Goal: Task Accomplishment & Management: Complete application form

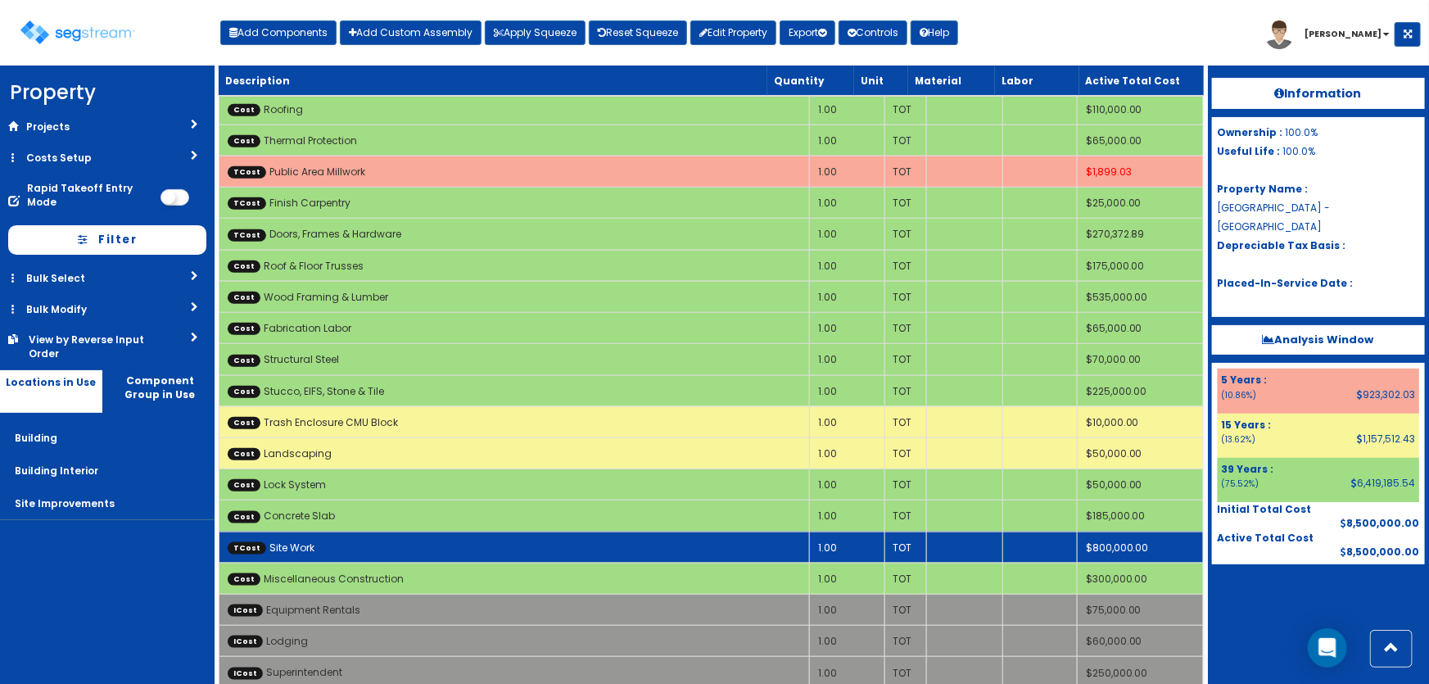
scroll to position [7071, 0]
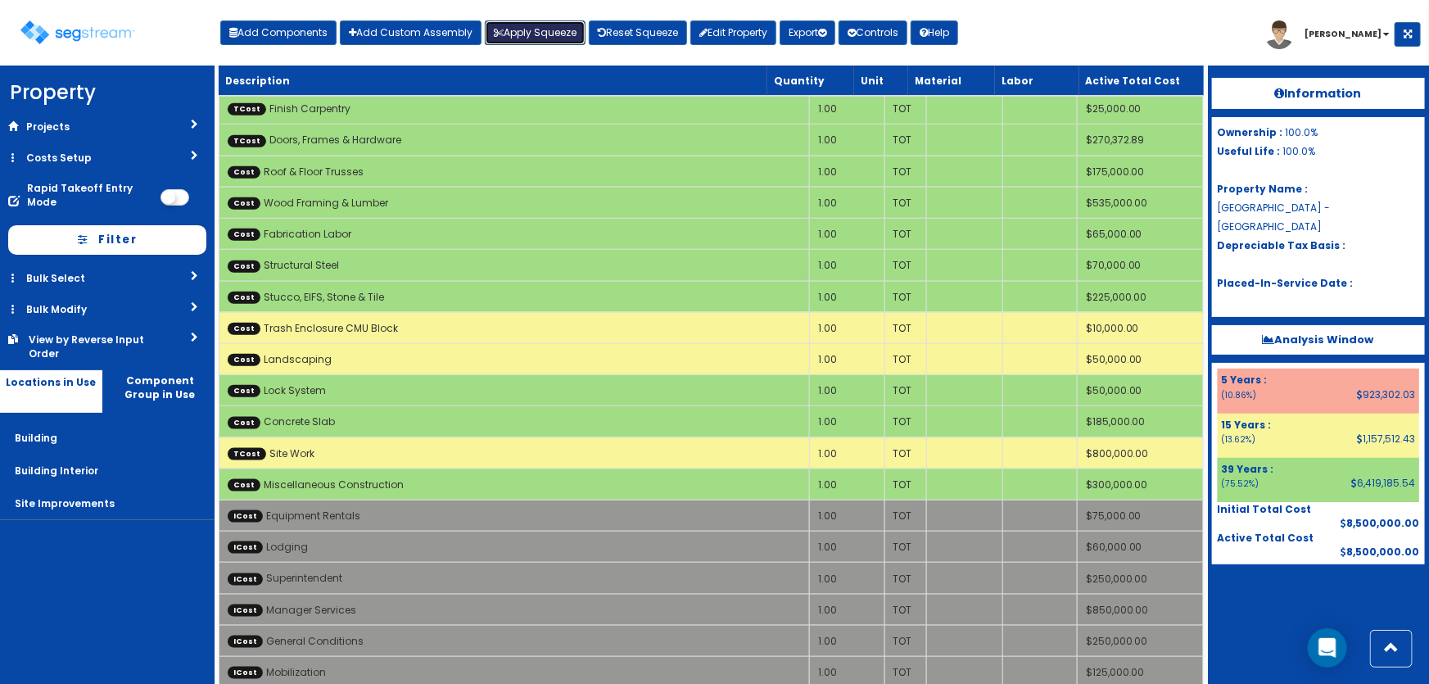
click at [555, 27] on button "Apply Squeeze" at bounding box center [535, 32] width 101 height 25
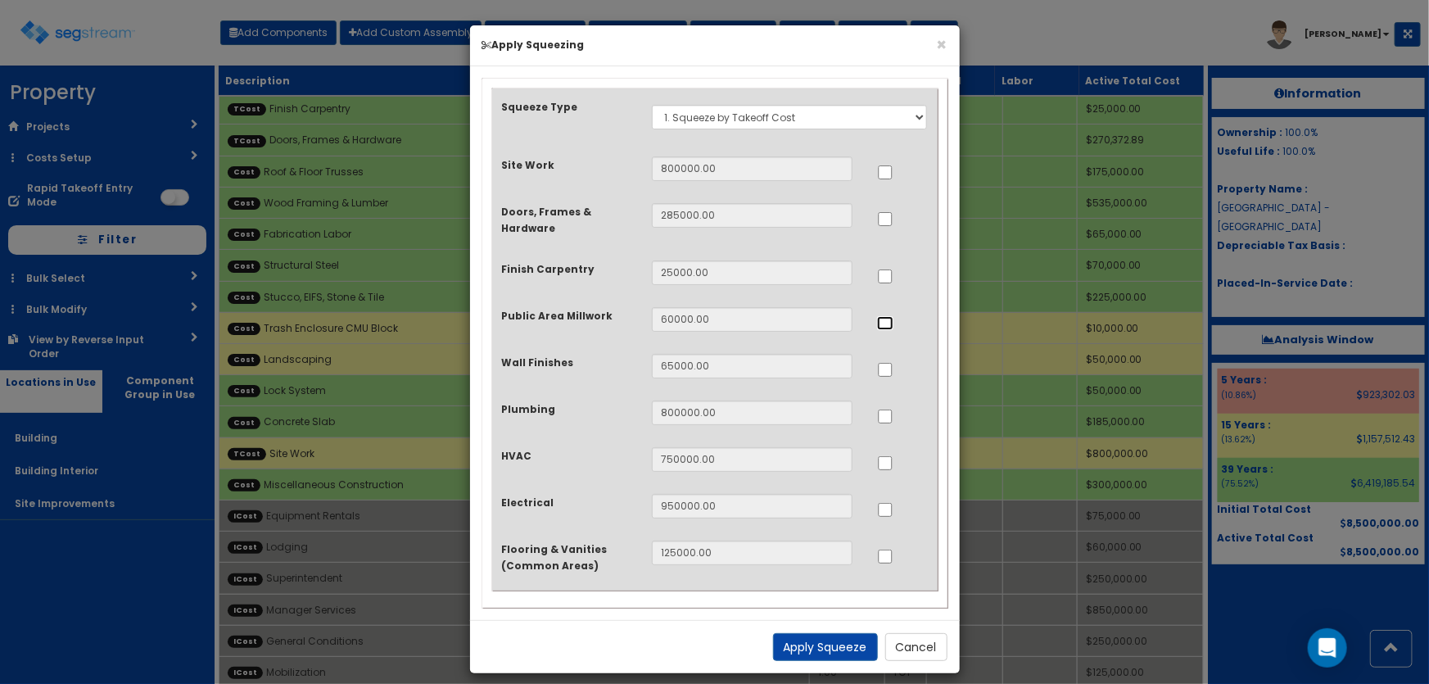
click at [884, 321] on input "..." at bounding box center [885, 323] width 16 height 14
checkbox input "true"
click at [887, 415] on input "..." at bounding box center [885, 416] width 16 height 14
checkbox input "true"
click at [884, 461] on input "..." at bounding box center [885, 463] width 16 height 14
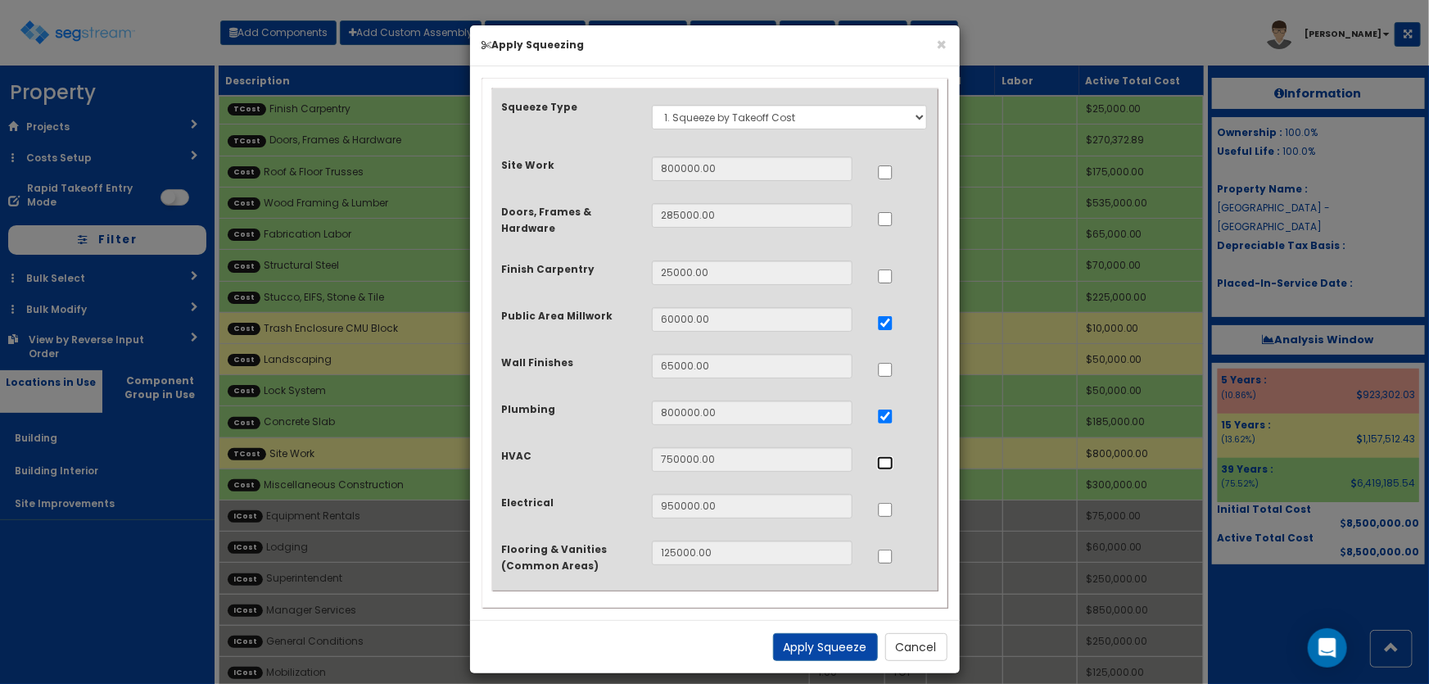
checkbox input "true"
click at [888, 512] on input "..." at bounding box center [885, 510] width 16 height 14
checkbox input "true"
click at [887, 552] on input "..." at bounding box center [885, 557] width 16 height 14
checkbox input "true"
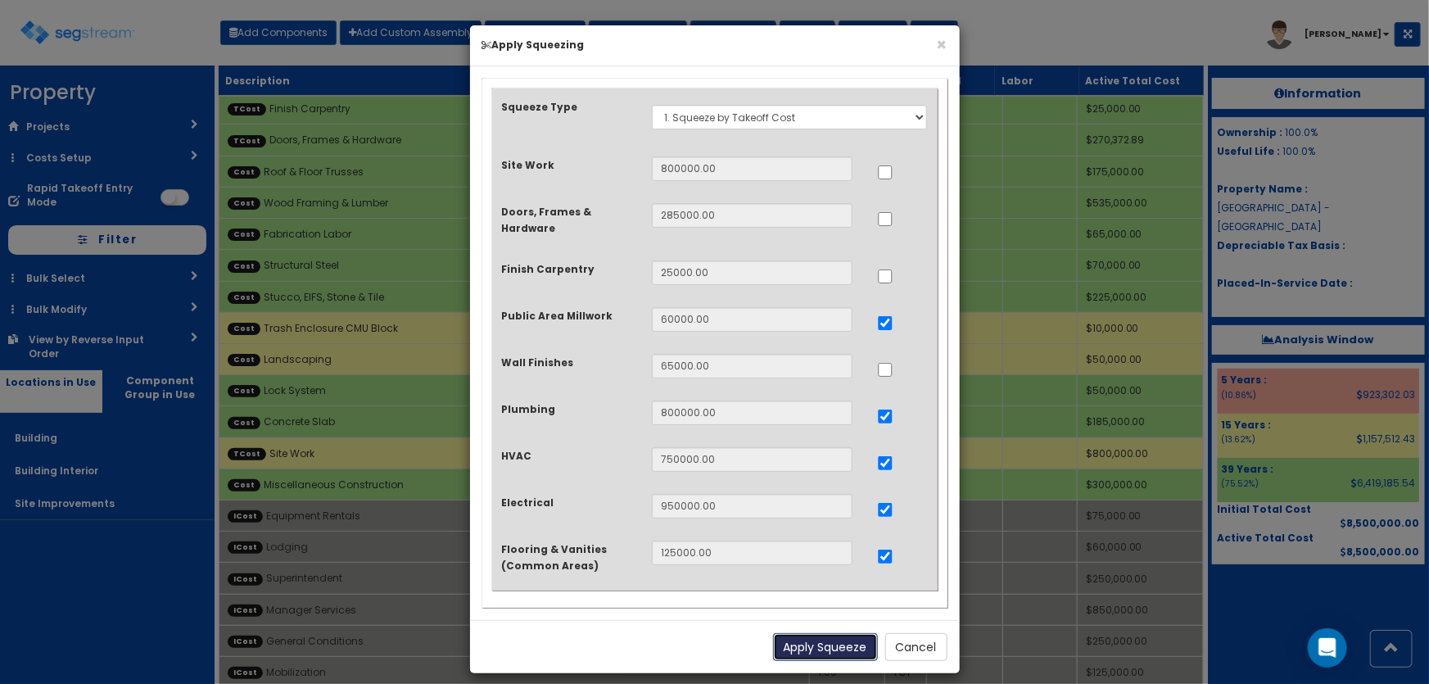
click at [852, 641] on button "Apply Squeeze" at bounding box center [825, 647] width 105 height 28
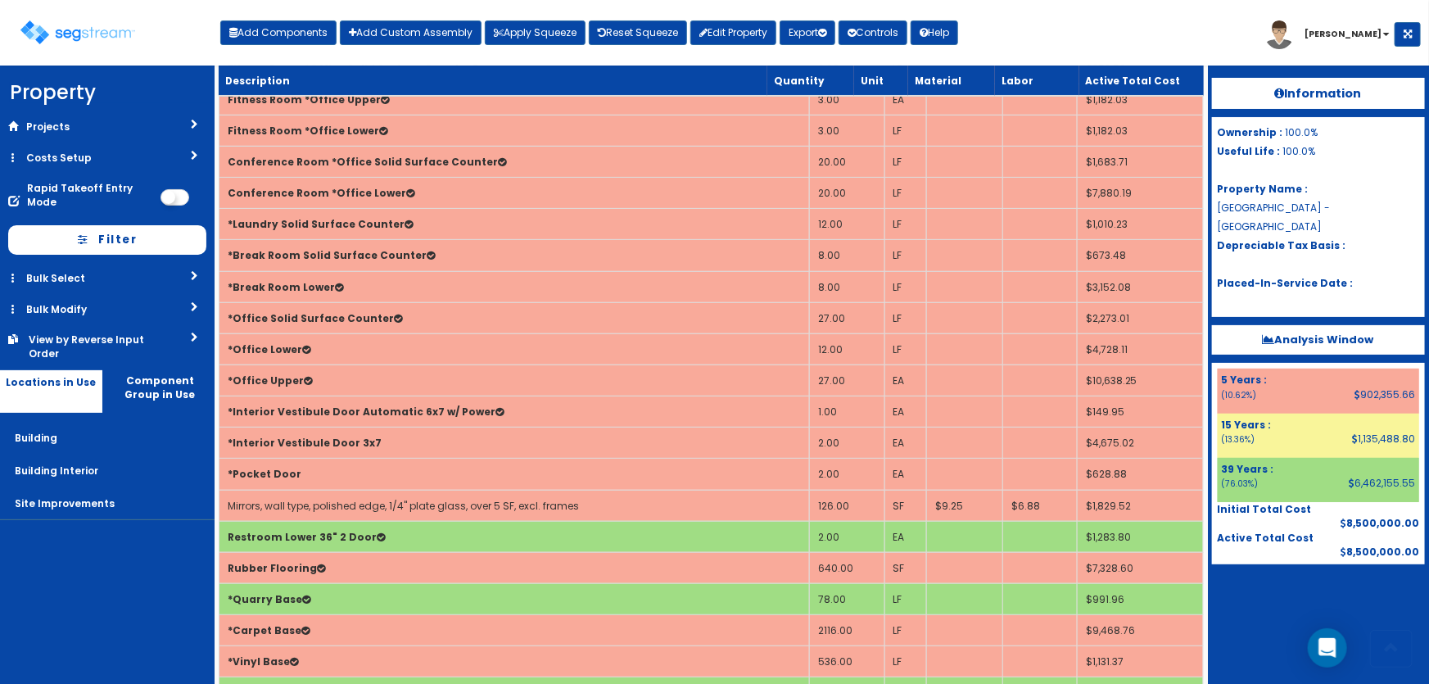
scroll to position [372, 0]
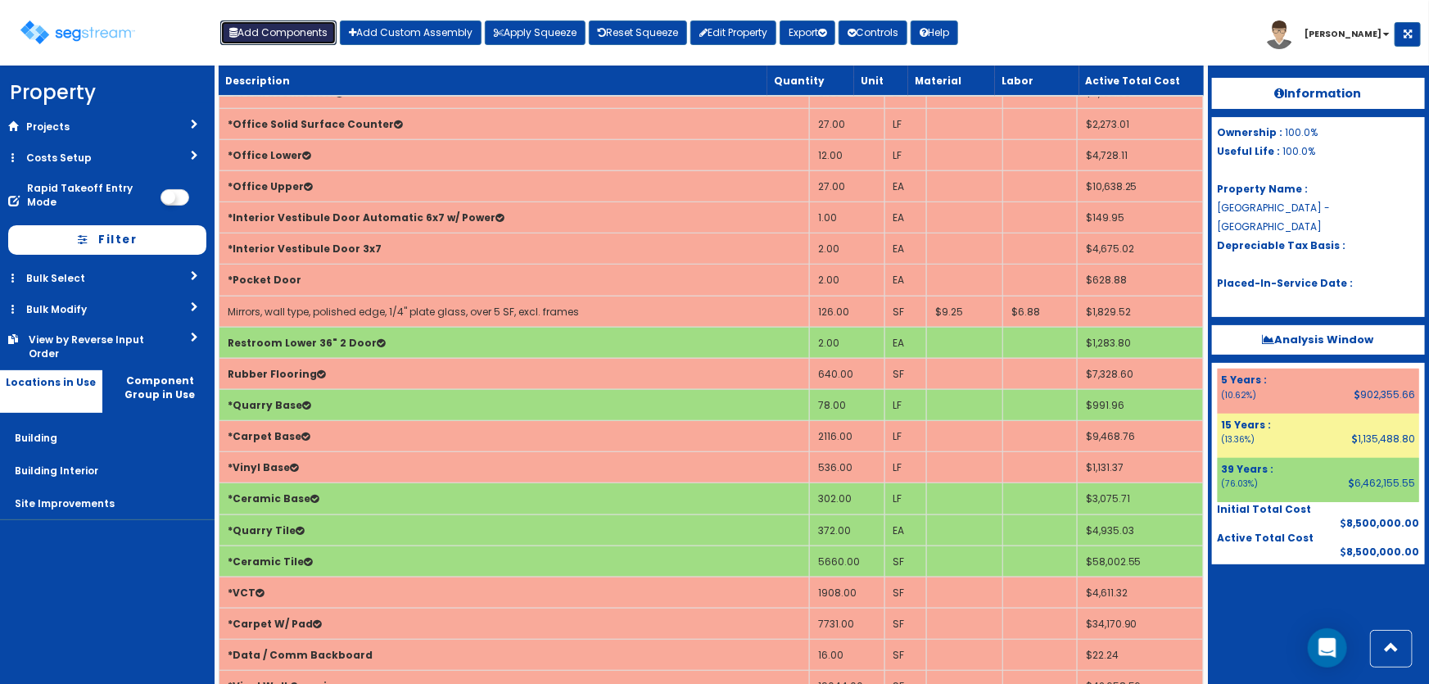
drag, startPoint x: 288, startPoint y: 37, endPoint x: 341, endPoint y: 83, distance: 69.6
click at [288, 37] on button "Add Components" at bounding box center [278, 32] width 116 height 25
select select "5Y"
select select "default"
select select "7"
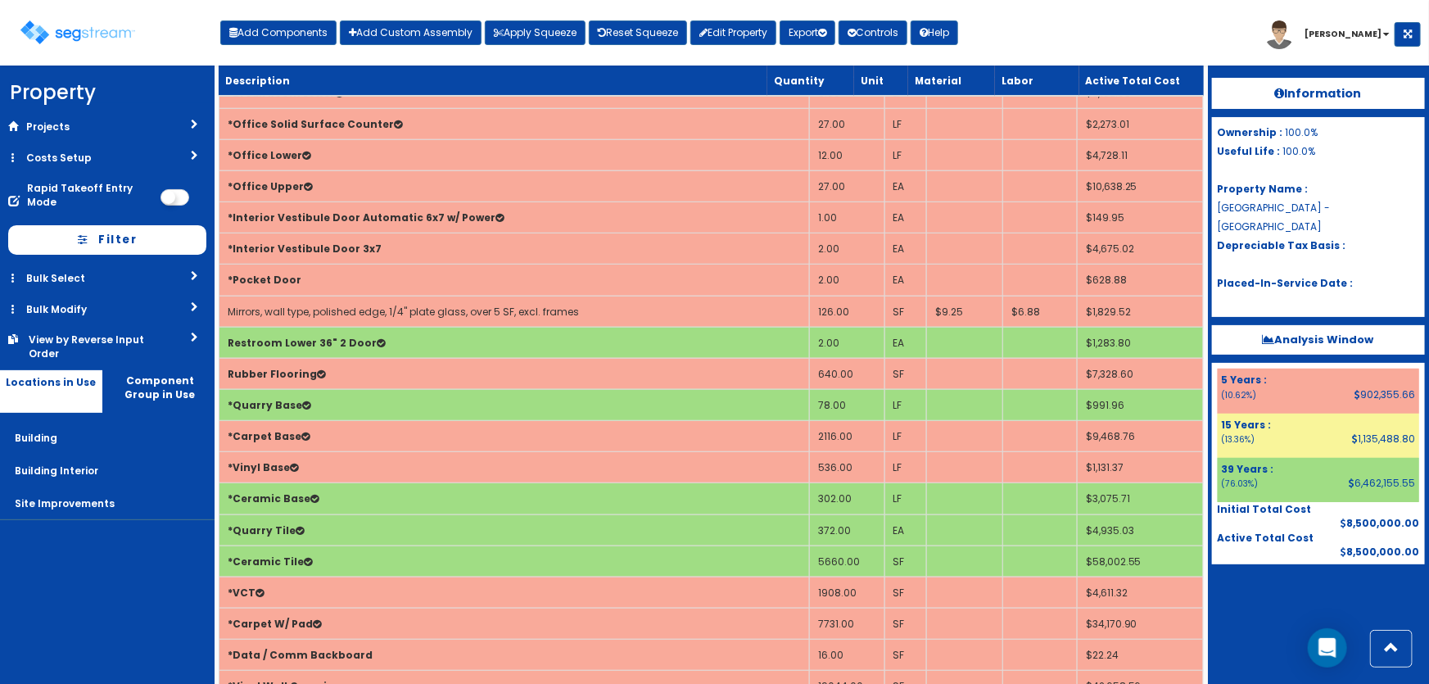
select select "5281449"
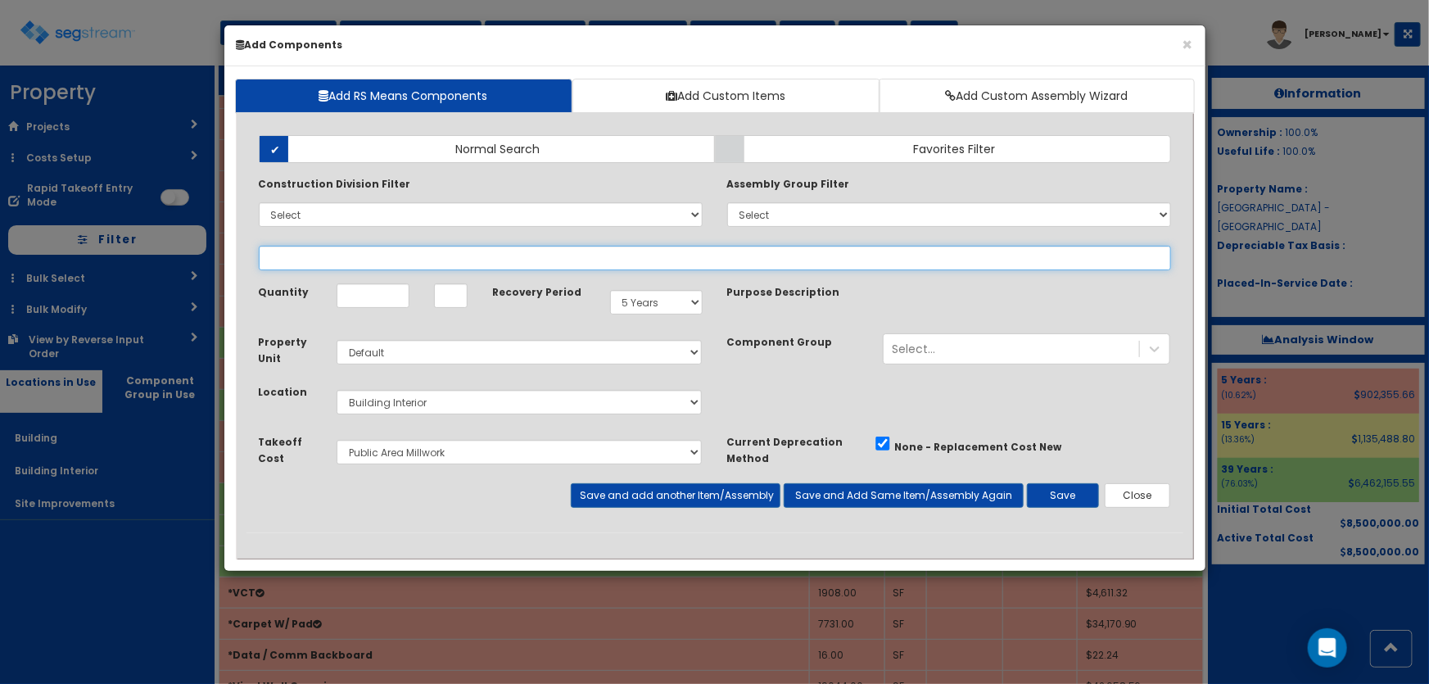
select select
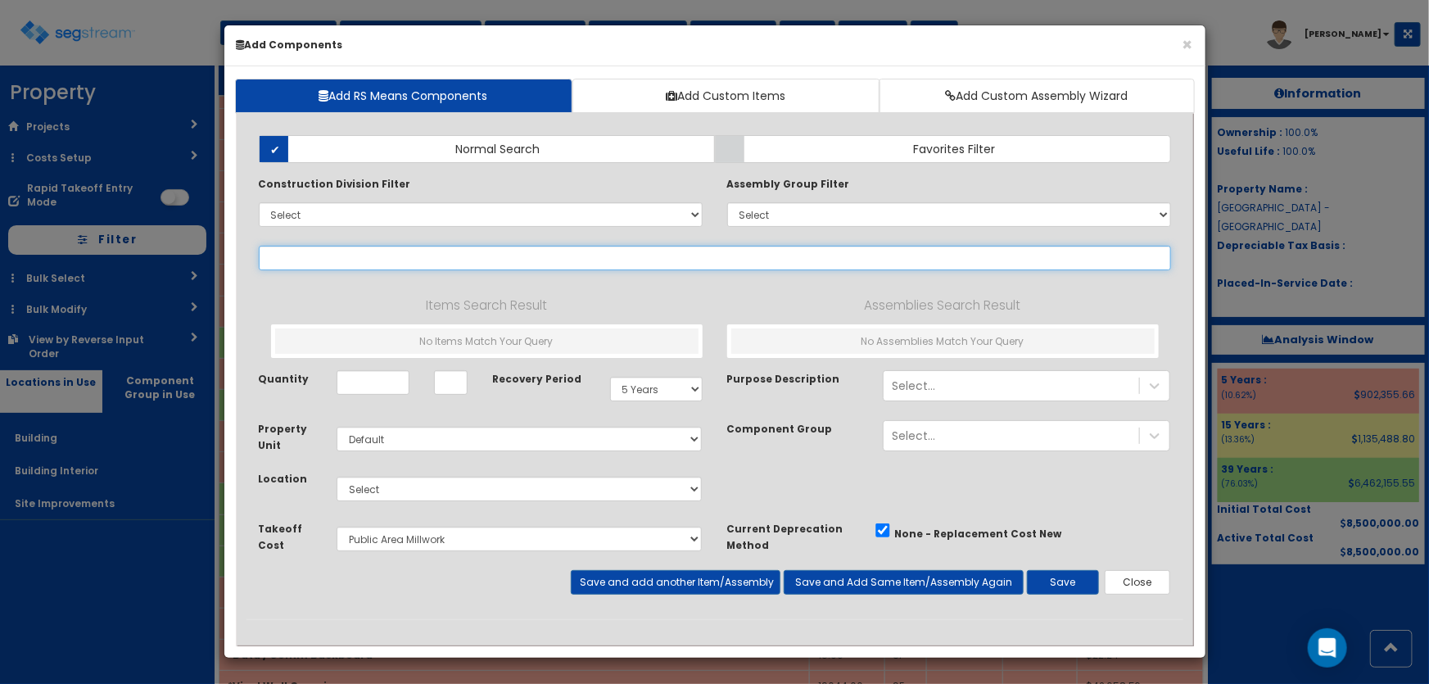
click at [392, 253] on input "text" at bounding box center [715, 258] width 912 height 25
click at [270, 255] on input "*building grading" at bounding box center [715, 258] width 912 height 25
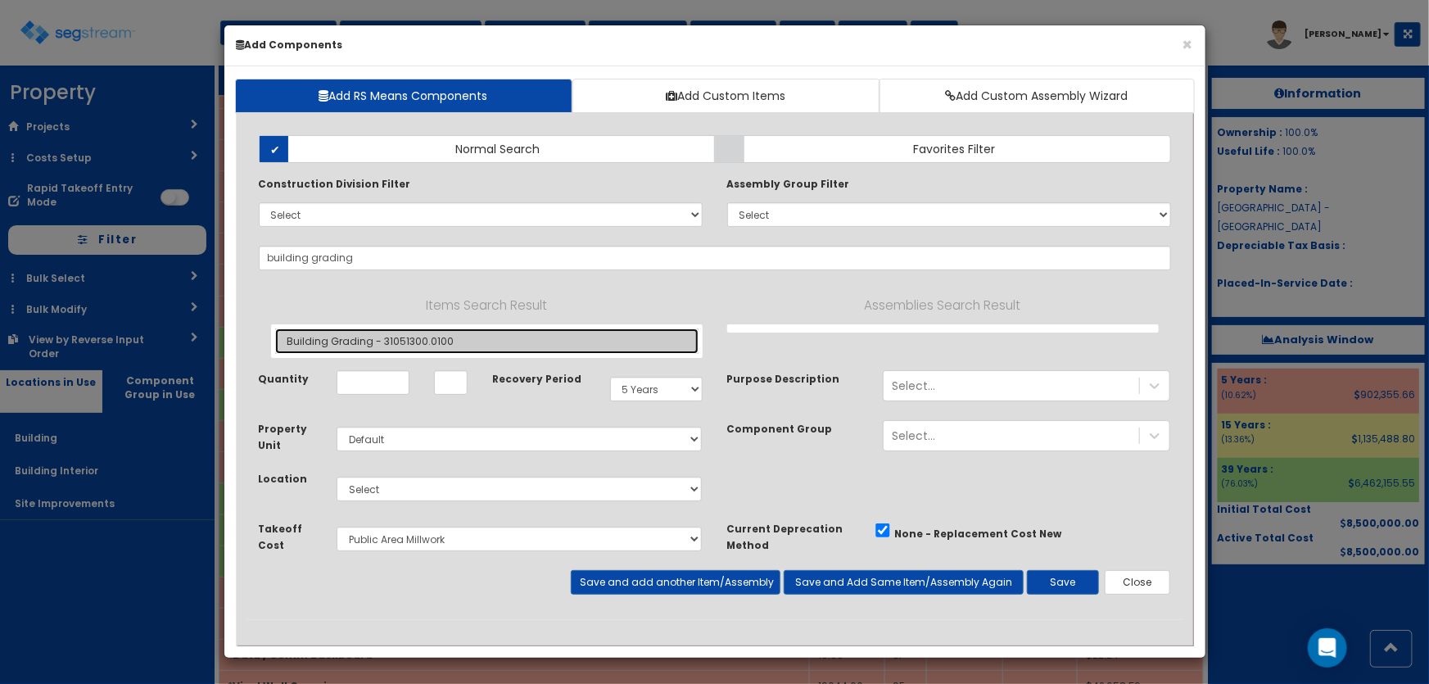
click at [373, 337] on link "Building Grading - 31051300.0100" at bounding box center [486, 340] width 423 height 25
type input "Building Grading - 31051300.0100"
type input "SF"
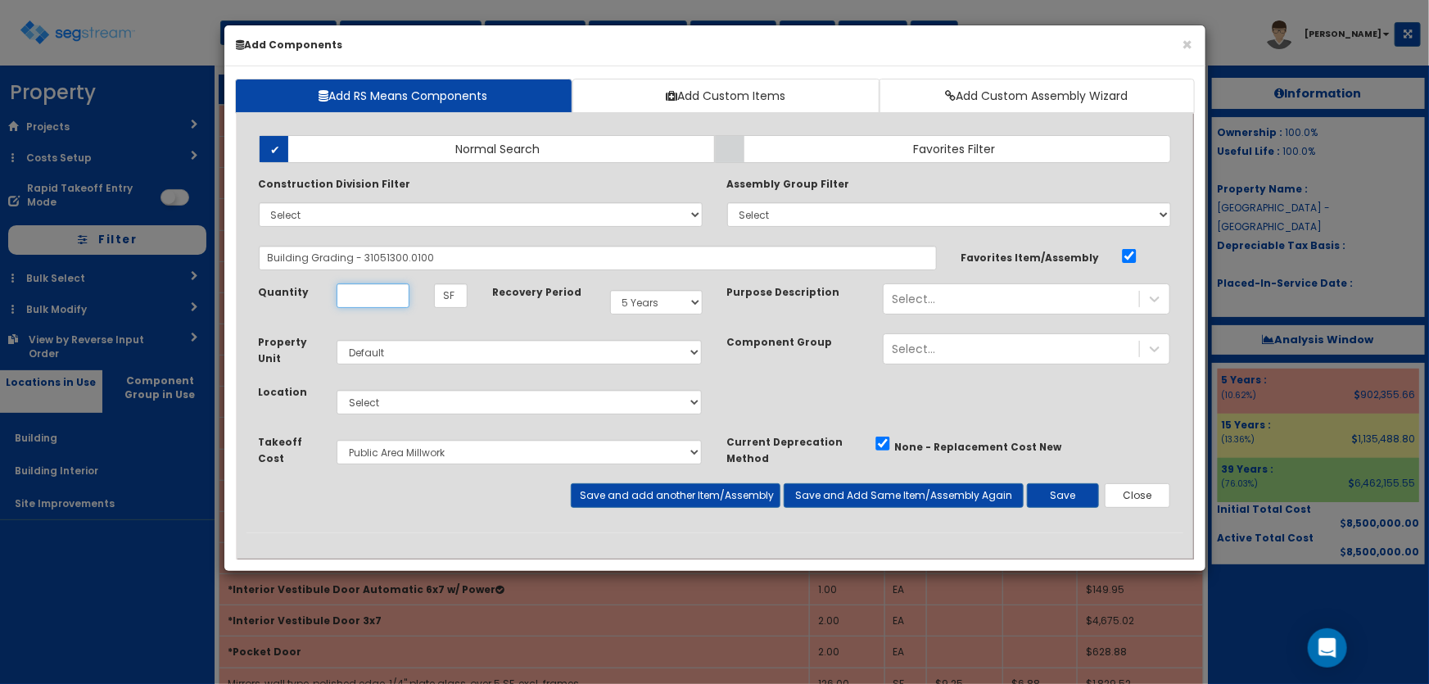
click at [378, 299] on input "Quantity" at bounding box center [373, 295] width 73 height 25
type input "15,010"
click at [654, 301] on select "Select 5 Years 7 Years 9 Years 10 Years 15 Years 15 Year QLI 15 Year QRP 15 Yea…" at bounding box center [656, 302] width 93 height 25
select select "39Y"
click at [610, 290] on select "Select 5 Years 7 Years 9 Years 10 Years 15 Years 15 Year QLI 15 Year QRP 15 Yea…" at bounding box center [656, 302] width 93 height 25
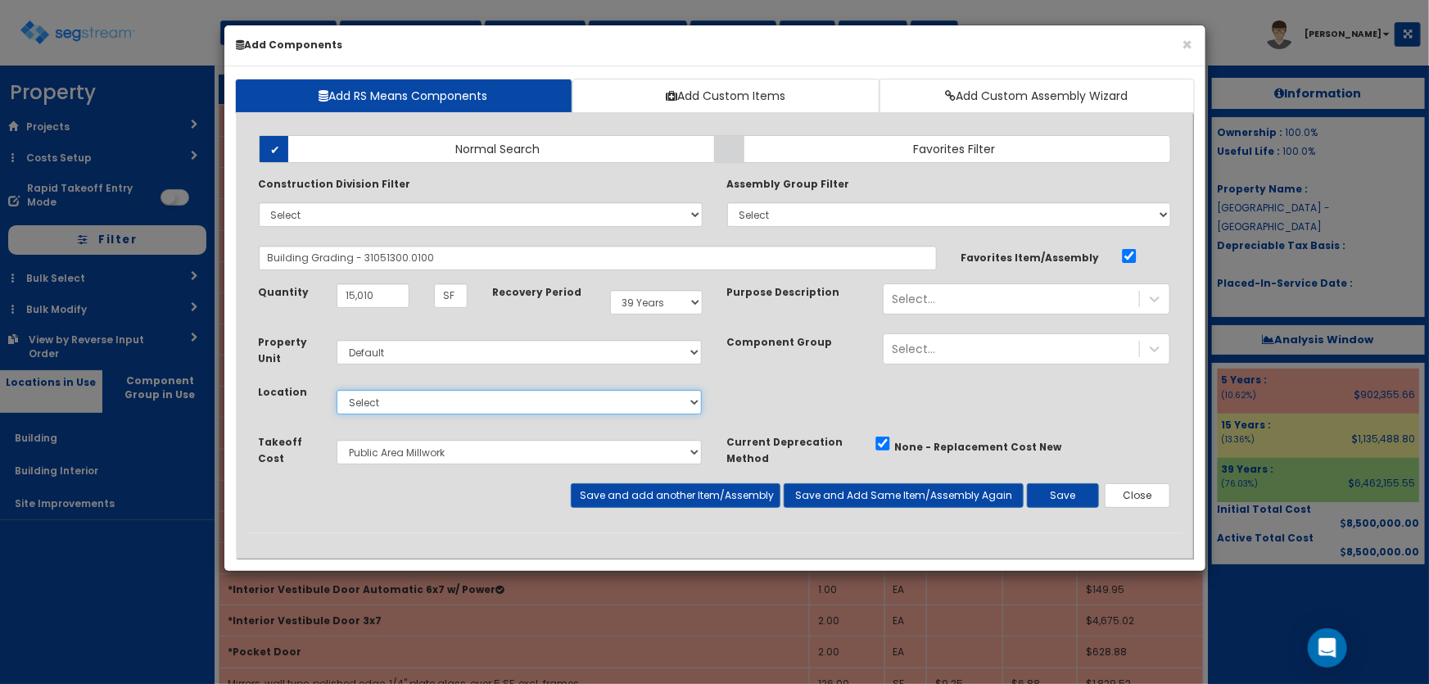
click at [373, 408] on select "Select Building Building Interior Site Improvements Add Additional Location" at bounding box center [520, 402] width 366 height 25
select select "6"
click at [337, 390] on select "Select Building Building Interior Site Improvements Add Additional Location" at bounding box center [520, 402] width 366 height 25
click at [383, 440] on select "Select Site Work Doors, Frames & Hardware Finish Carpentry Public Area Millwork…" at bounding box center [520, 452] width 366 height 25
select select "5281437"
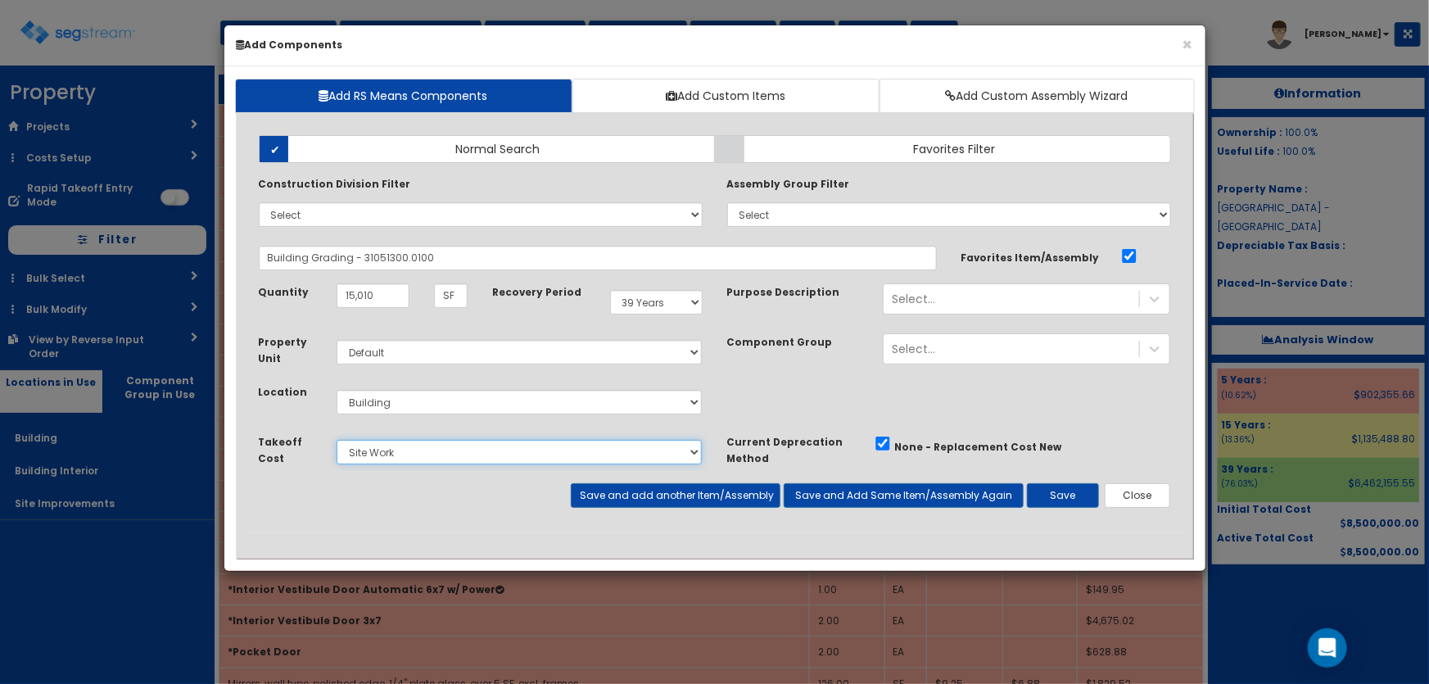
click at [337, 440] on select "Select Site Work Doors, Frames & Hardware Finish Carpentry Public Area Millwork…" at bounding box center [520, 452] width 366 height 25
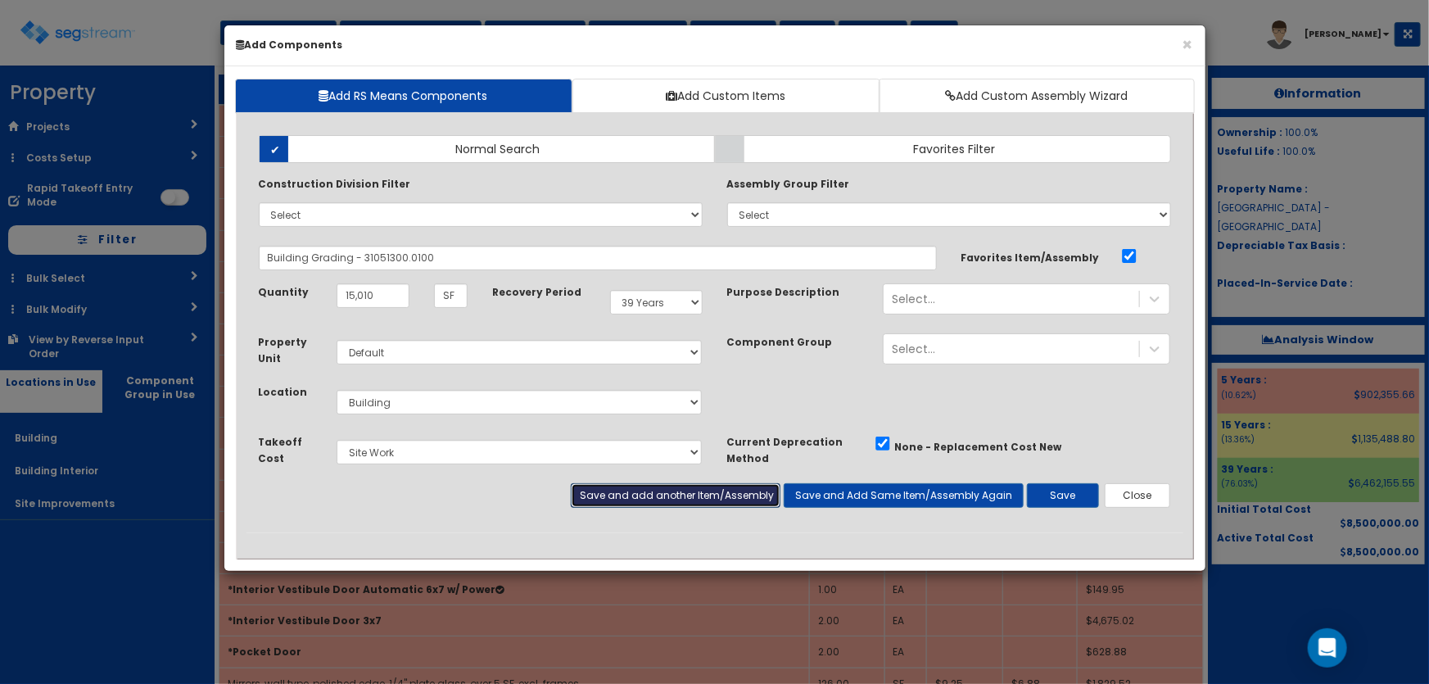
click at [598, 495] on button "Save and add another Item/Assembly" at bounding box center [676, 495] width 210 height 25
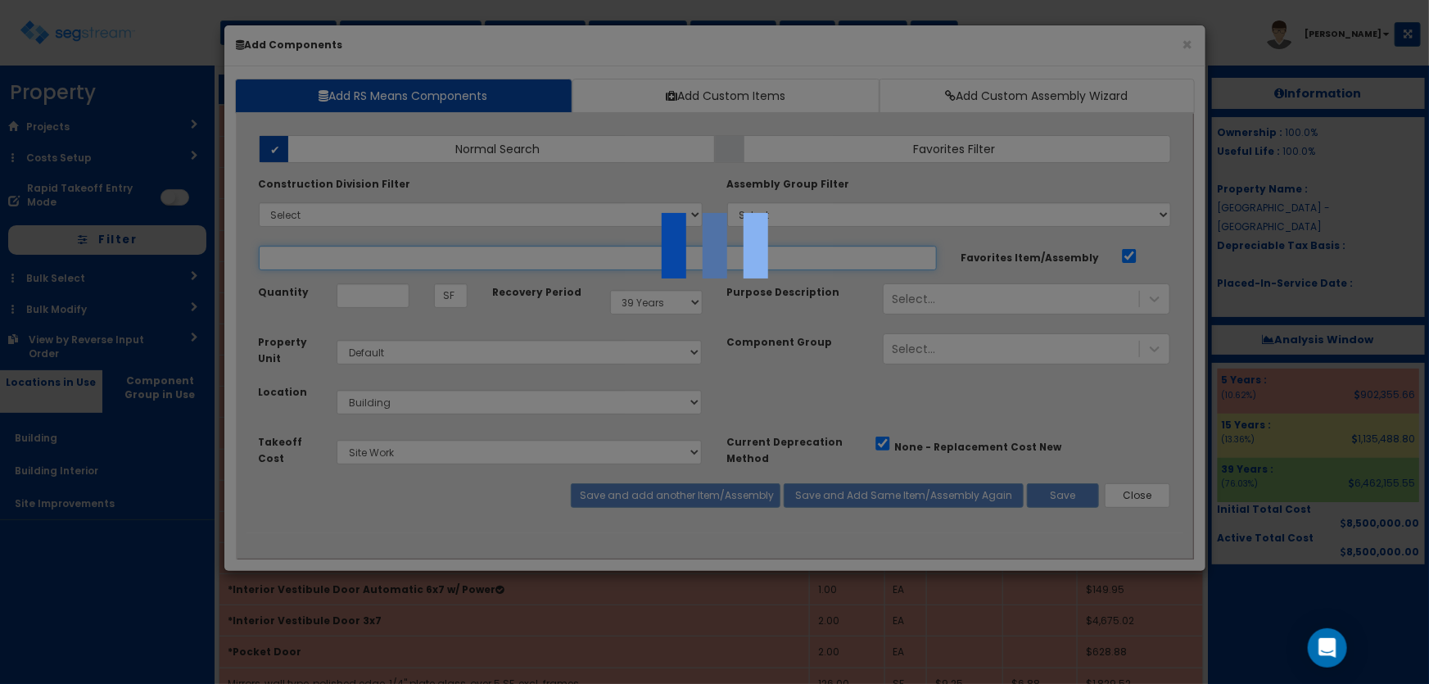
select select "5281437"
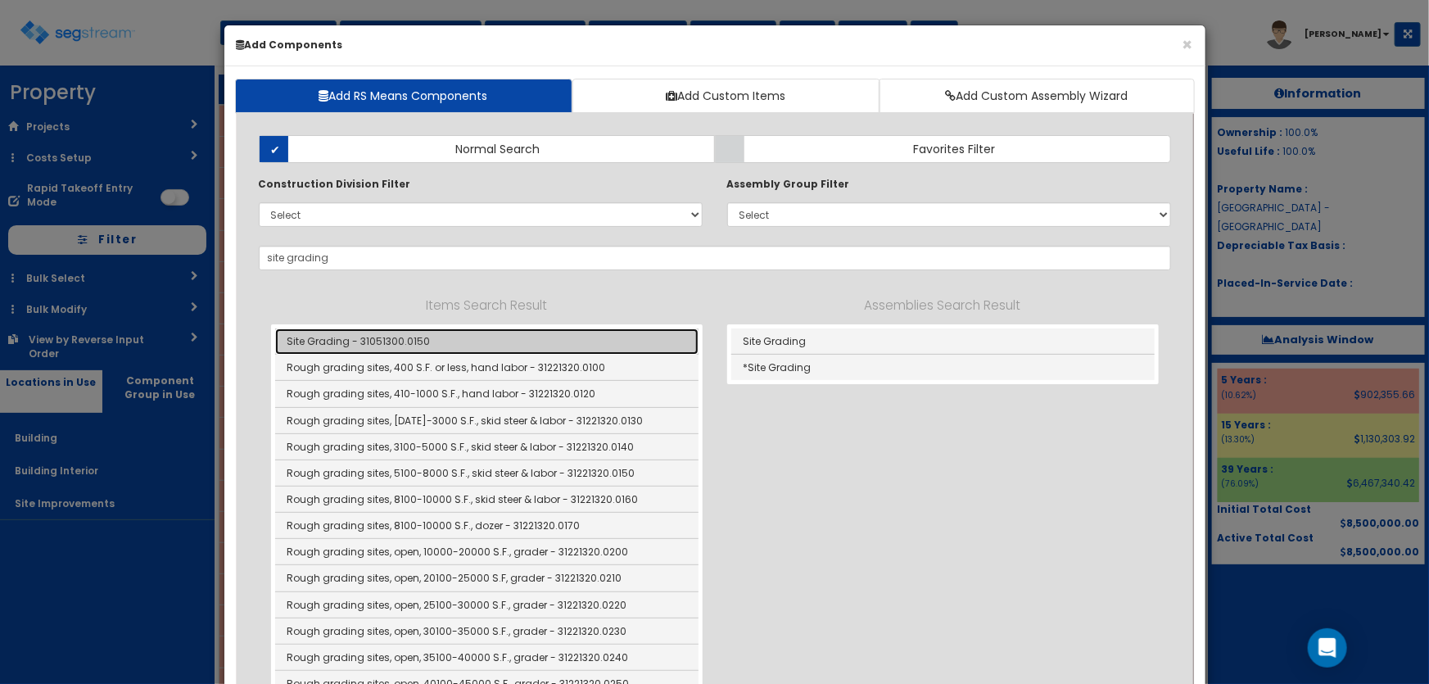
click at [434, 340] on link "Site Grading - 31051300.0150" at bounding box center [486, 341] width 423 height 26
type input "Site Grading - 31051300.0150"
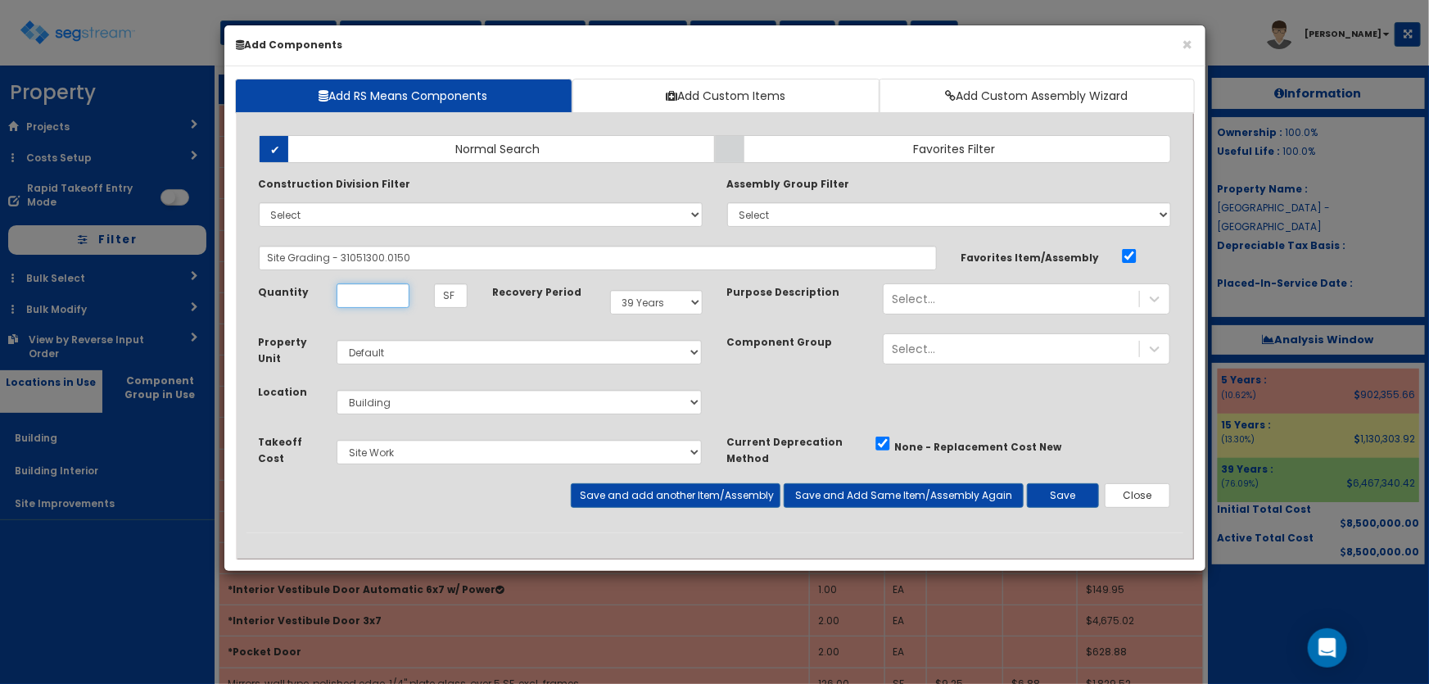
click at [370, 301] on input "Quantity" at bounding box center [373, 295] width 73 height 25
type input "94,096"
click at [697, 491] on button "Save and add another Item/Assembly" at bounding box center [676, 495] width 210 height 25
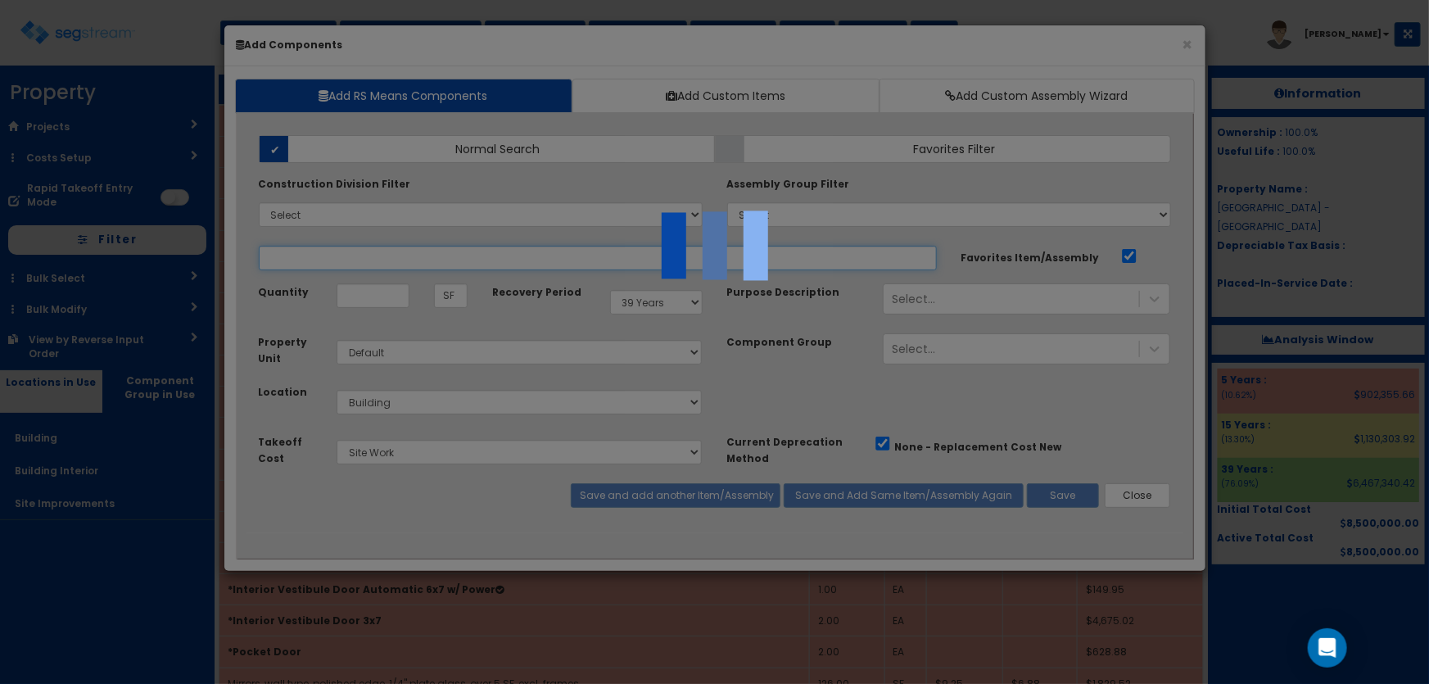
select select "5281437"
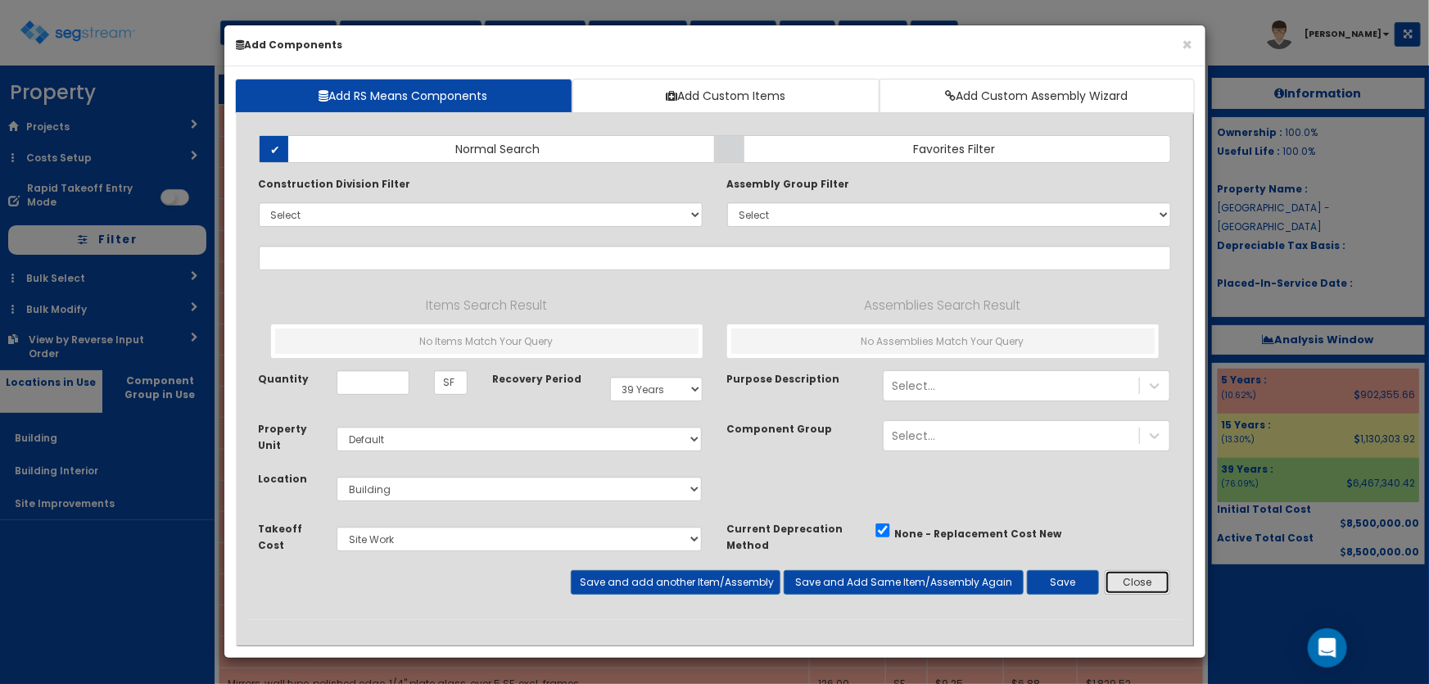
click at [1152, 587] on button "Close" at bounding box center [1138, 582] width 66 height 25
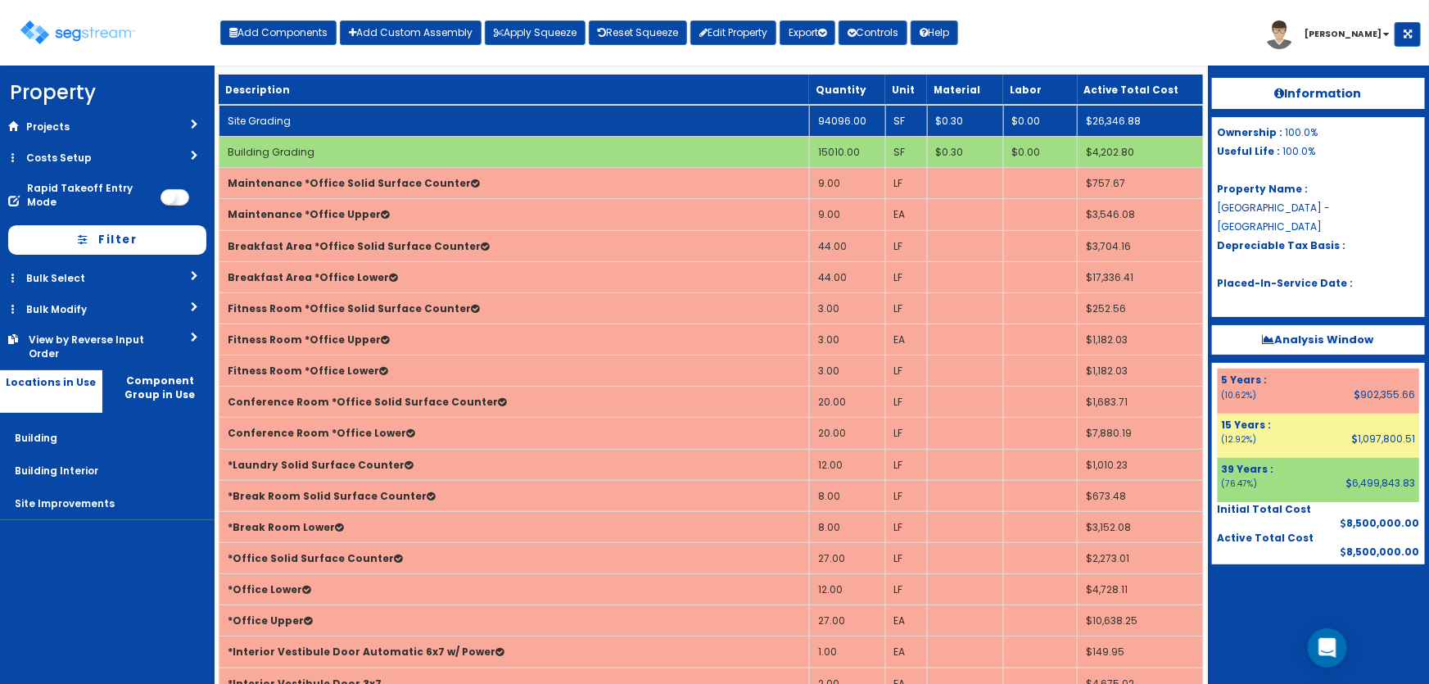
click at [319, 121] on td "Site Grading" at bounding box center [514, 121] width 590 height 32
select select "5281437"
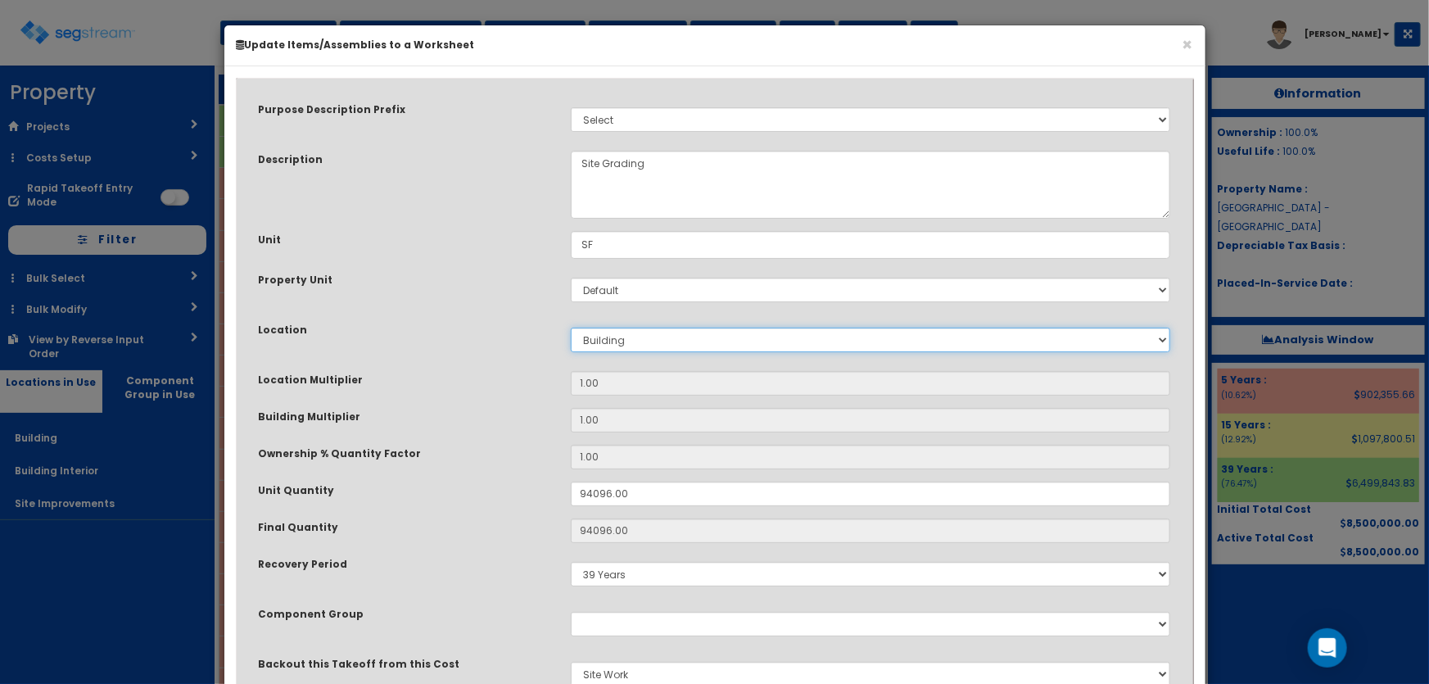
click at [617, 342] on select "Select Building Building Interior Site Improvements Add New Location" at bounding box center [871, 340] width 600 height 25
select select "27"
click at [571, 328] on select "Select Building Building Interior Site Improvements Add New Location" at bounding box center [871, 340] width 600 height 25
type input "1"
type input "94096"
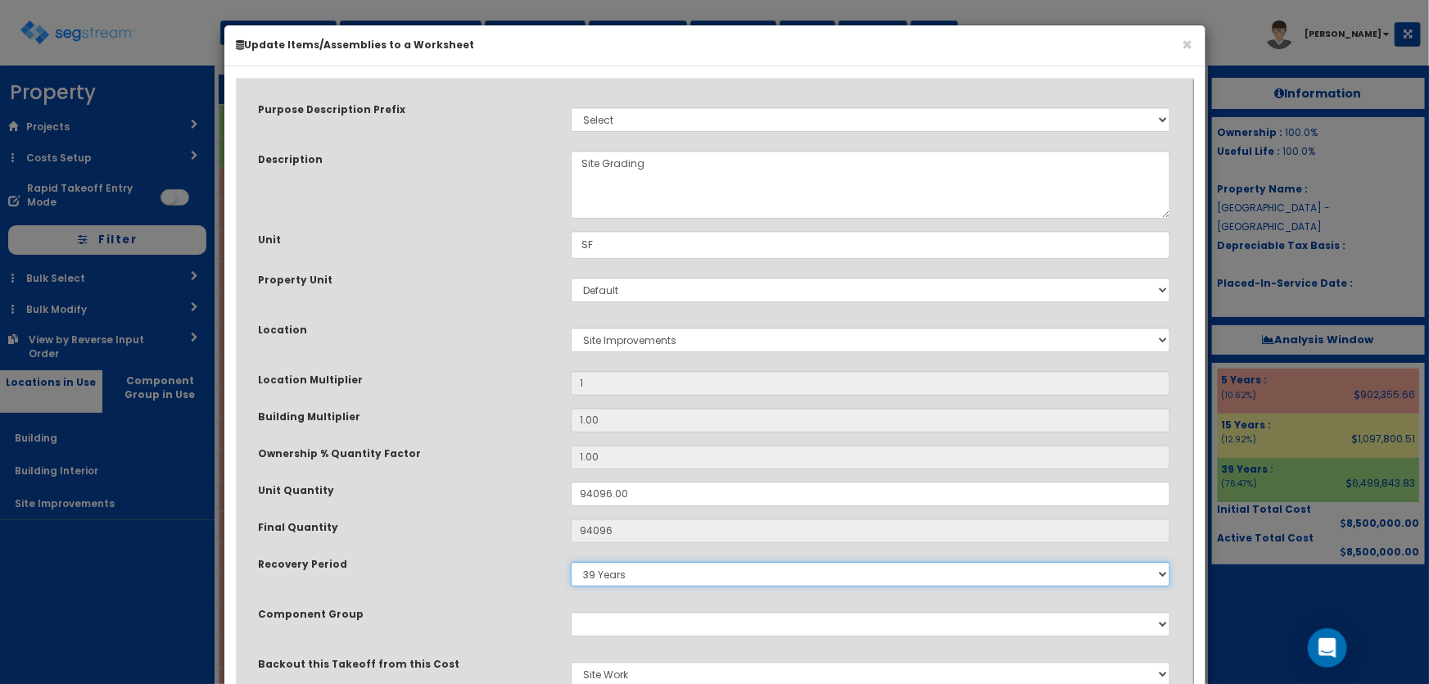
click at [657, 572] on select "5 Years 7 Years 9 Years 10 Years 15 Years 15 Year QLI 15 Year QRP 15 Year QIP 2…" at bounding box center [871, 574] width 600 height 25
select select "15Y"
click at [571, 562] on select "5 Years 7 Years 9 Years 10 Years 15 Years 15 Year QLI 15 Year QRP 15 Year QIP 2…" at bounding box center [871, 574] width 600 height 25
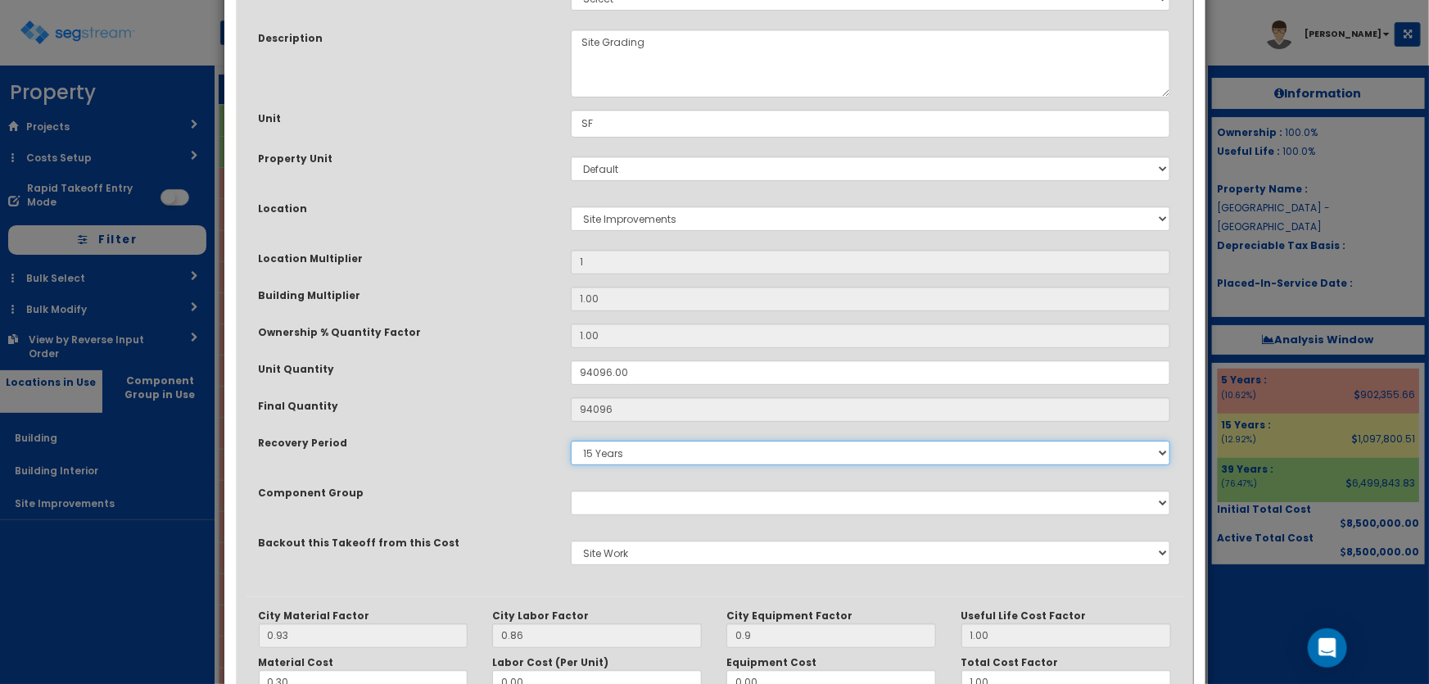
scroll to position [297, 0]
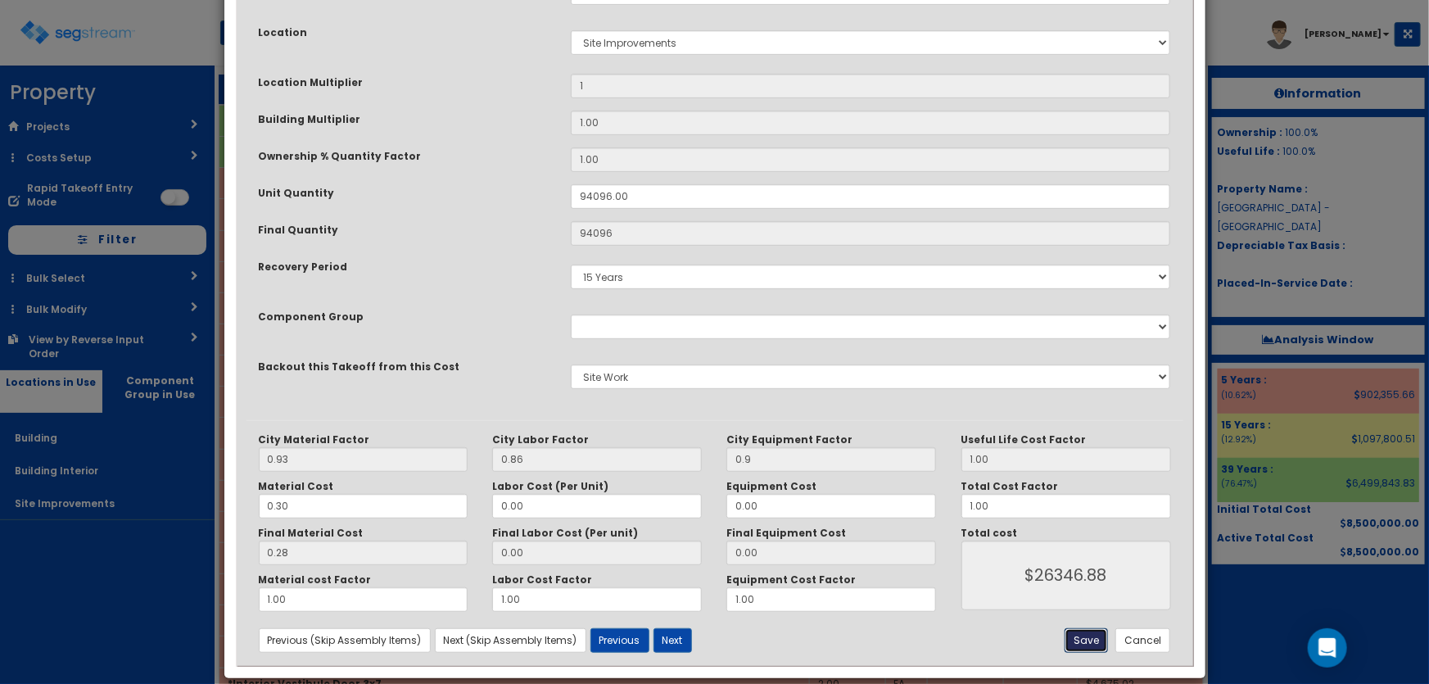
click at [1102, 643] on button "Save" at bounding box center [1086, 640] width 43 height 25
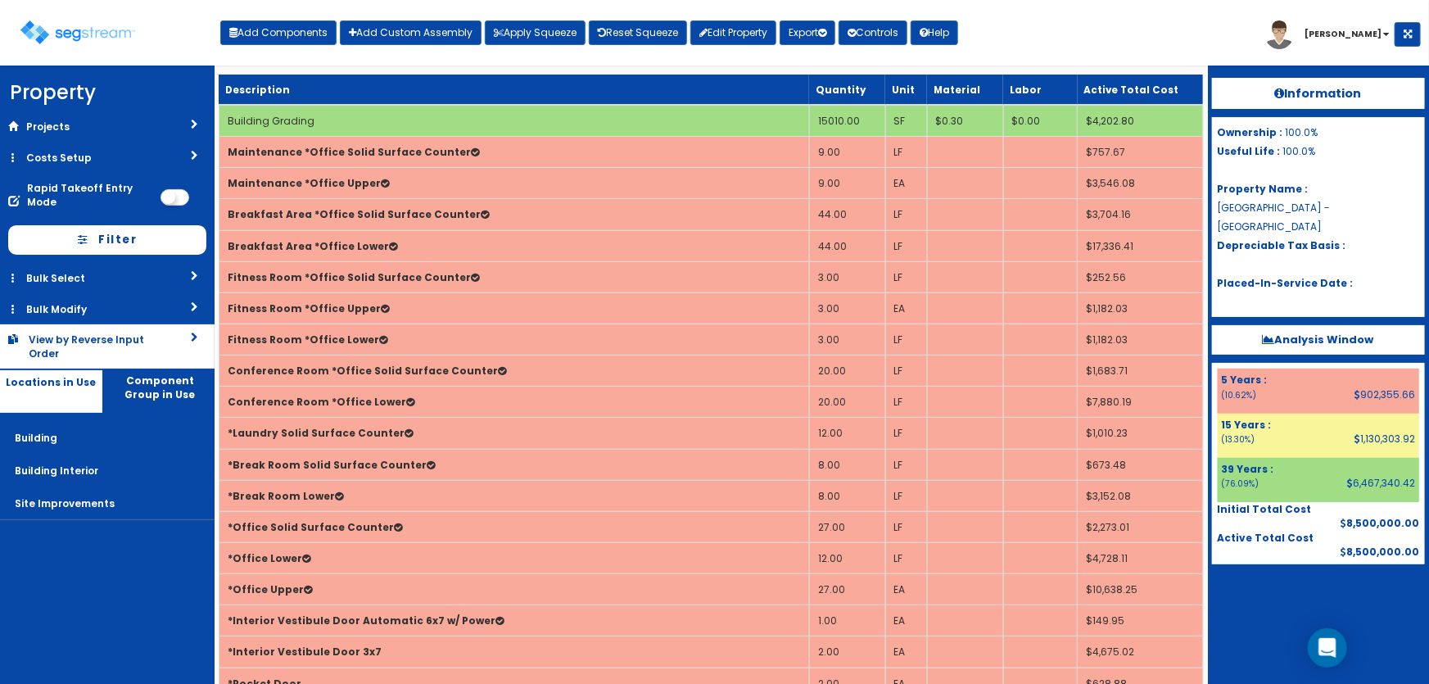
click at [91, 342] on div "View by Reverse Input Order" at bounding box center [88, 346] width 119 height 28
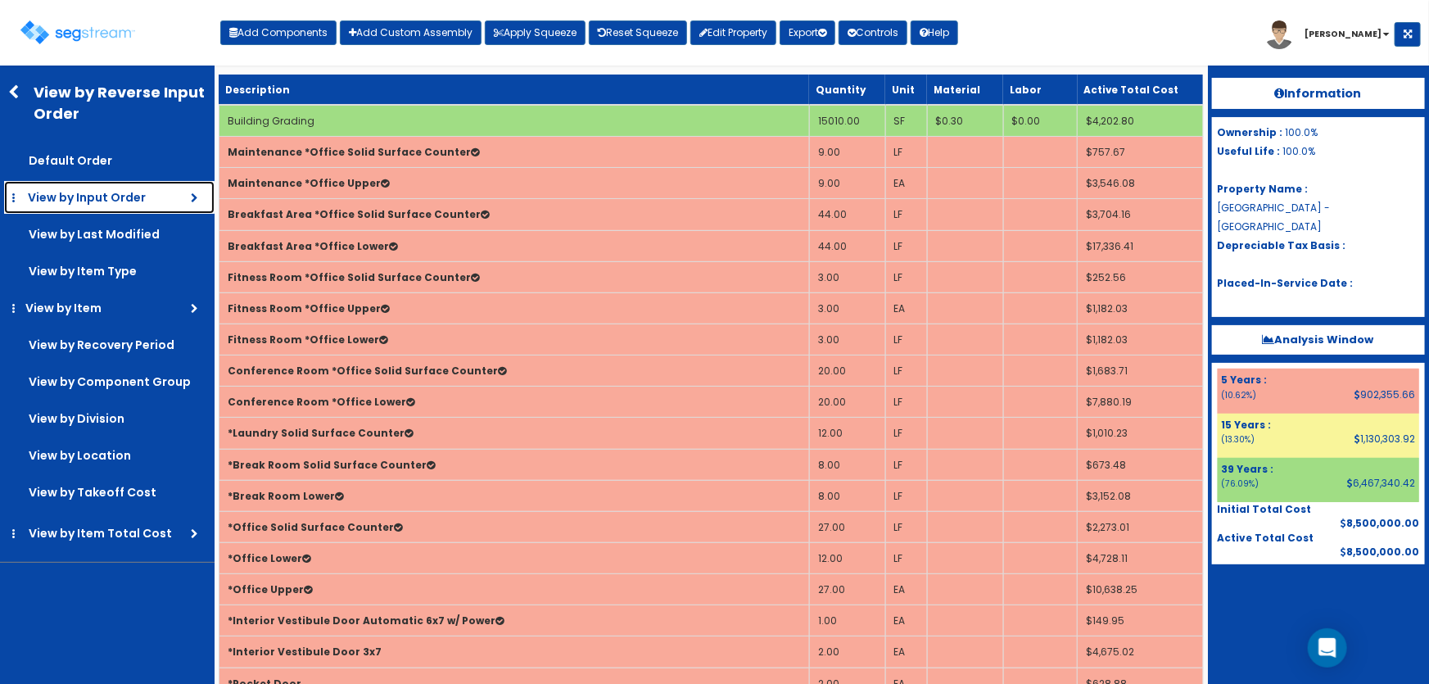
click at [97, 205] on link "View by Input Order" at bounding box center [109, 197] width 210 height 33
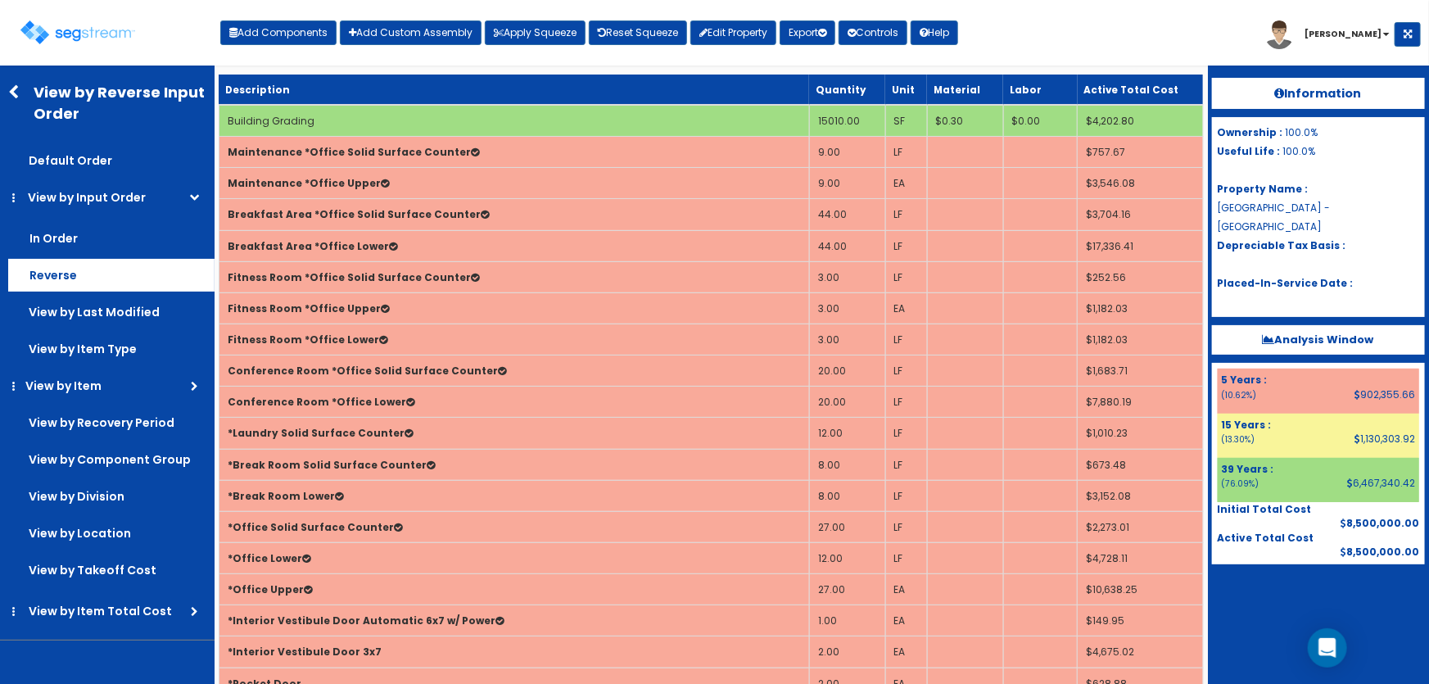
click at [75, 265] on label "Reverse" at bounding box center [111, 275] width 206 height 33
click at [0, 0] on input "Reverse" at bounding box center [0, 0] width 0 height 0
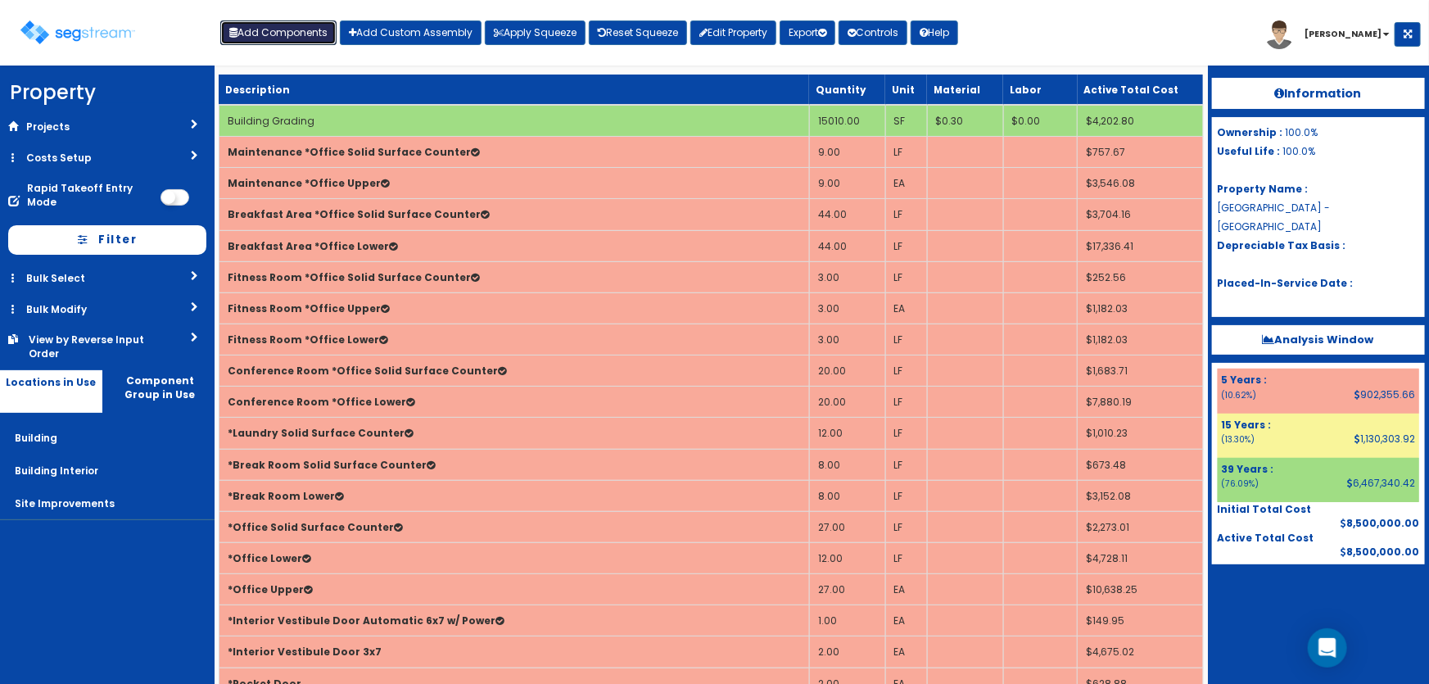
drag, startPoint x: 269, startPoint y: 26, endPoint x: 274, endPoint y: 35, distance: 10.3
click at [269, 26] on button "Add Components" at bounding box center [278, 32] width 116 height 25
select select "39Y"
select select "default"
select select "6"
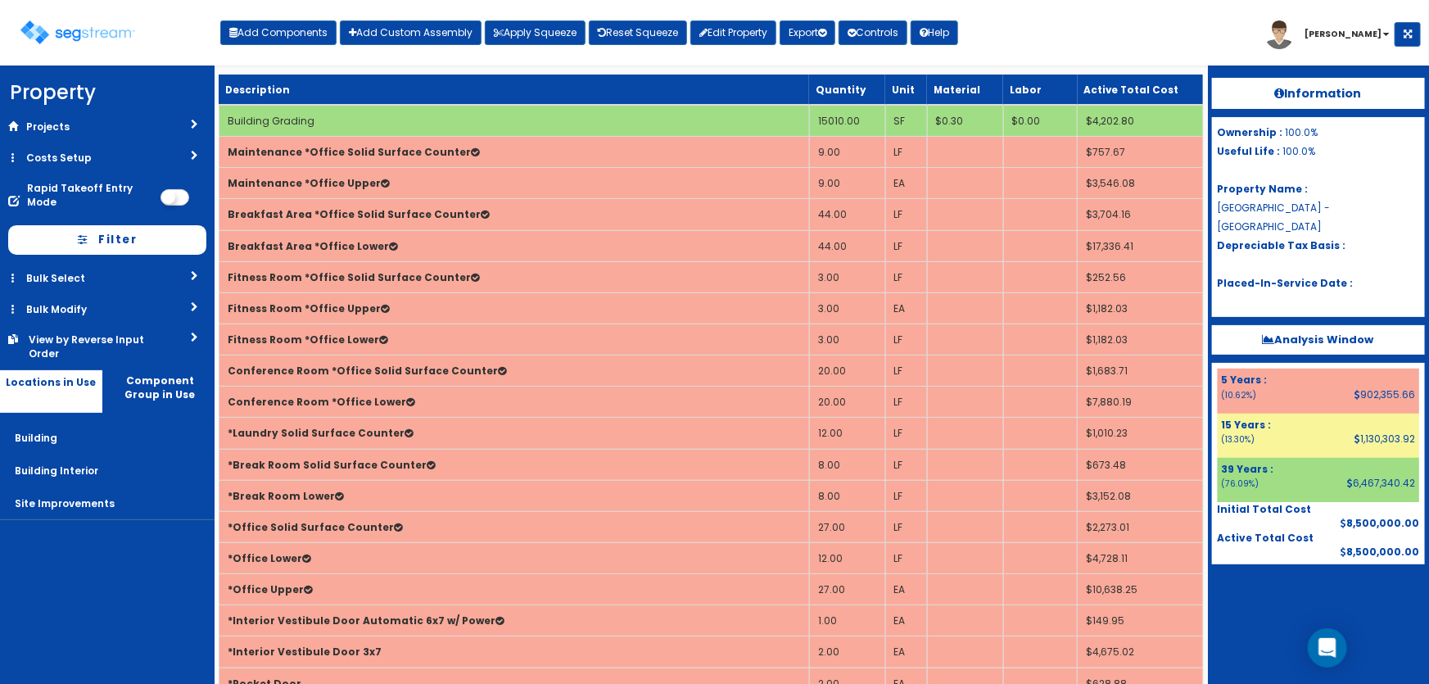
select select "5281437"
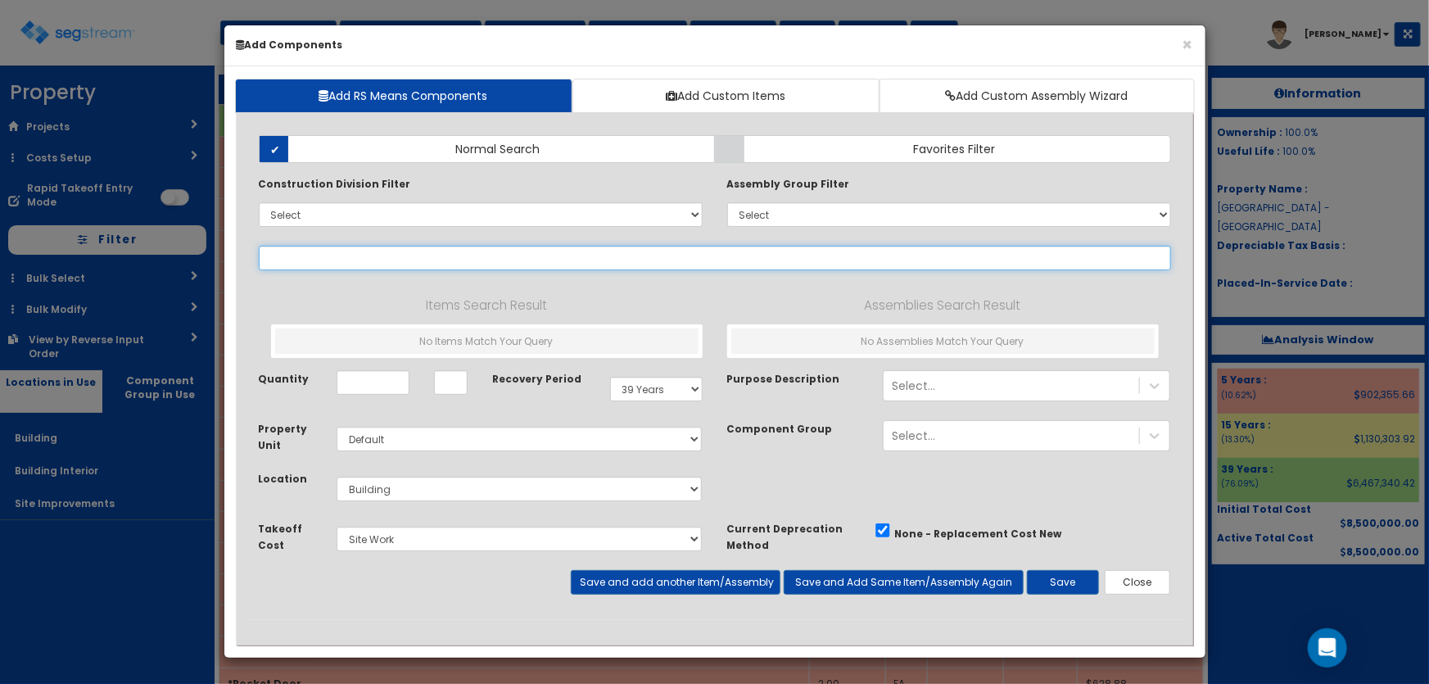
select select
click at [315, 250] on input "text" at bounding box center [715, 258] width 912 height 25
paste input "*Concrete Paving"
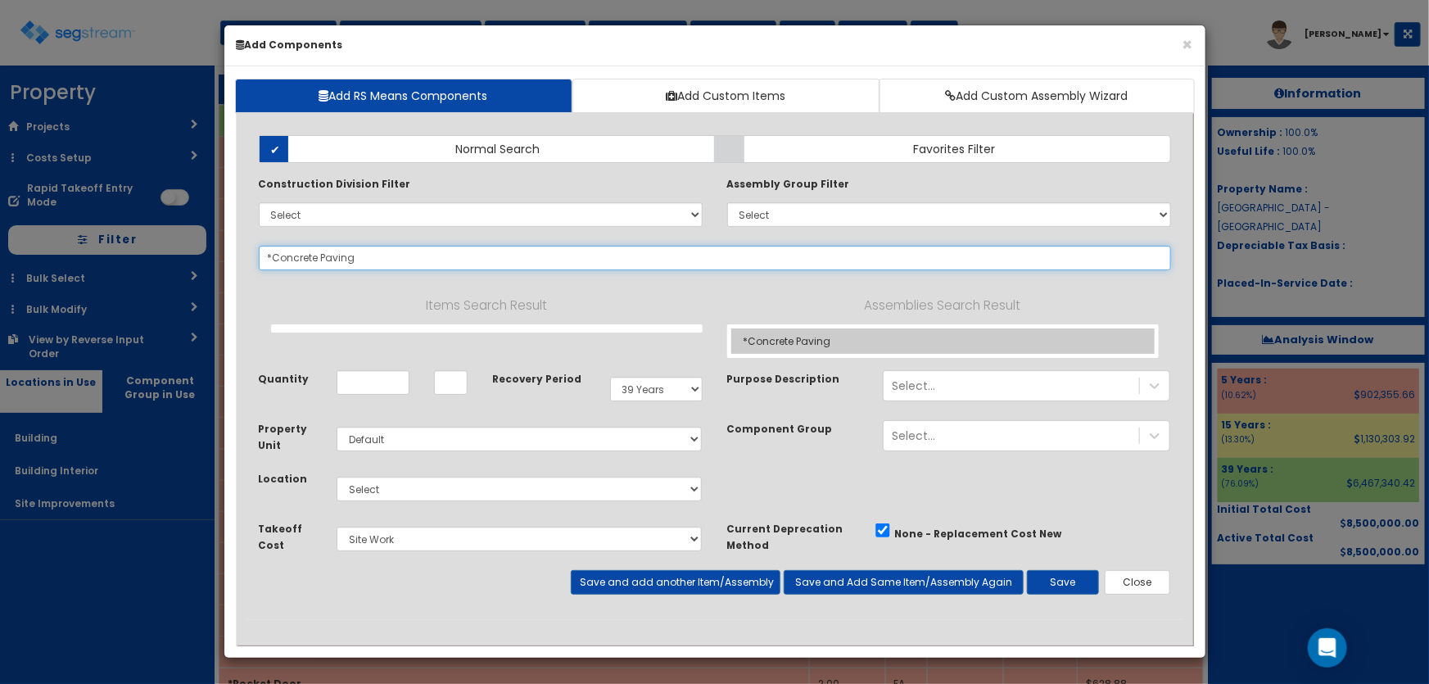
type input "*Concrete Paving"
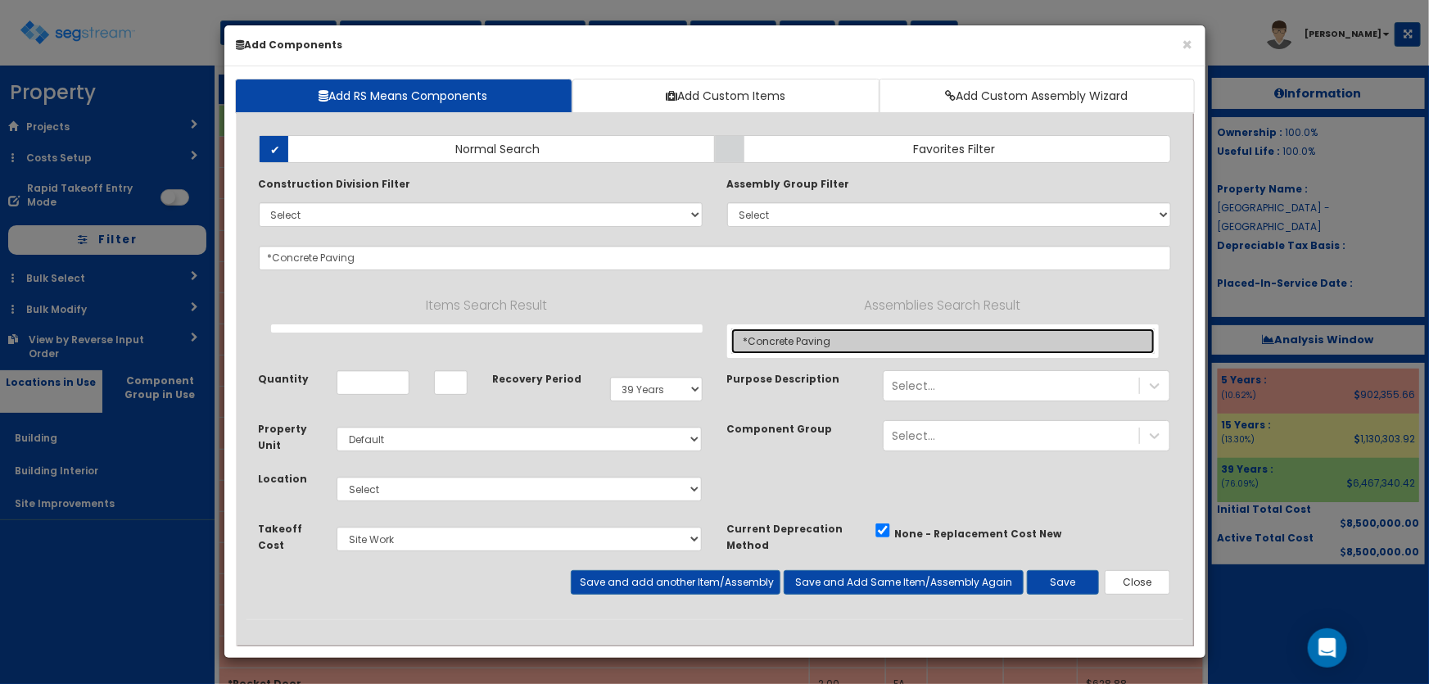
click at [789, 332] on link "*Concrete Paving" at bounding box center [942, 340] width 423 height 25
type input "SY"
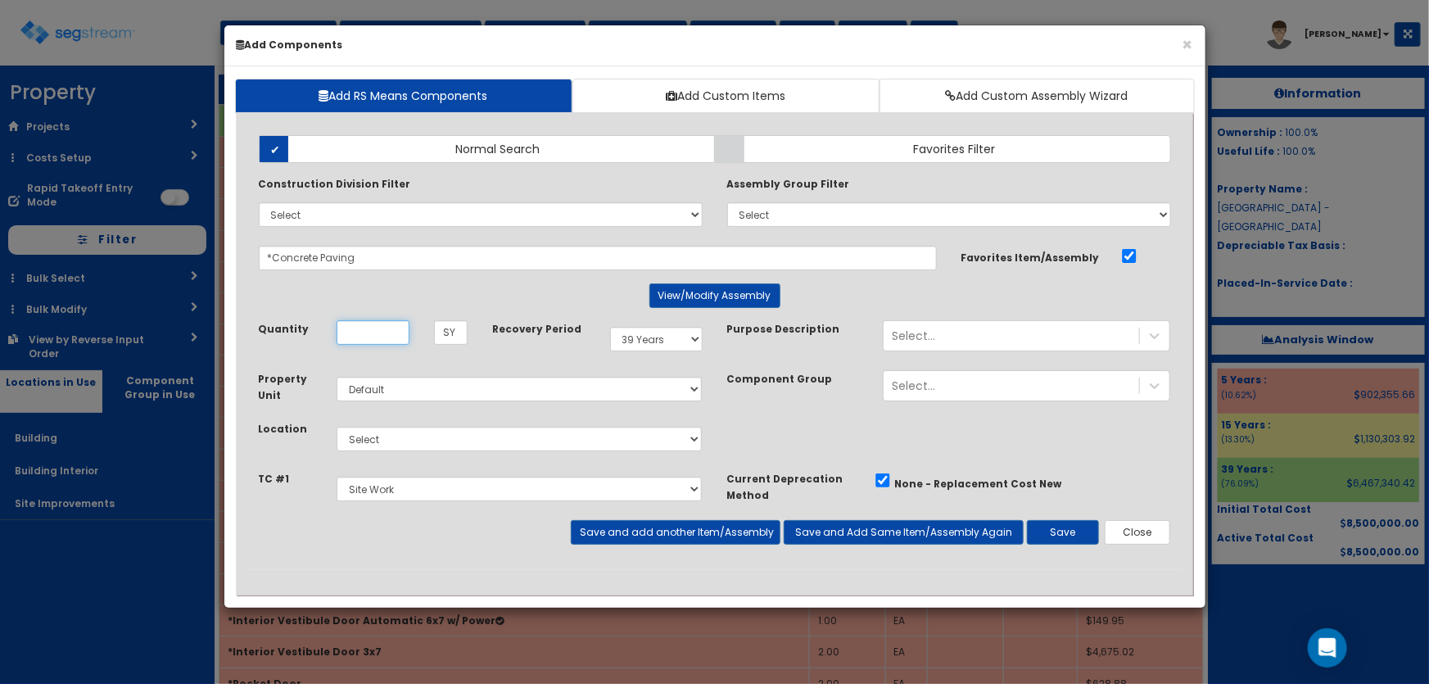
click at [376, 335] on input "Unit Quantity" at bounding box center [373, 332] width 73 height 25
type input "4,759"
click at [631, 337] on select "Select 5 Years 7 Years 9 Years 10 Years 15 Years 15 Year QLI 15 Year QRP 15 Yea…" at bounding box center [656, 339] width 93 height 25
select select "15Y"
click at [610, 327] on select "Select 5 Years 7 Years 9 Years 10 Years 15 Years 15 Year QLI 15 Year QRP 15 Yea…" at bounding box center [656, 339] width 93 height 25
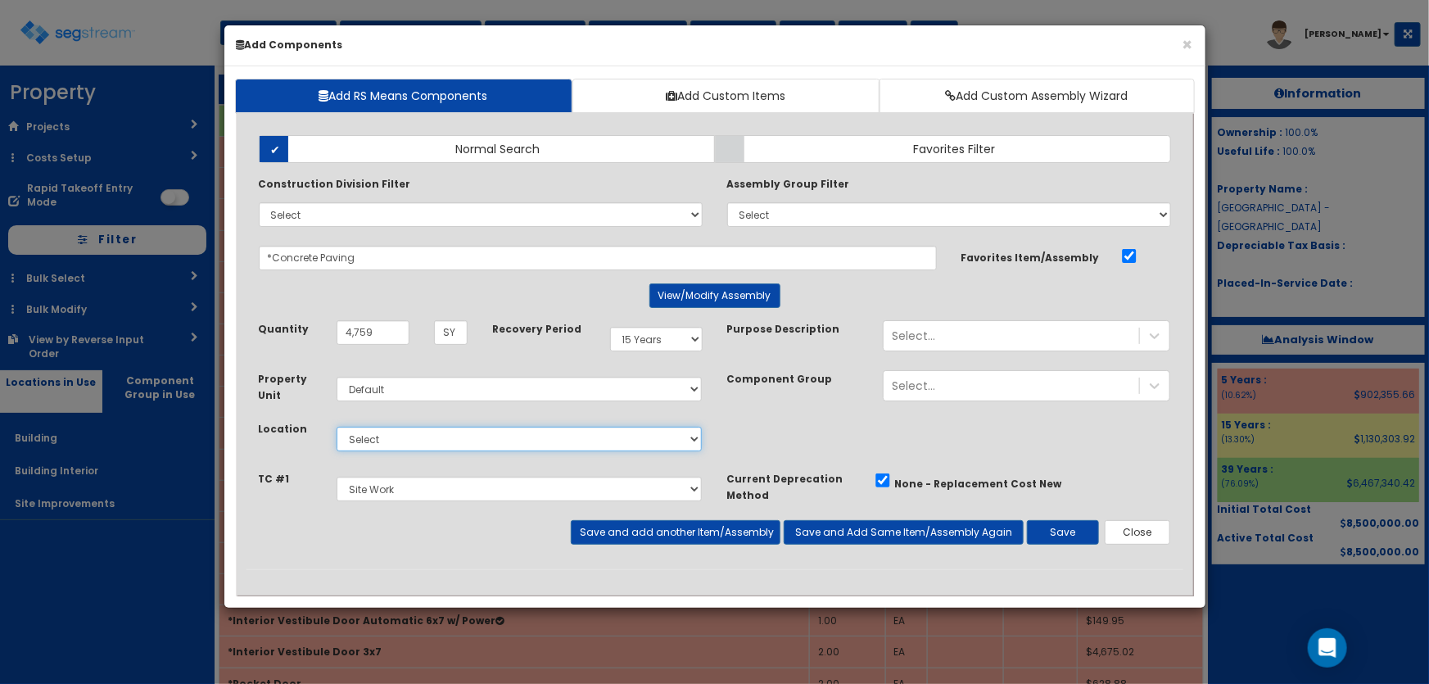
click at [386, 443] on select "Select Building Building Interior Site Improvements Add Additional Location" at bounding box center [520, 439] width 366 height 25
select select "27"
click at [337, 427] on select "Select Building Building Interior Site Improvements Add Additional Location" at bounding box center [520, 439] width 366 height 25
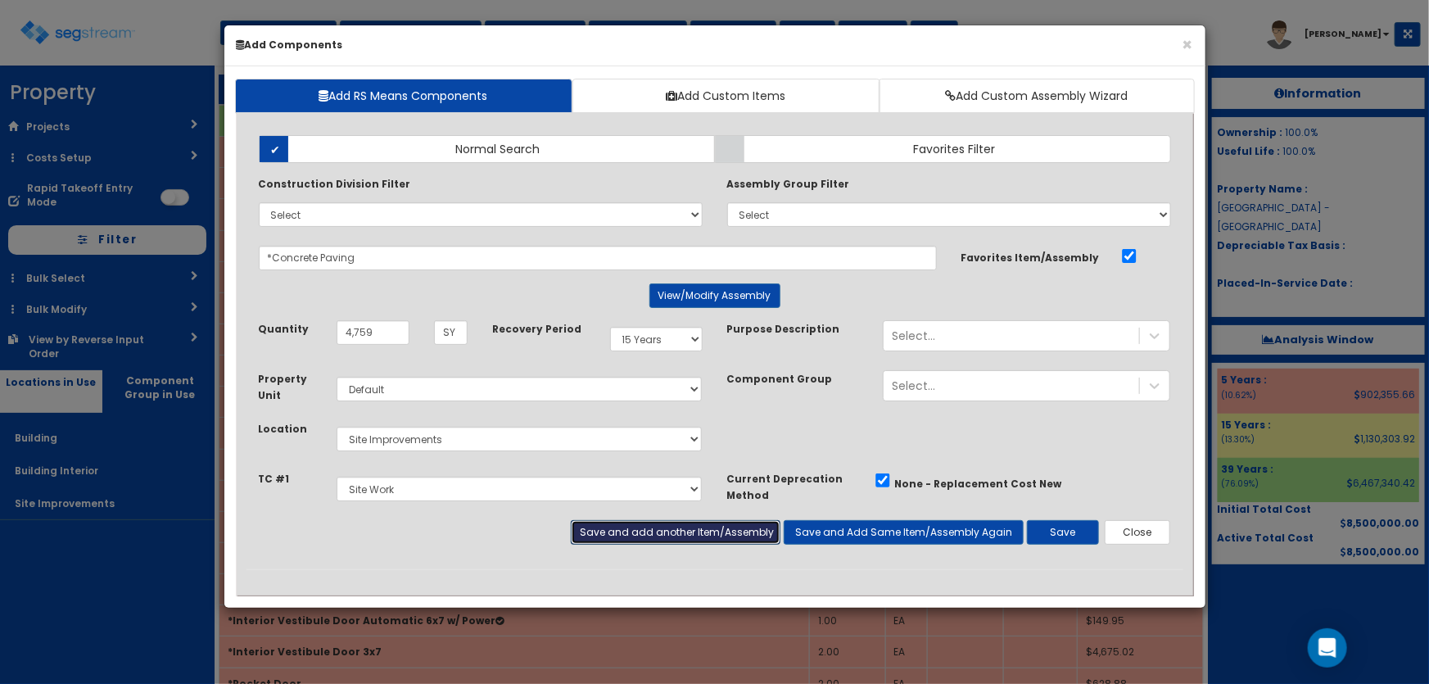
click at [610, 532] on button "Save and add another Item/Assembly" at bounding box center [676, 532] width 210 height 25
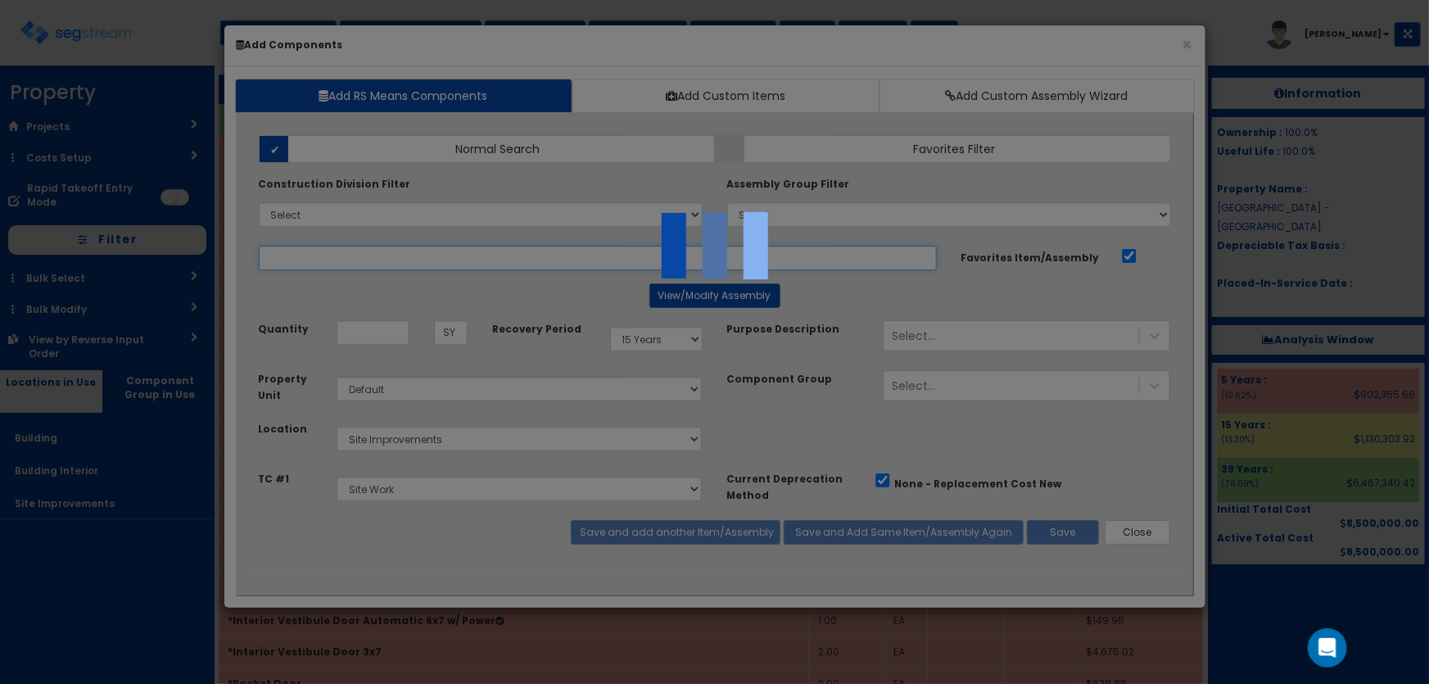
select select "5281437"
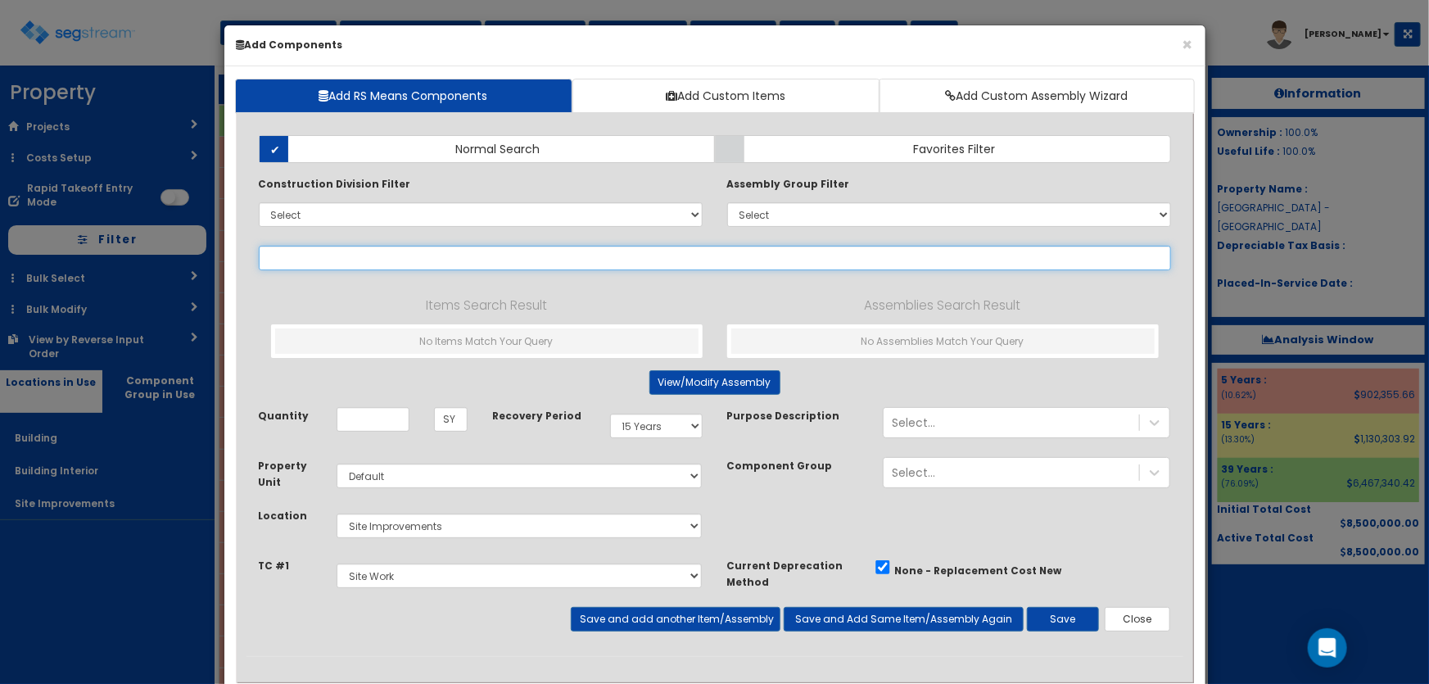
click at [311, 248] on input "text" at bounding box center [715, 258] width 912 height 25
paste input "*Brick Paving"
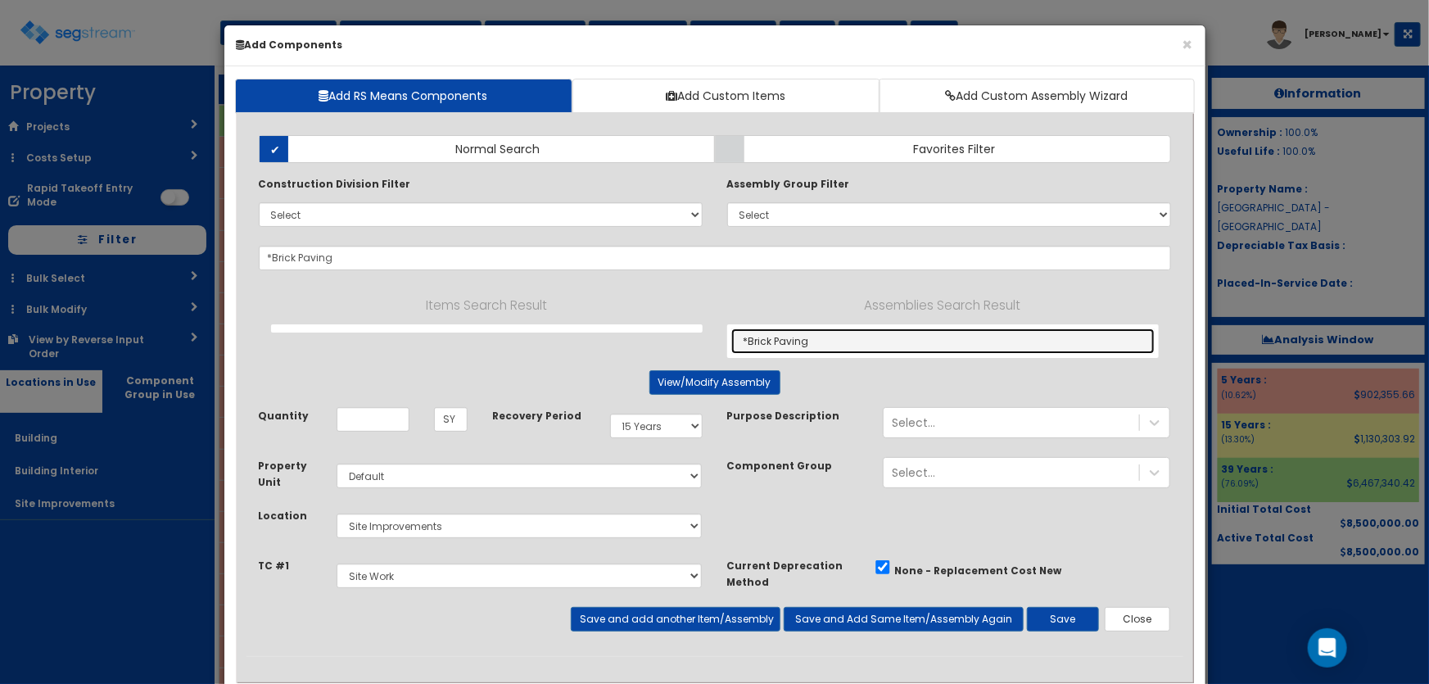
click at [767, 336] on link "*Brick Paving" at bounding box center [942, 340] width 423 height 25
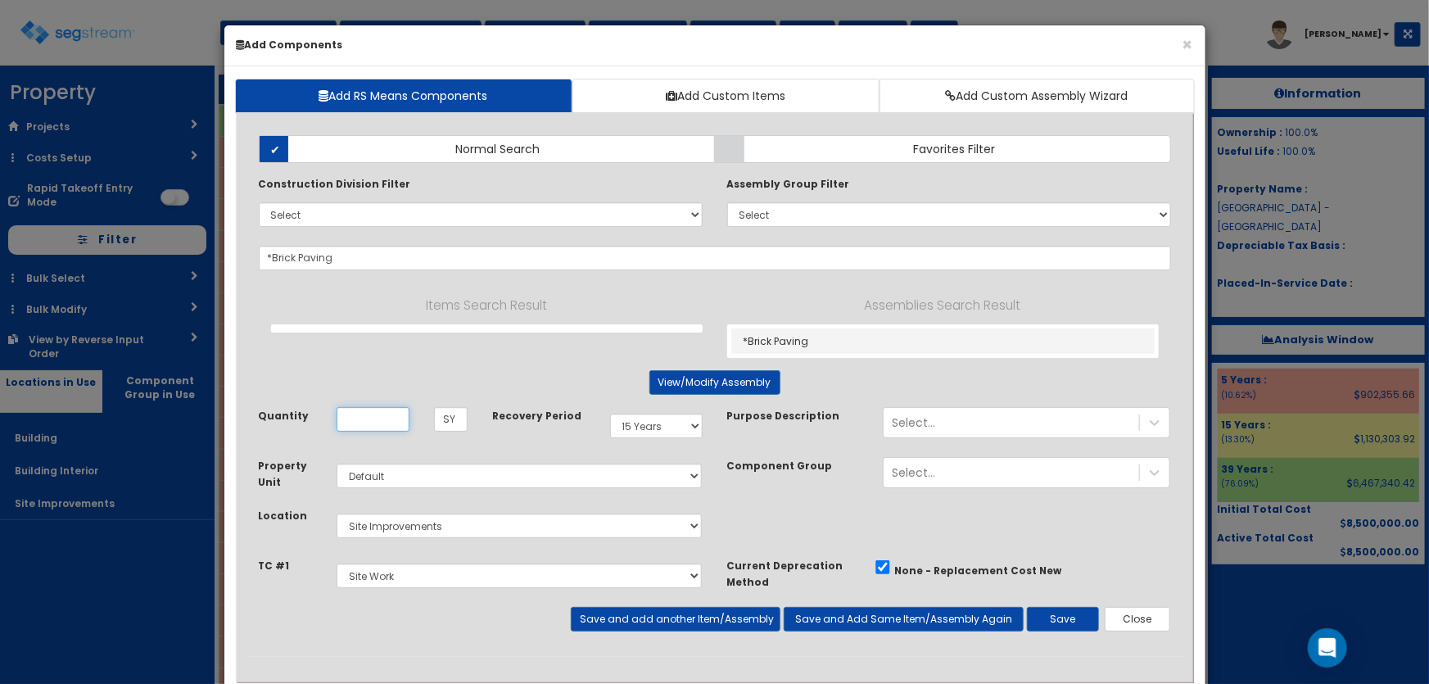
type input "*Brick Paving"
type input "SF"
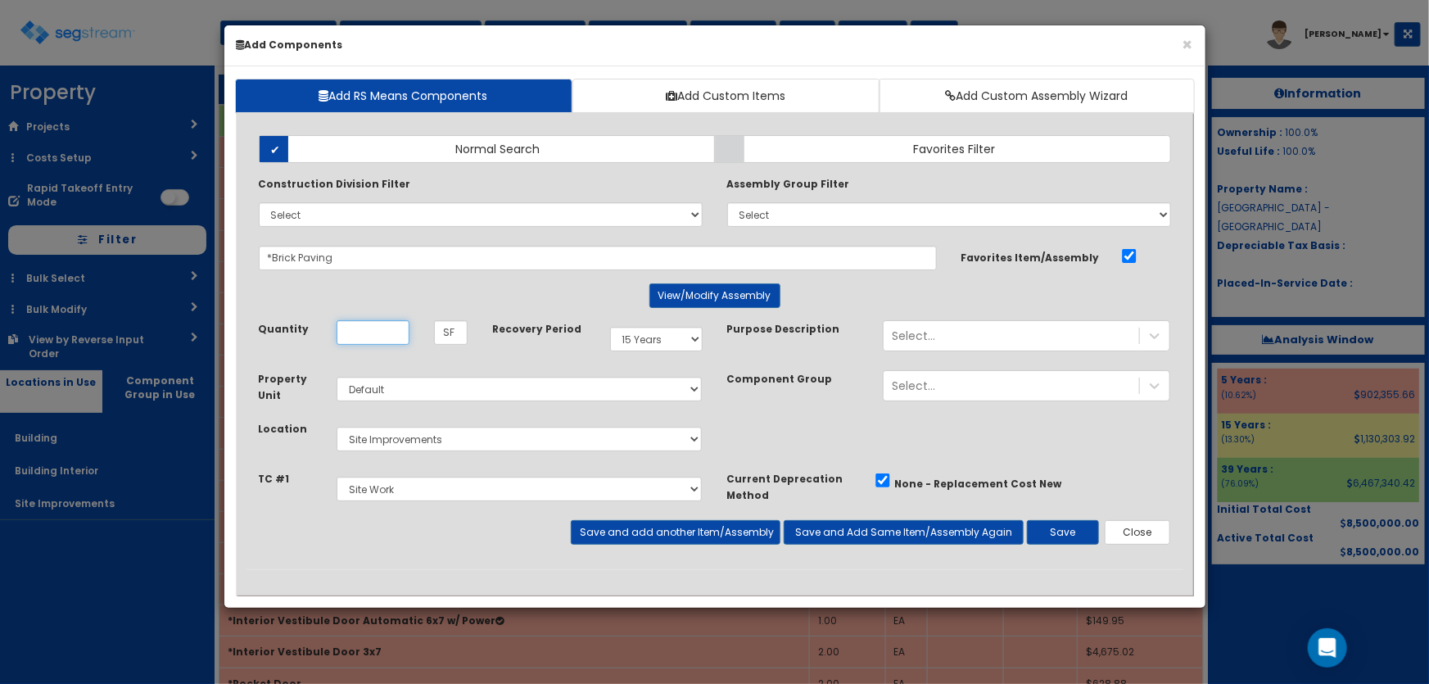
click at [382, 332] on input "Unit Quantity" at bounding box center [373, 332] width 73 height 25
type input "780"
click at [627, 534] on button "Save and add another Item/Assembly" at bounding box center [676, 532] width 210 height 25
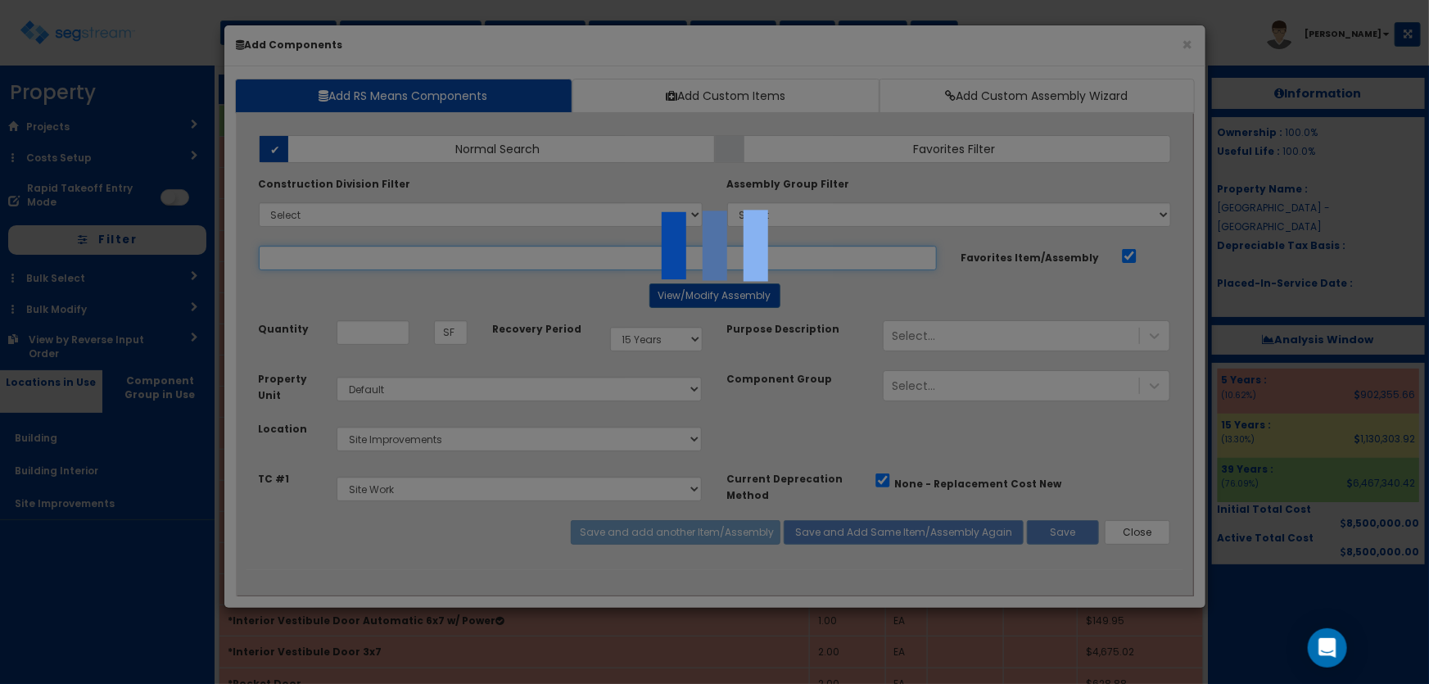
select select "5281437"
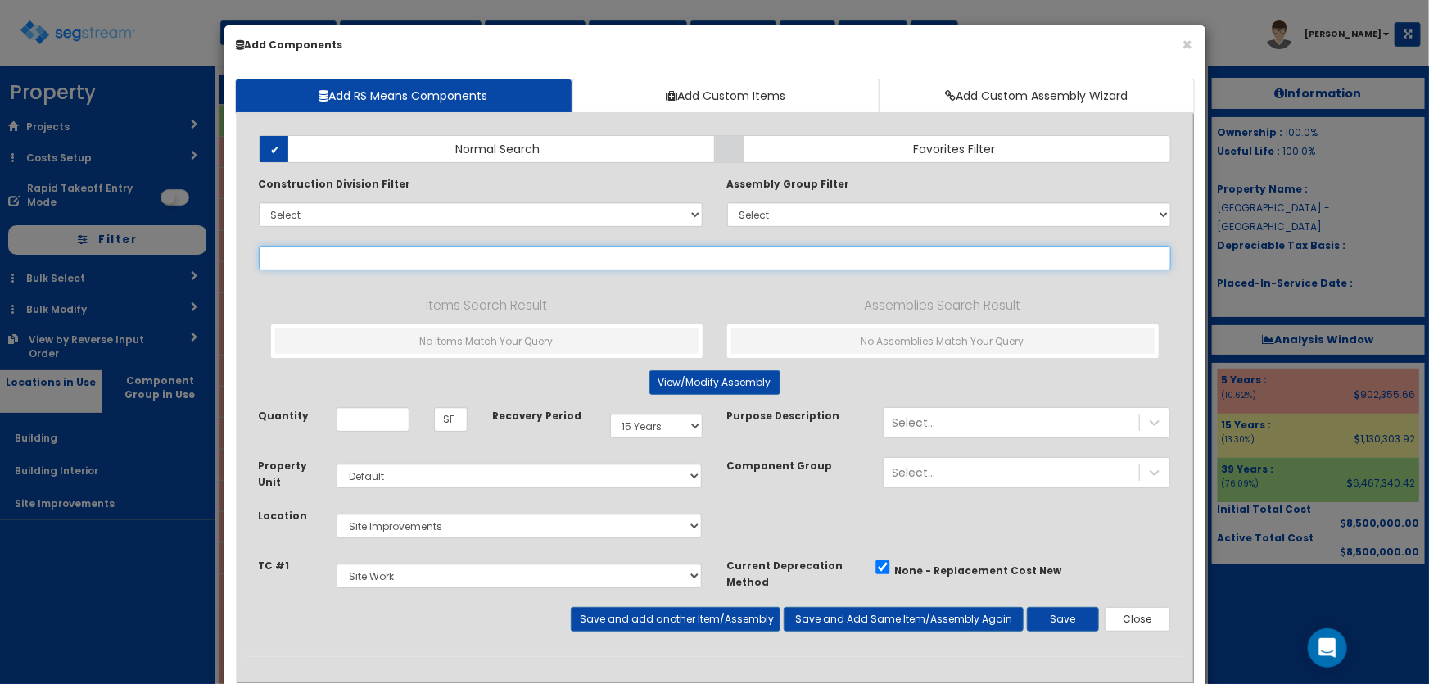
click at [354, 254] on input "text" at bounding box center [715, 258] width 912 height 25
paste input "*Sidewalks"
type input "*Sidewalks"
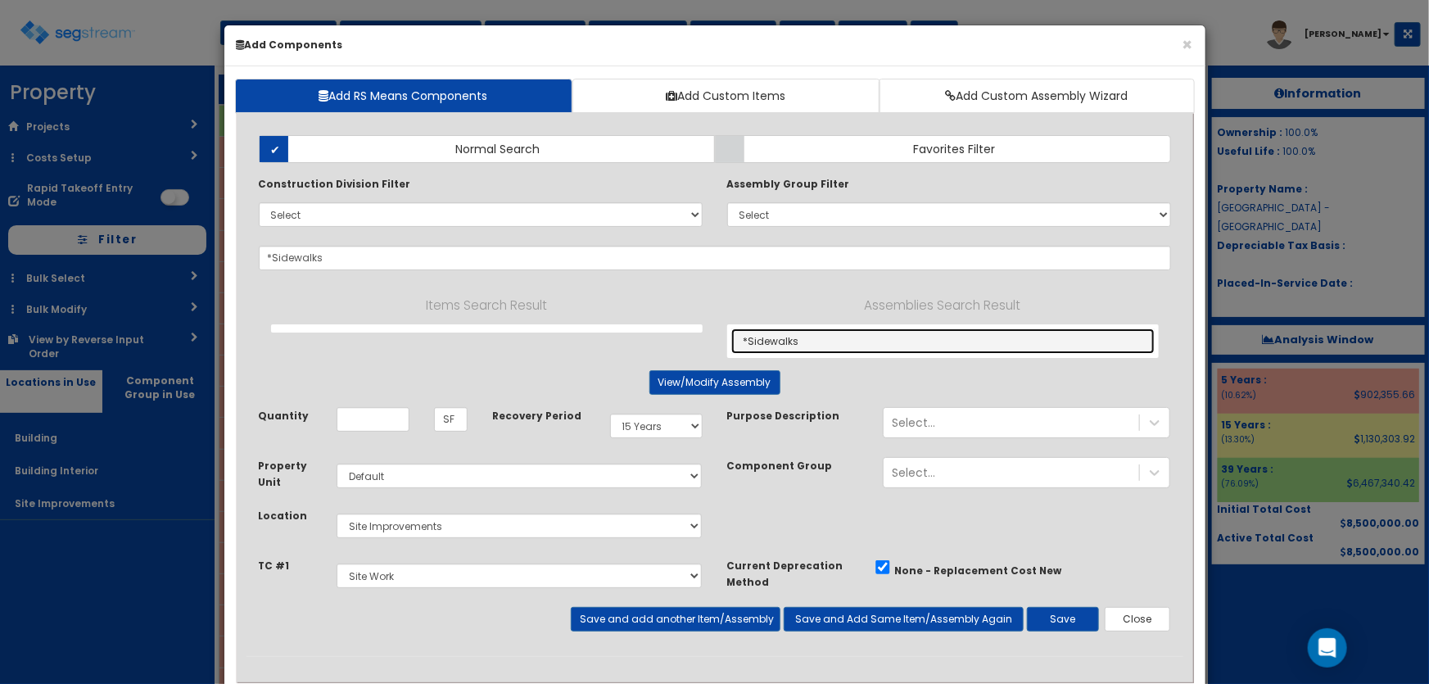
click at [777, 342] on link "*Sidewalks" at bounding box center [942, 340] width 423 height 25
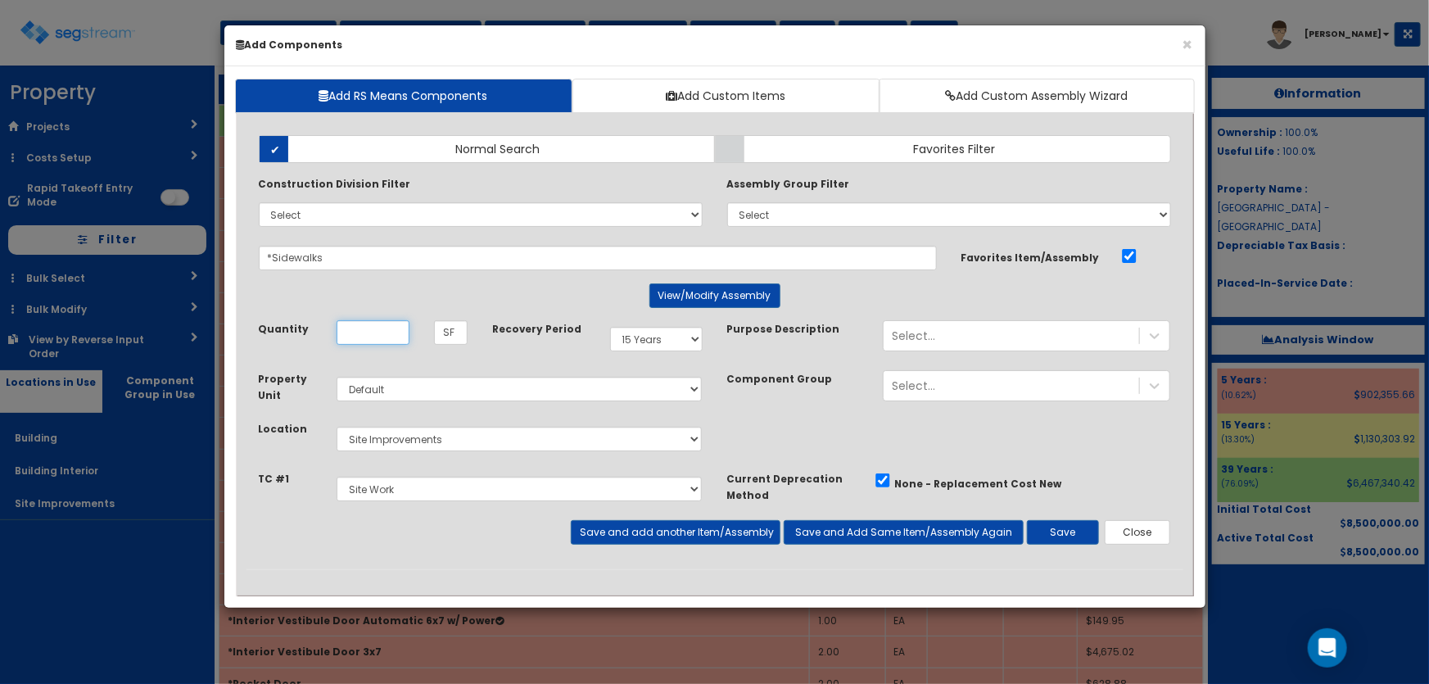
click at [392, 334] on input "Unit Quantity" at bounding box center [373, 332] width 73 height 25
type input "3,370"
click at [619, 536] on button "Save and add another Item/Assembly" at bounding box center [676, 532] width 210 height 25
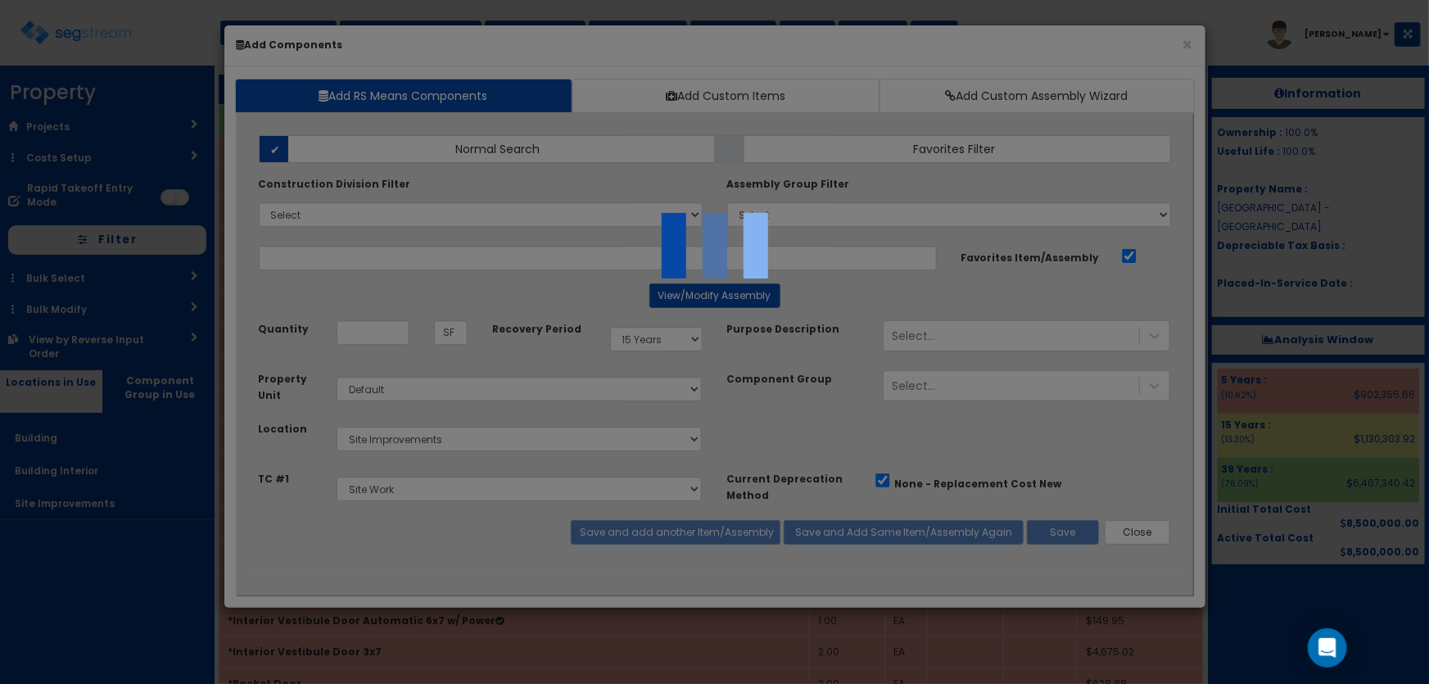
select select "5281437"
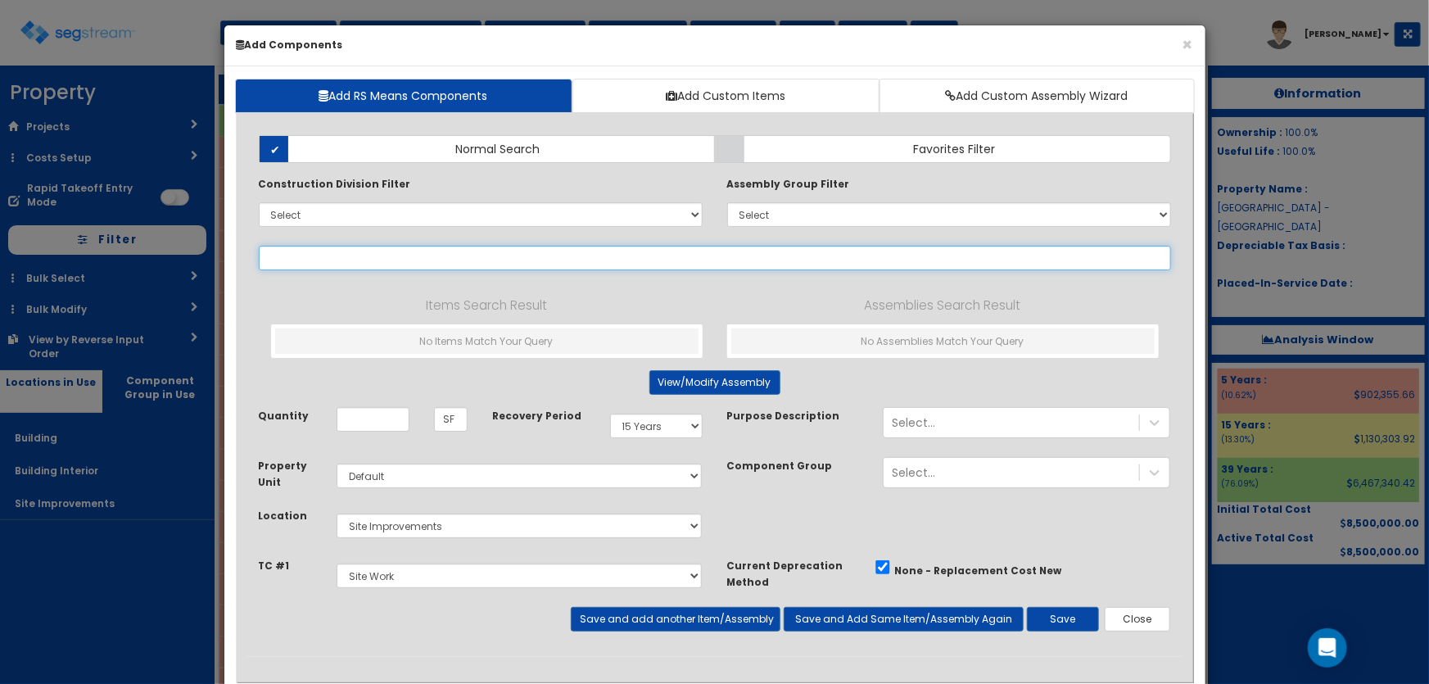
drag, startPoint x: 288, startPoint y: 262, endPoint x: 378, endPoint y: 269, distance: 89.6
click at [289, 261] on input "text" at bounding box center [715, 258] width 912 height 25
paste input "*Curb and Gutter"
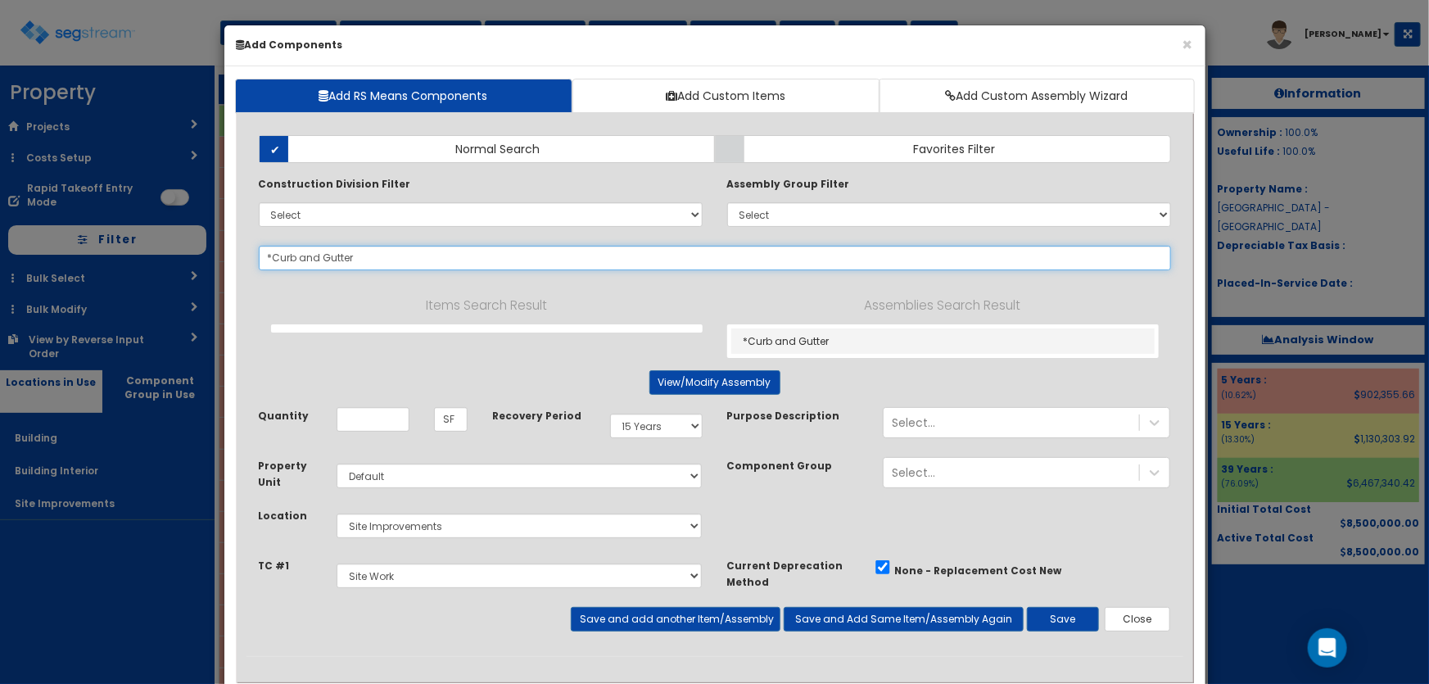
type input "*Curb and Gutter"
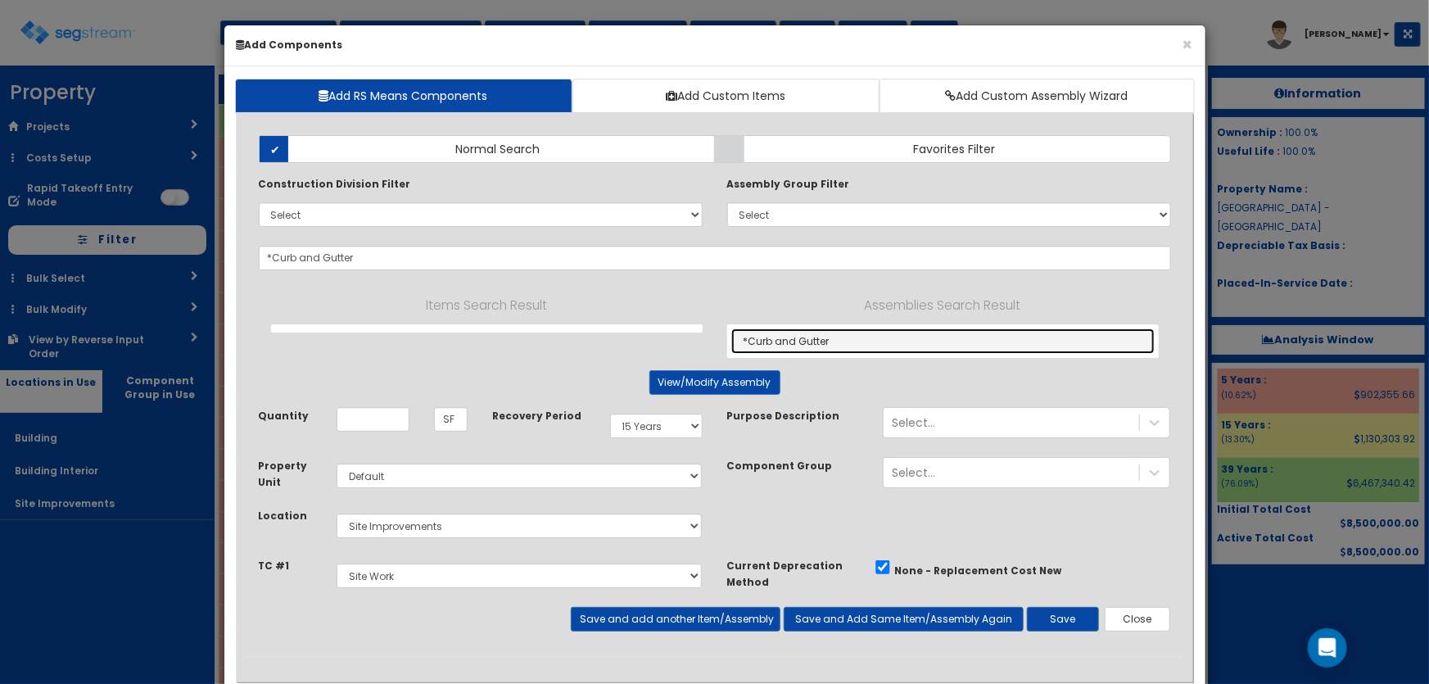
click at [798, 335] on link "*Curb and Gutter" at bounding box center [942, 340] width 423 height 25
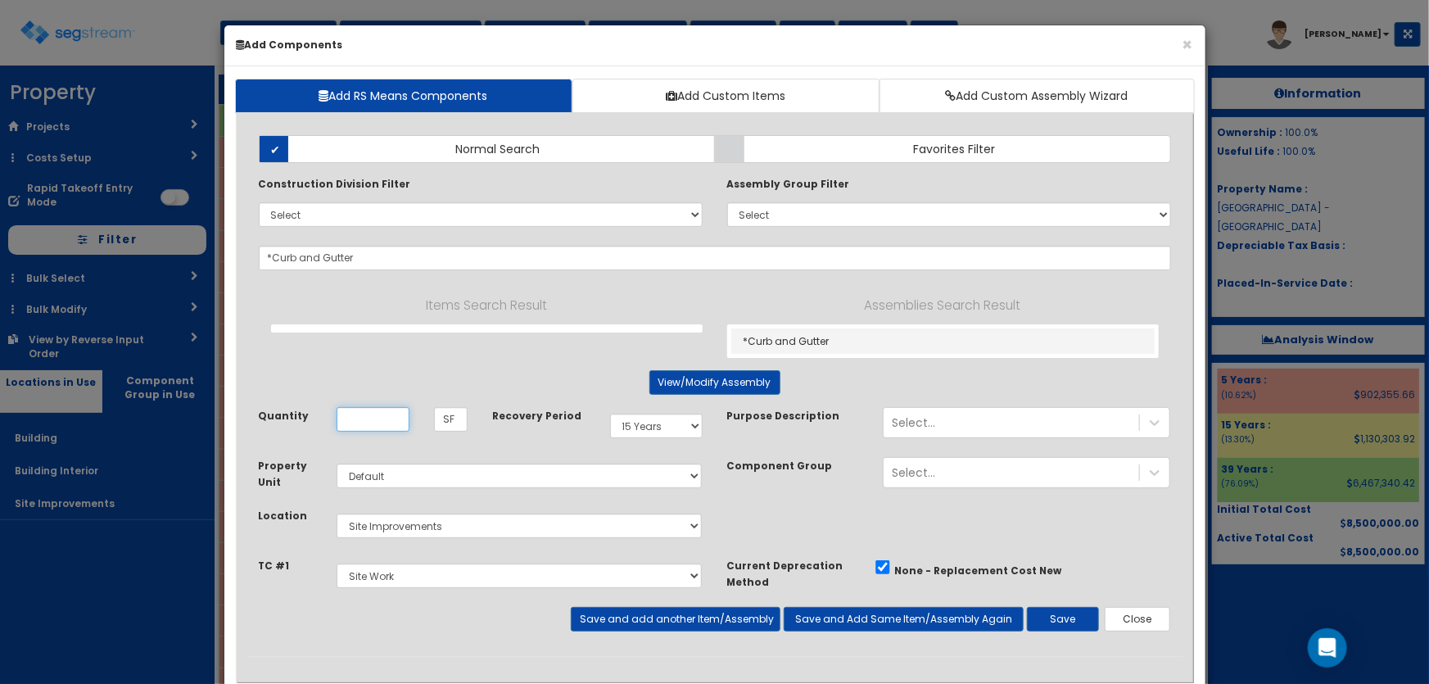
type input "LF"
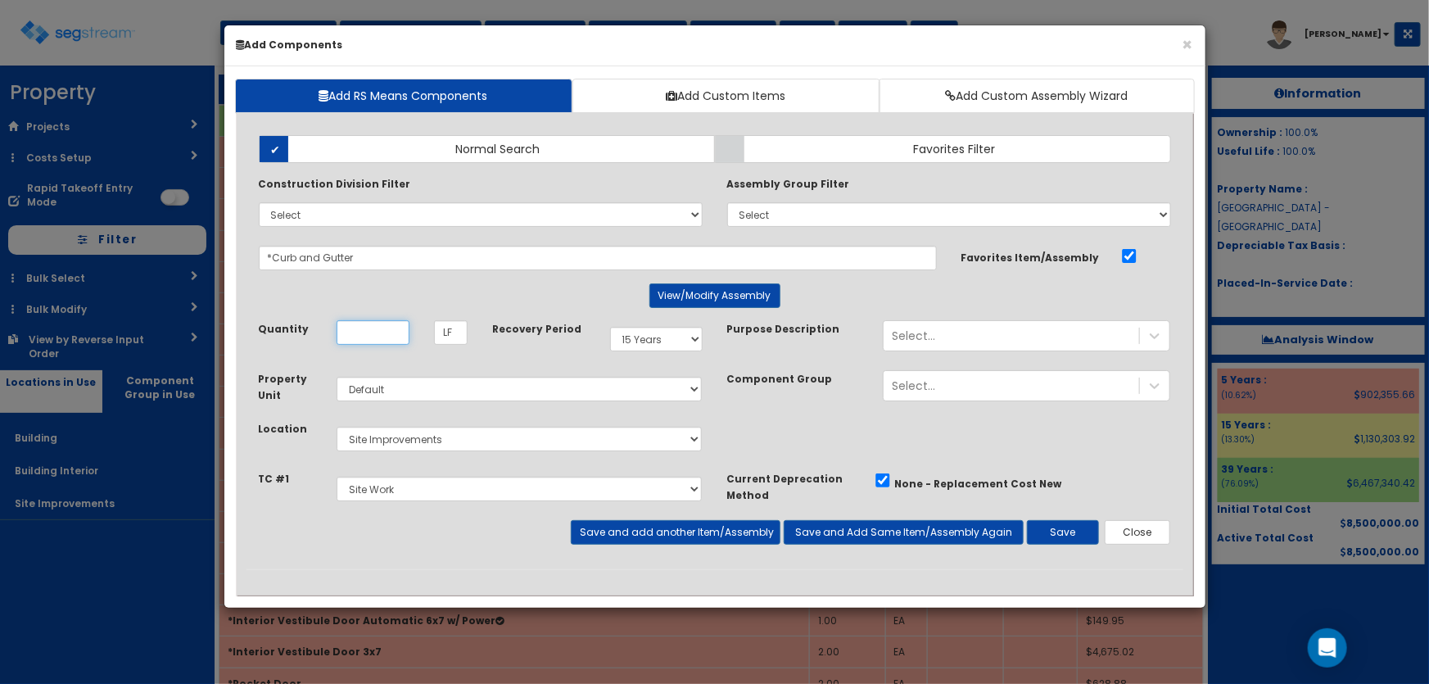
click at [376, 328] on input "Unit Quantity" at bounding box center [373, 332] width 73 height 25
type input "1,656"
click at [632, 528] on button "Save and add another Item/Assembly" at bounding box center [676, 532] width 210 height 25
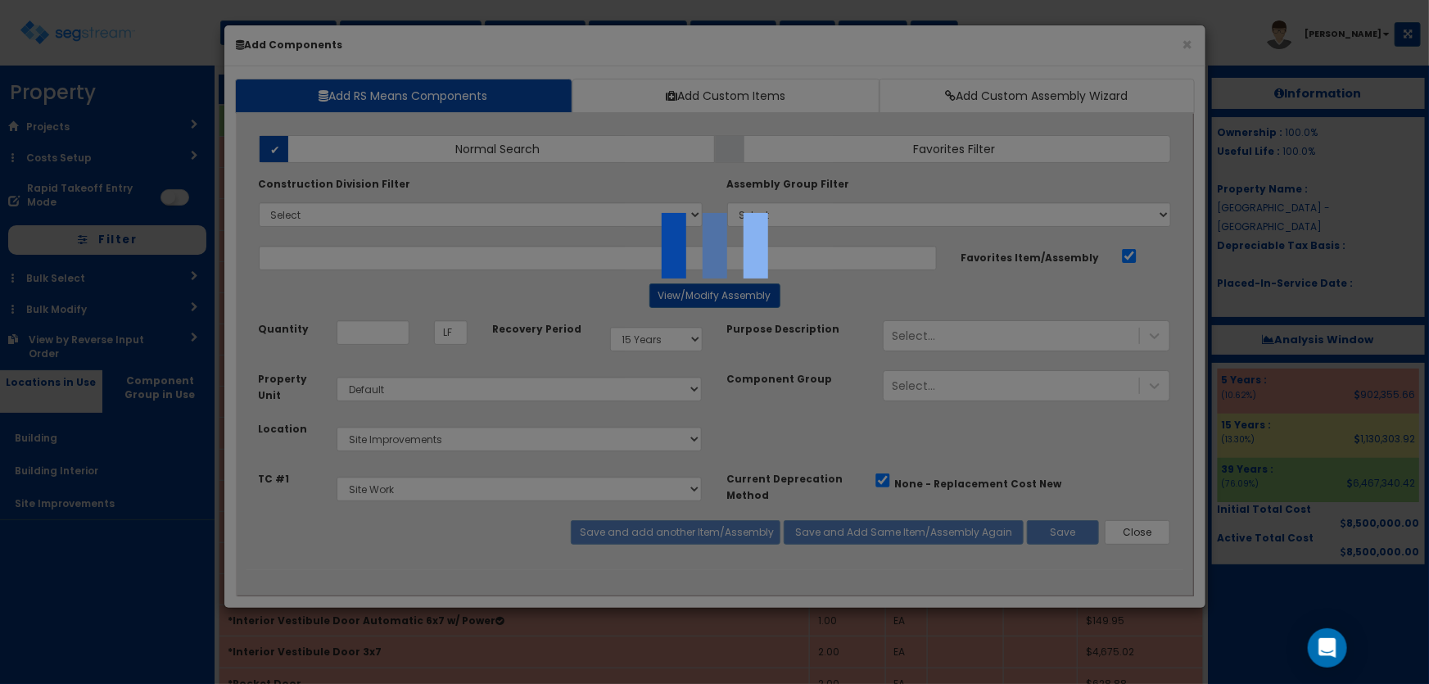
select select "5281437"
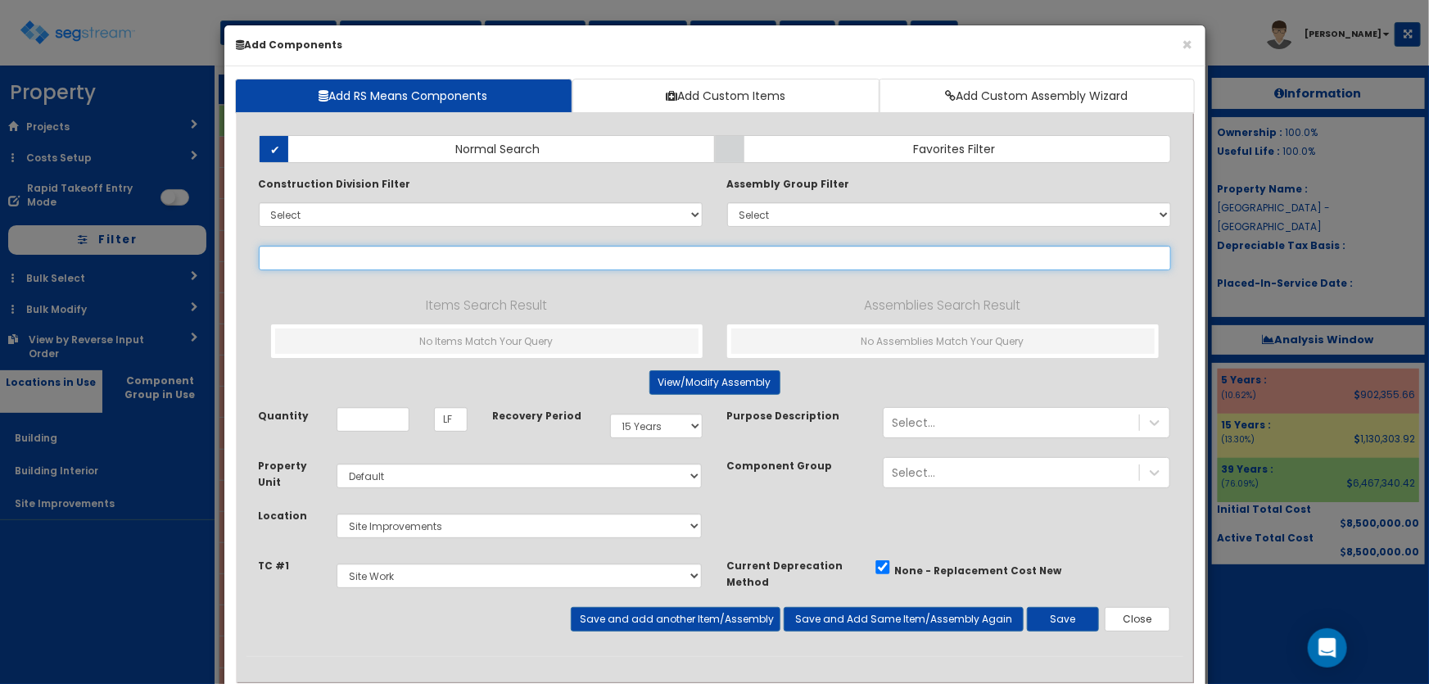
click at [386, 260] on input "text" at bounding box center [715, 258] width 912 height 25
paste input "*Dumpster Pad"
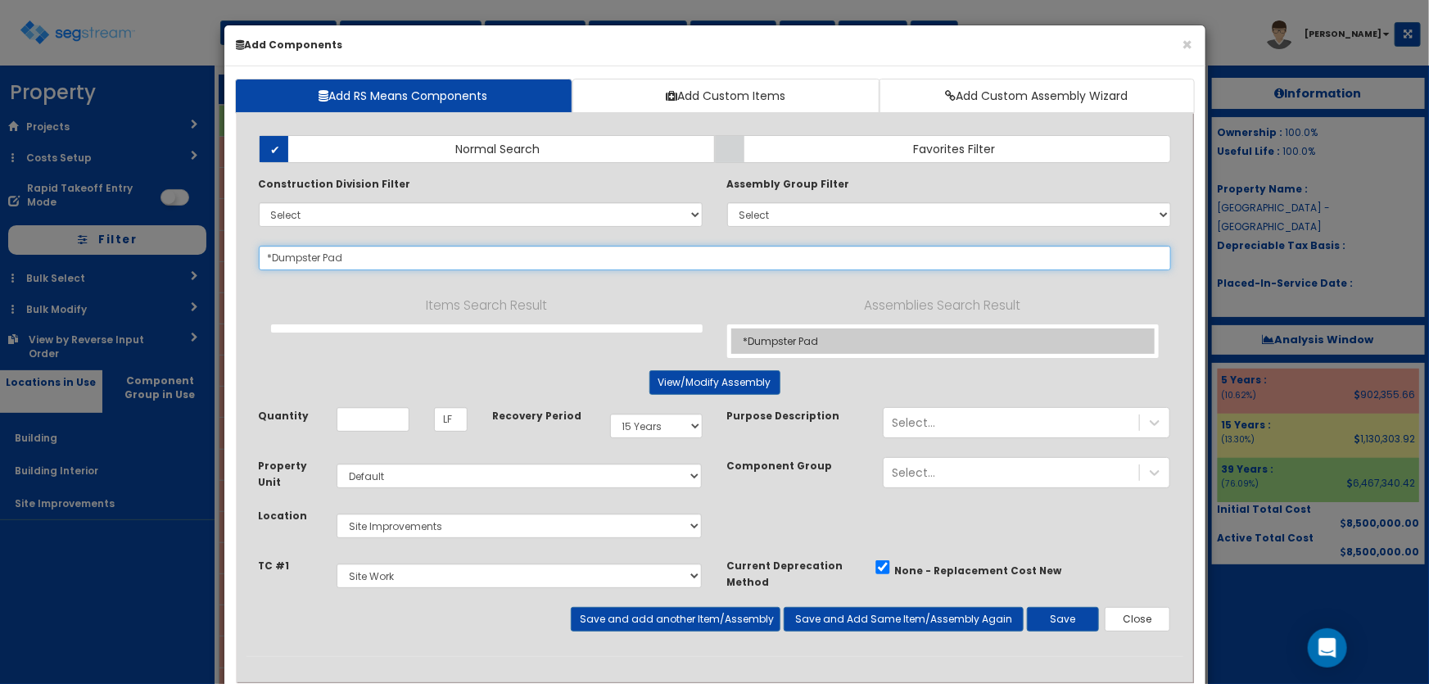
type input "*Dumpster Pad"
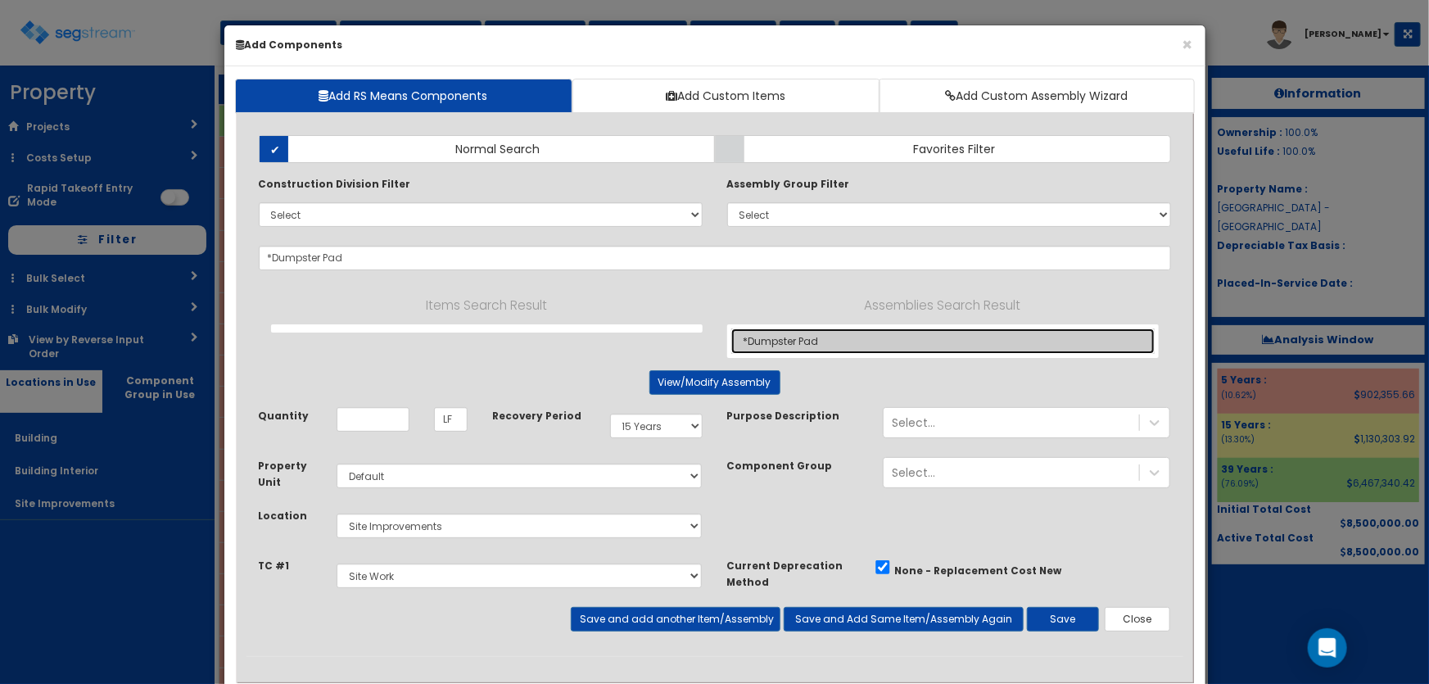
click at [798, 342] on link "*Dumpster Pad" at bounding box center [942, 340] width 423 height 25
type input "SF"
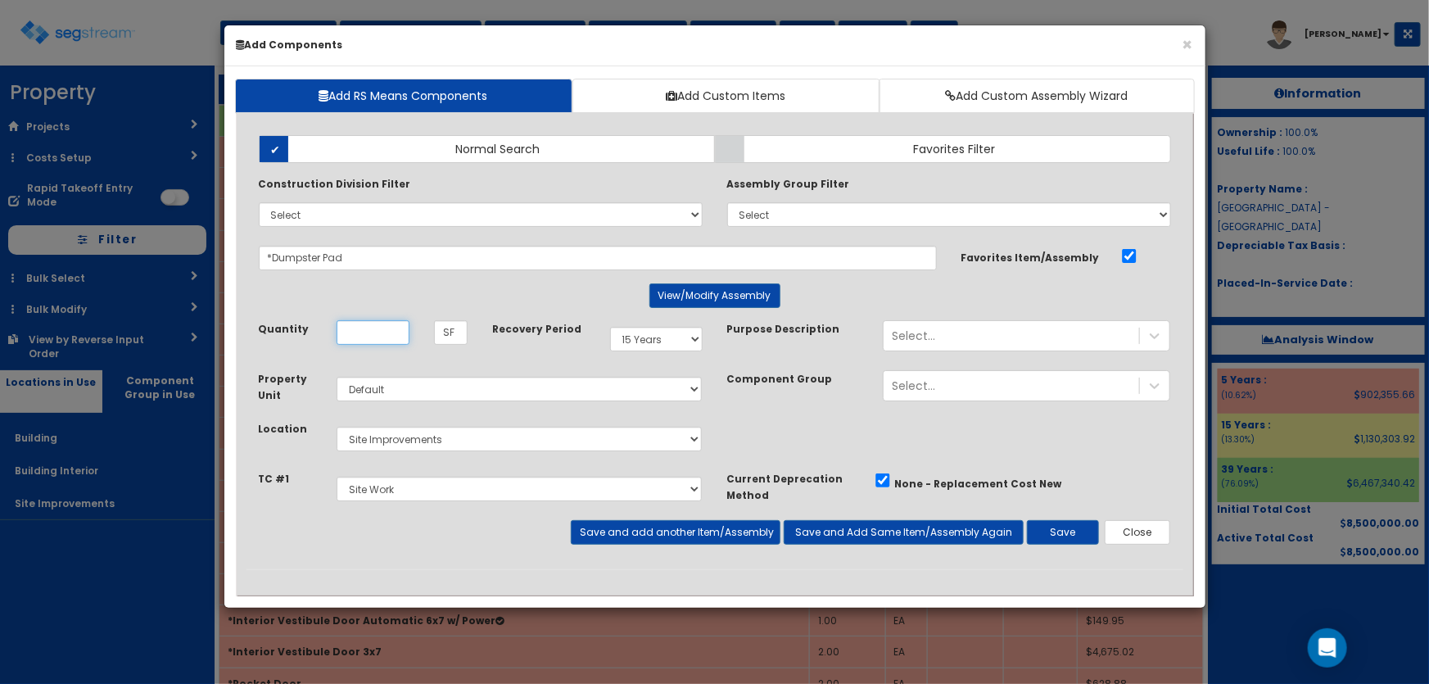
click at [359, 336] on input "Unit Quantity" at bounding box center [373, 332] width 73 height 25
type input "378"
click at [661, 527] on button "Save and add another Item/Assembly" at bounding box center [676, 532] width 210 height 25
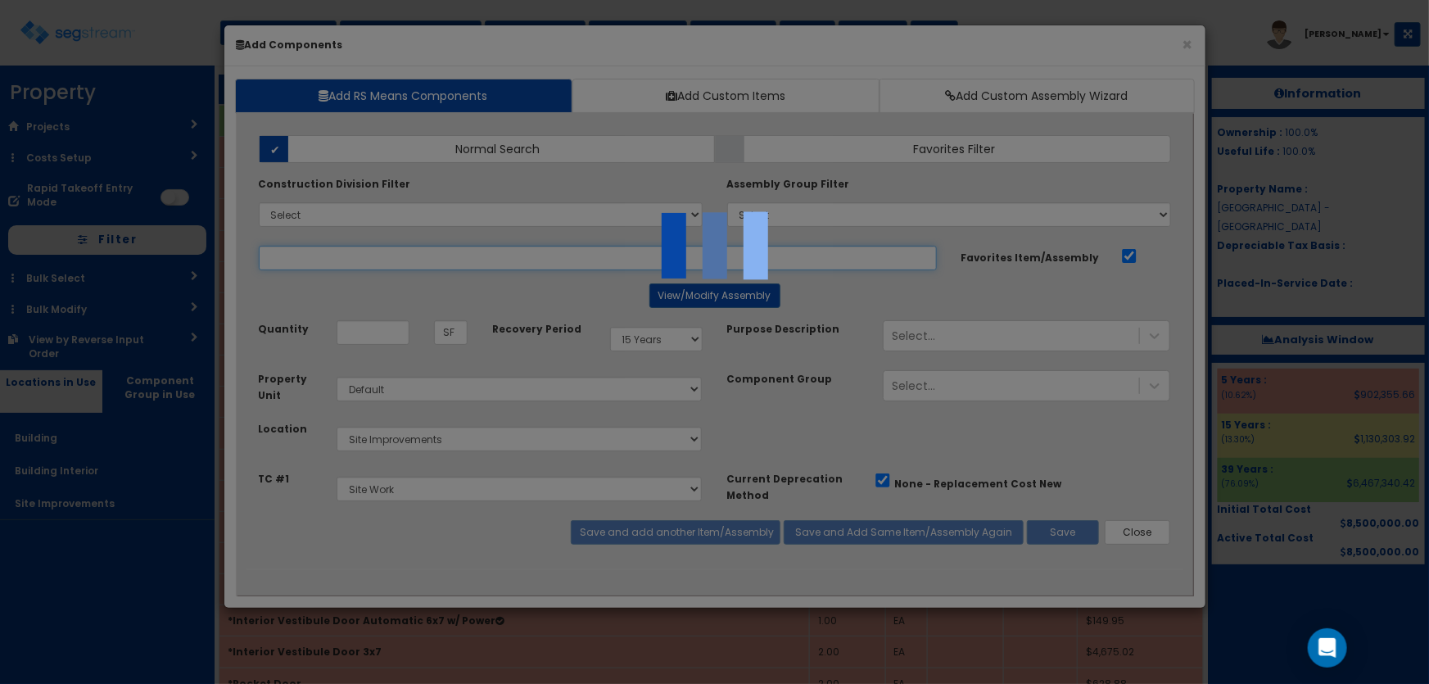
select select "5281437"
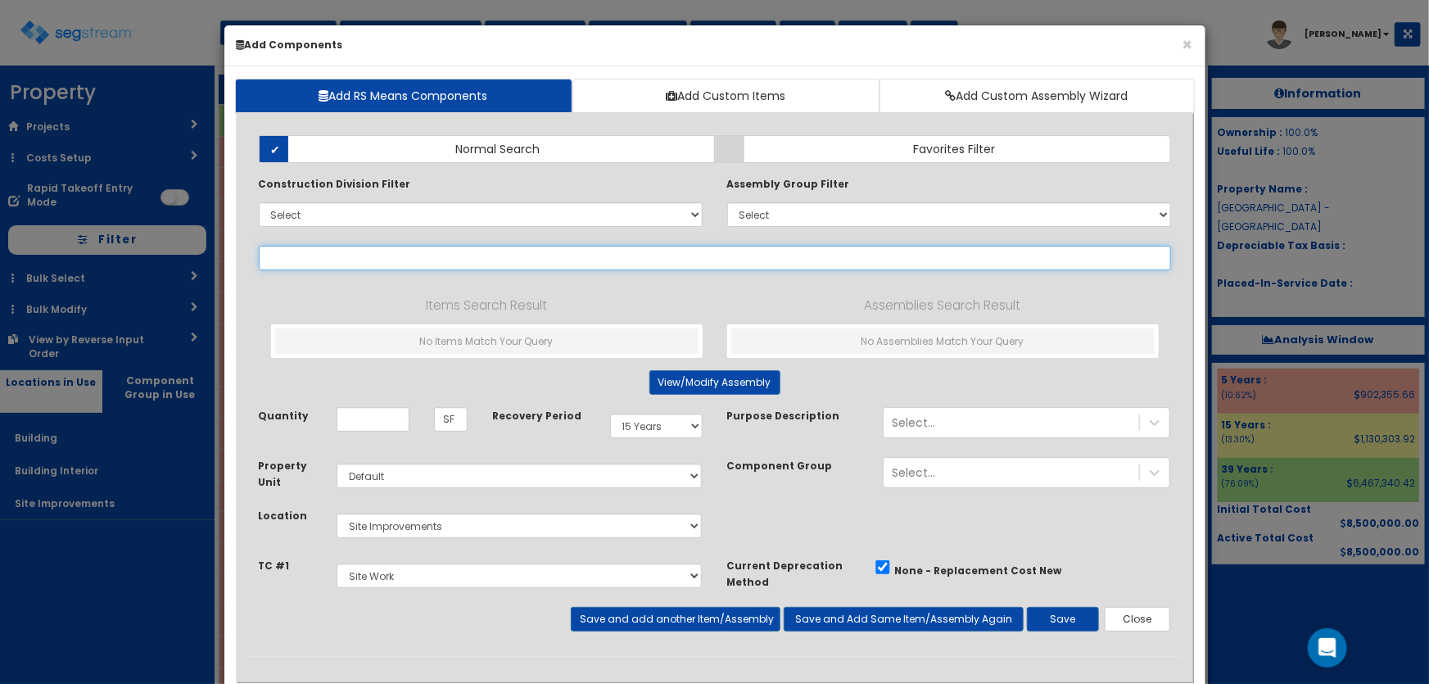
drag, startPoint x: 347, startPoint y: 254, endPoint x: 358, endPoint y: 254, distance: 10.6
click at [347, 254] on input "text" at bounding box center [715, 258] width 912 height 25
paste input "*HVAC Pad"
type input "*HVAC Pad"
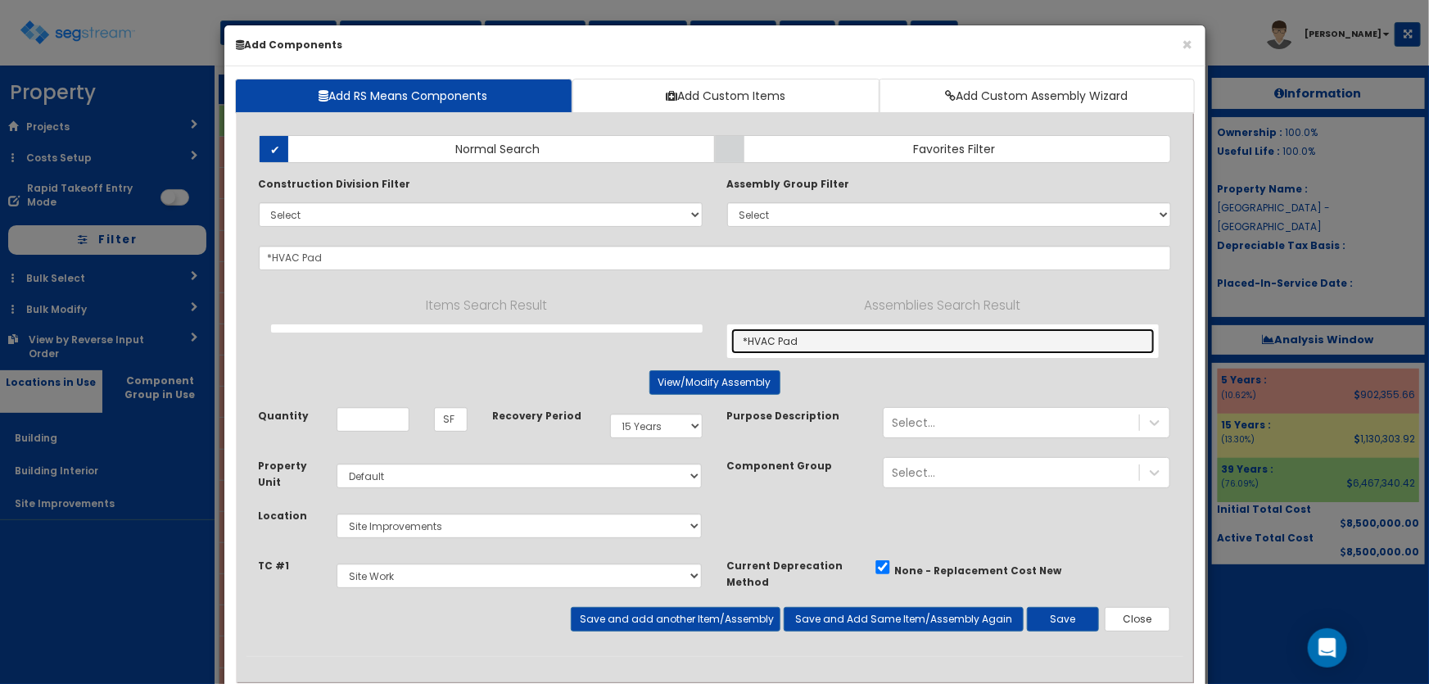
click at [818, 340] on link "*HVAC Pad" at bounding box center [942, 340] width 423 height 25
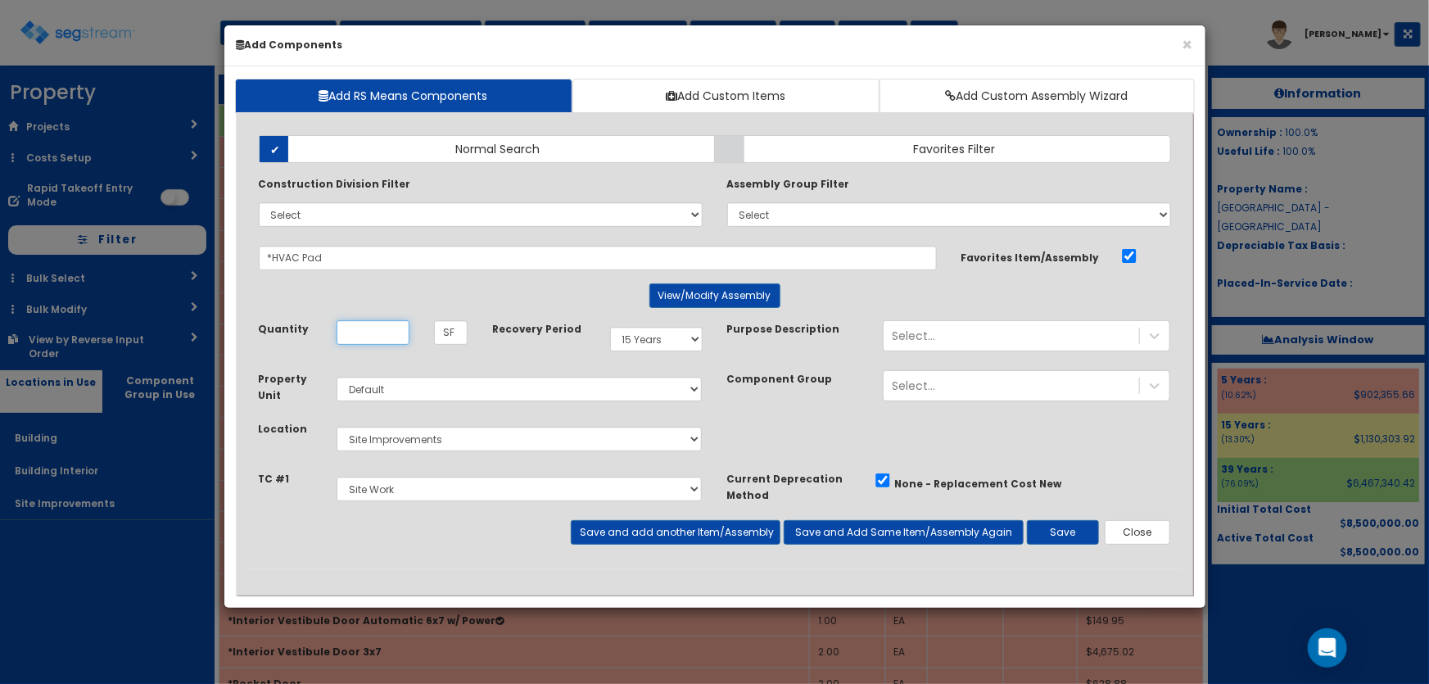
click at [377, 339] on input "Unit Quantity" at bounding box center [373, 332] width 73 height 25
type input "108"
click at [712, 528] on button "Save and add another Item/Assembly" at bounding box center [676, 532] width 210 height 25
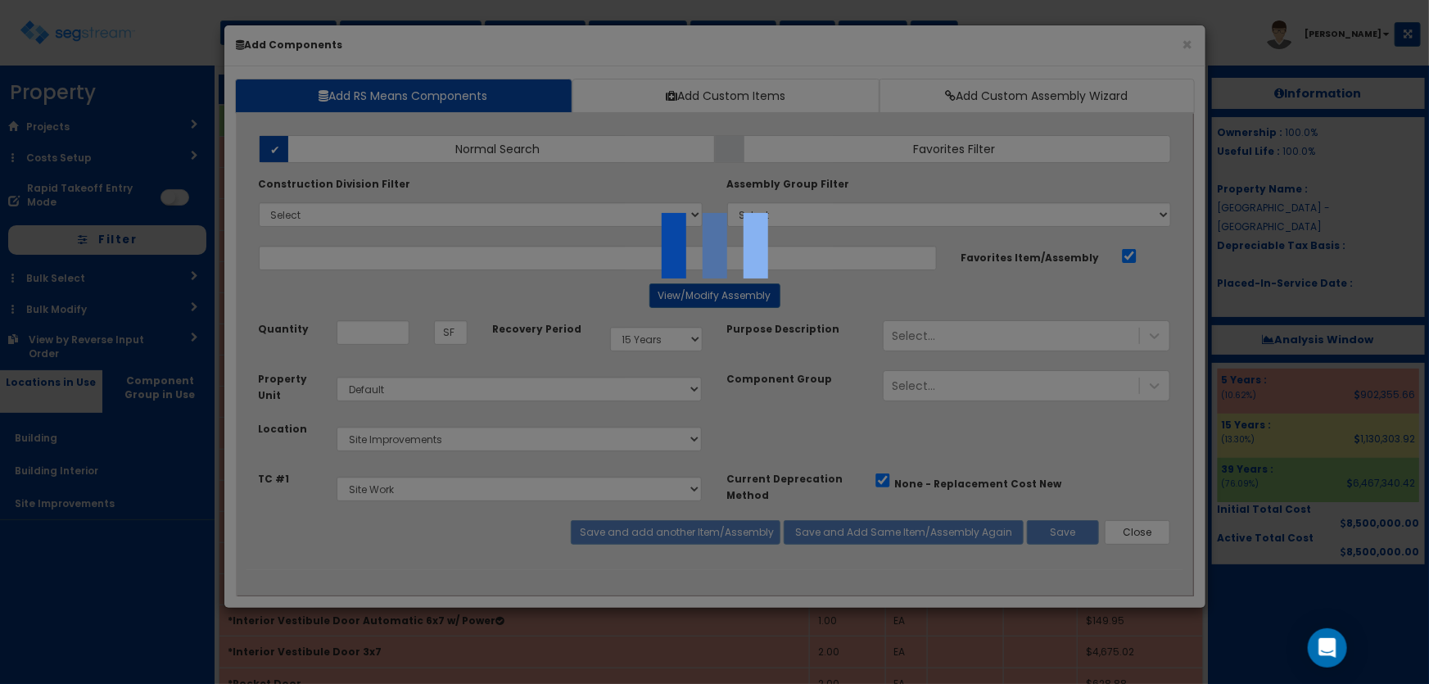
select select "5281437"
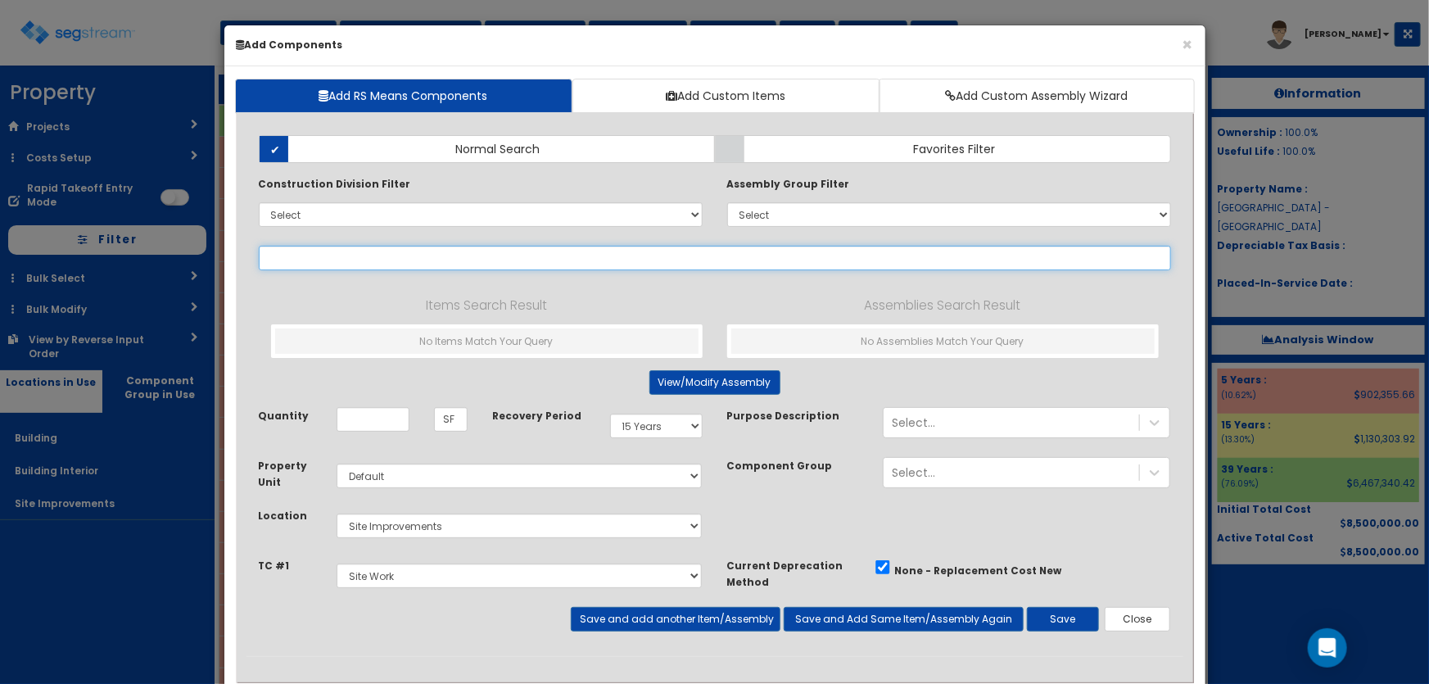
click at [450, 261] on input "text" at bounding box center [715, 258] width 912 height 25
paste input "*Transformer Pad"
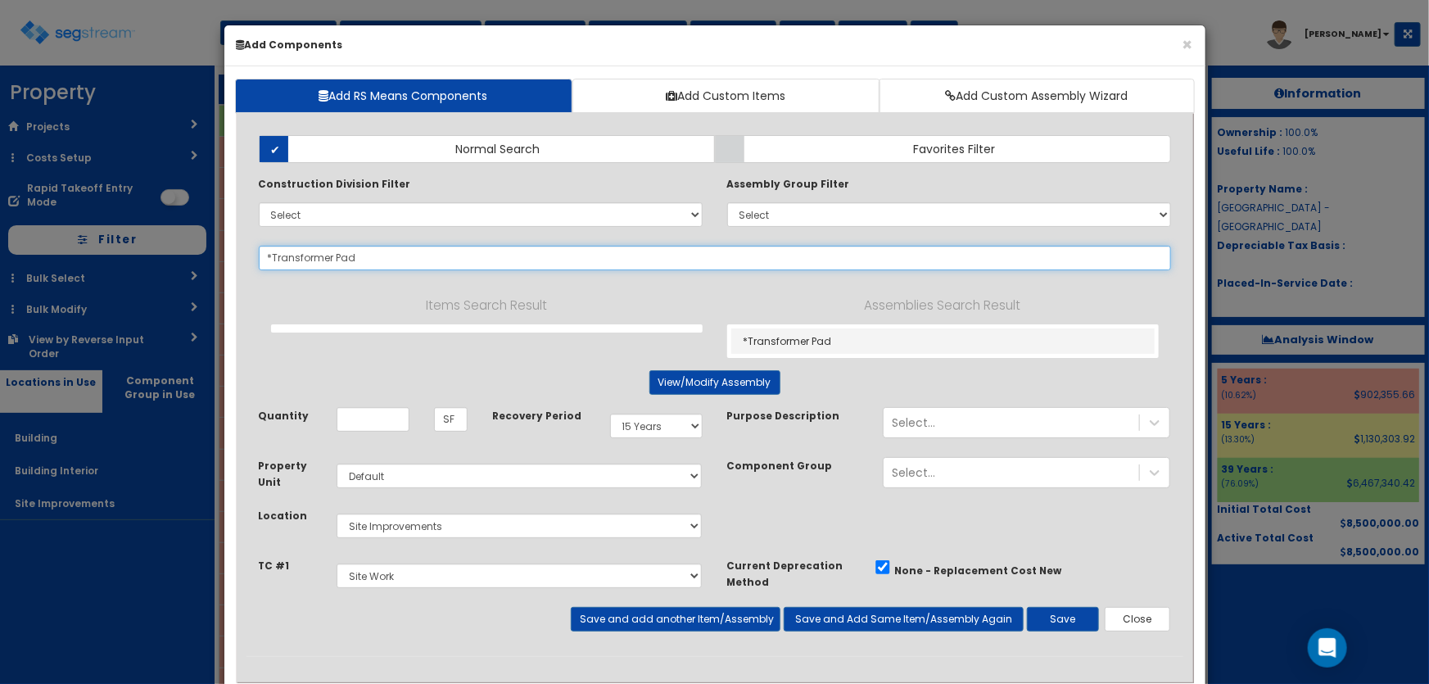
type input "*Transformer Pad"
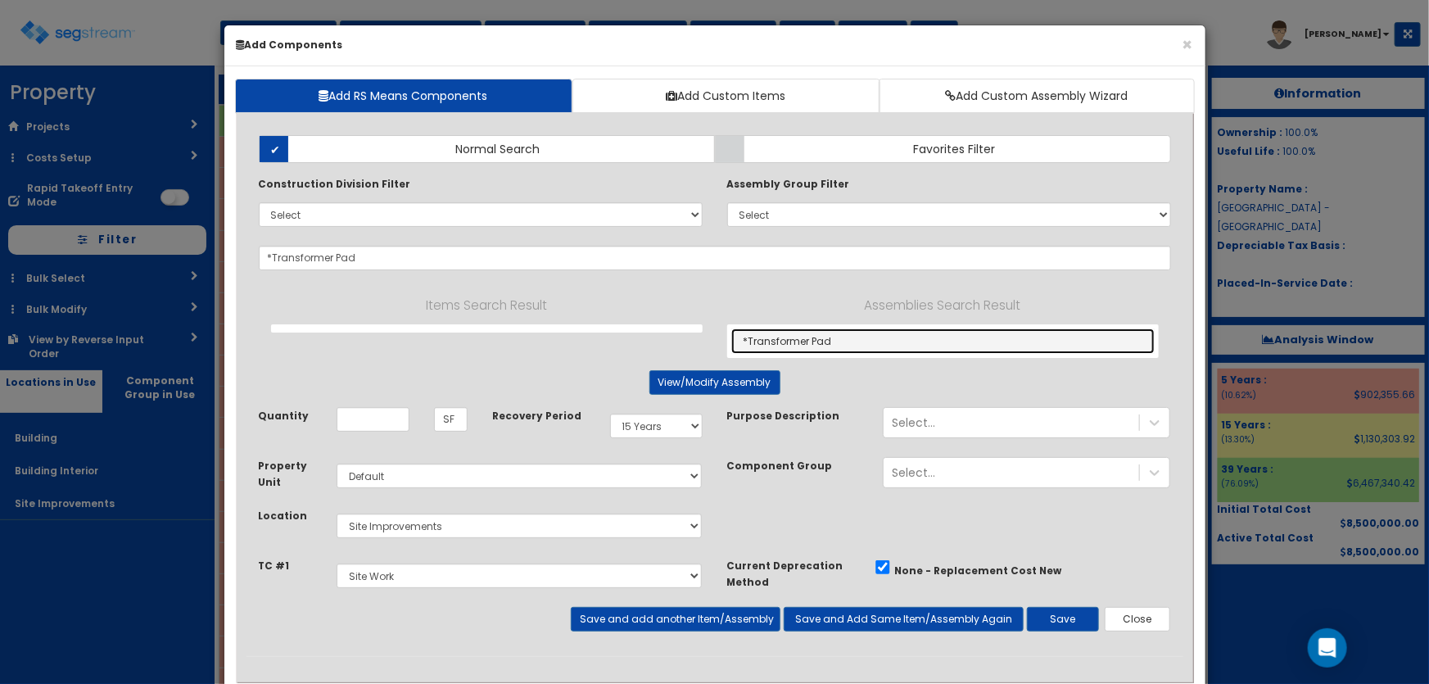
click at [802, 338] on link "*Transformer Pad" at bounding box center [942, 340] width 423 height 25
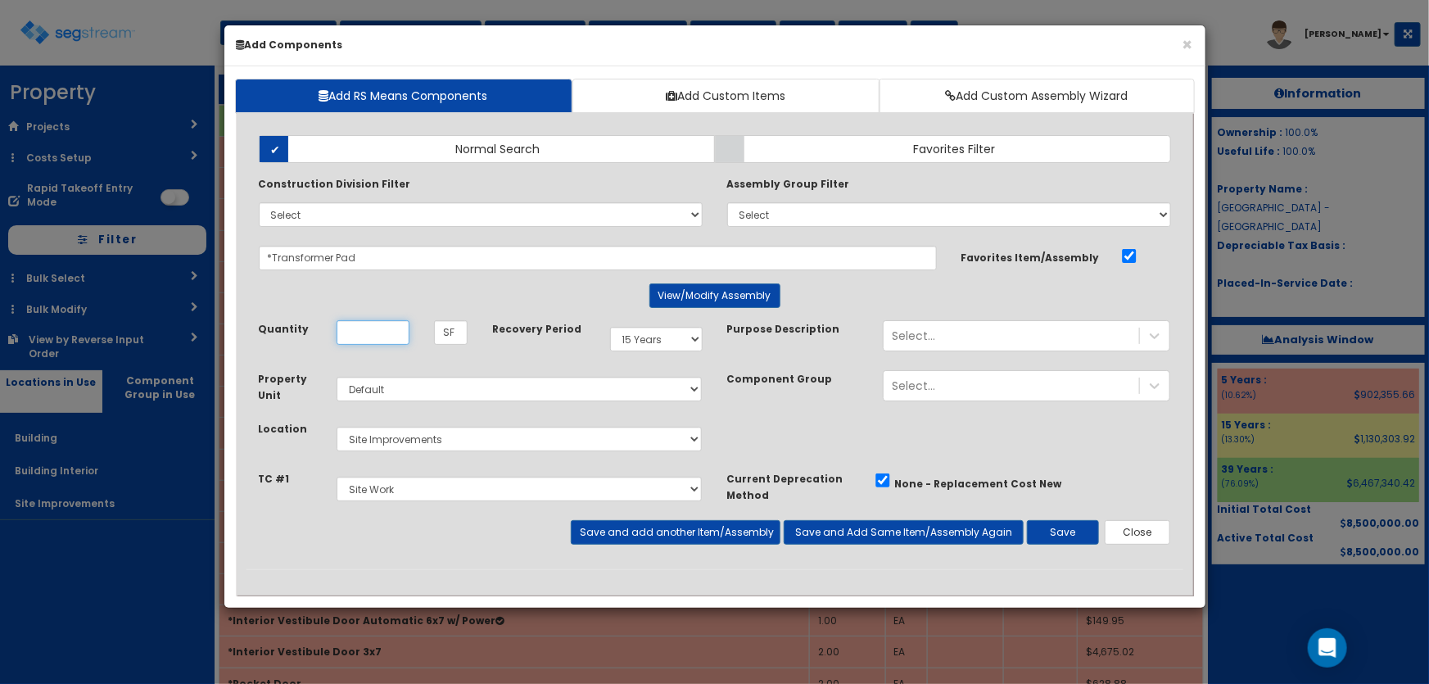
click at [358, 336] on input "Unit Quantity" at bounding box center [373, 332] width 73 height 25
type input "12"
click at [584, 532] on button "Save and add another Item/Assembly" at bounding box center [676, 532] width 210 height 25
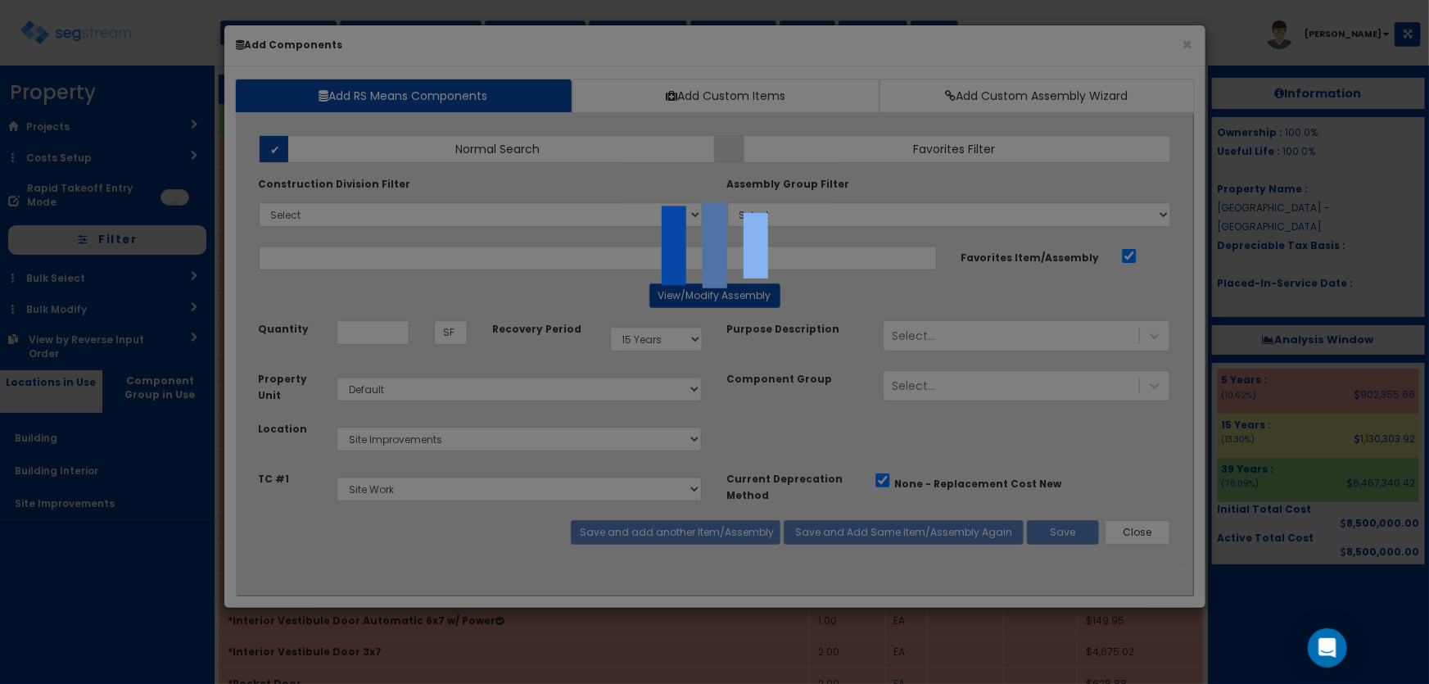
select select "5281437"
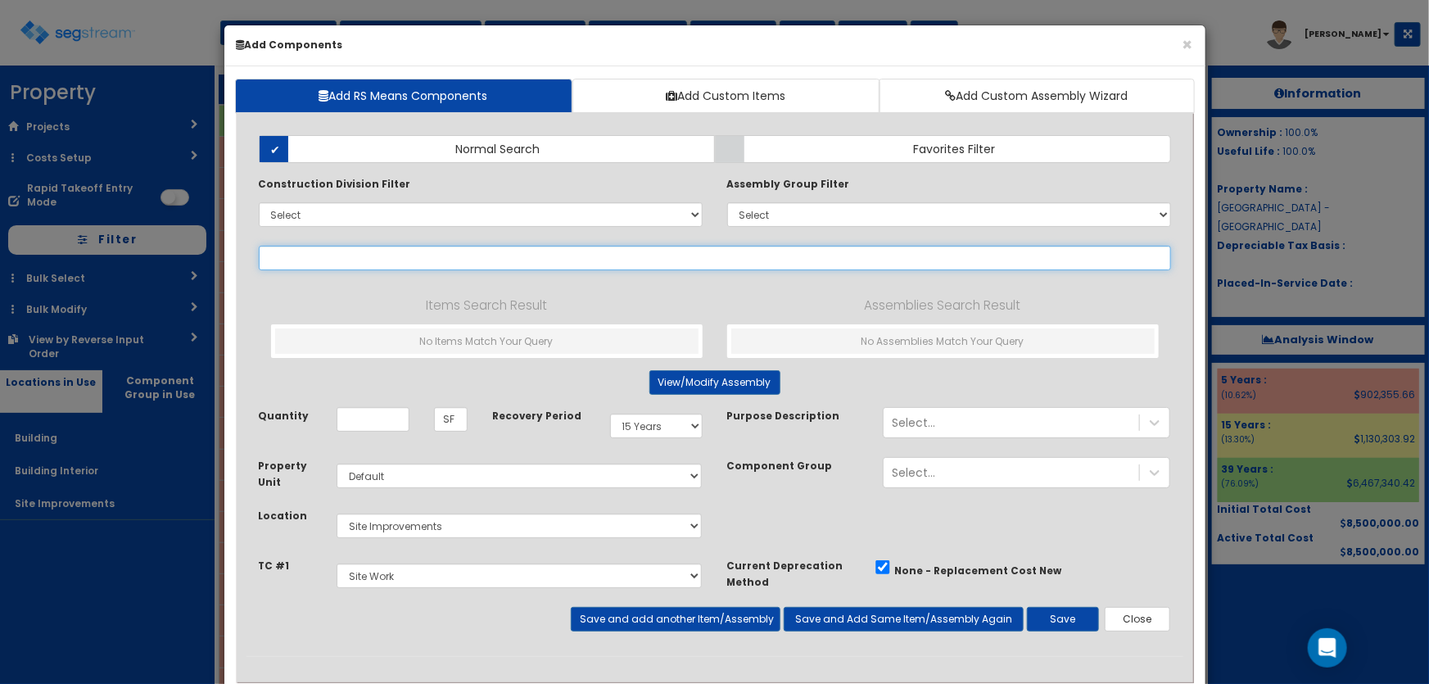
drag, startPoint x: 316, startPoint y: 253, endPoint x: 332, endPoint y: 253, distance: 15.6
click at [316, 253] on input "text" at bounding box center [715, 258] width 912 height 25
paste input "*Concrete Patio"
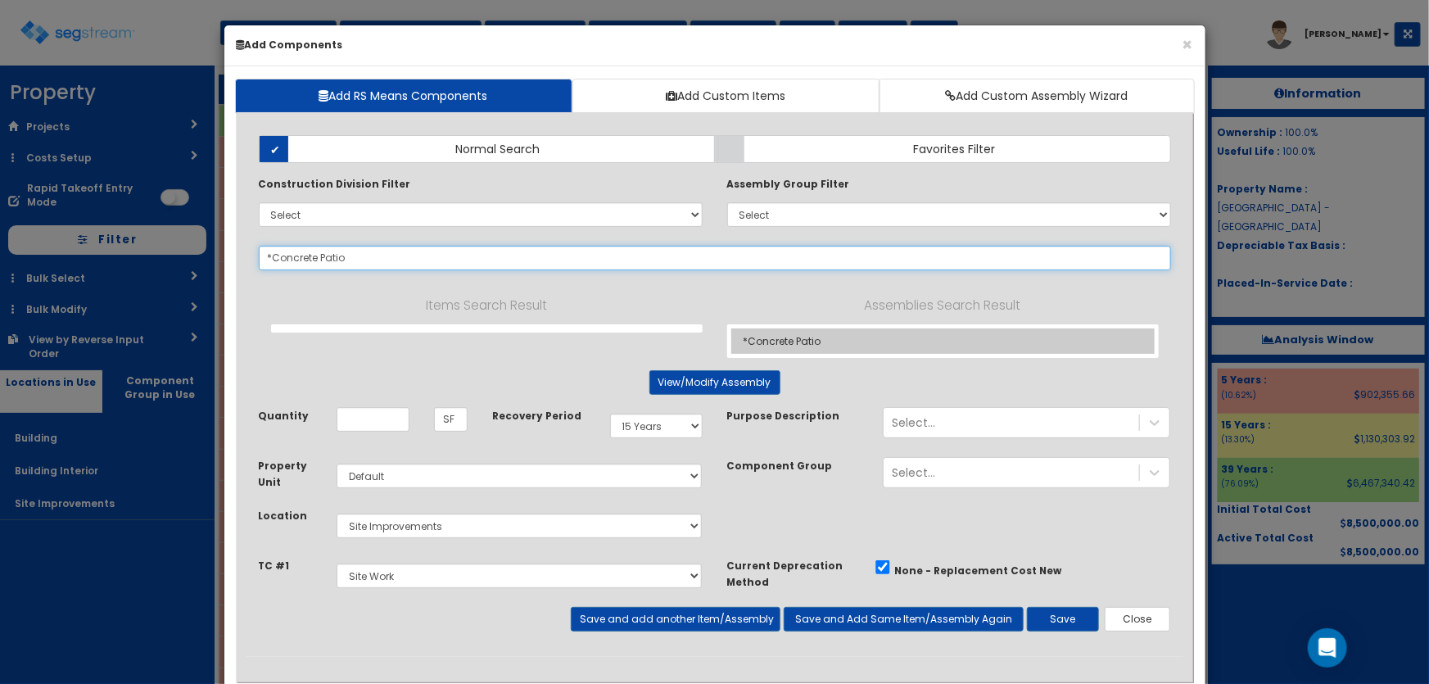
type input "*Concrete Patio"
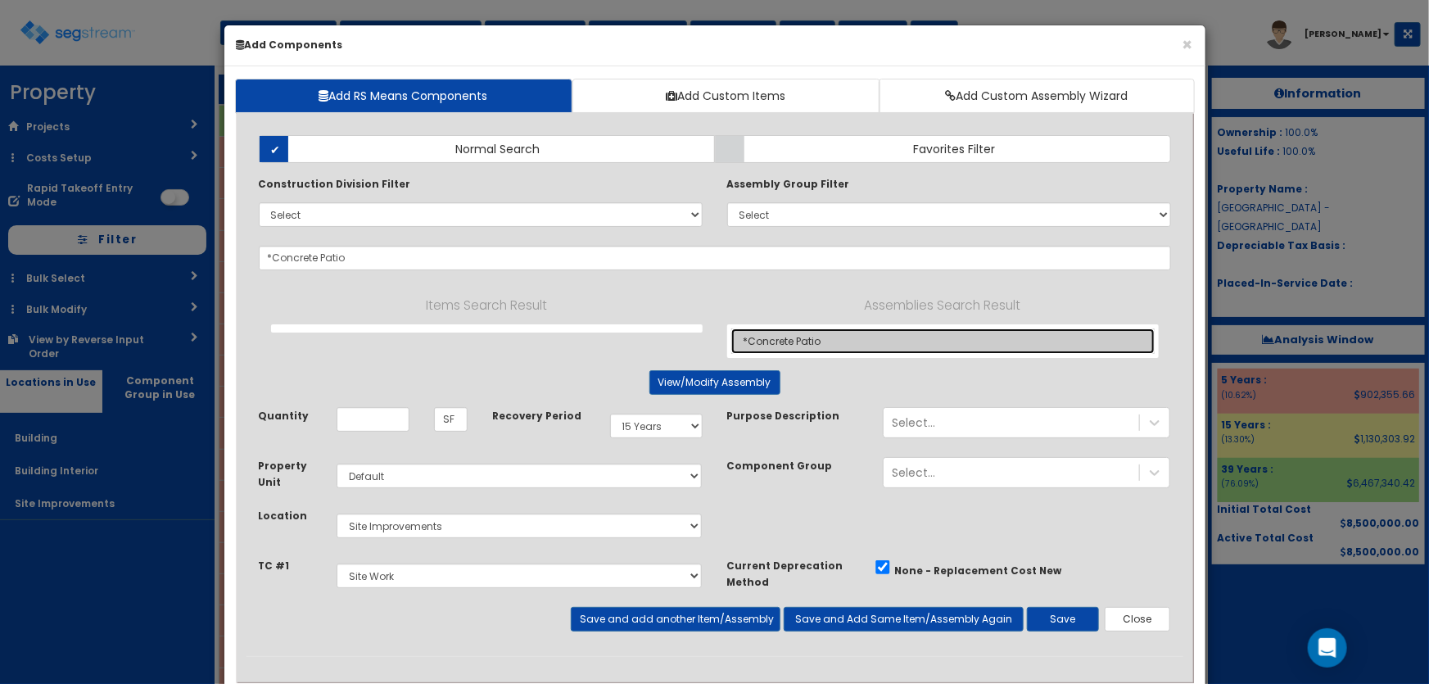
click at [771, 338] on link "*Concrete Patio" at bounding box center [942, 340] width 423 height 25
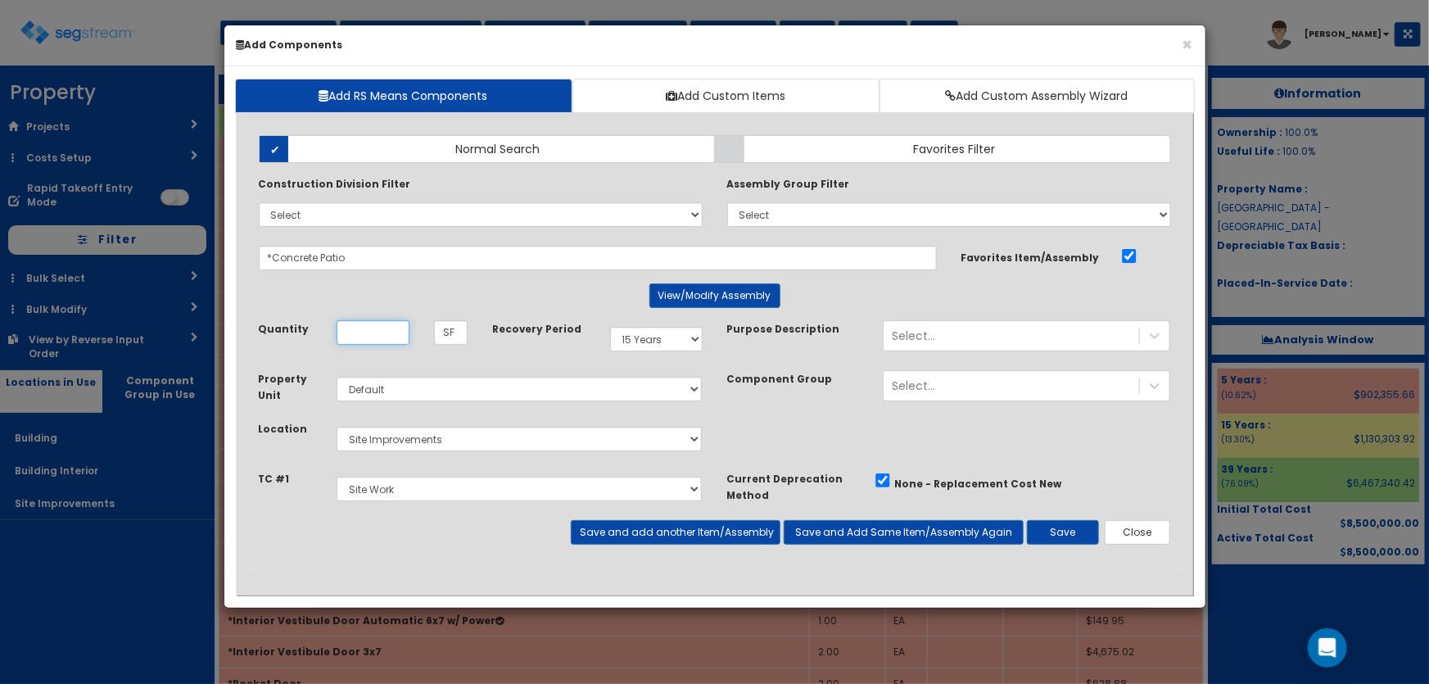
click at [385, 330] on input "Unit Quantity" at bounding box center [373, 332] width 73 height 25
type input "700"
click at [684, 531] on button "Save and add another Item/Assembly" at bounding box center [676, 532] width 210 height 25
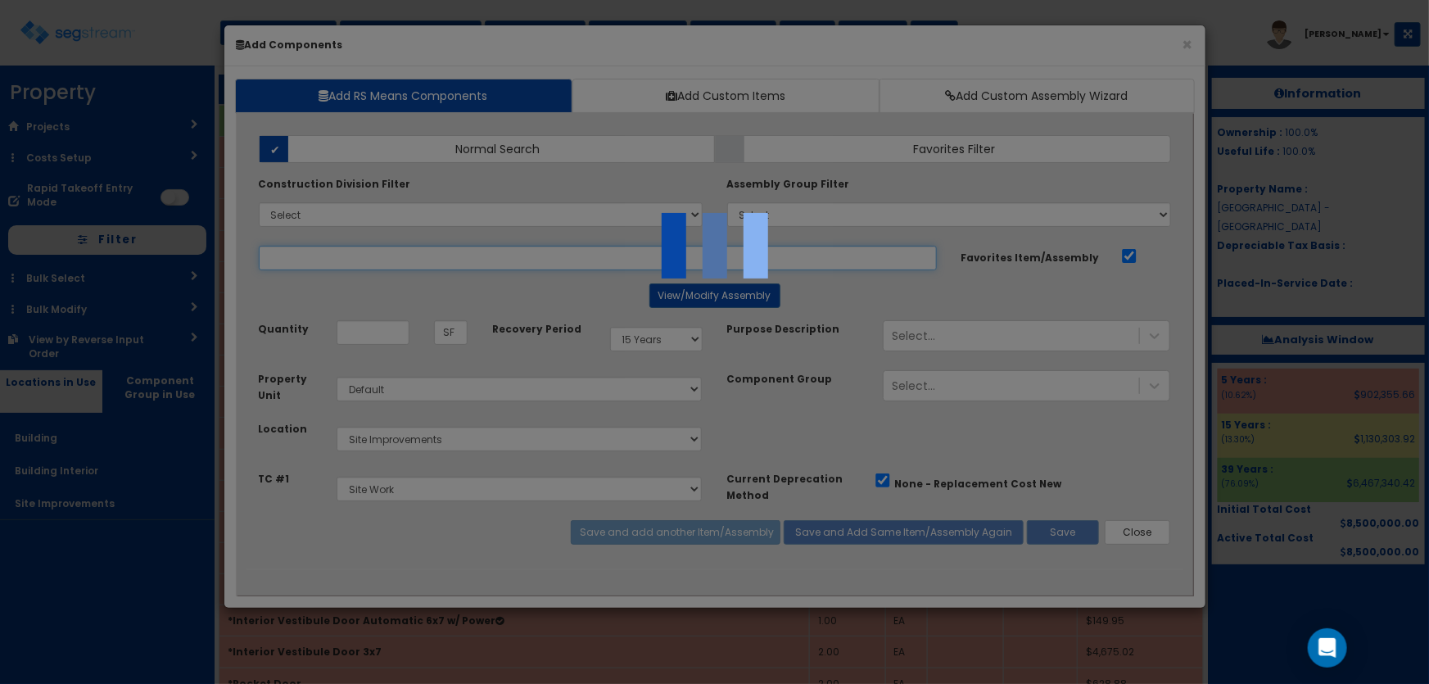
select select "5281437"
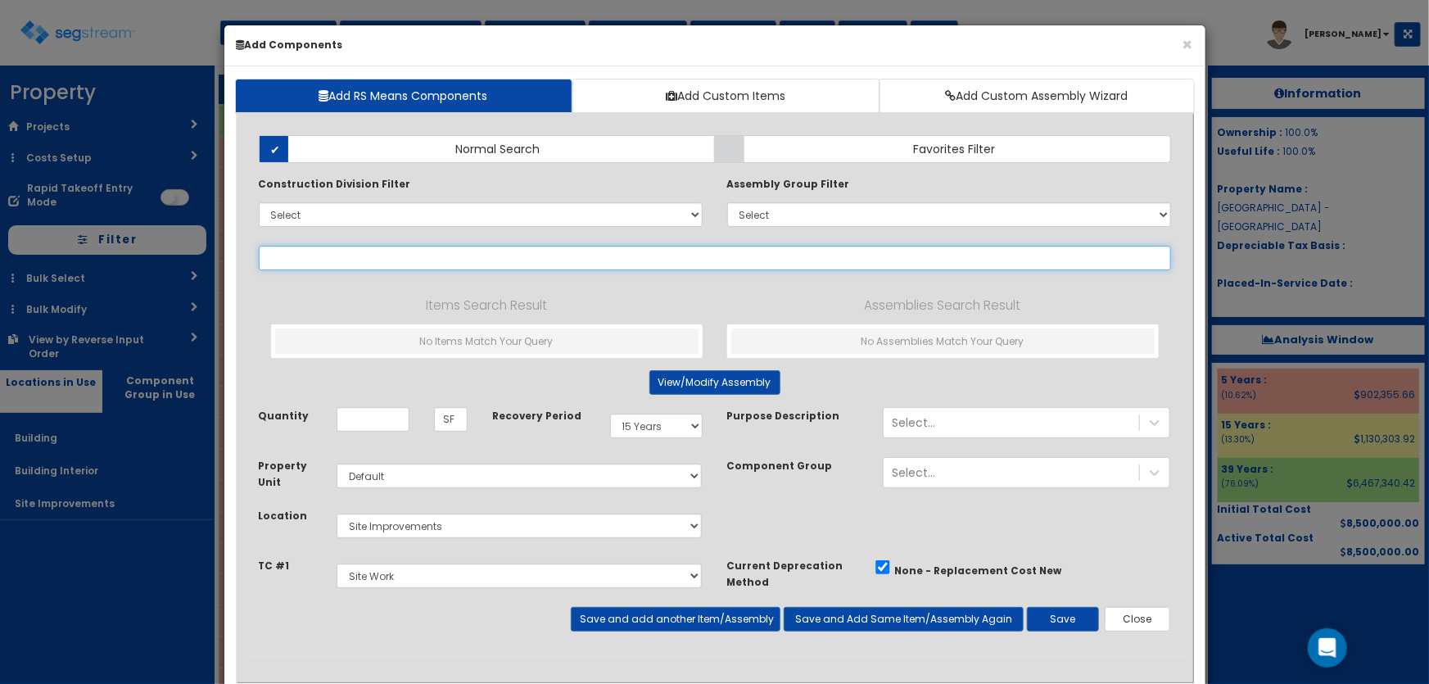
click at [301, 256] on input "text" at bounding box center [715, 258] width 912 height 25
paste input "*Flagpole w/base 20'"
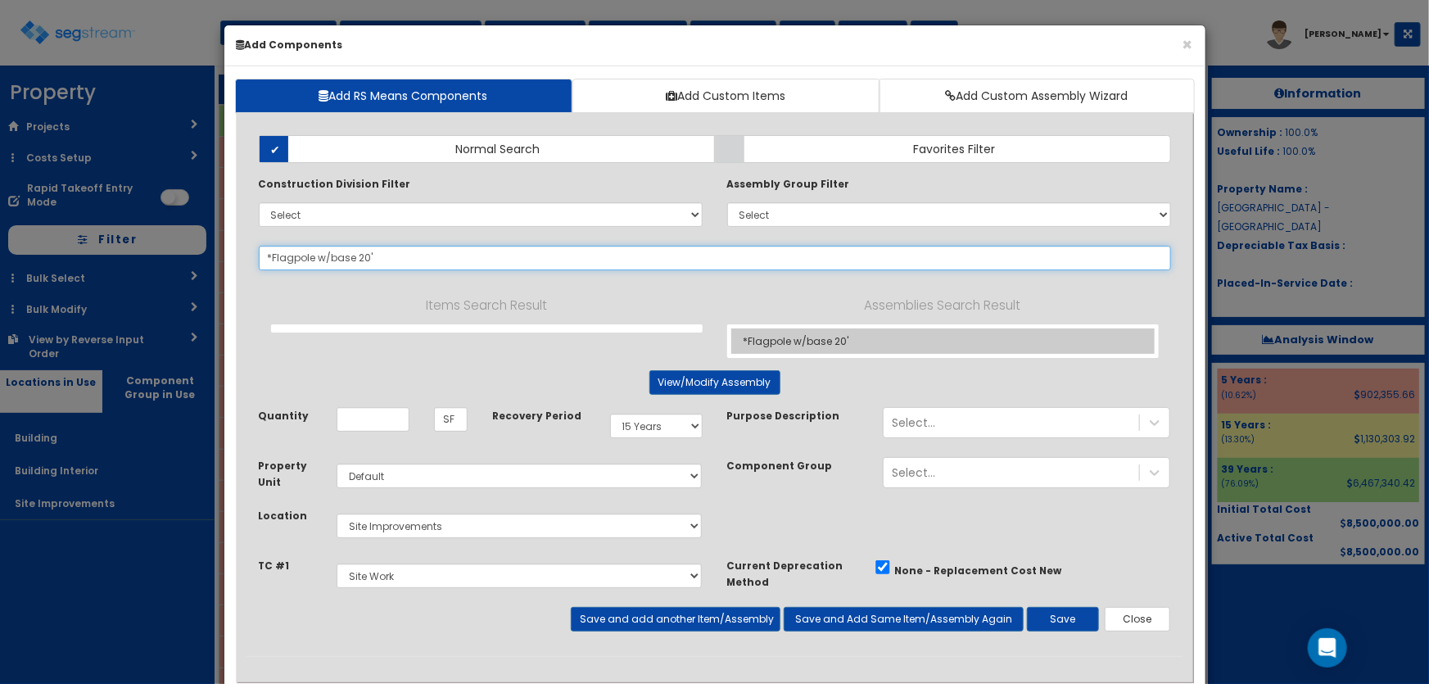
type input "*Flagpole w/base 20'"
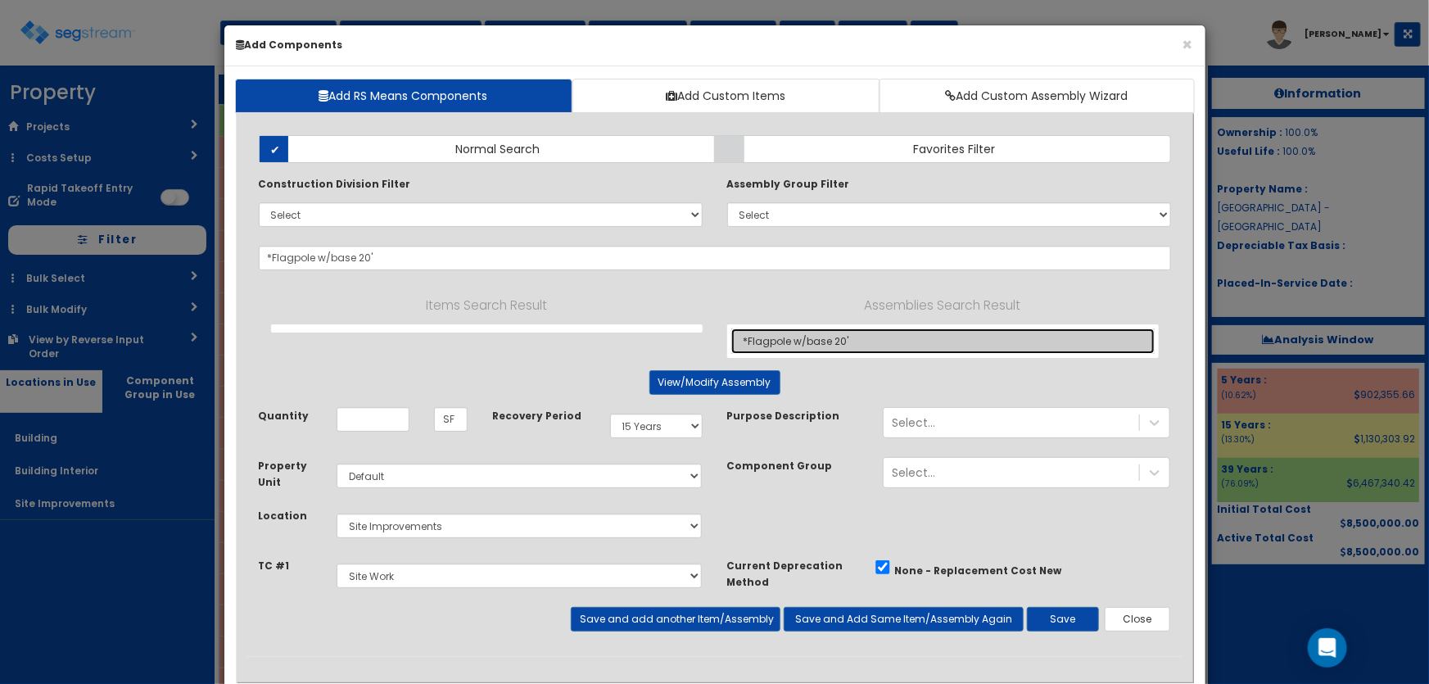
click at [764, 330] on link "*Flagpole w/base 20'" at bounding box center [942, 340] width 423 height 25
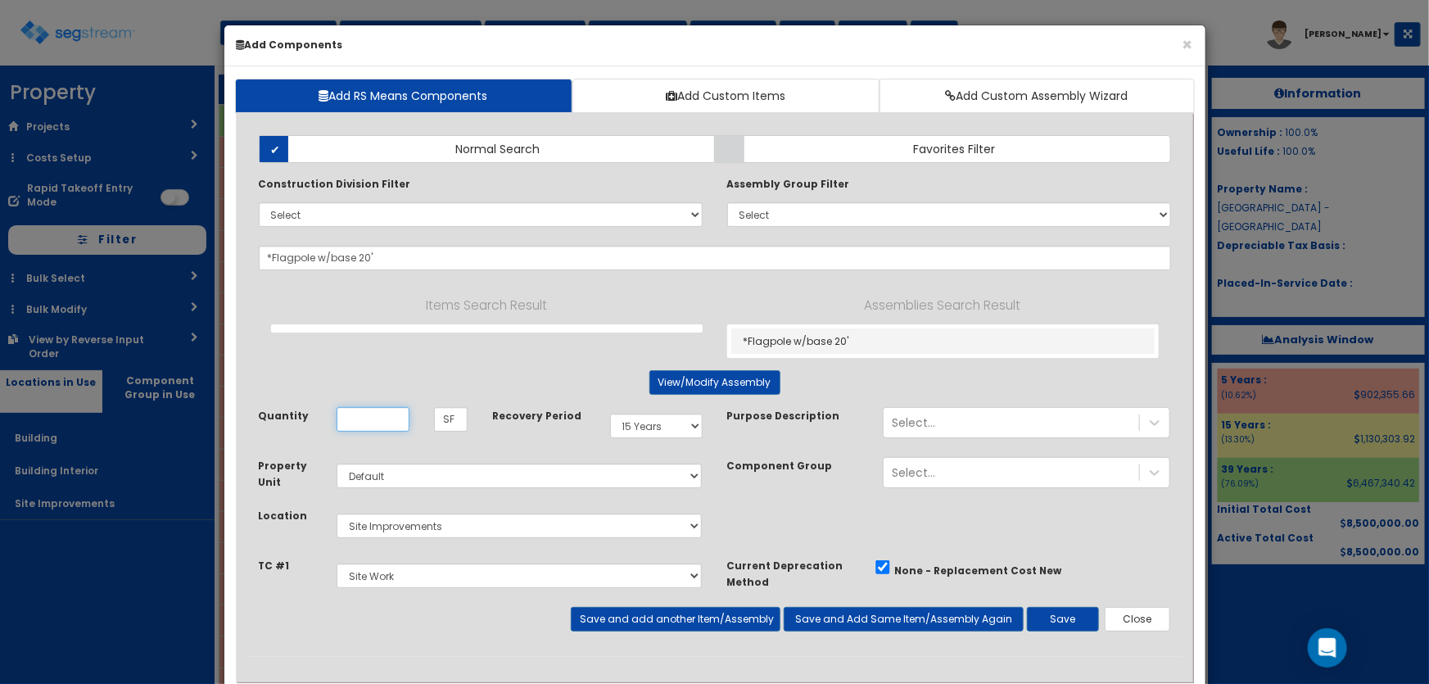
type input "EA"
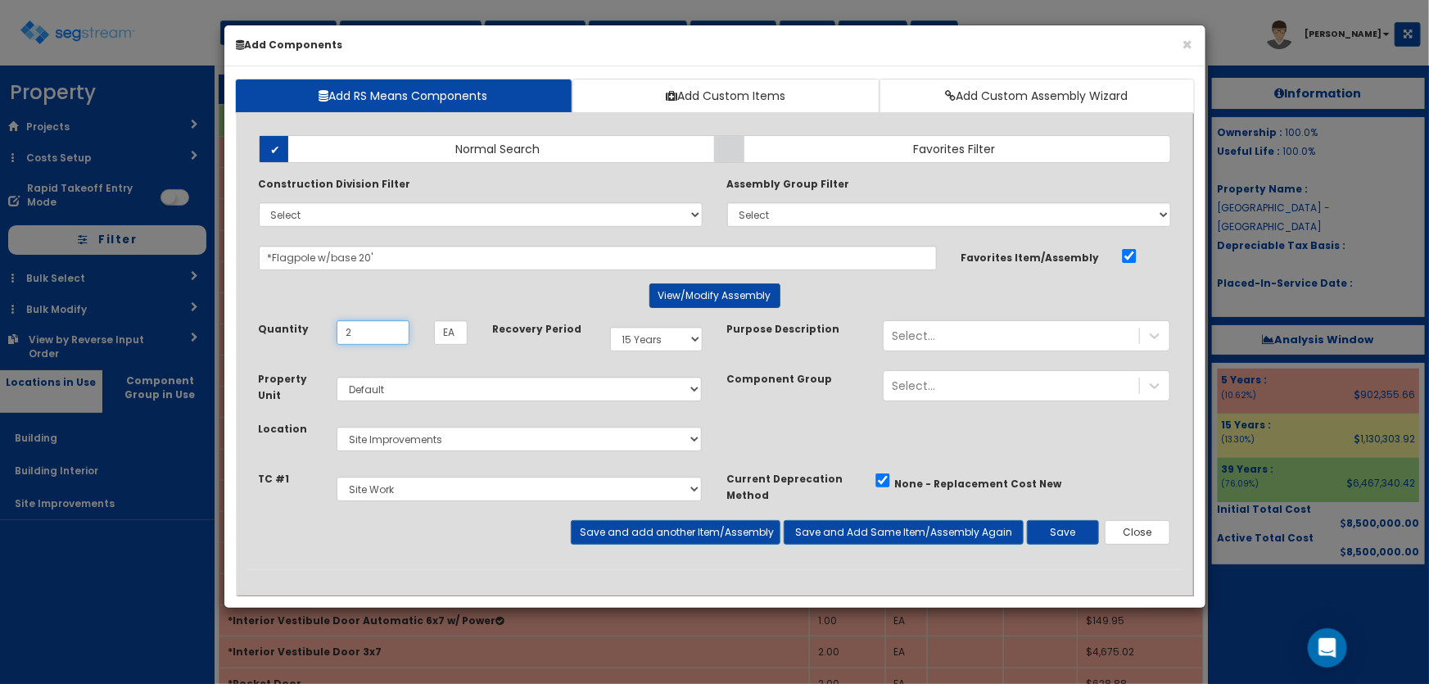
type input "2"
click at [755, 292] on button "View/Modify Assembly" at bounding box center [714, 295] width 131 height 25
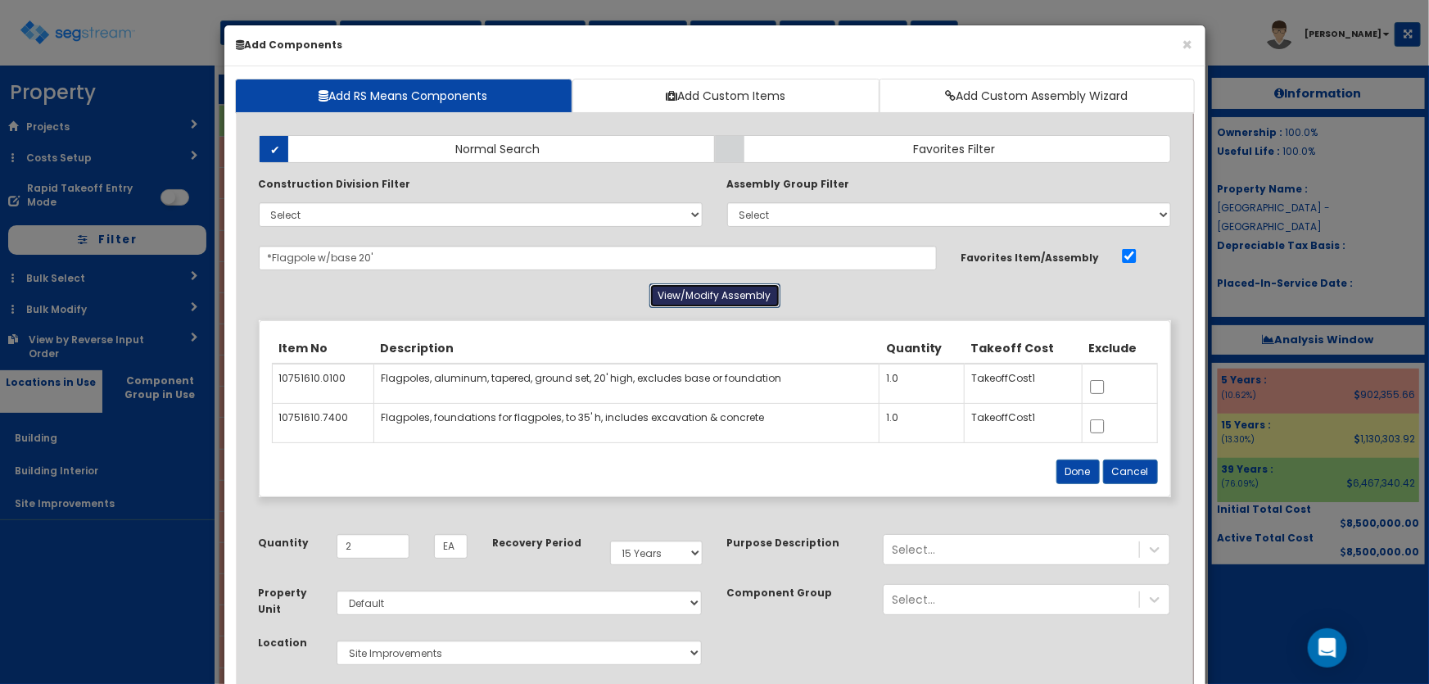
click at [755, 292] on button "View/Modify Assembly" at bounding box center [714, 295] width 131 height 25
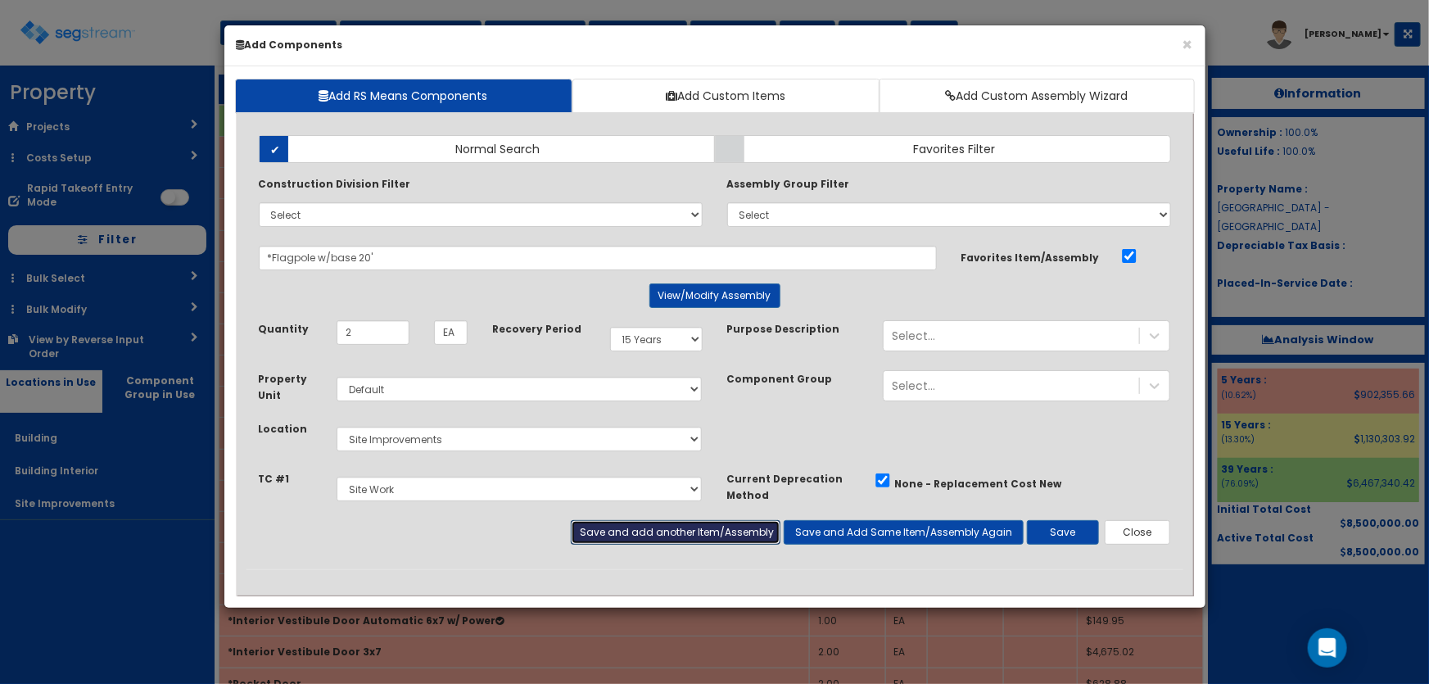
click at [683, 530] on button "Save and add another Item/Assembly" at bounding box center [676, 532] width 210 height 25
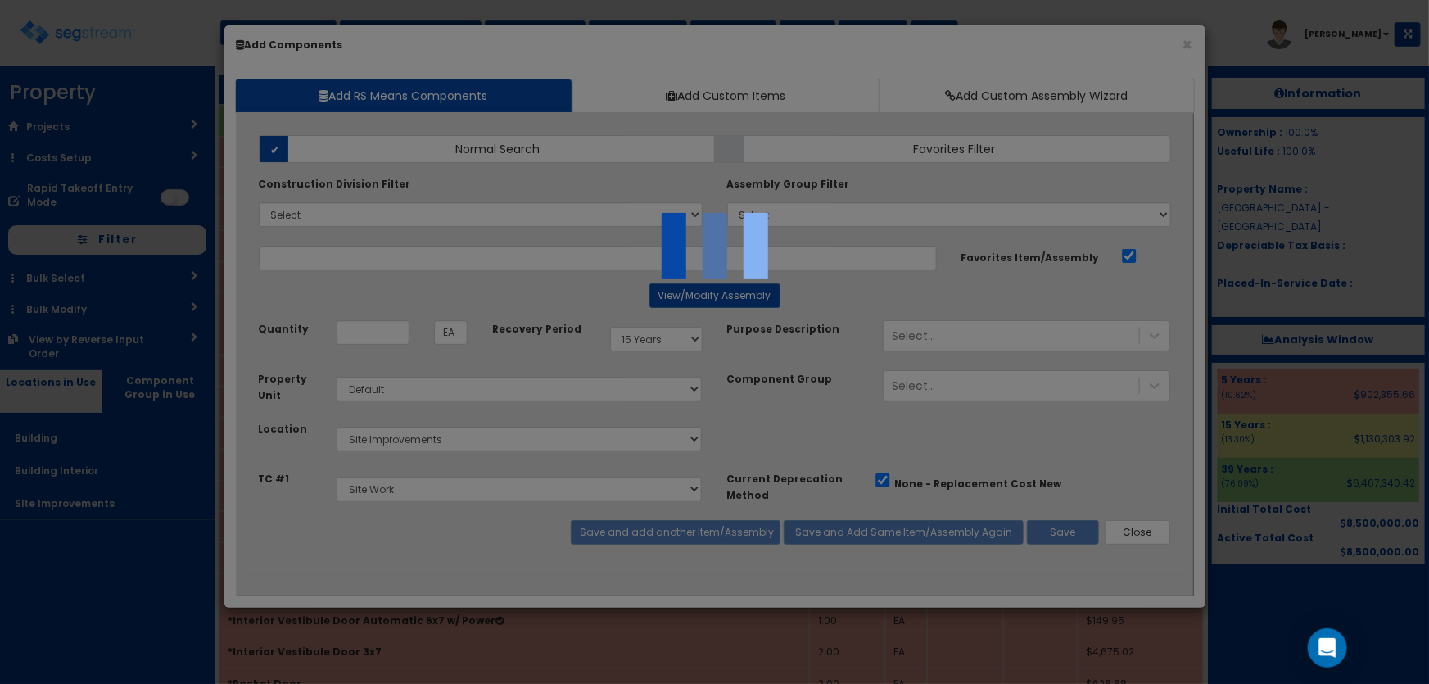
select select "5281437"
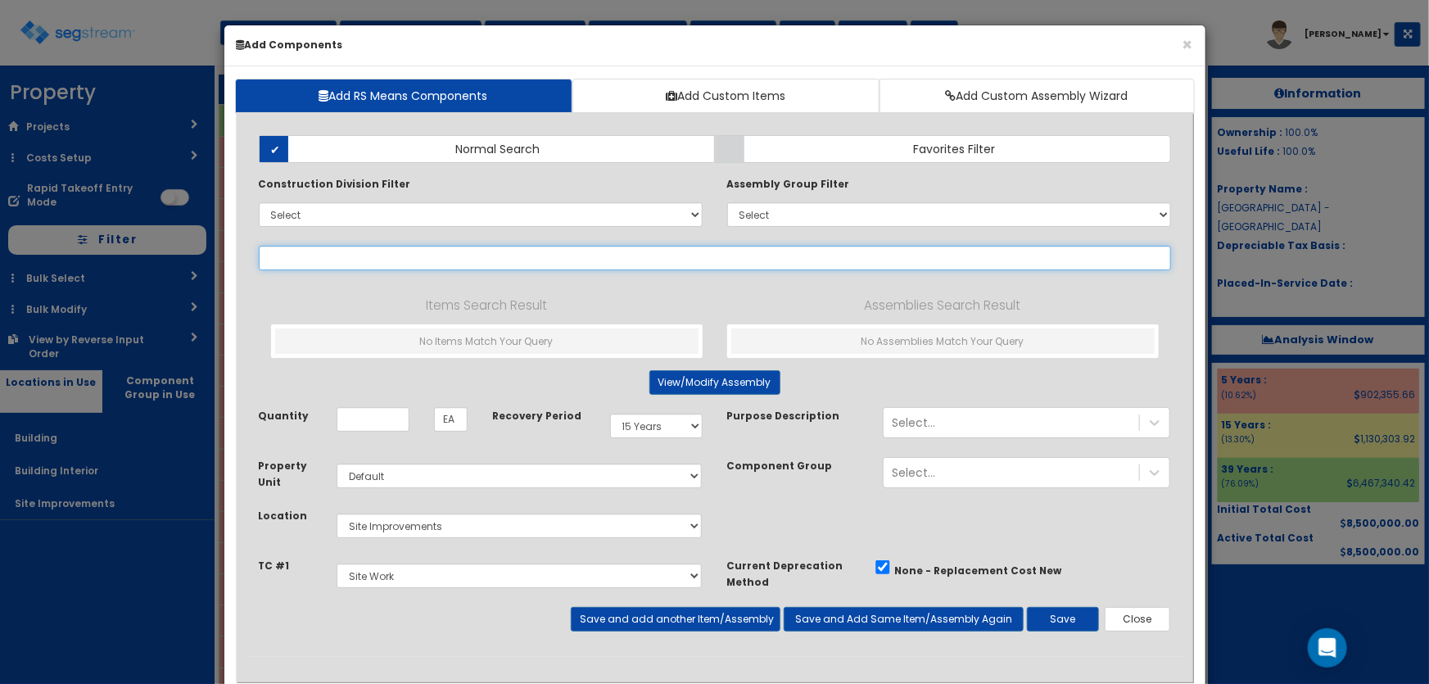
drag, startPoint x: 335, startPoint y: 253, endPoint x: 401, endPoint y: 262, distance: 66.9
click at [335, 253] on input "text" at bounding box center [715, 258] width 912 height 25
paste input "*Flagpole w/base 25'"
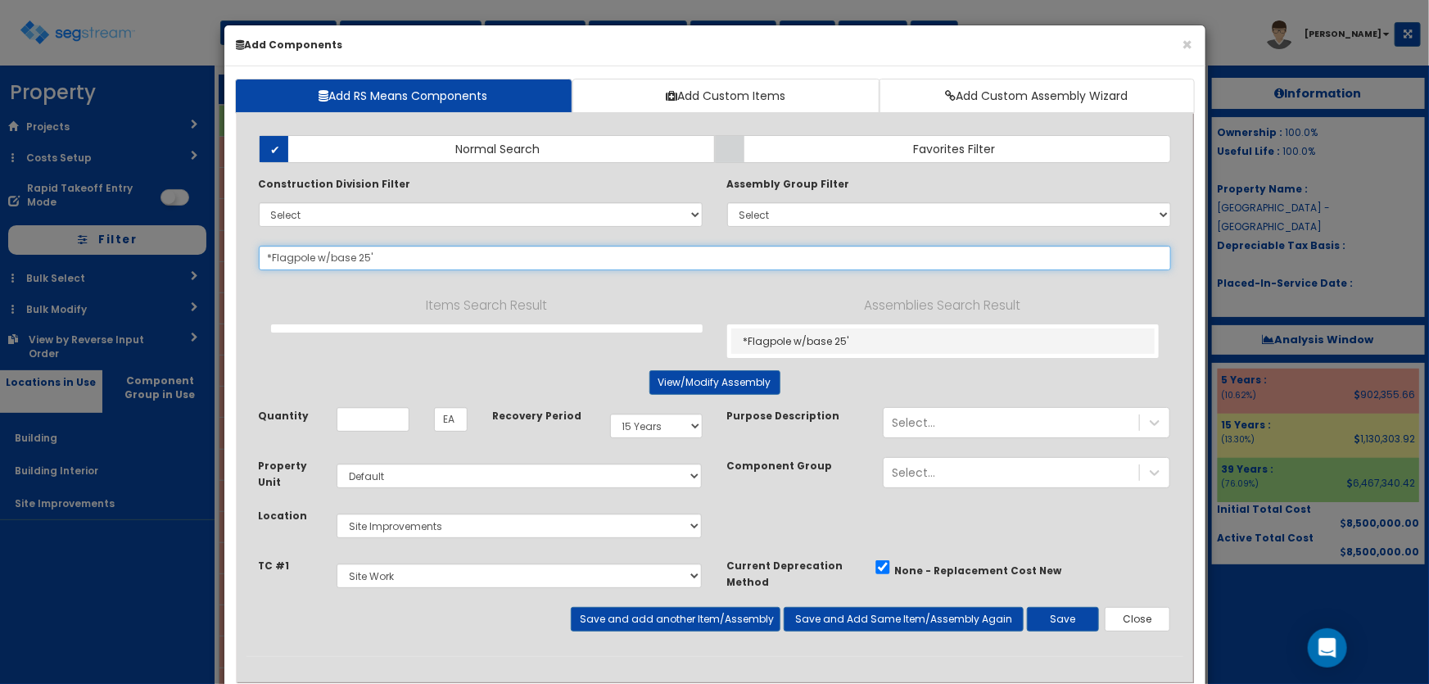
type input "*Flagpole w/base 25'"
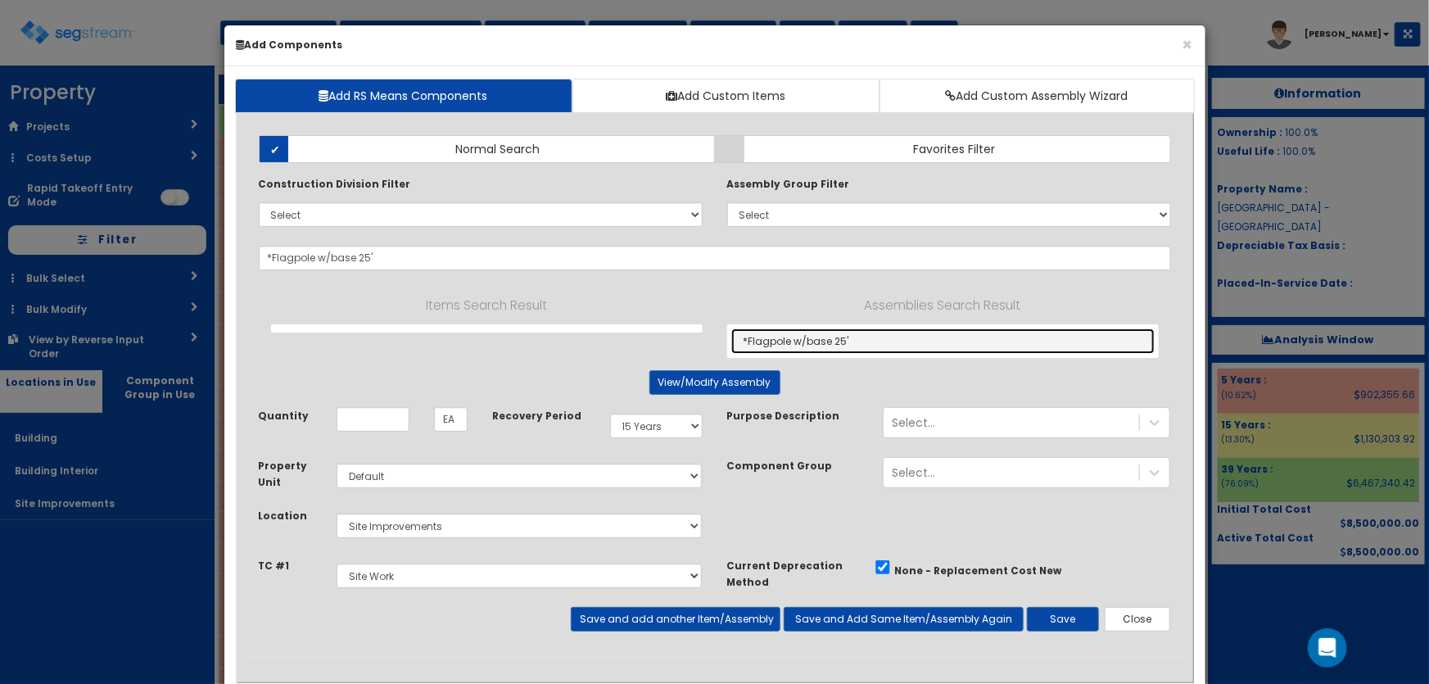
click at [812, 332] on link "*Flagpole w/base 25'" at bounding box center [942, 340] width 423 height 25
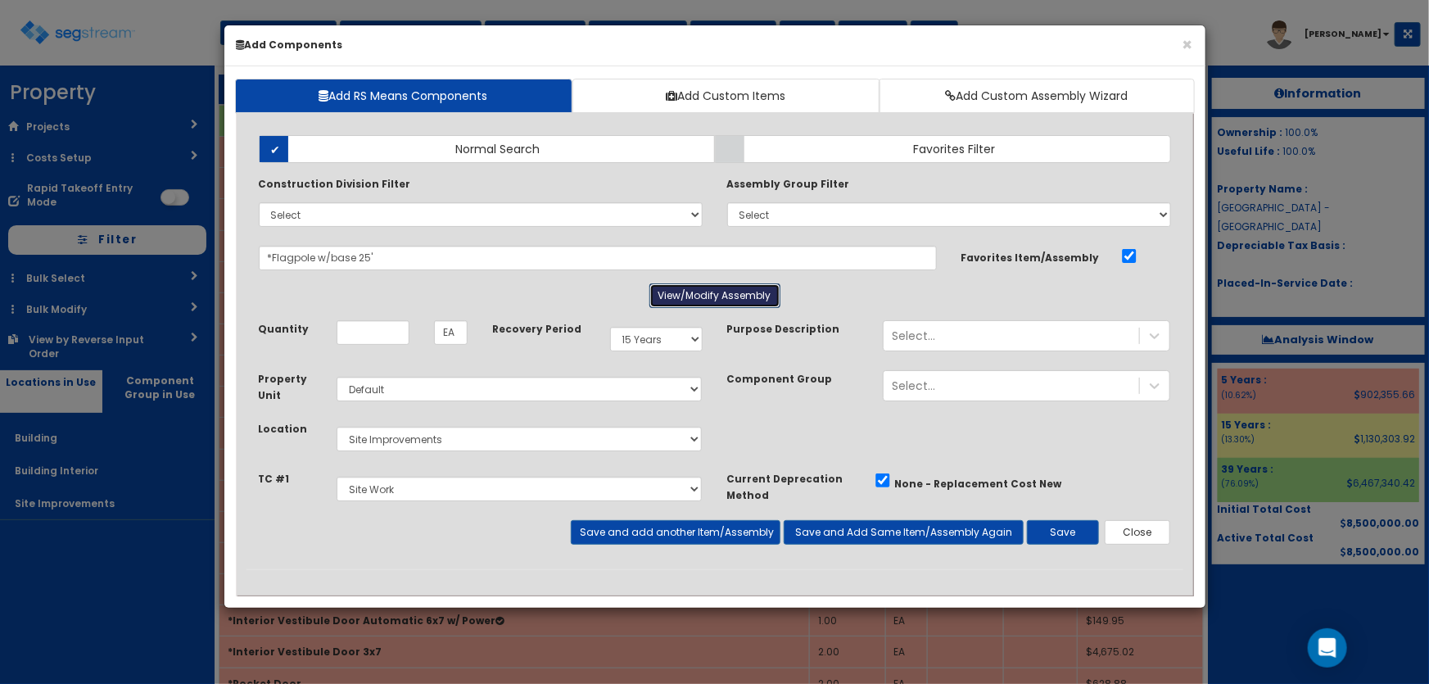
click at [703, 305] on button "View/Modify Assembly" at bounding box center [714, 295] width 131 height 25
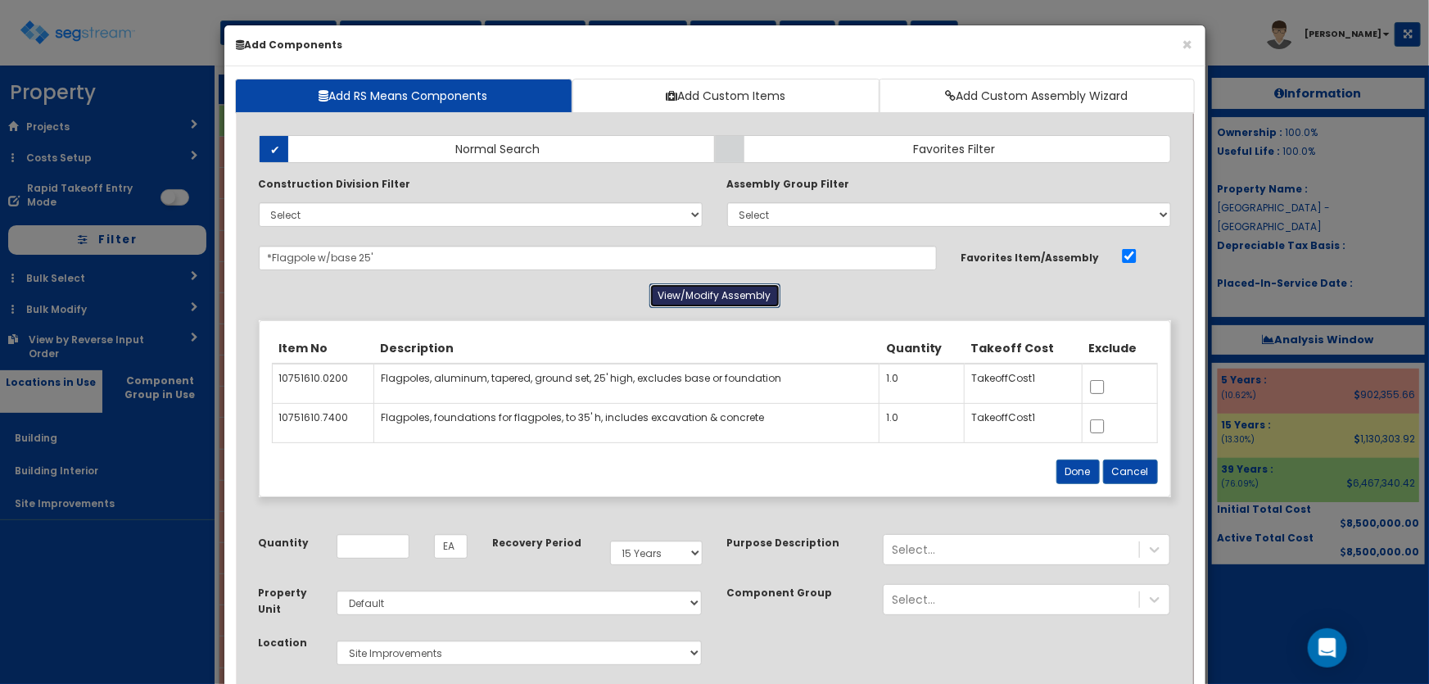
click at [699, 305] on button "View/Modify Assembly" at bounding box center [714, 295] width 131 height 25
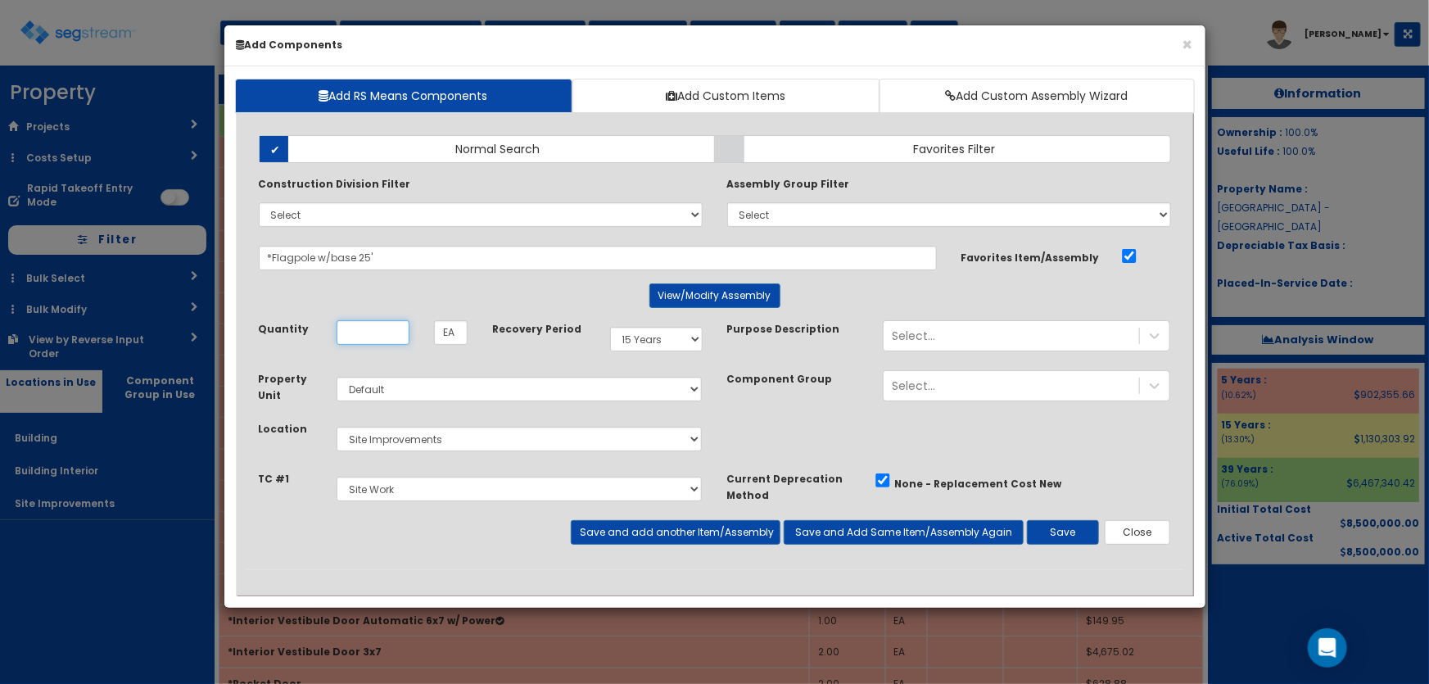
click at [366, 340] on input "Unit Quantity" at bounding box center [373, 332] width 73 height 25
type input "1"
click at [590, 528] on button "Save and add another Item/Assembly" at bounding box center [676, 532] width 210 height 25
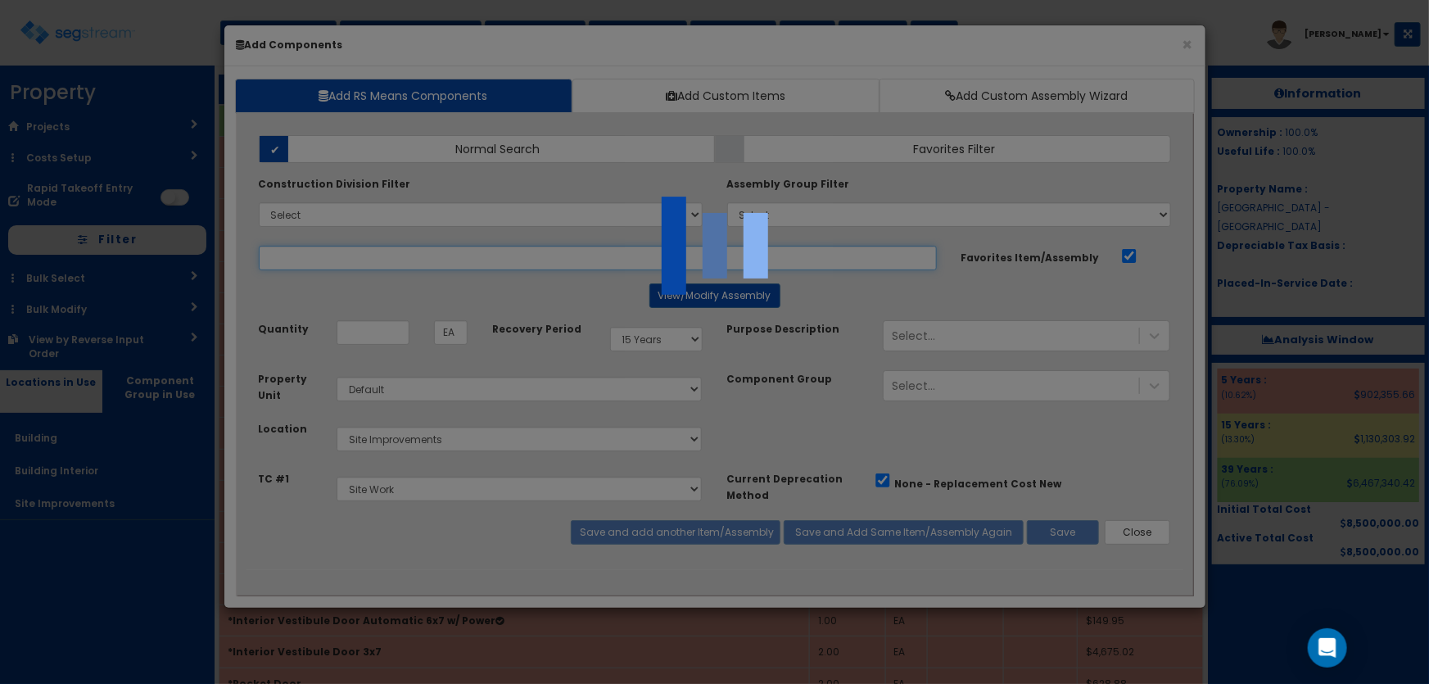
select select "5281437"
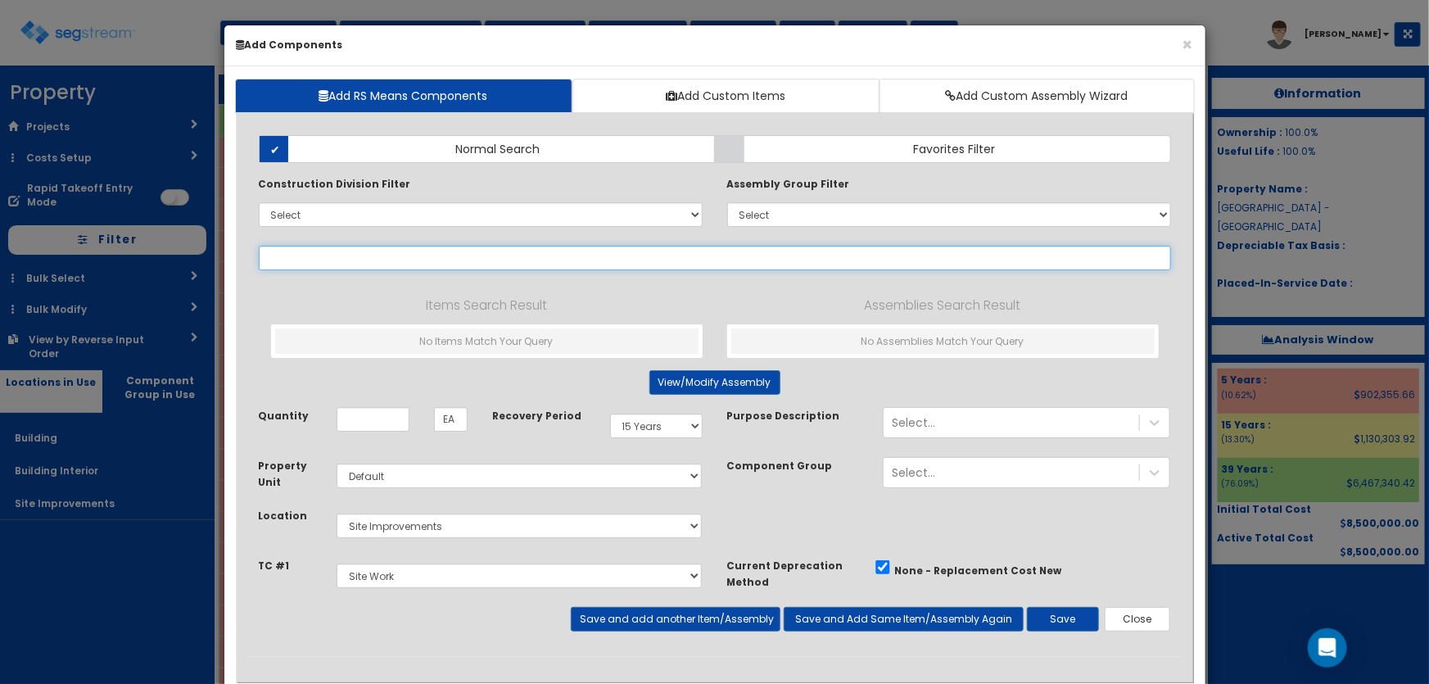
click at [357, 259] on input "text" at bounding box center [715, 258] width 912 height 25
paste input "*Wheel Stops"
type input "*Wheel Stops"
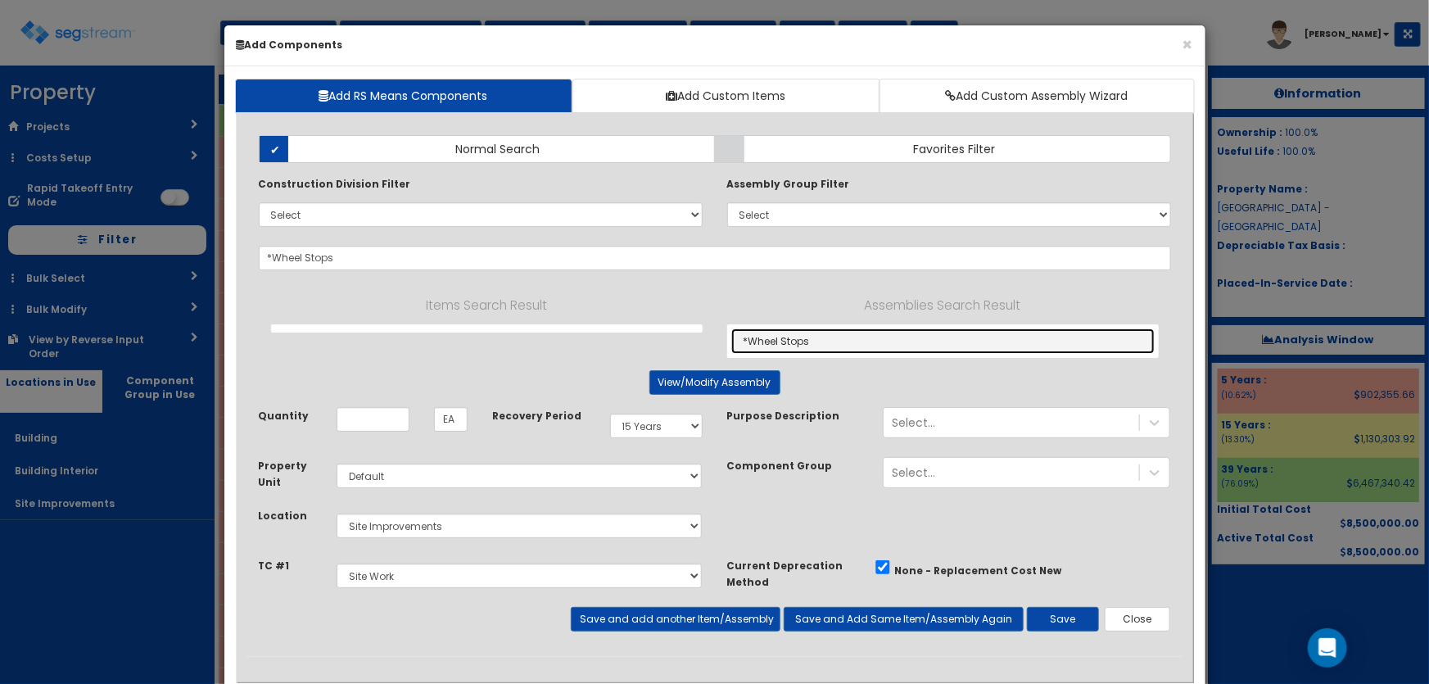
click at [771, 342] on link "*Wheel Stops" at bounding box center [942, 340] width 423 height 25
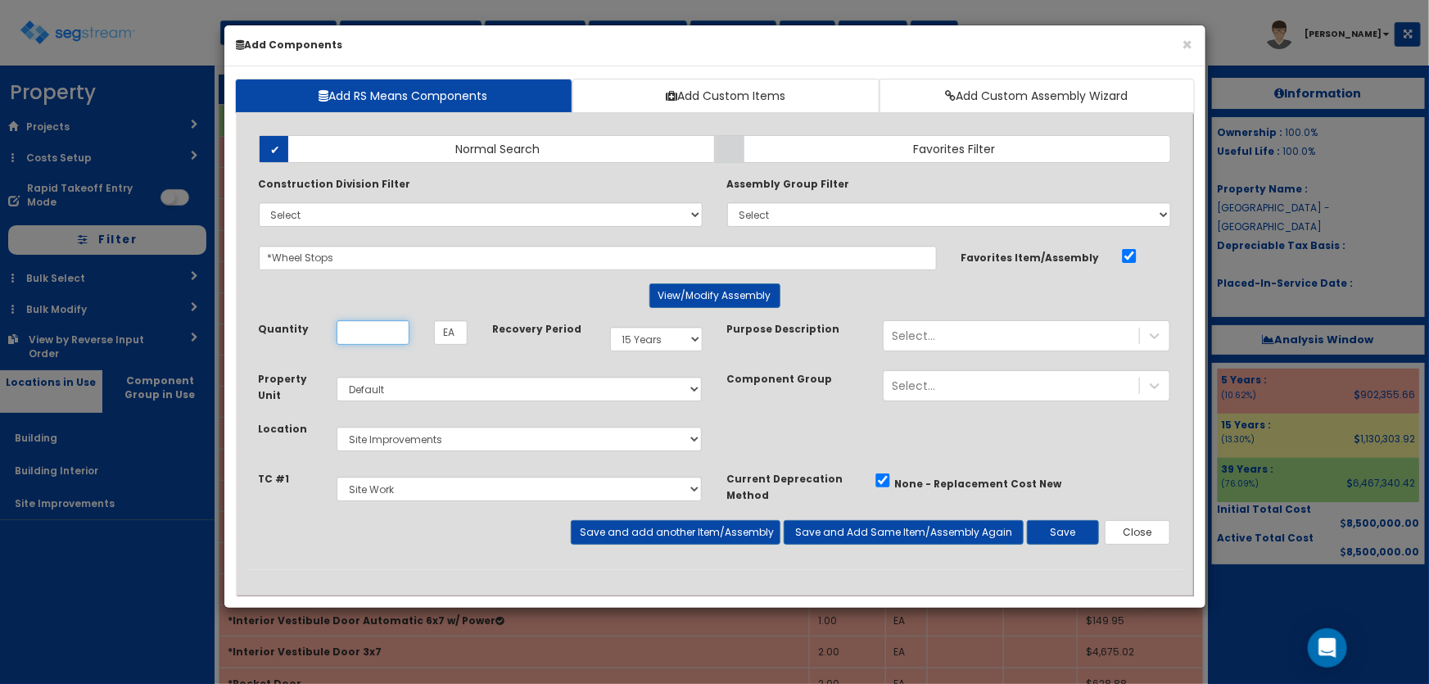
click at [363, 330] on input "Unit Quantity" at bounding box center [373, 332] width 73 height 25
type input "8"
click at [587, 523] on button "Save and add another Item/Assembly" at bounding box center [676, 532] width 210 height 25
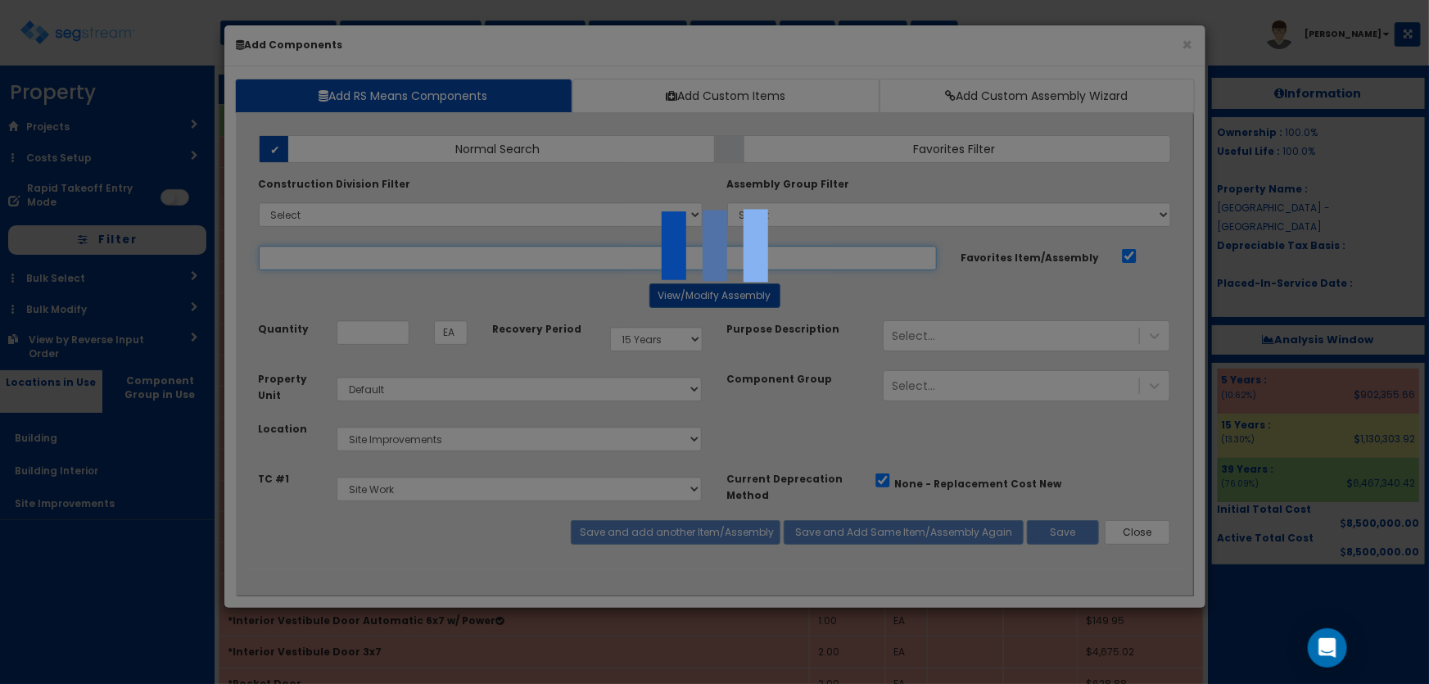
select select "5281437"
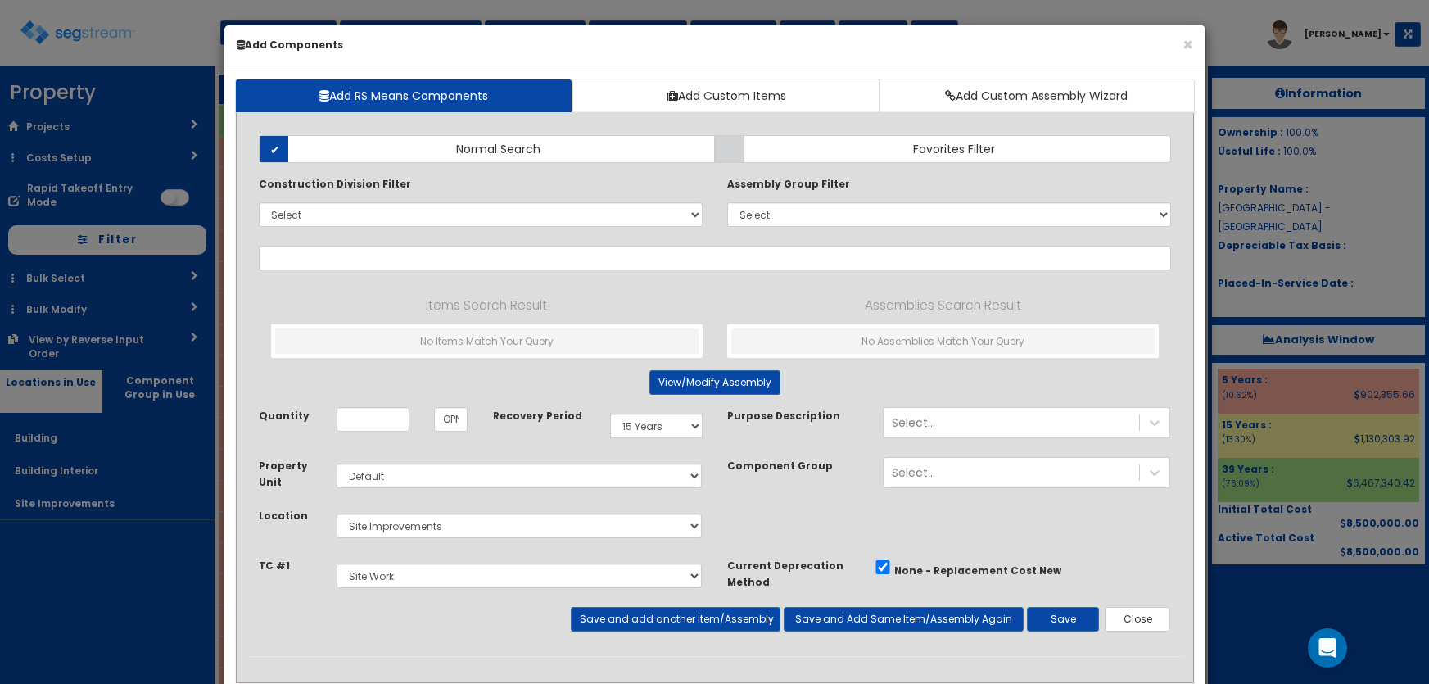
select select "15Y"
select select "default"
select select "27"
select select "5281437"
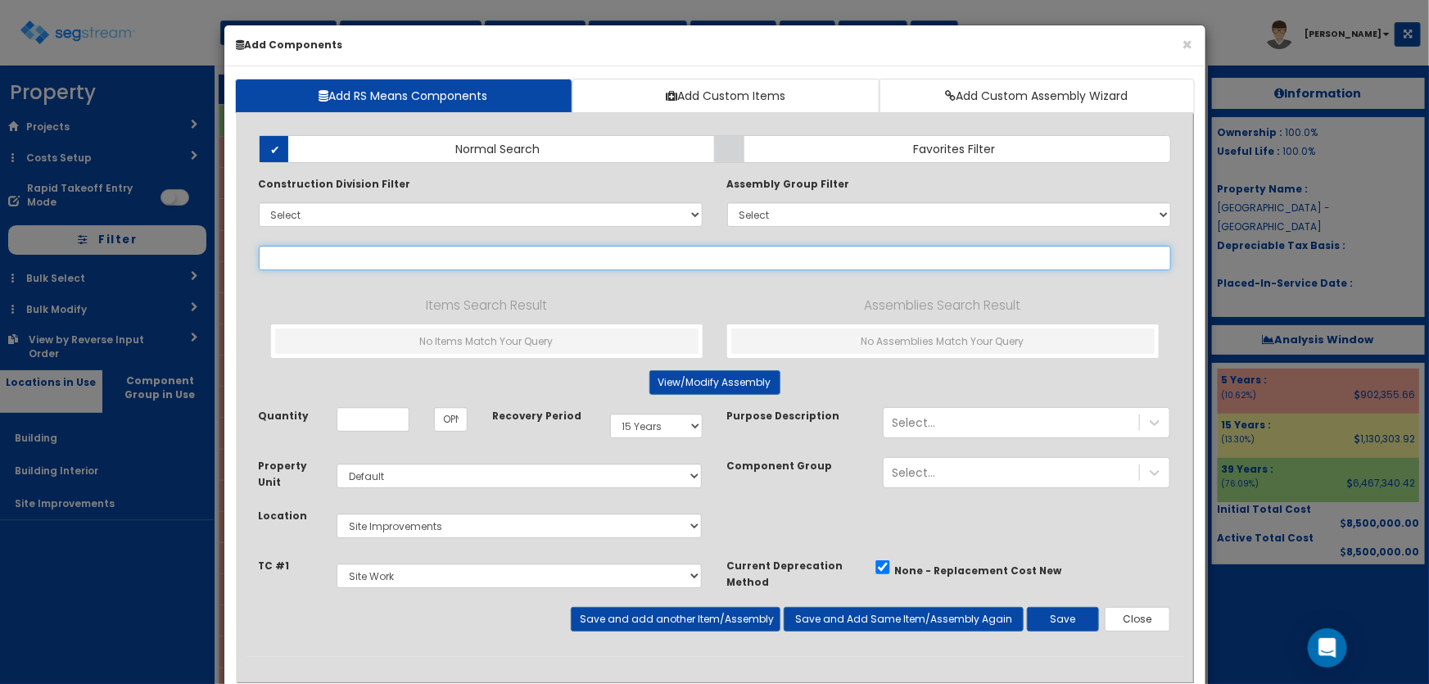
drag, startPoint x: 326, startPoint y: 247, endPoint x: 398, endPoint y: 251, distance: 72.2
click at [326, 247] on input "text" at bounding box center [715, 258] width 912 height 25
paste input "*Metal Tubular Picket Fence 5' H"
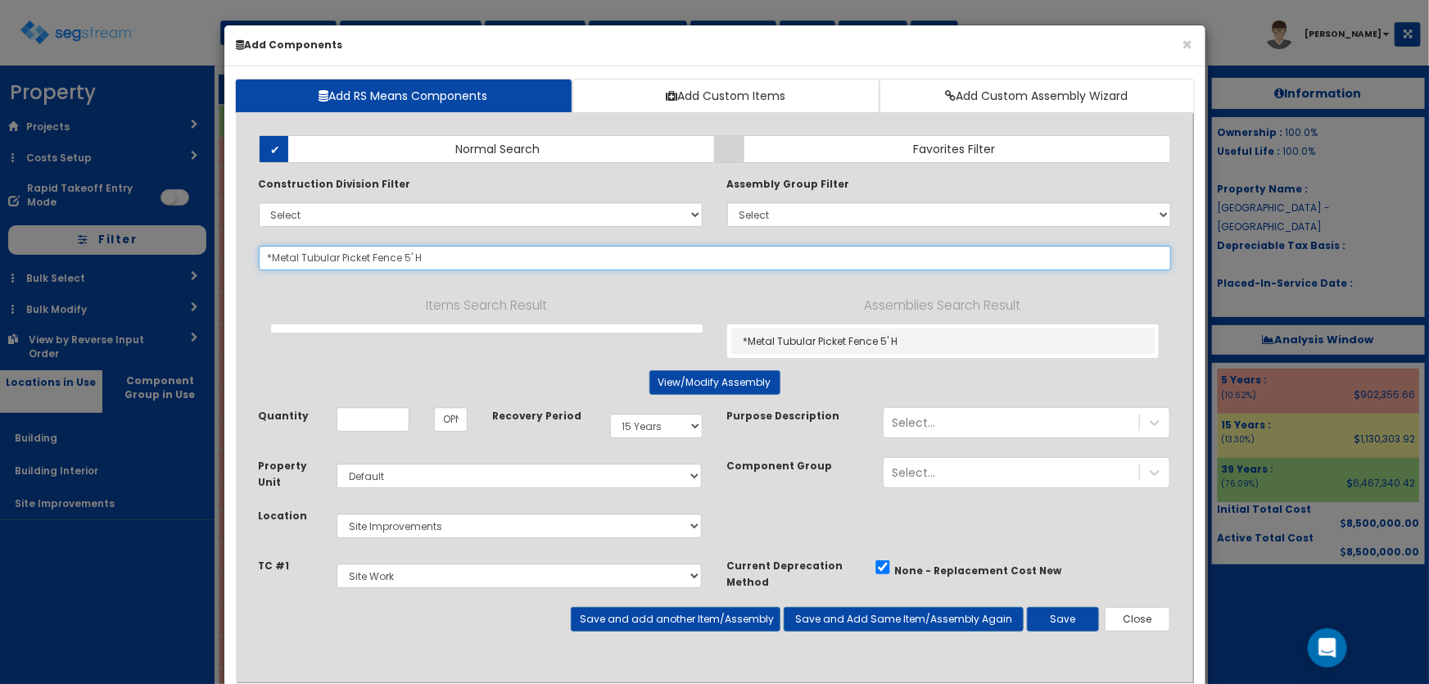
type input "*Metal Tubular Picket Fence 5' H"
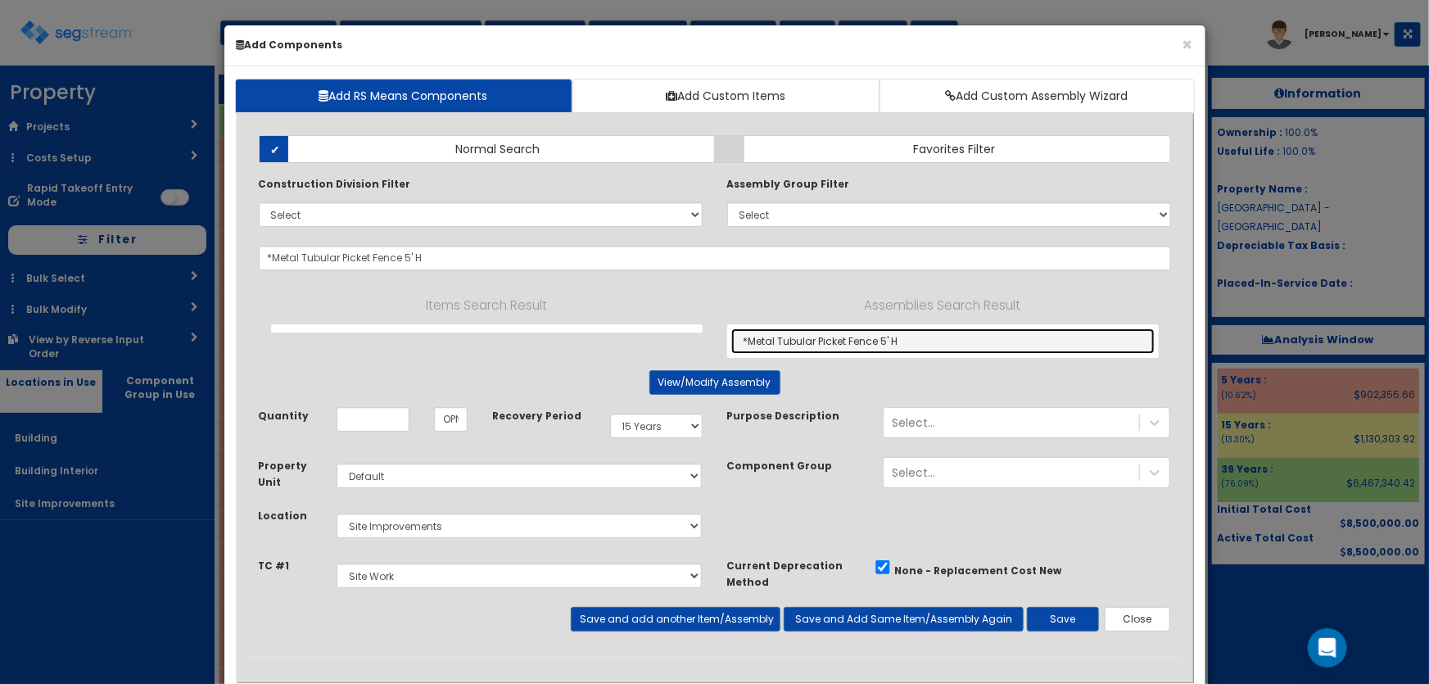
click at [835, 339] on link "*Metal Tubular Picket Fence 5' H" at bounding box center [942, 340] width 423 height 25
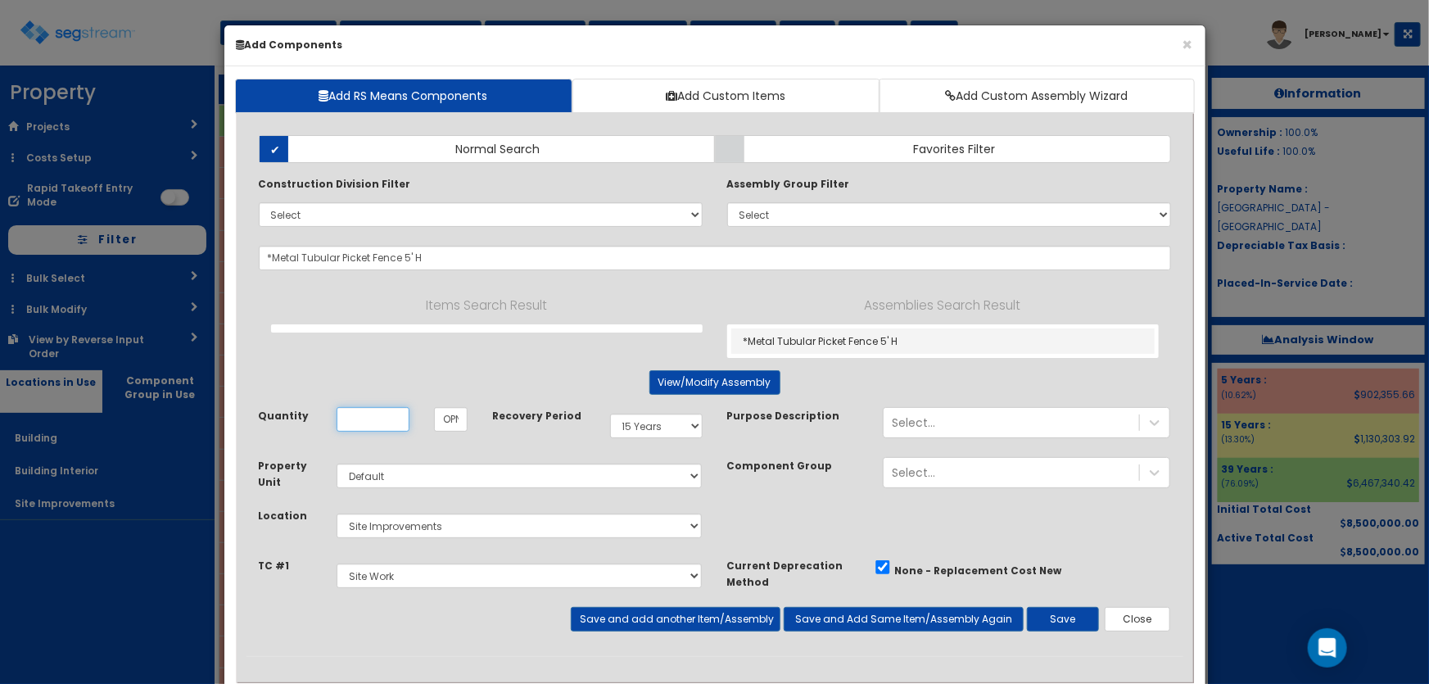
type input "EA"
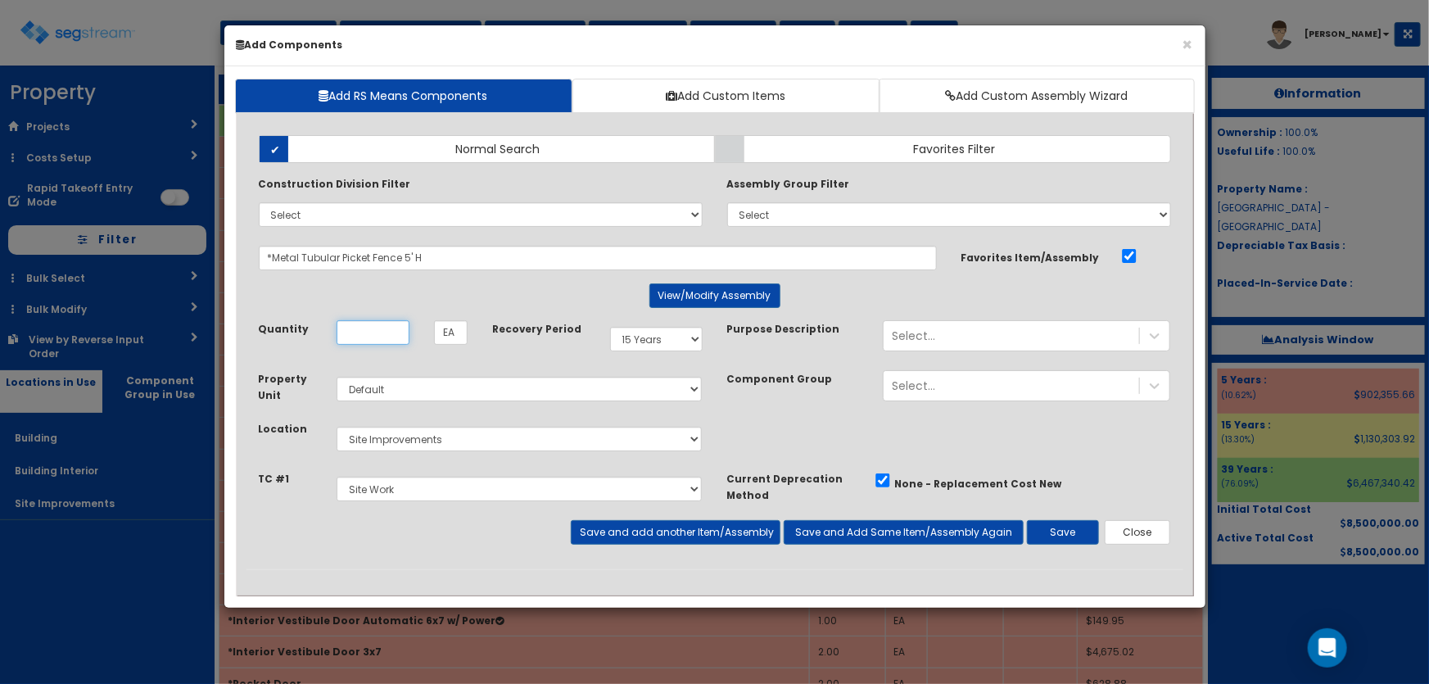
click at [384, 339] on input "Unit Quantity" at bounding box center [373, 332] width 73 height 25
type input "76"
click at [614, 531] on button "Save and add another Item/Assembly" at bounding box center [676, 532] width 210 height 25
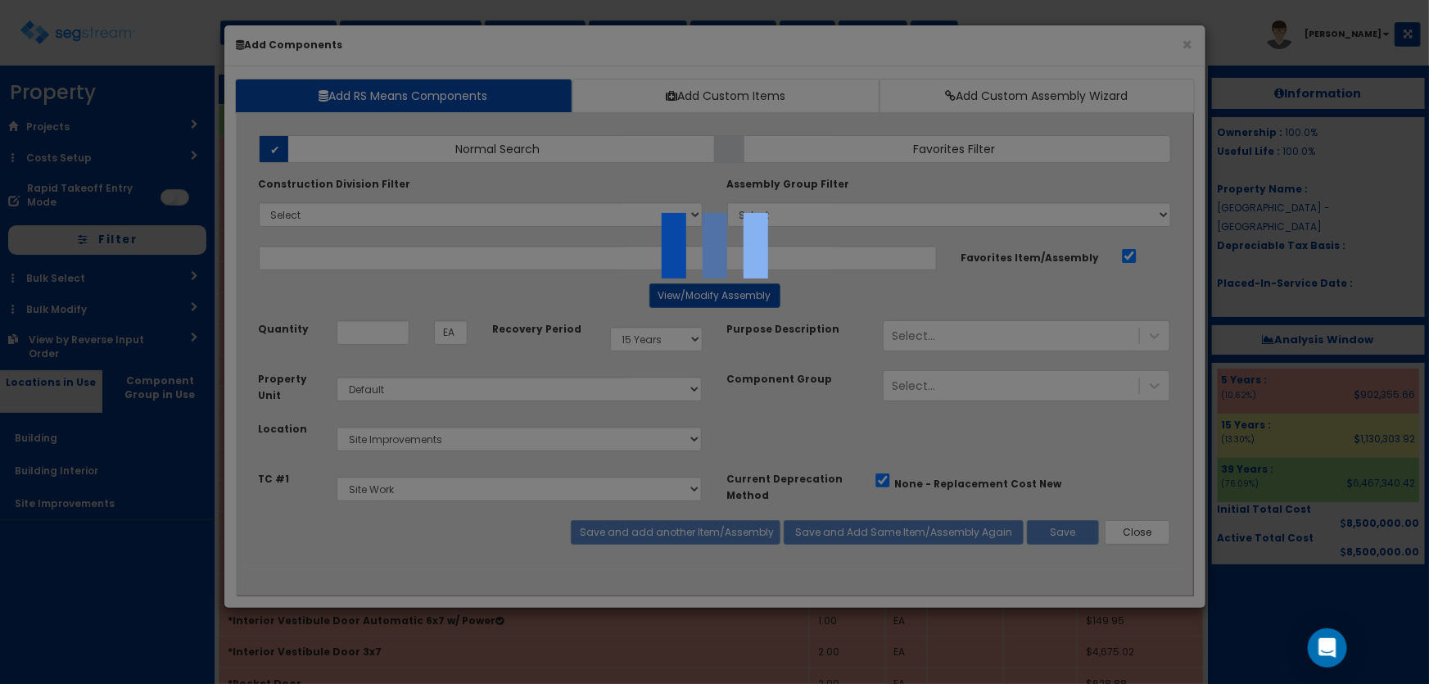
select select "5281437"
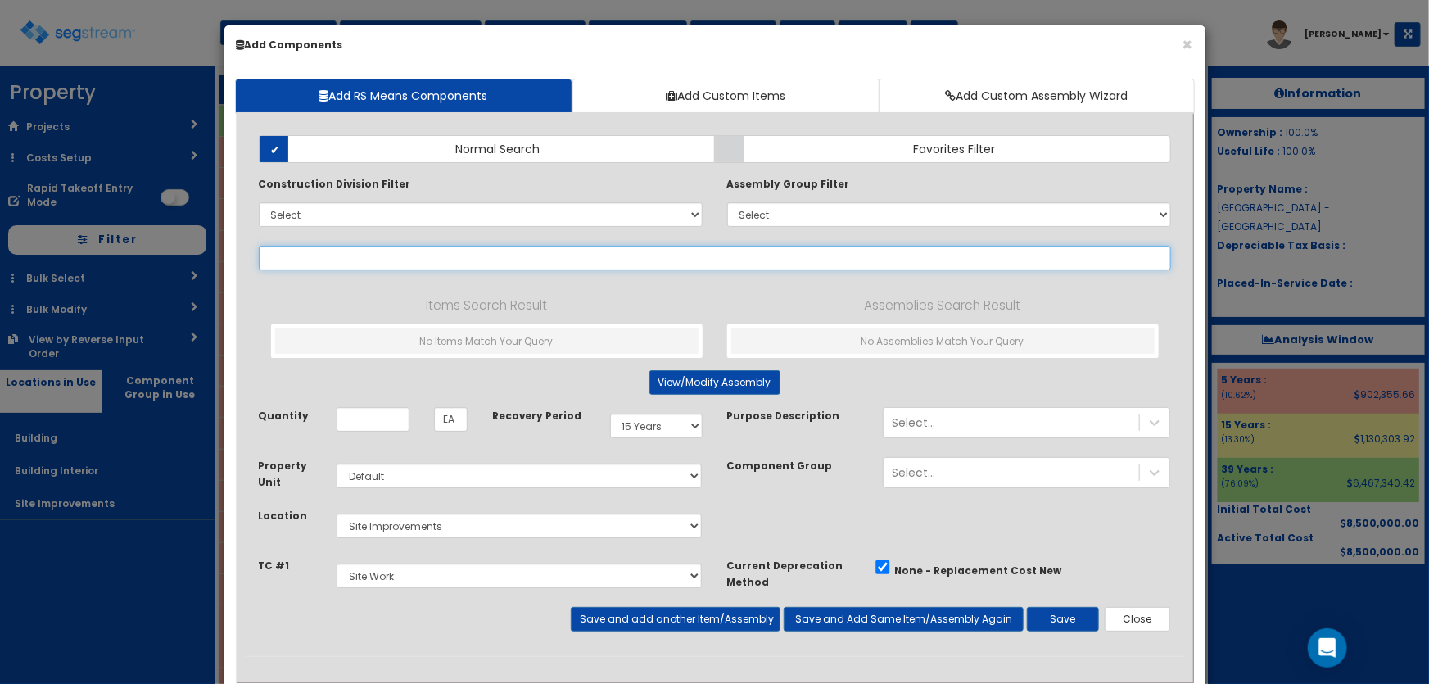
click at [406, 258] on input "text" at bounding box center [715, 258] width 912 height 25
paste input "*Metal Tubular Picket Gate 5' H 3' Opening"
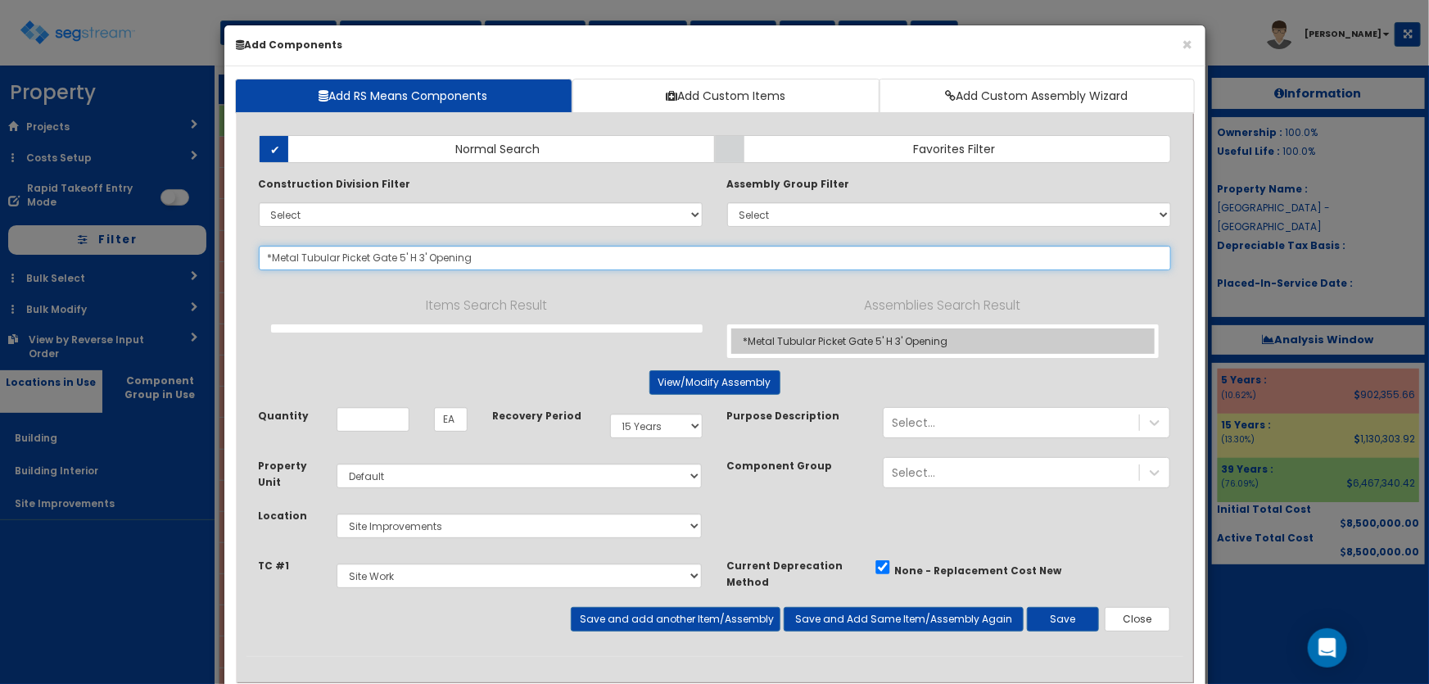
type input "*Metal Tubular Picket Gate 5' H 3' Opening"
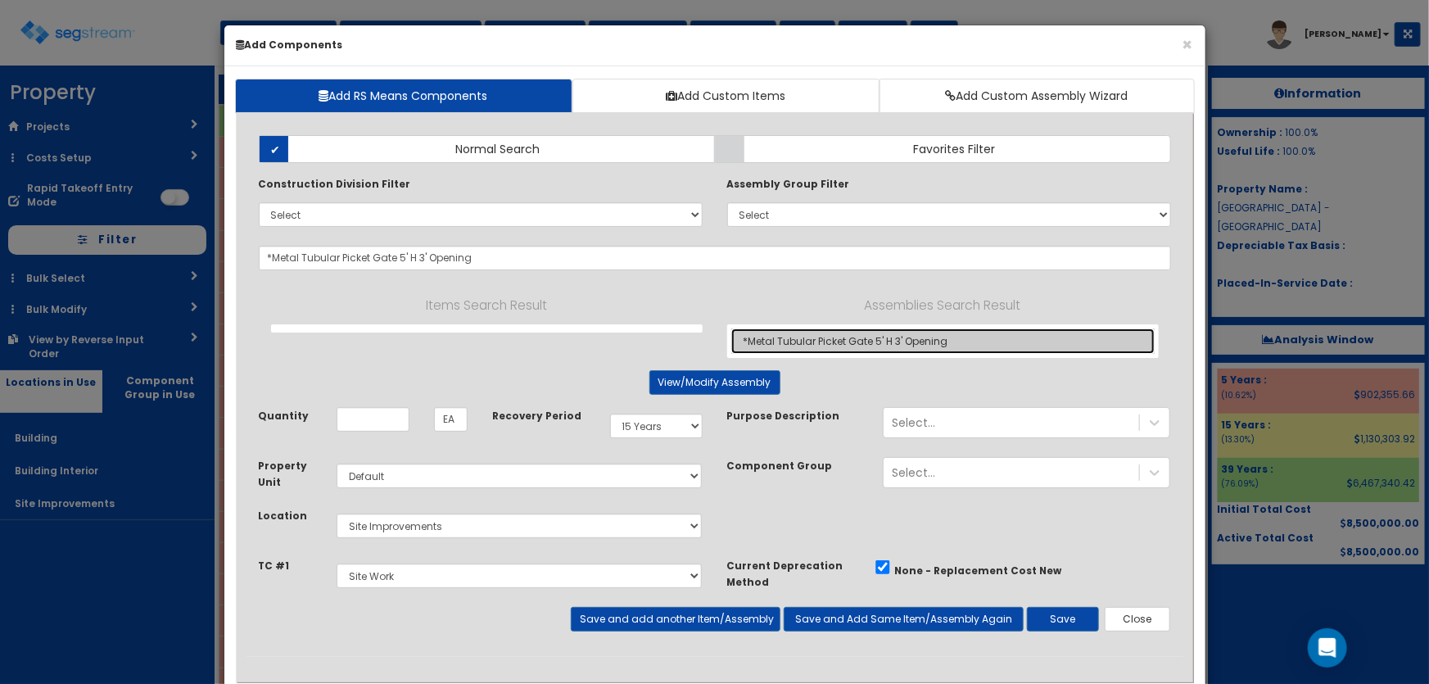
click at [796, 336] on link "*Metal Tubular Picket Gate 5' H 3' Opening" at bounding box center [942, 340] width 423 height 25
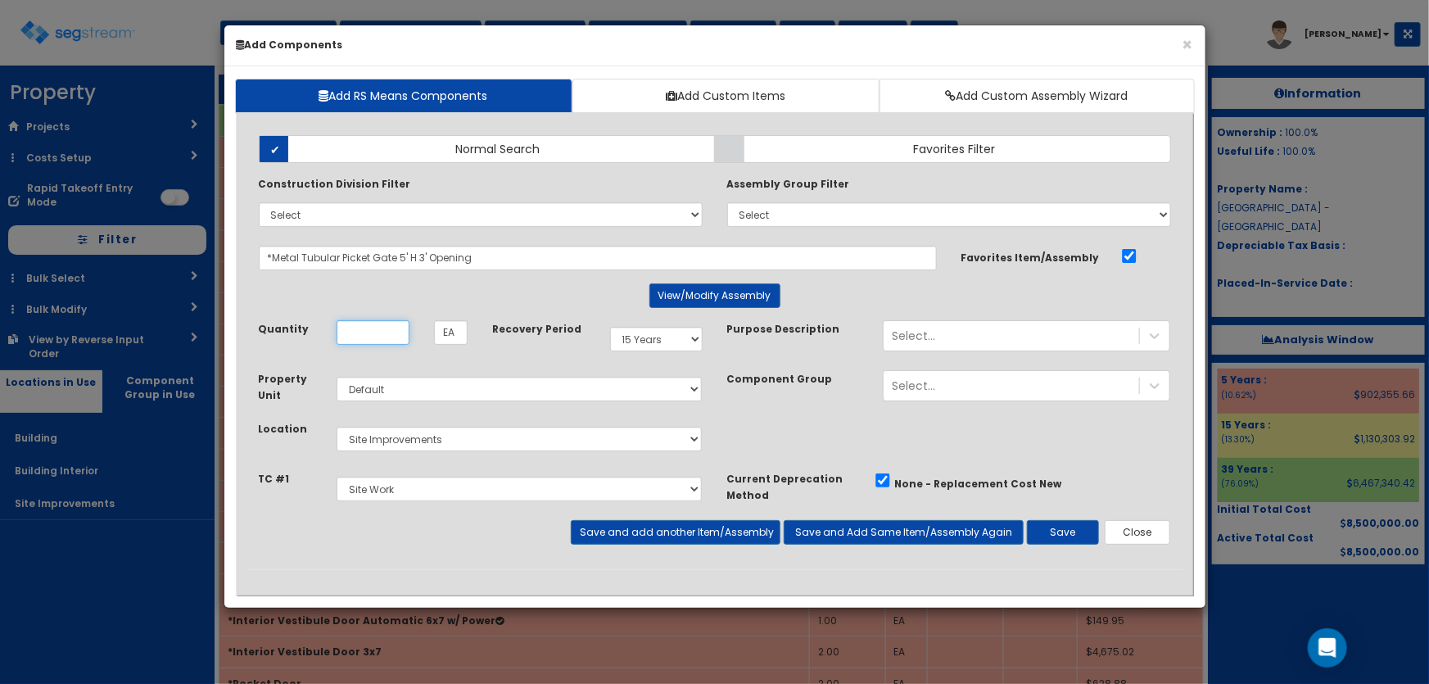
click at [380, 328] on input "Unit Quantity" at bounding box center [373, 332] width 73 height 25
type input "1"
click at [640, 536] on button "Save and add another Item/Assembly" at bounding box center [676, 532] width 210 height 25
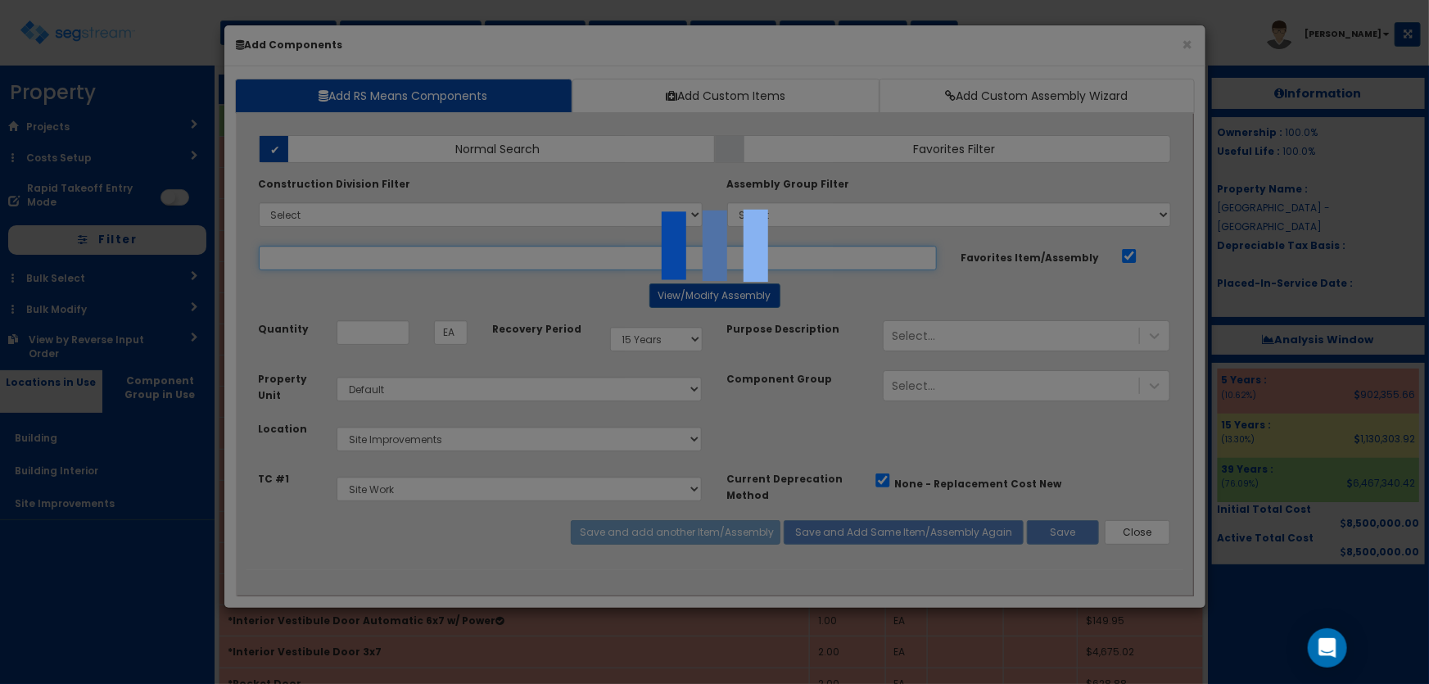
select select "5281437"
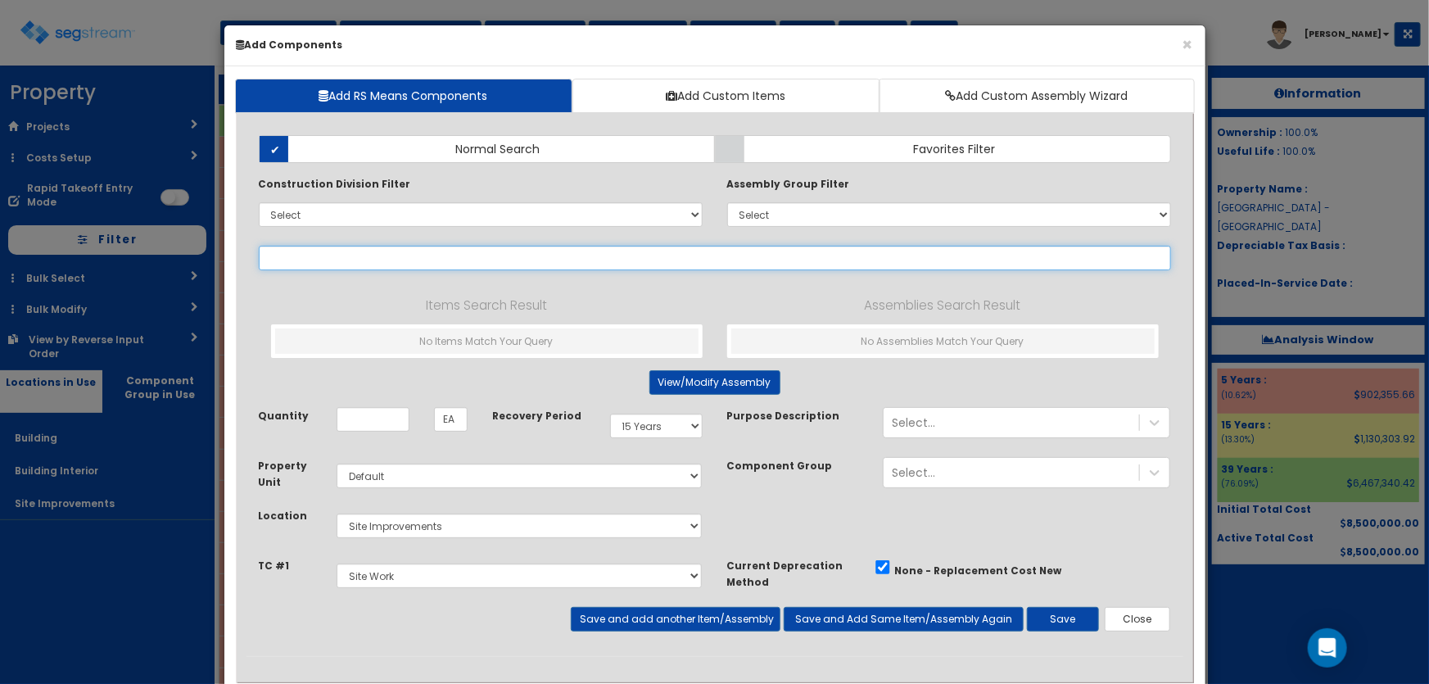
click at [281, 254] on input "text" at bounding box center [715, 258] width 912 height 25
paste input "*Storm Drainage Catch Basin"
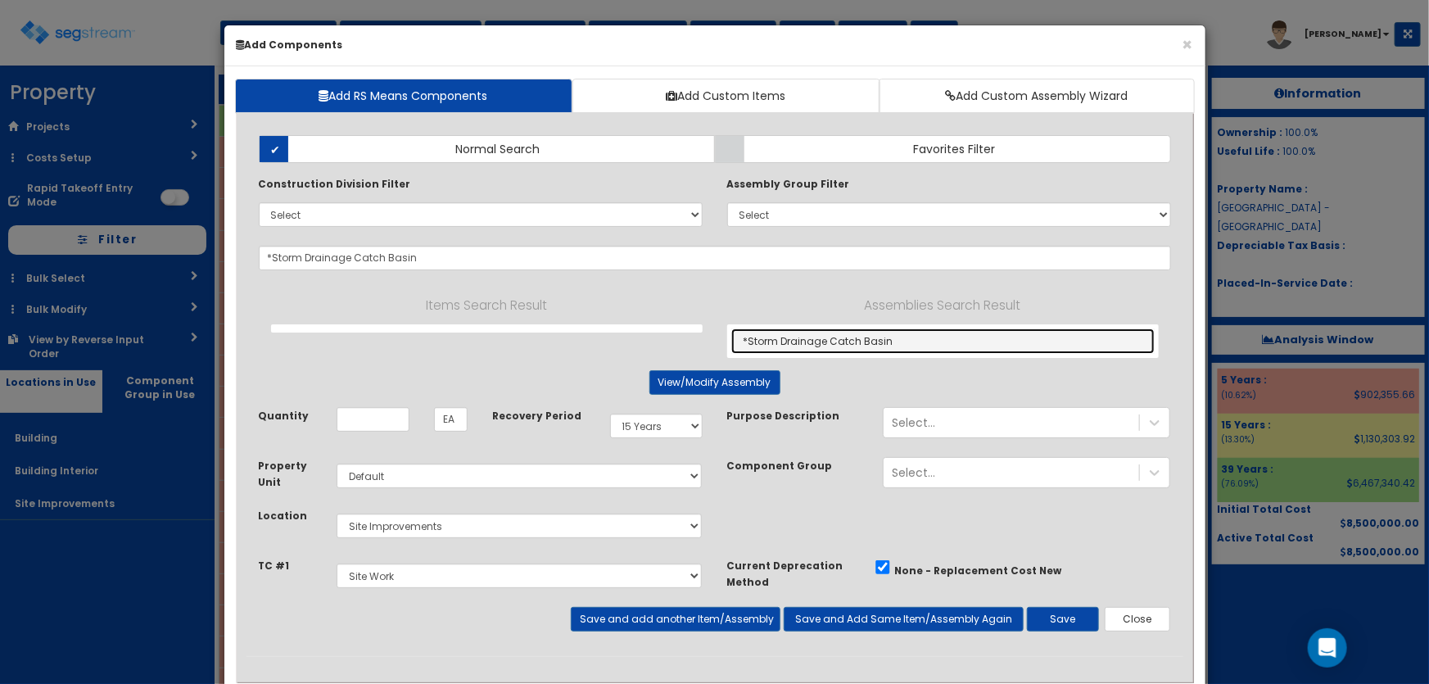
click at [835, 337] on link "*Storm Drainage Catch Basin" at bounding box center [942, 340] width 423 height 25
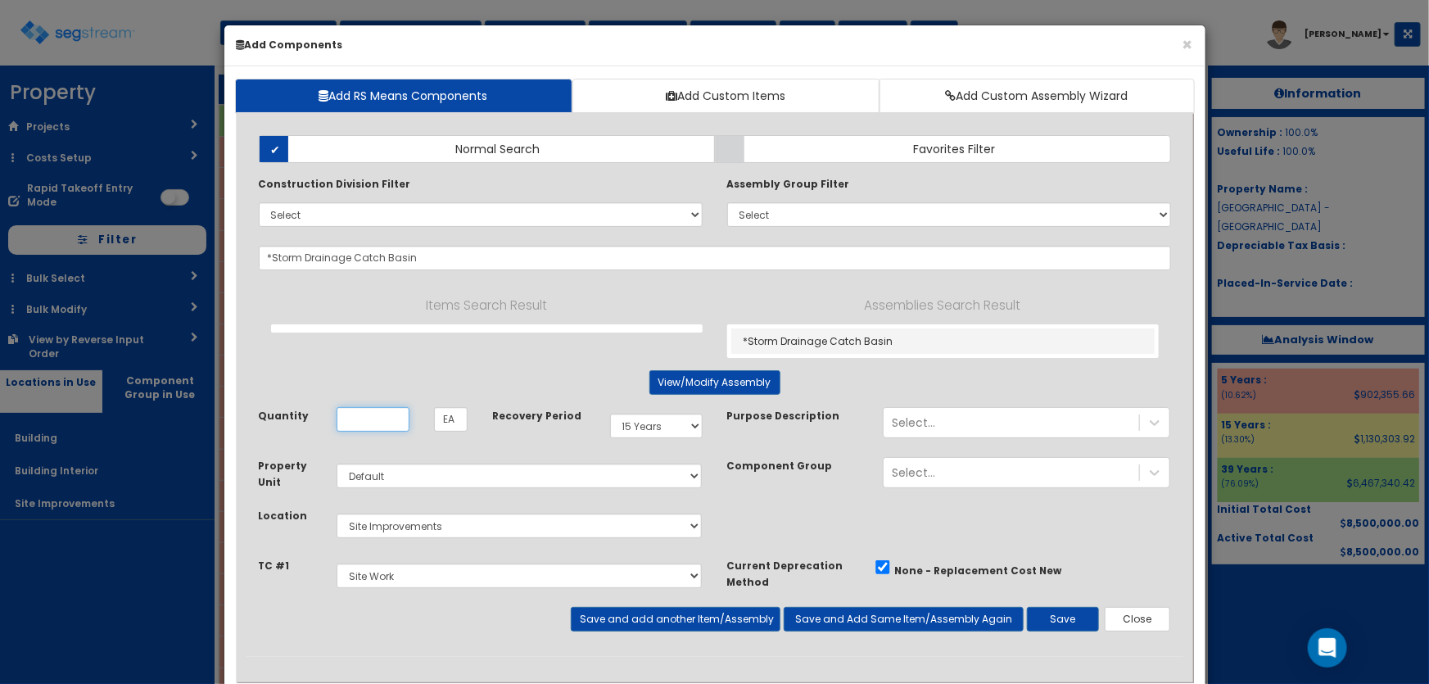
type input "*Storm Drainage Catch Basin"
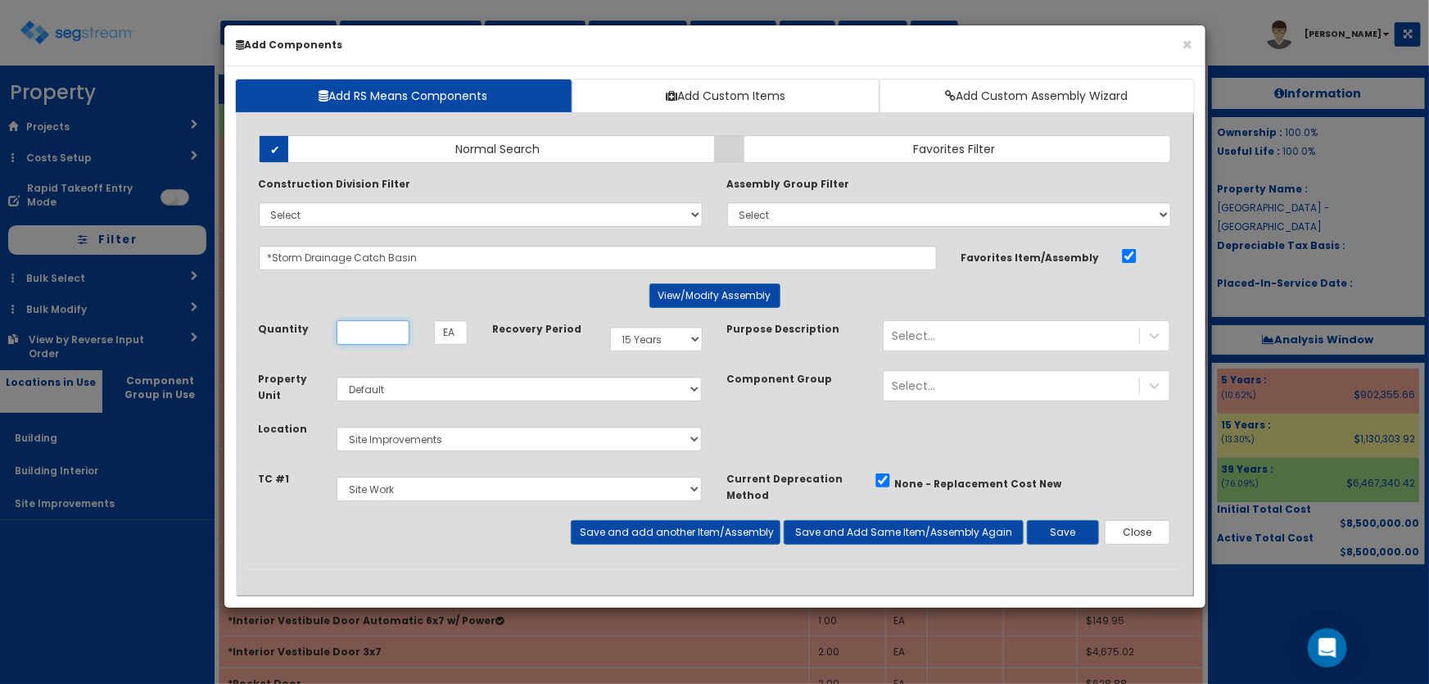
click at [384, 328] on input "Unit Quantity" at bounding box center [373, 332] width 73 height 25
type input "7"
click at [584, 522] on button "Save and add another Item/Assembly" at bounding box center [676, 532] width 210 height 25
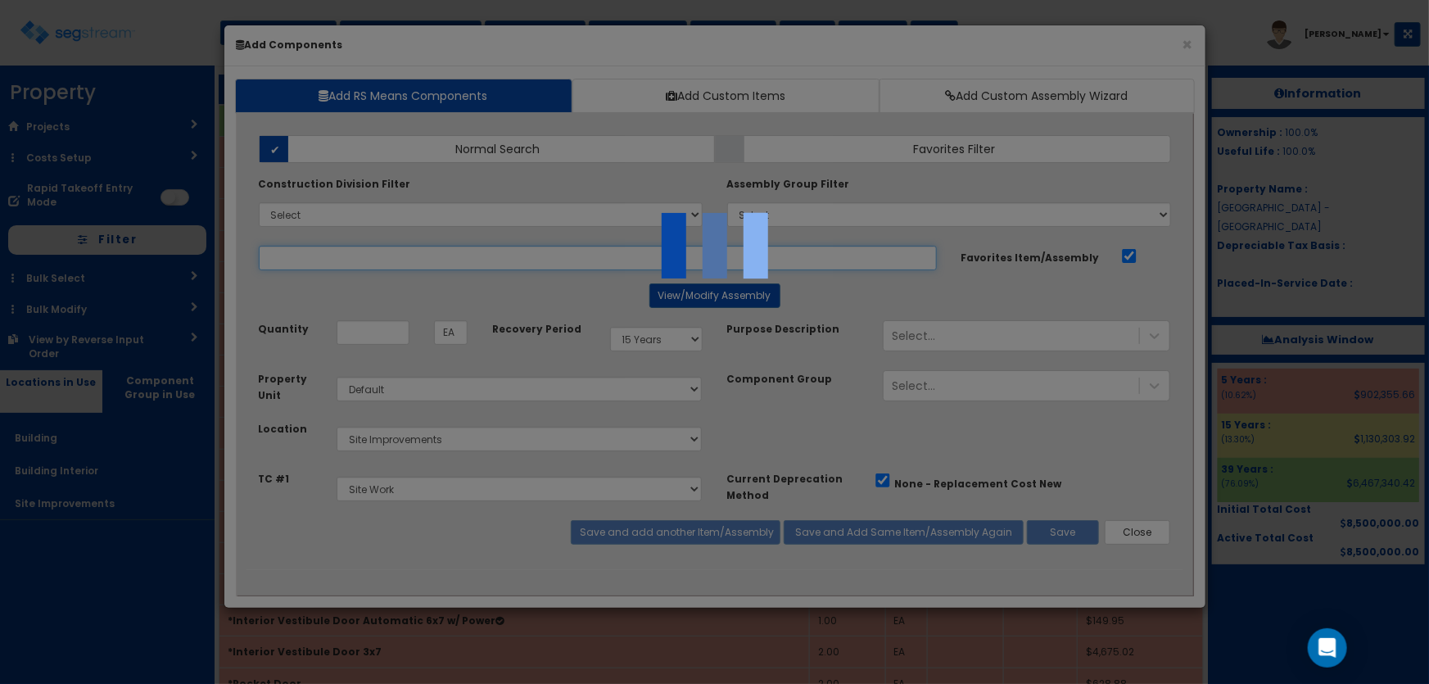
select select "5281437"
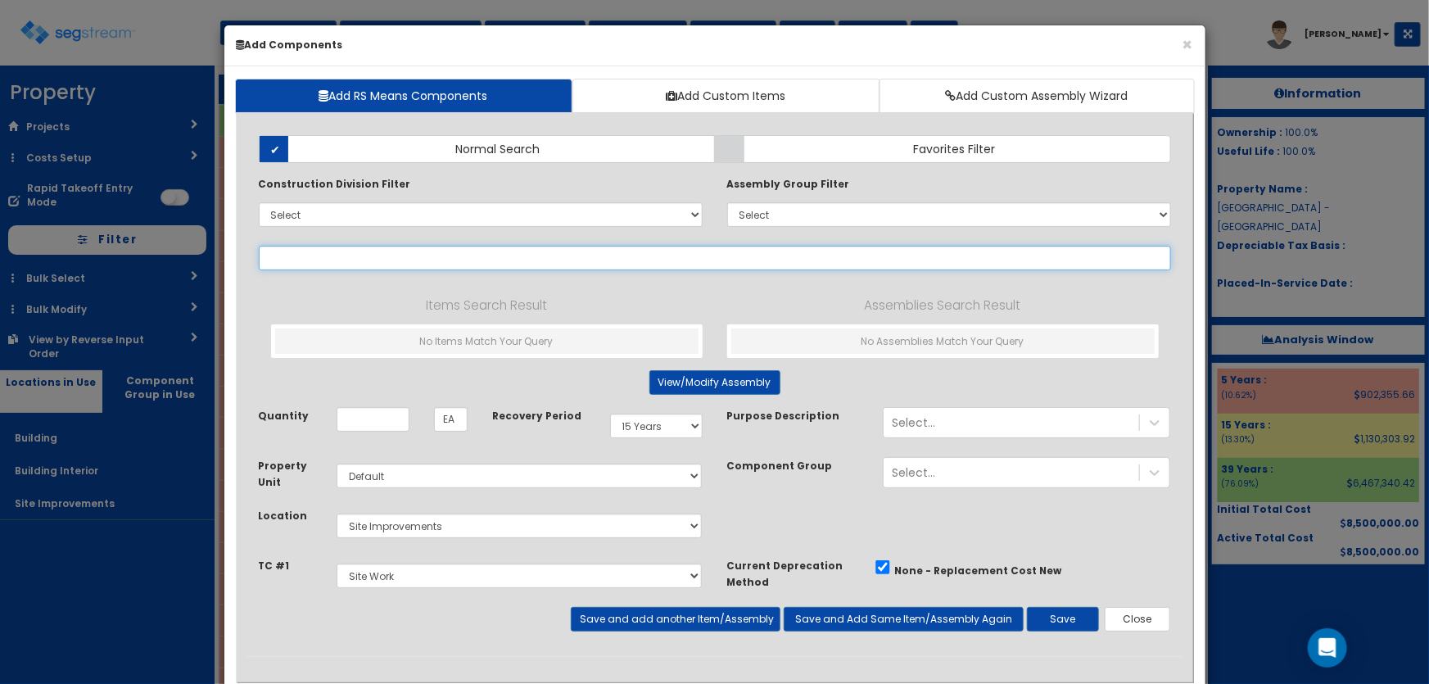
click at [305, 260] on input "text" at bounding box center [715, 258] width 912 height 25
paste input "*Storm Drainage 18" RCP Pipe & Trench"
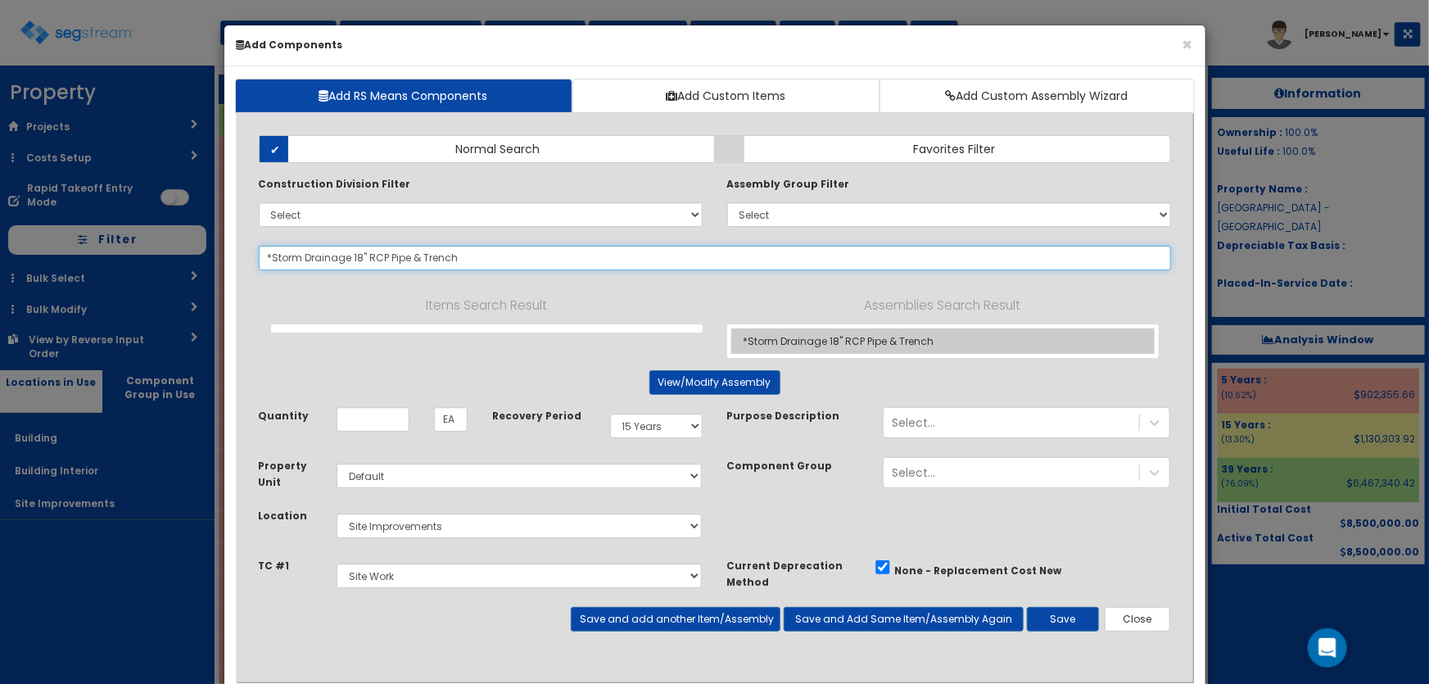
type input "*Storm Drainage 18" RCP Pipe & Trench"
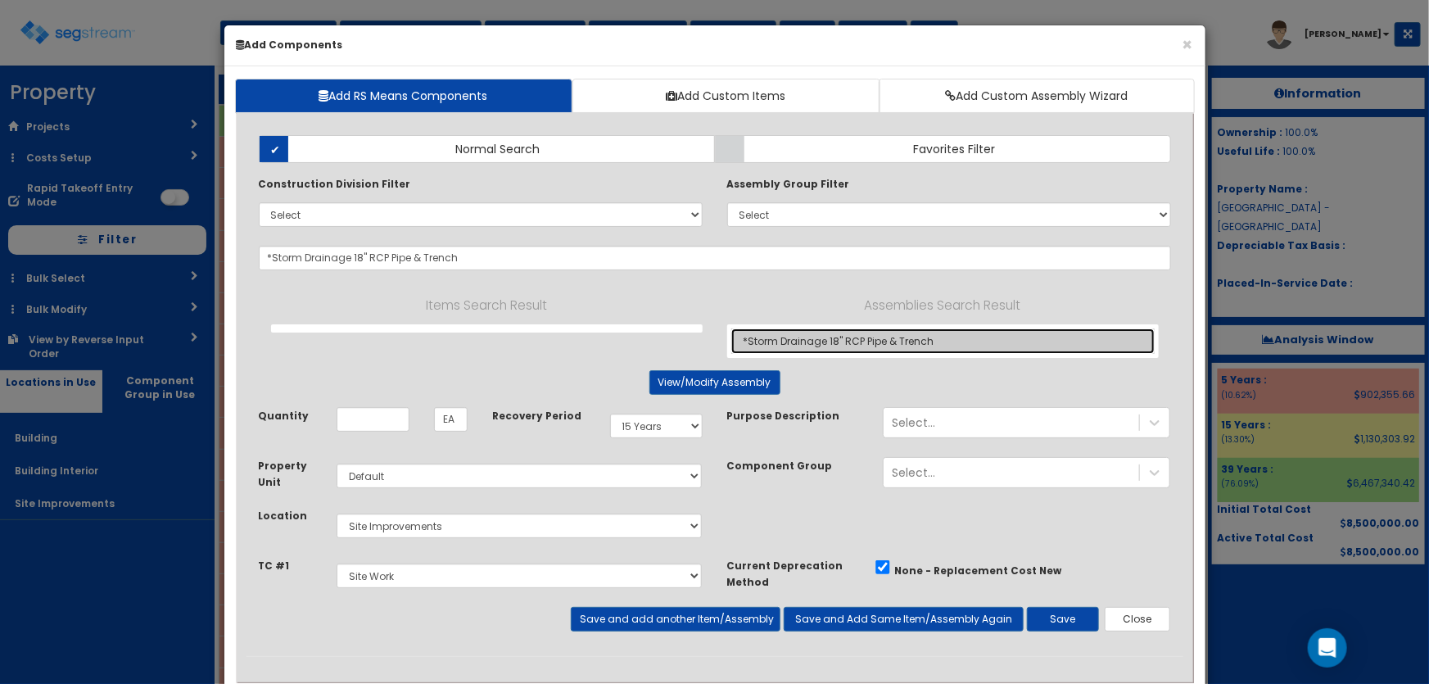
click at [942, 341] on link "*Storm Drainage 18" RCP Pipe & Trench" at bounding box center [942, 340] width 423 height 25
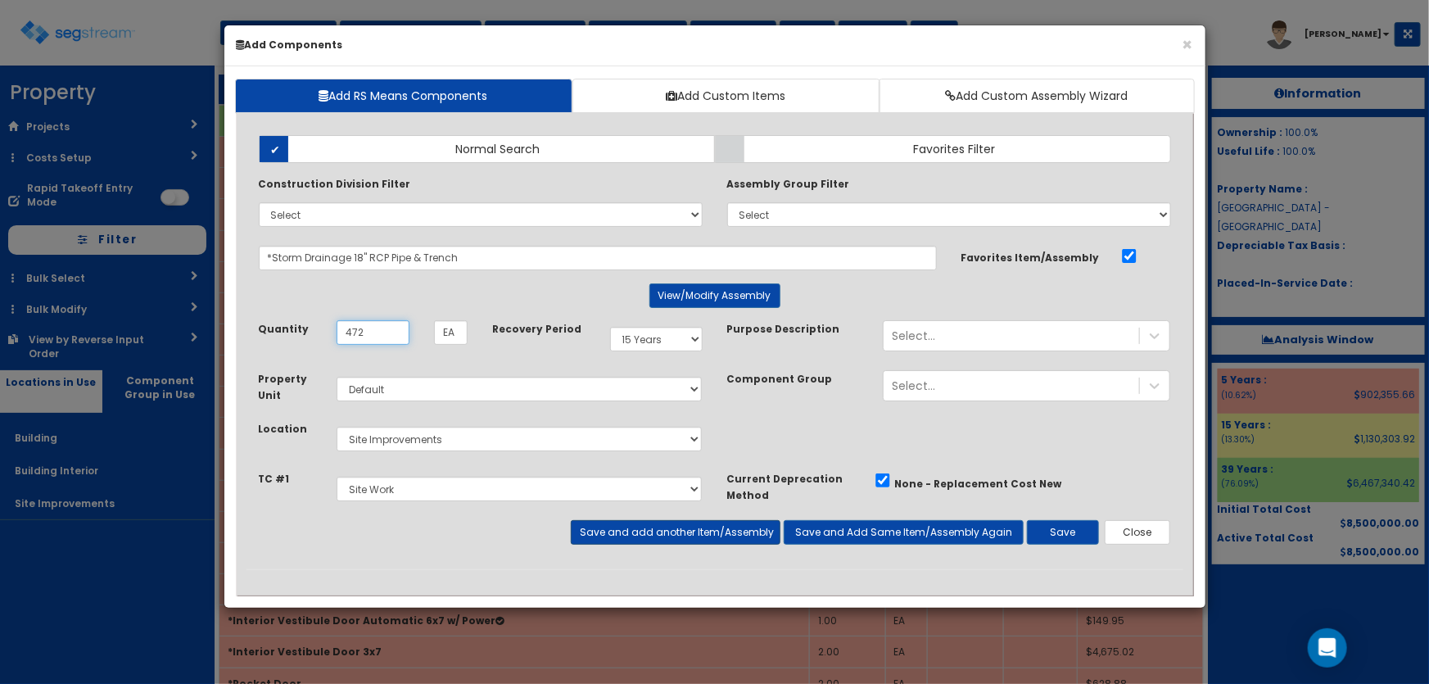
type input "472"
click at [690, 537] on button "Save and add another Item/Assembly" at bounding box center [676, 532] width 210 height 25
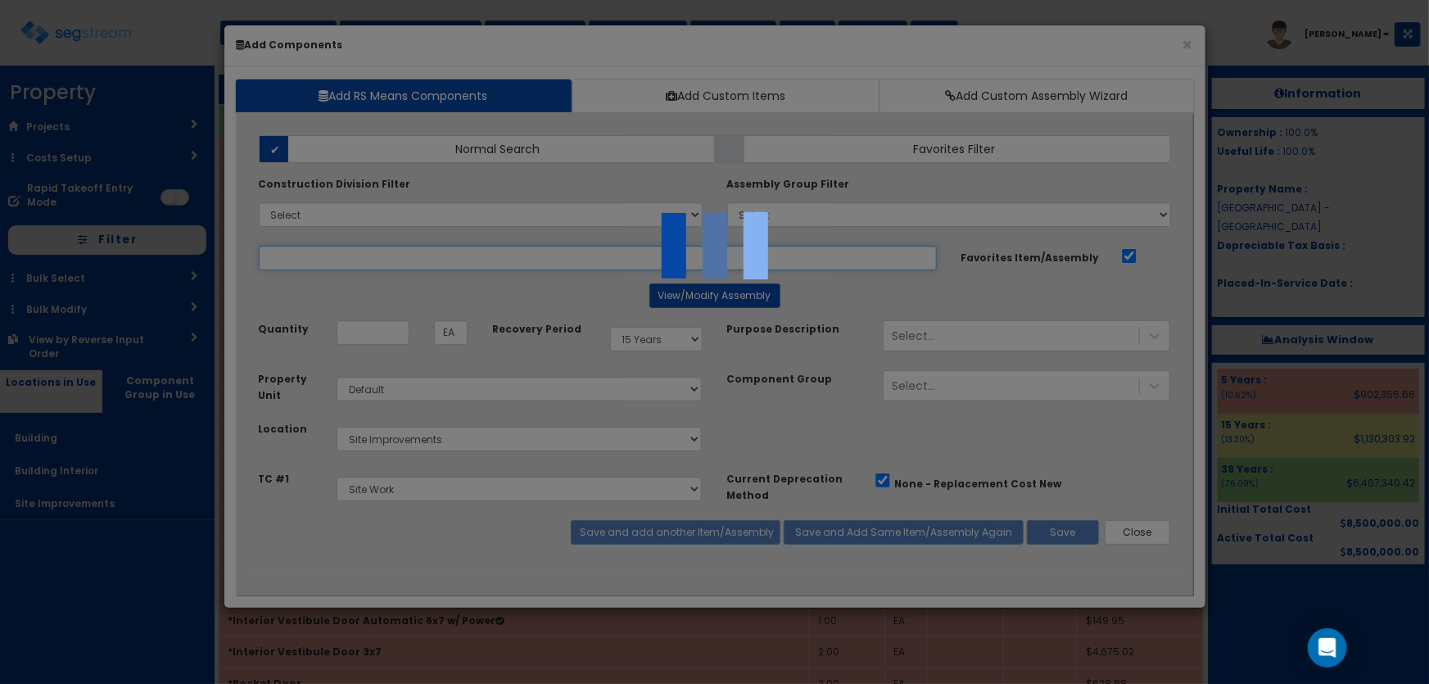
select select "5281437"
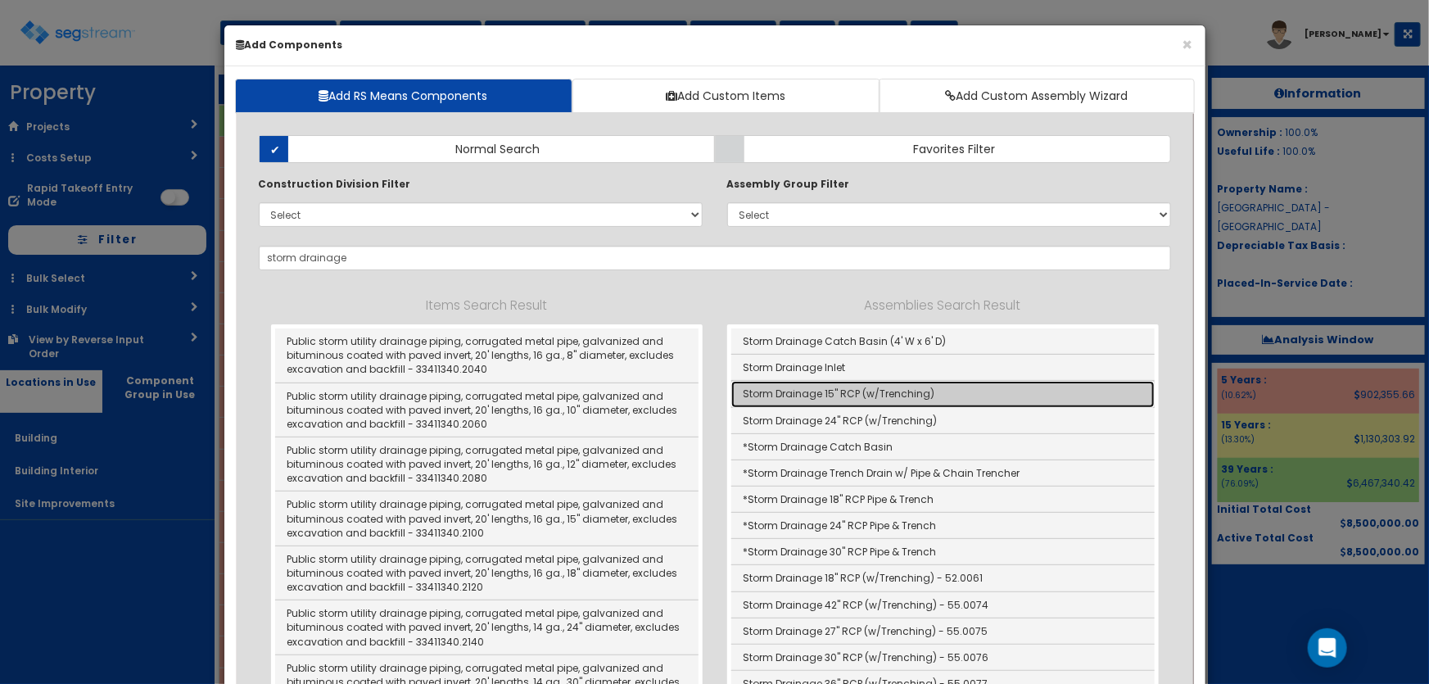
click at [860, 388] on link "Storm Drainage 15" RCP (w/Trenching)" at bounding box center [942, 394] width 423 height 26
type input "Storm Drainage 15" RCP (w/Trenching)"
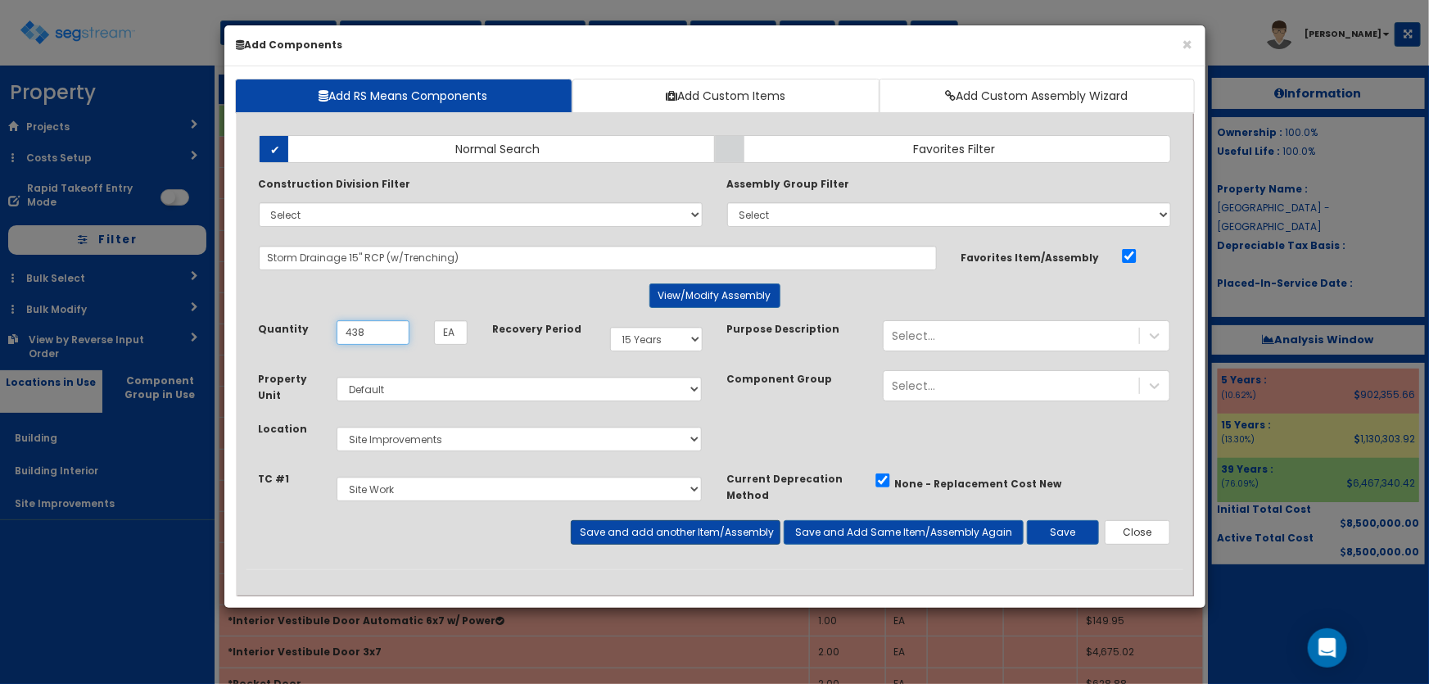
type input "438"
click at [614, 529] on button "Save and add another Item/Assembly" at bounding box center [676, 532] width 210 height 25
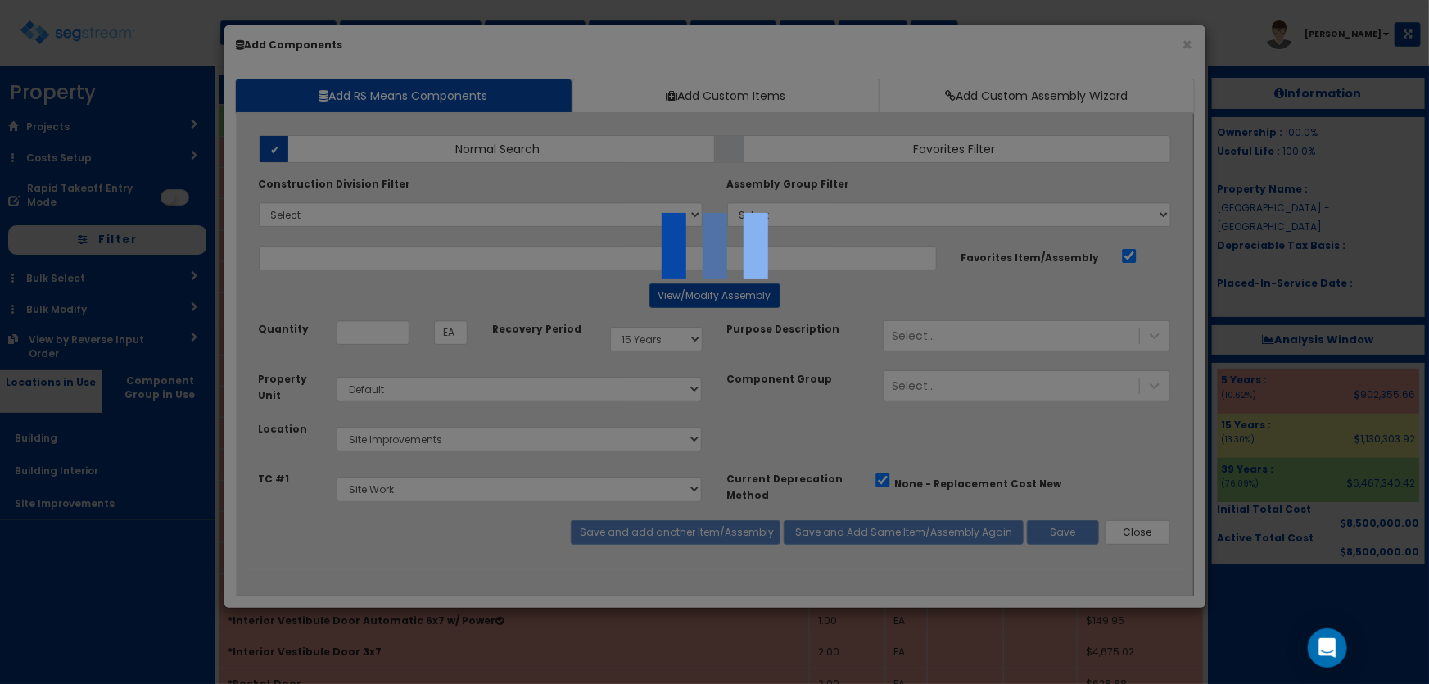
select select "5281437"
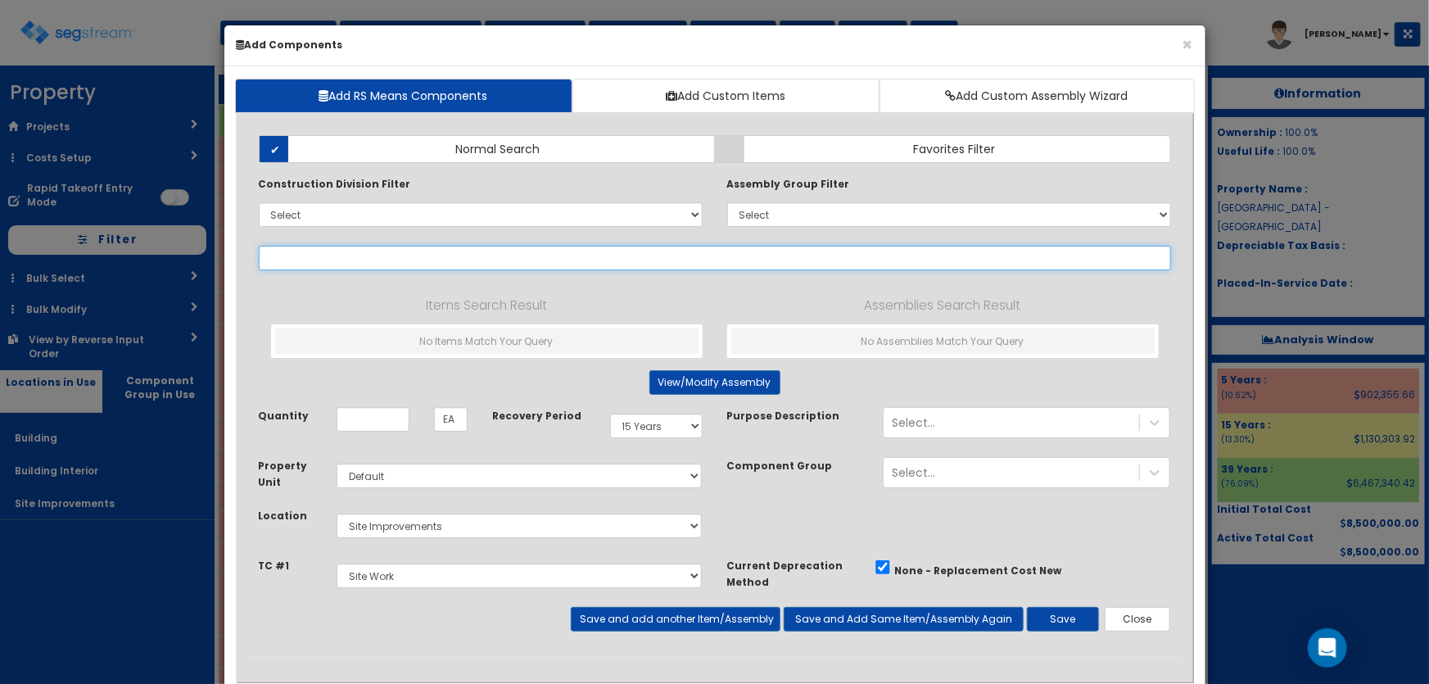
click at [314, 255] on input "text" at bounding box center [715, 258] width 912 height 25
paste input "*Utilities Water 2" w/ Trench"
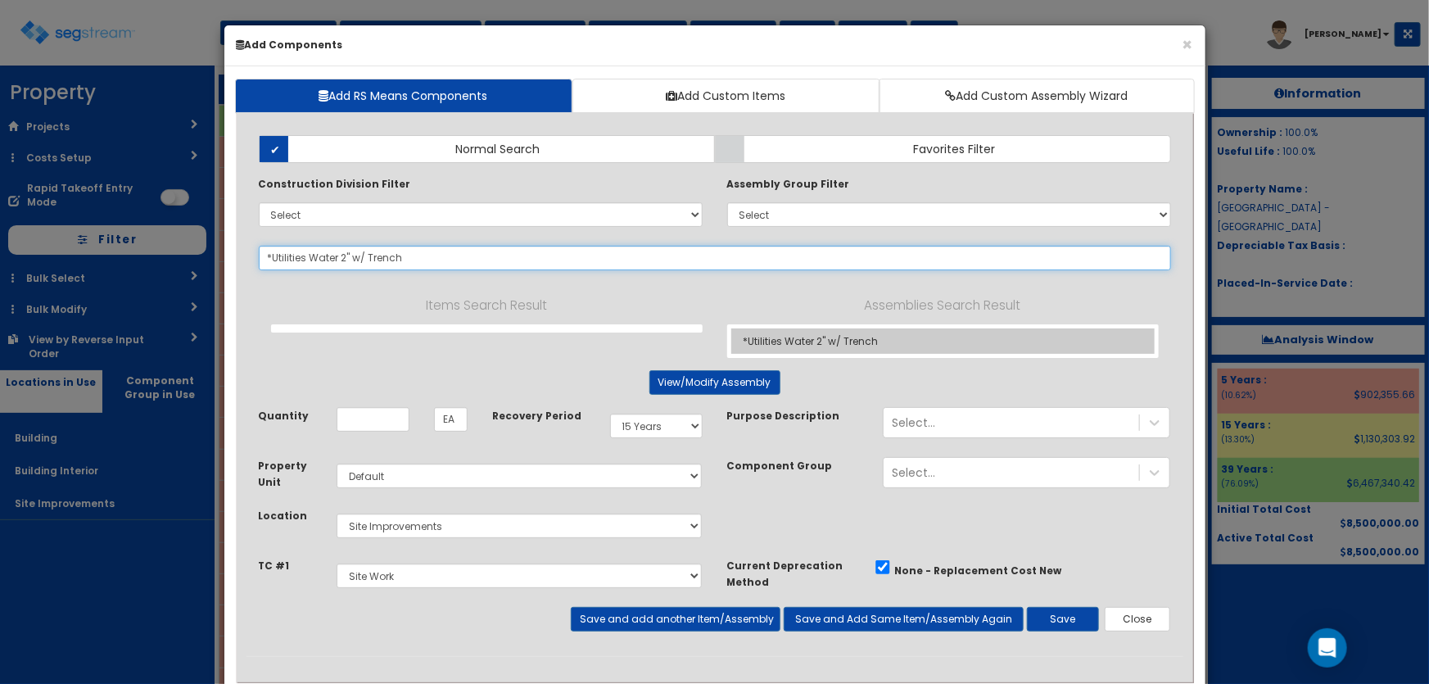
type input "*Utilities Water 2" w/ Trench"
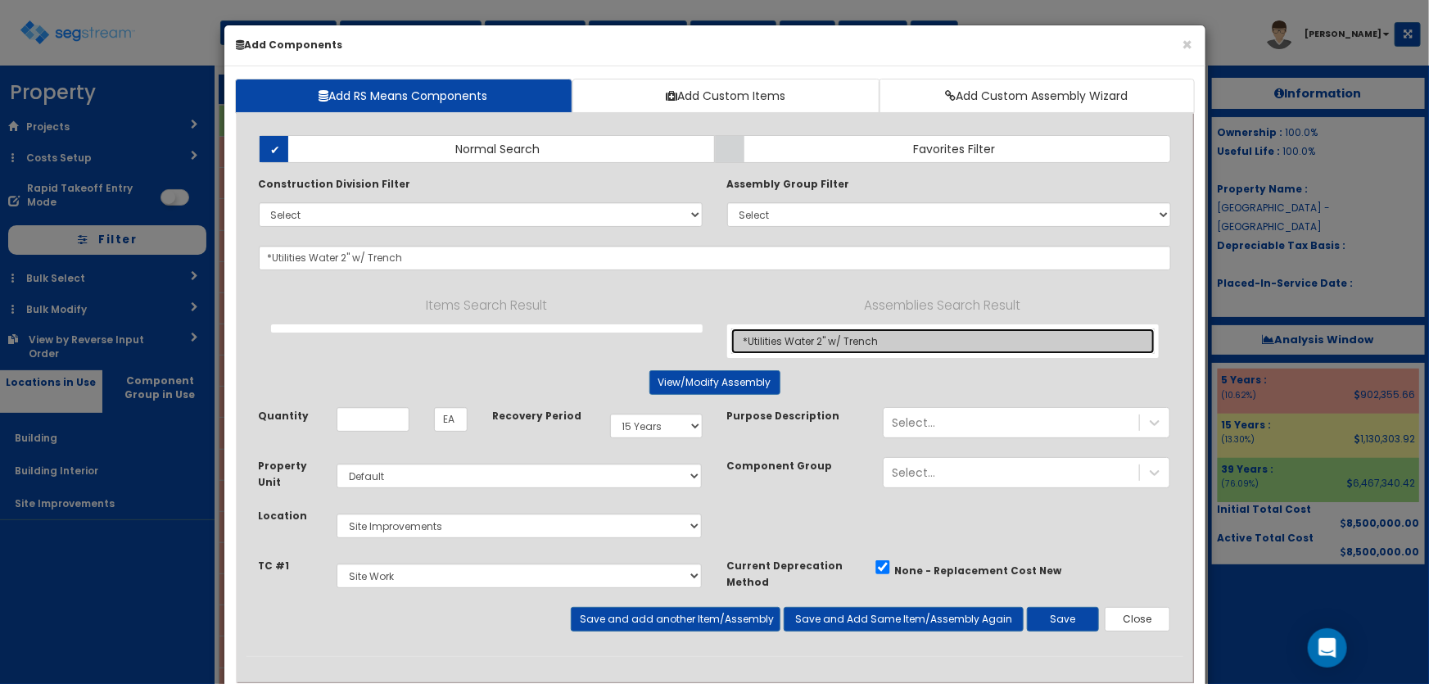
click at [815, 334] on link "*Utilities Water 2" w/ Trench" at bounding box center [942, 340] width 423 height 25
type input "LF"
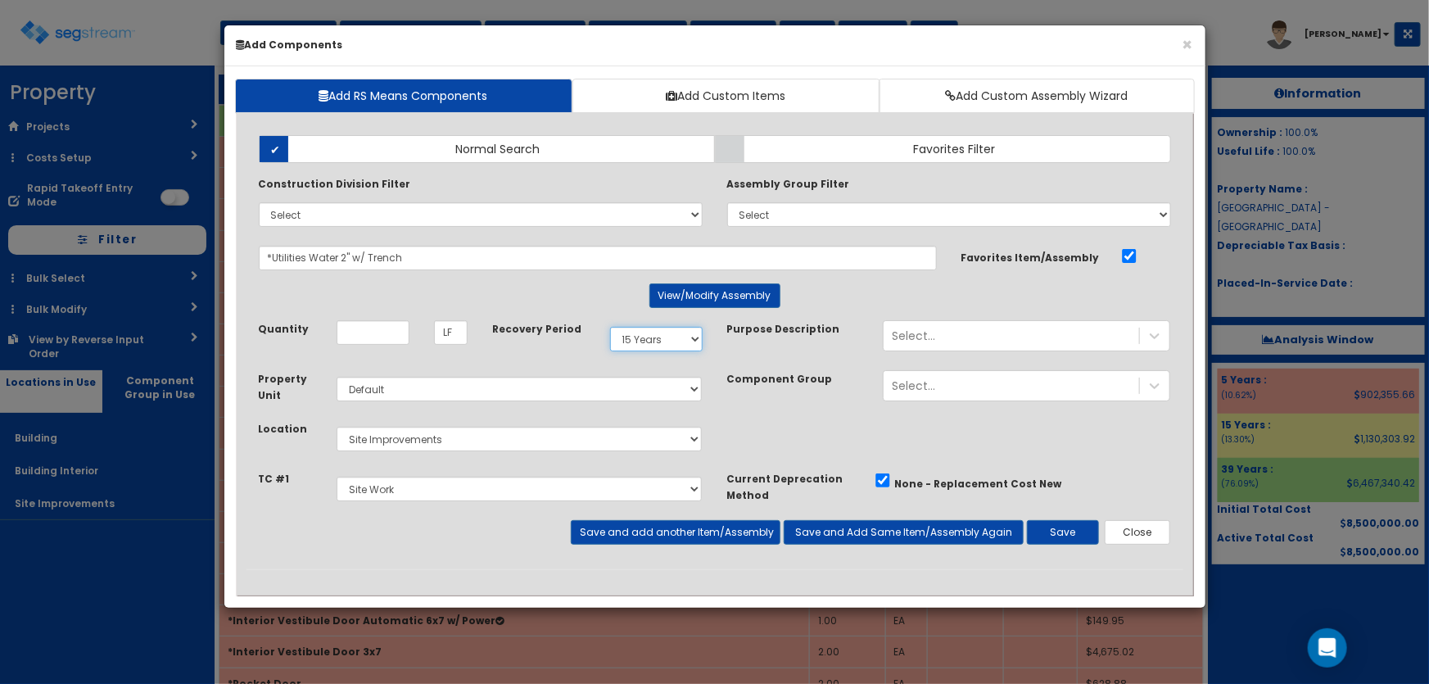
drag, startPoint x: 658, startPoint y: 332, endPoint x: 658, endPoint y: 344, distance: 11.5
click at [658, 332] on select "Select 5 Years 7 Years 9 Years 10 Years 15 Years 15 Year QLI 15 Year QRP 15 Yea…" at bounding box center [656, 339] width 93 height 25
select select "39Y"
click at [610, 327] on select "Select 5 Years 7 Years 9 Years 10 Years 15 Years 15 Year QLI 15 Year QRP 15 Yea…" at bounding box center [656, 339] width 93 height 25
click at [393, 338] on input "Unit Quantity" at bounding box center [373, 332] width 73 height 25
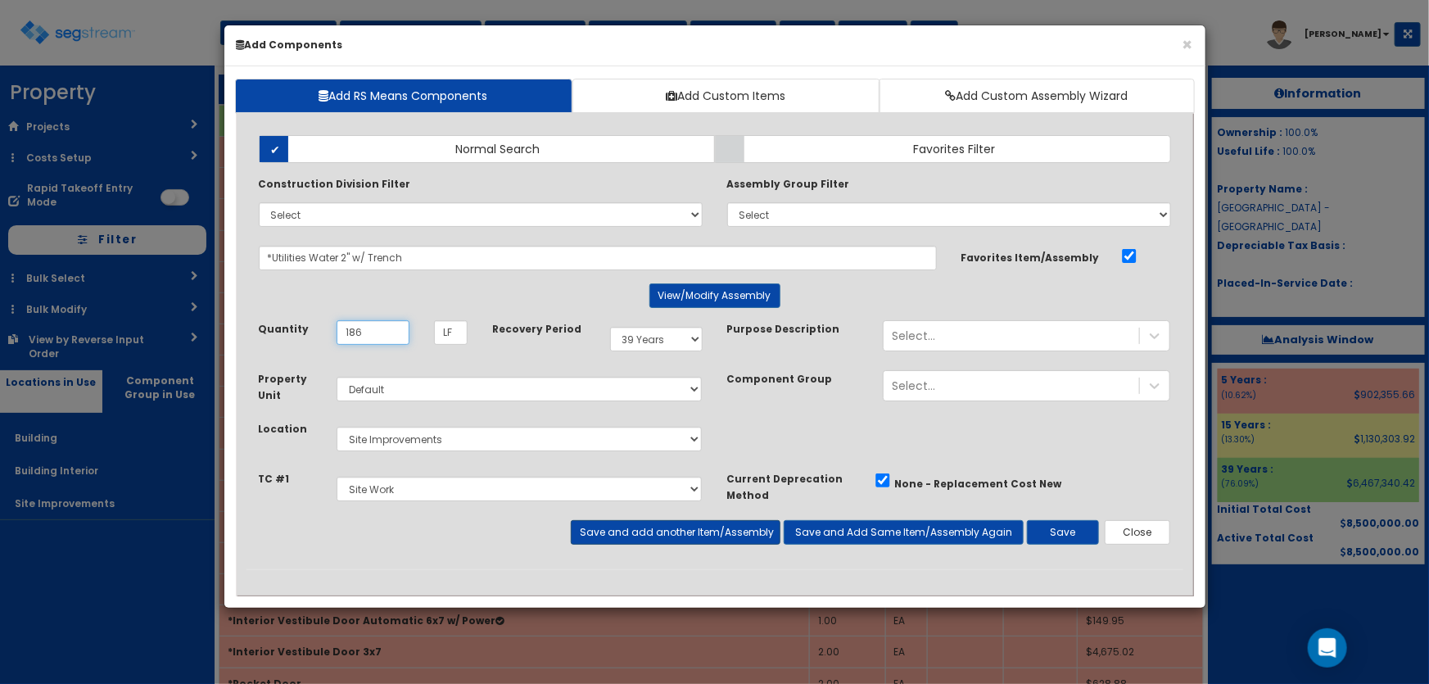
type input "186"
click at [649, 532] on button "Save and add another Item/Assembly" at bounding box center [676, 532] width 210 height 25
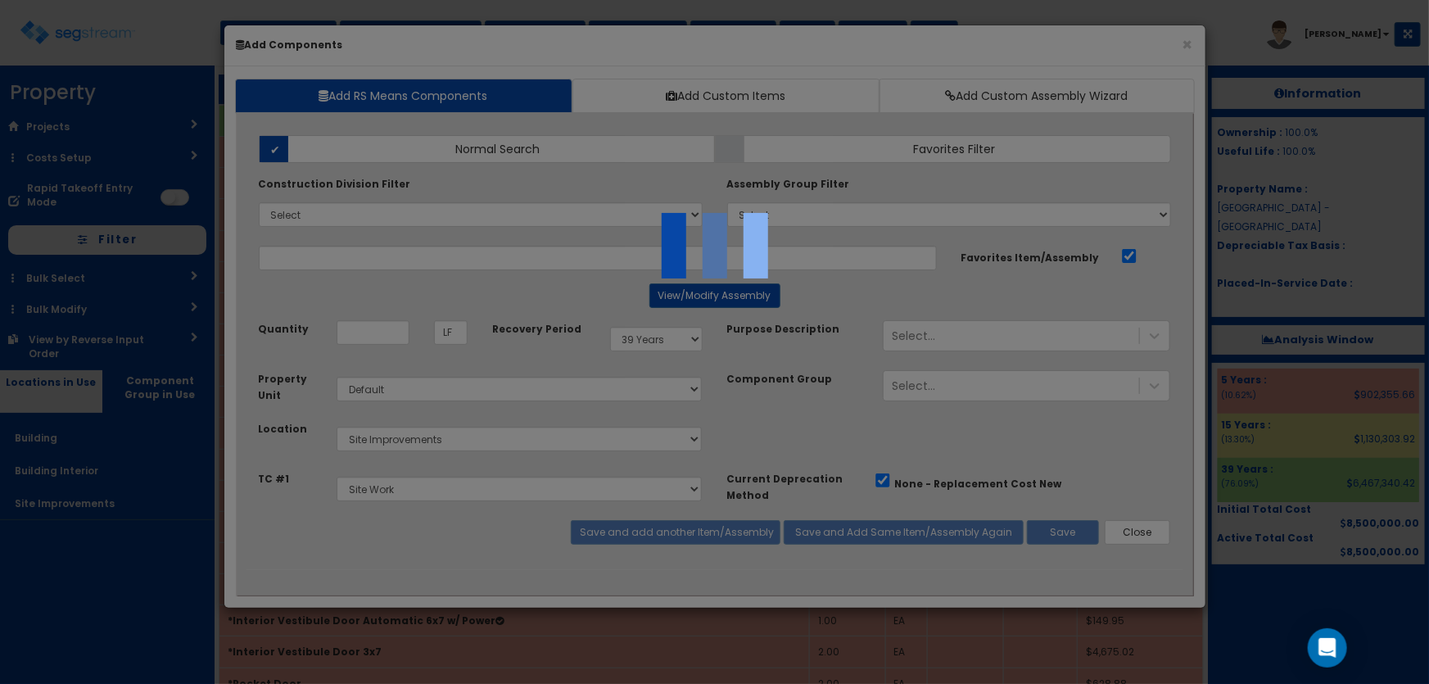
select select "5281437"
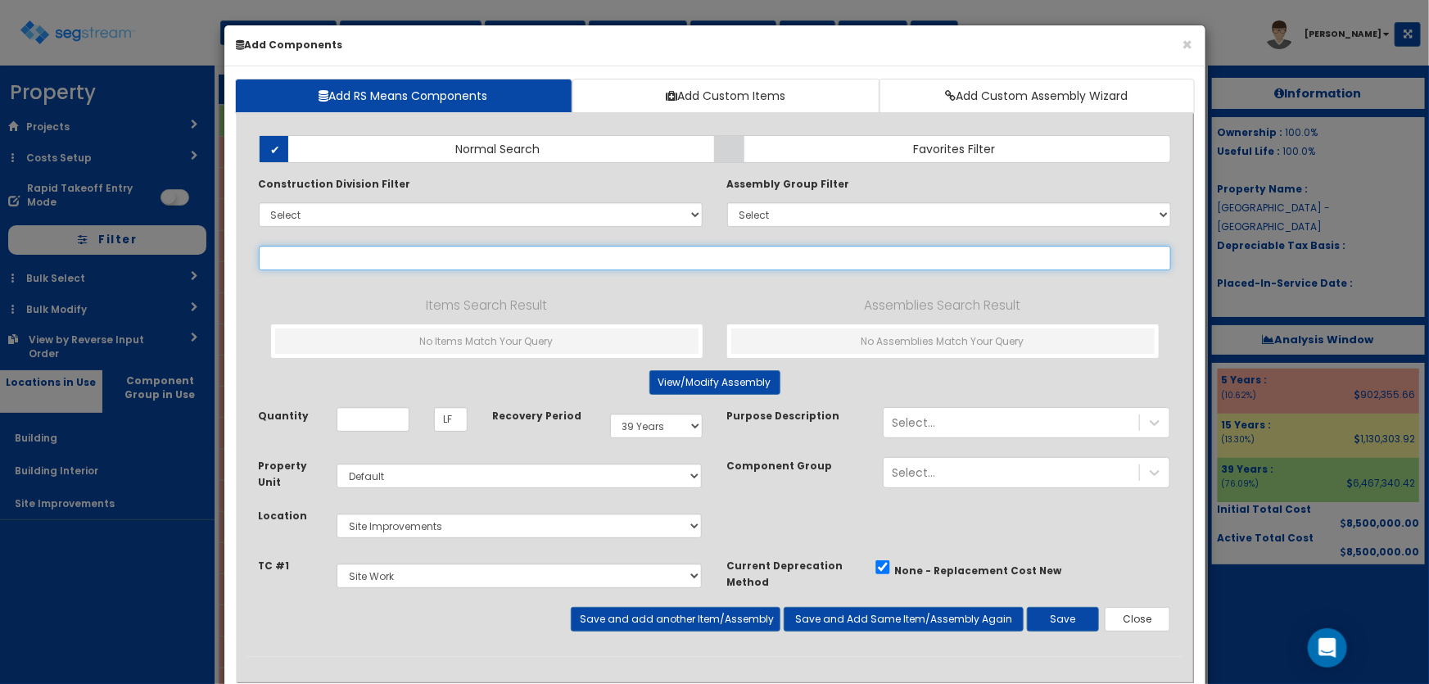
click at [328, 265] on input "text" at bounding box center [715, 258] width 912 height 25
paste input "*Utilities Sanitary Sewer 6" w/ Trench"
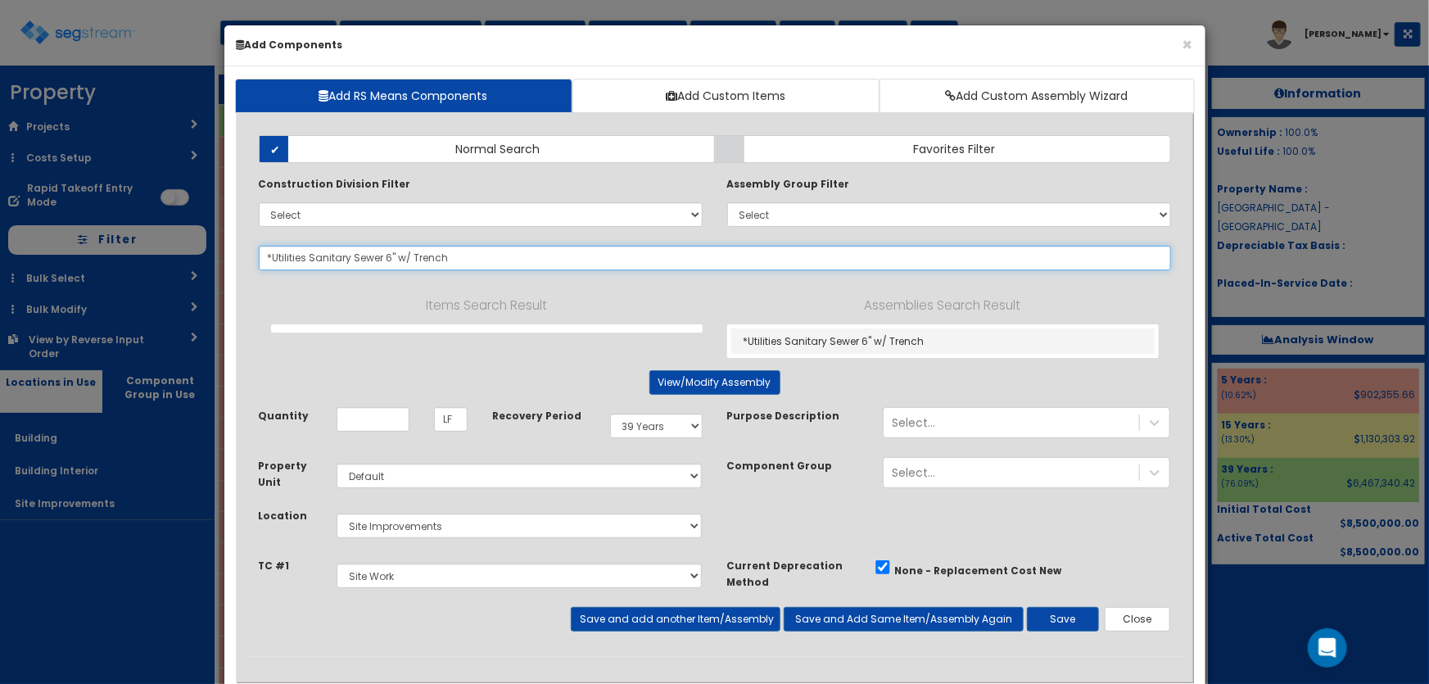
type input "*Utilities Sanitary Sewer 6" w/ Trench"
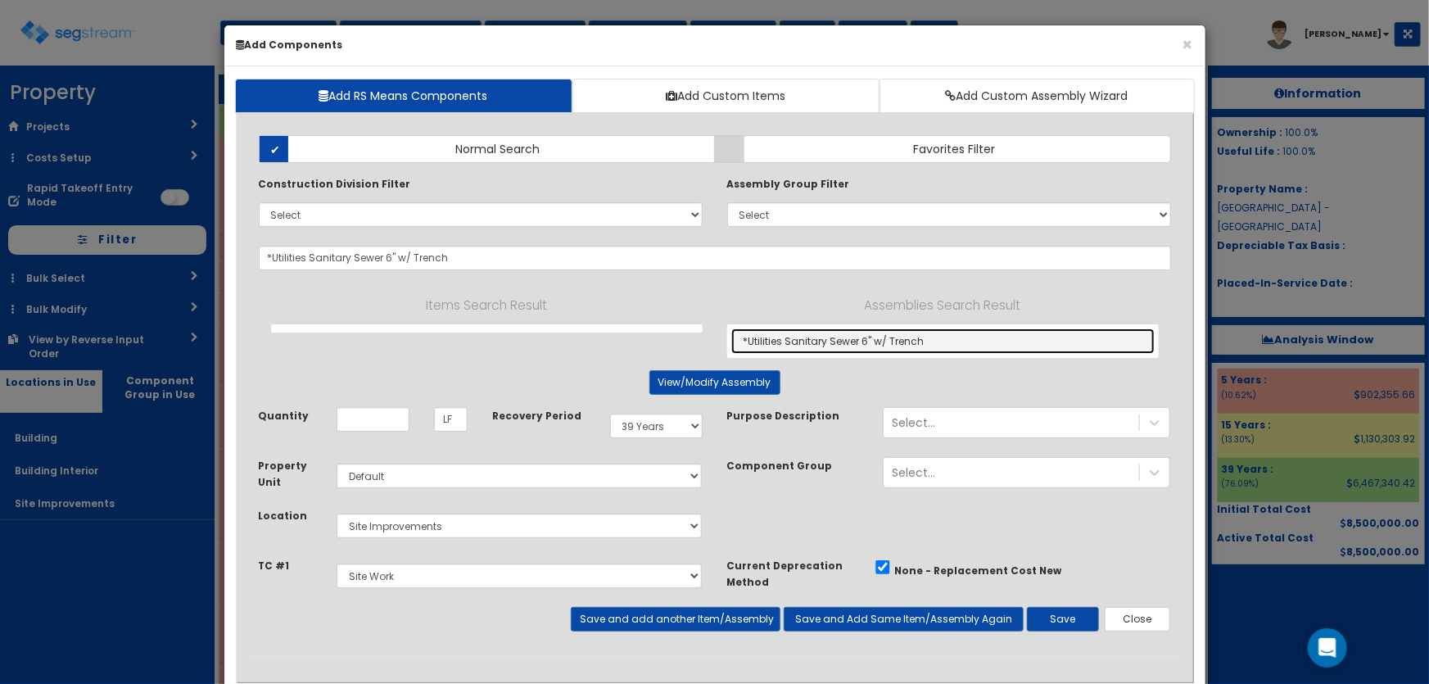
click at [821, 338] on link "*Utilities Sanitary Sewer 6" w/ Trench" at bounding box center [942, 340] width 423 height 25
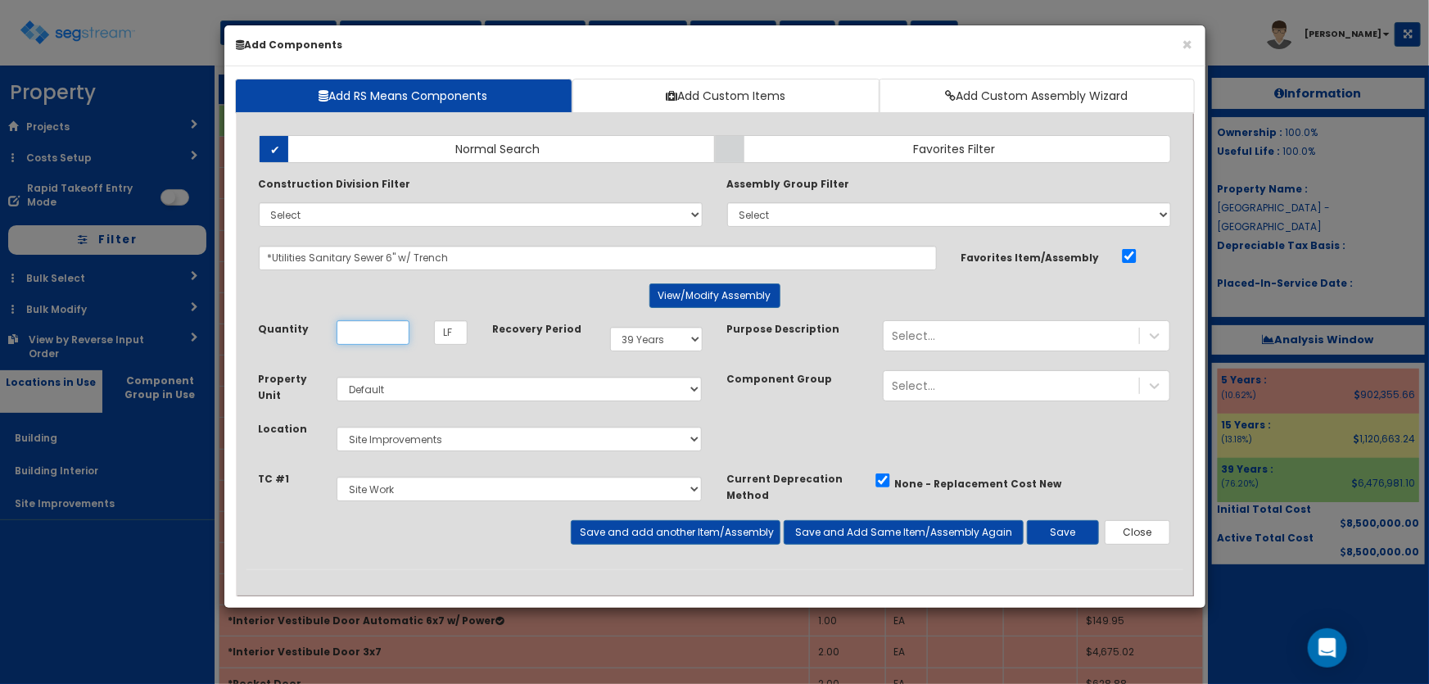
click at [395, 334] on input "Unit Quantity" at bounding box center [373, 332] width 73 height 25
type input "174"
click at [619, 525] on button "Save and add another Item/Assembly" at bounding box center [676, 532] width 210 height 25
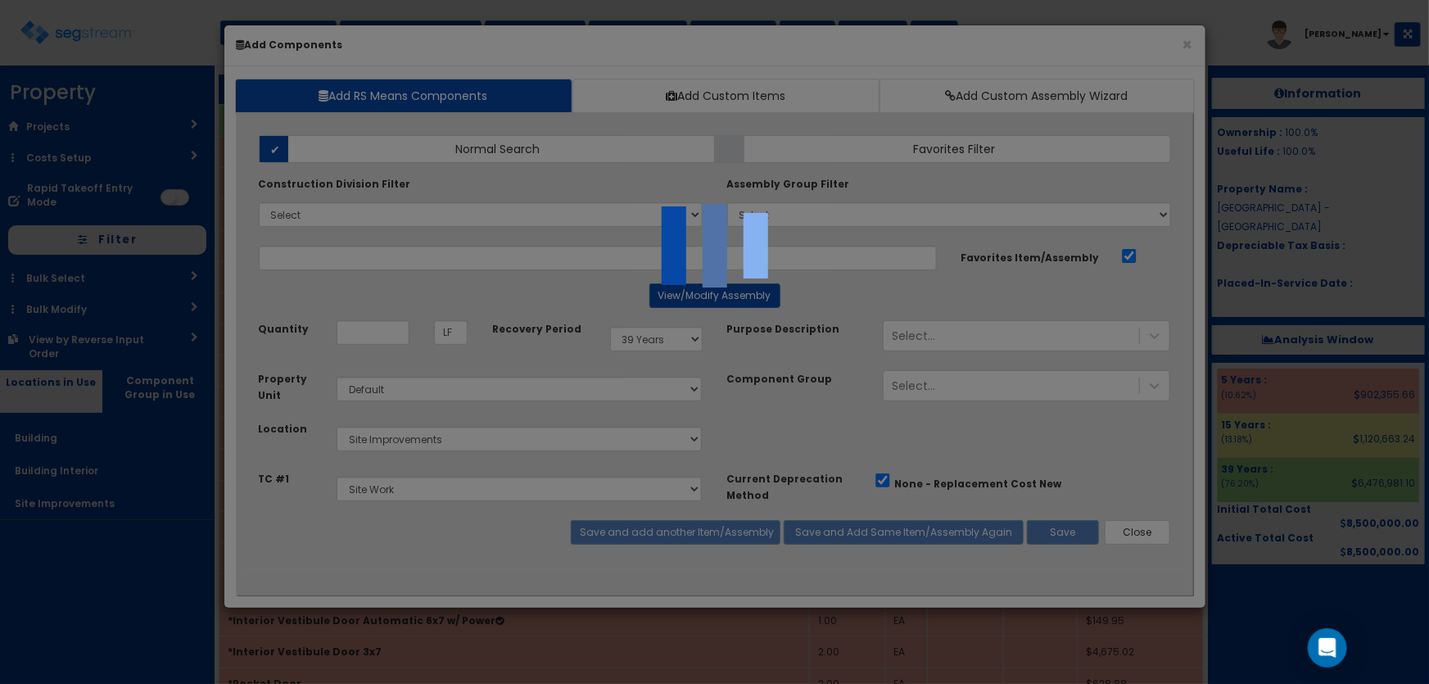
select select "5281437"
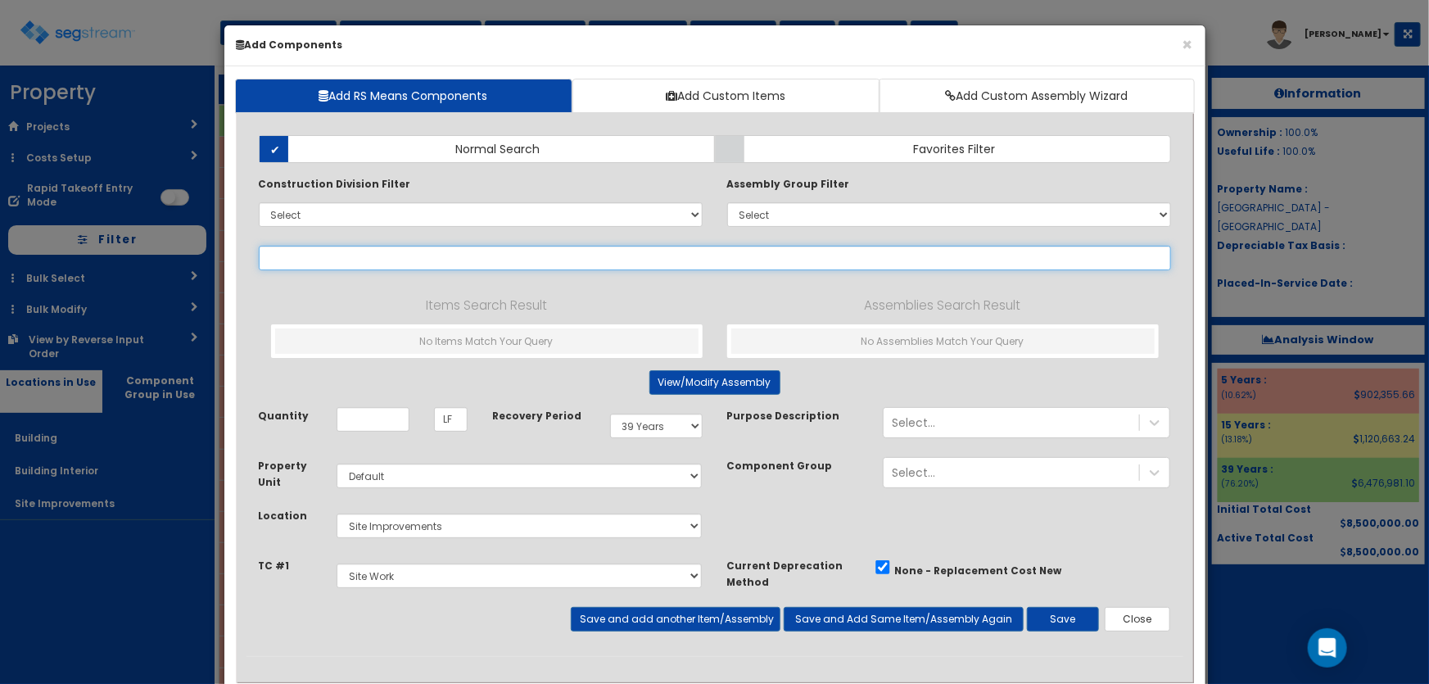
click at [318, 252] on input "text" at bounding box center [715, 258] width 912 height 25
paste input "*Utilities Gas 2" w/ Trench"
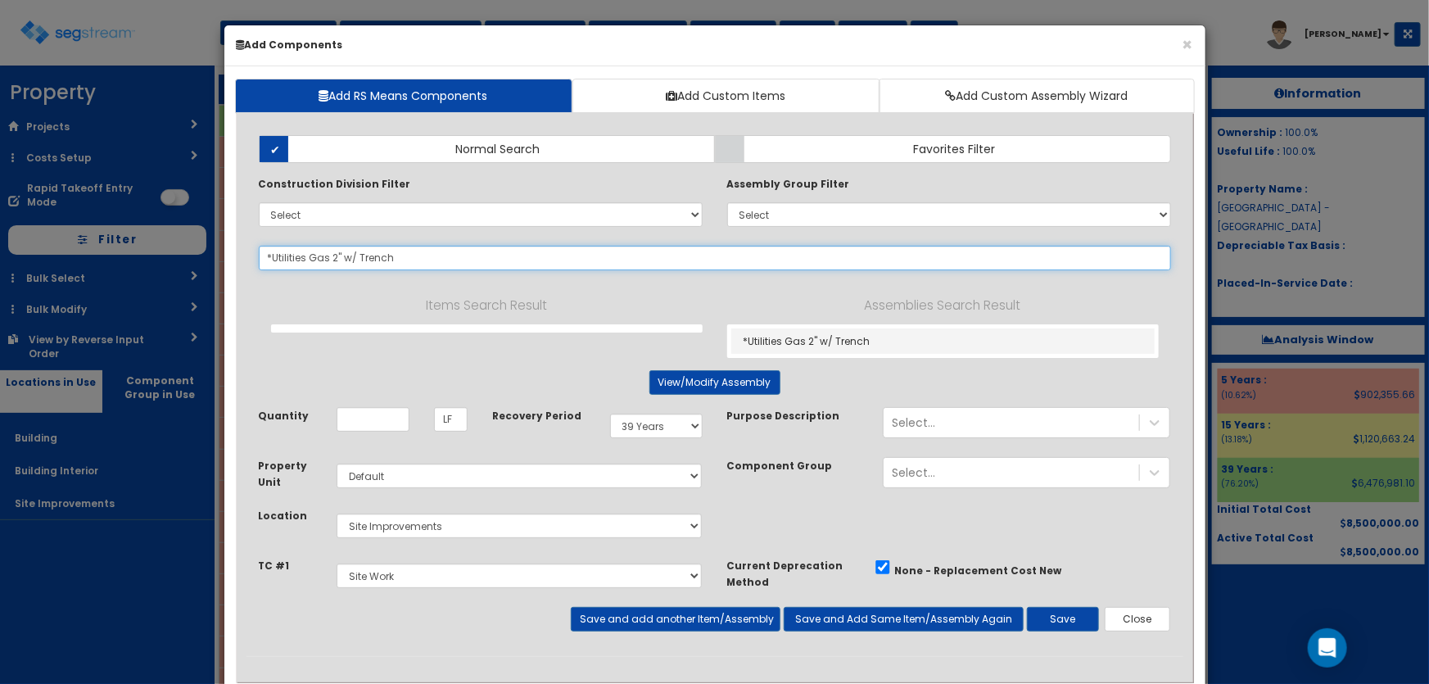
type input "*Utilities Gas 2" w/ Trench"
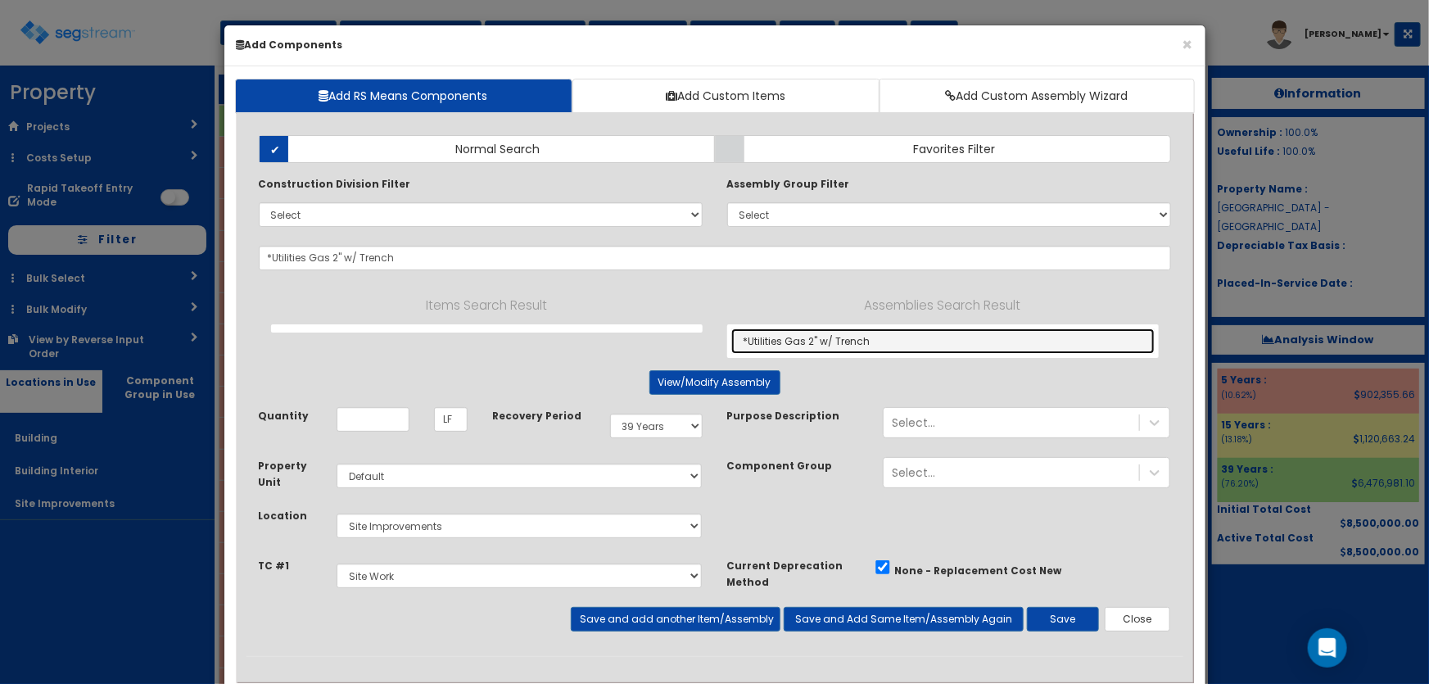
click at [851, 335] on link "*Utilities Gas 2" w/ Trench" at bounding box center [942, 340] width 423 height 25
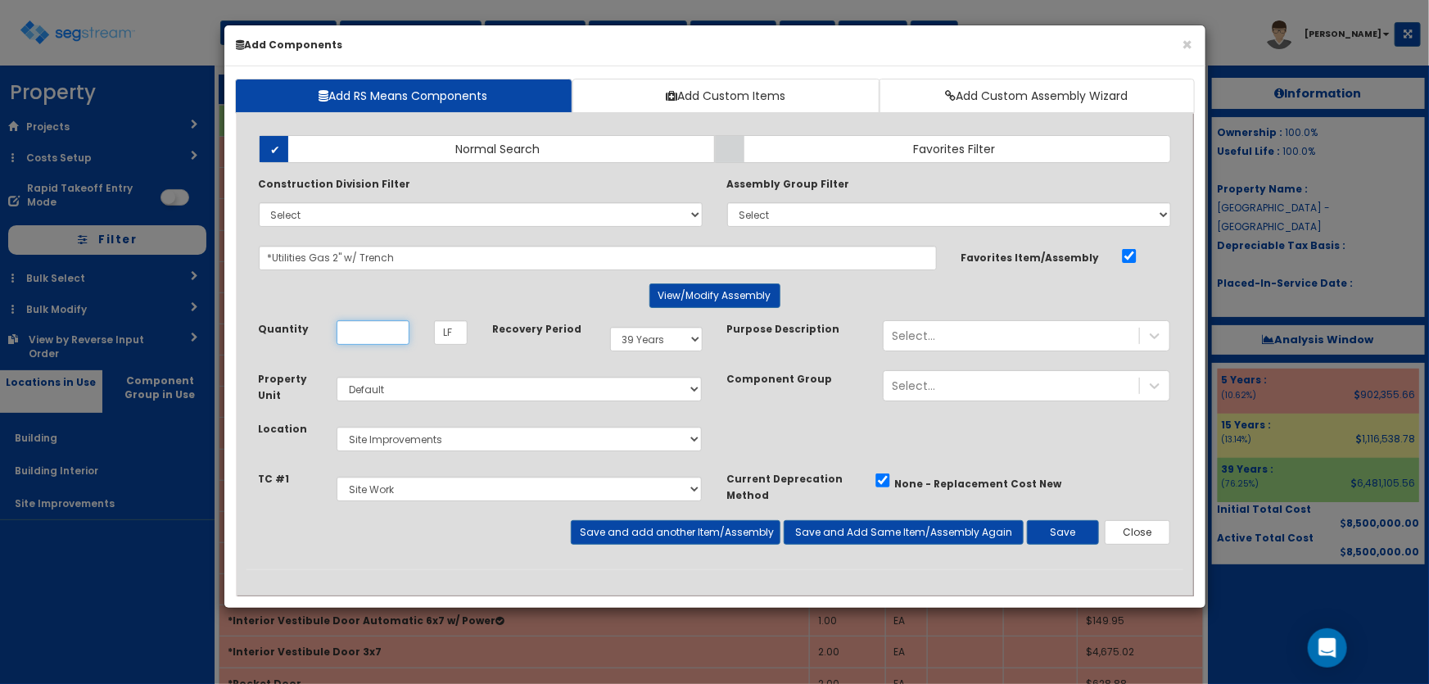
click at [375, 337] on input "Unit Quantity" at bounding box center [373, 332] width 73 height 25
type input "162"
click at [626, 528] on button "Save and add another Item/Assembly" at bounding box center [676, 532] width 210 height 25
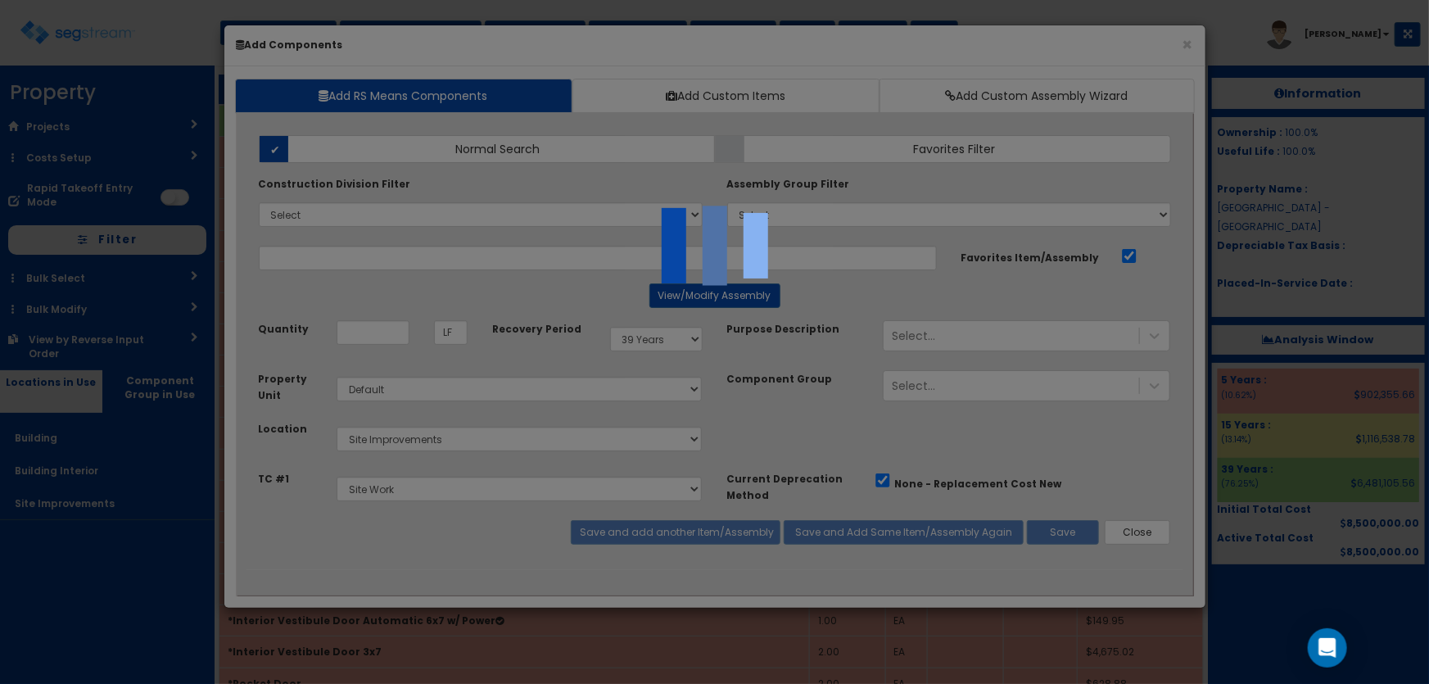
select select "5281437"
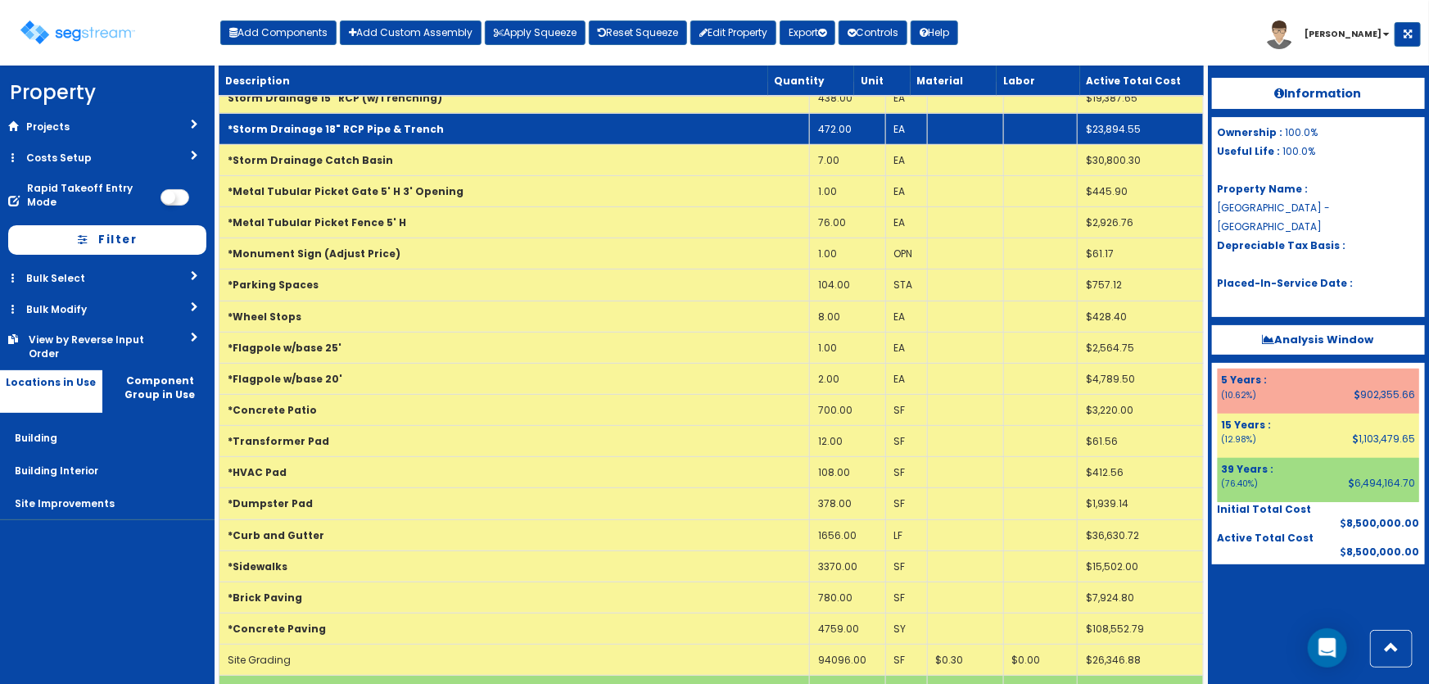
scroll to position [223, 0]
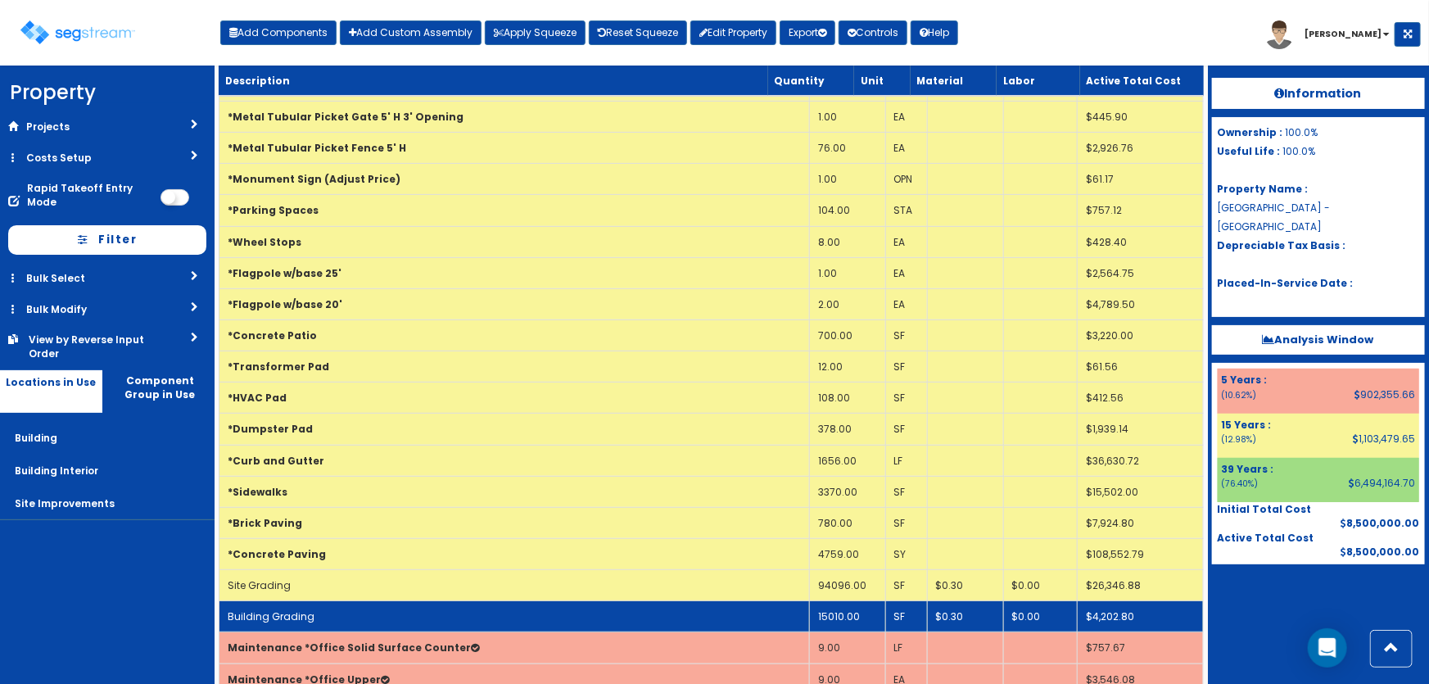
click at [446, 604] on td "Building Grading" at bounding box center [514, 616] width 590 height 31
select select "5281437"
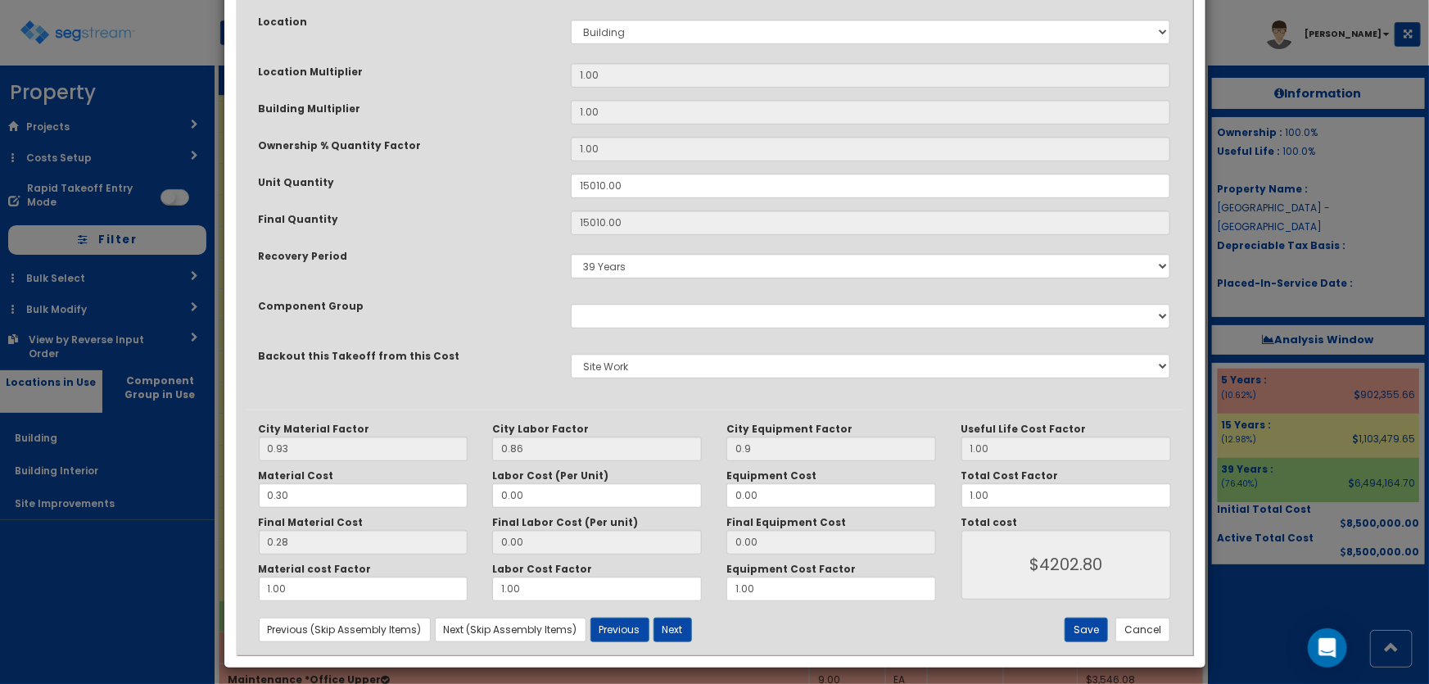
scroll to position [315, 0]
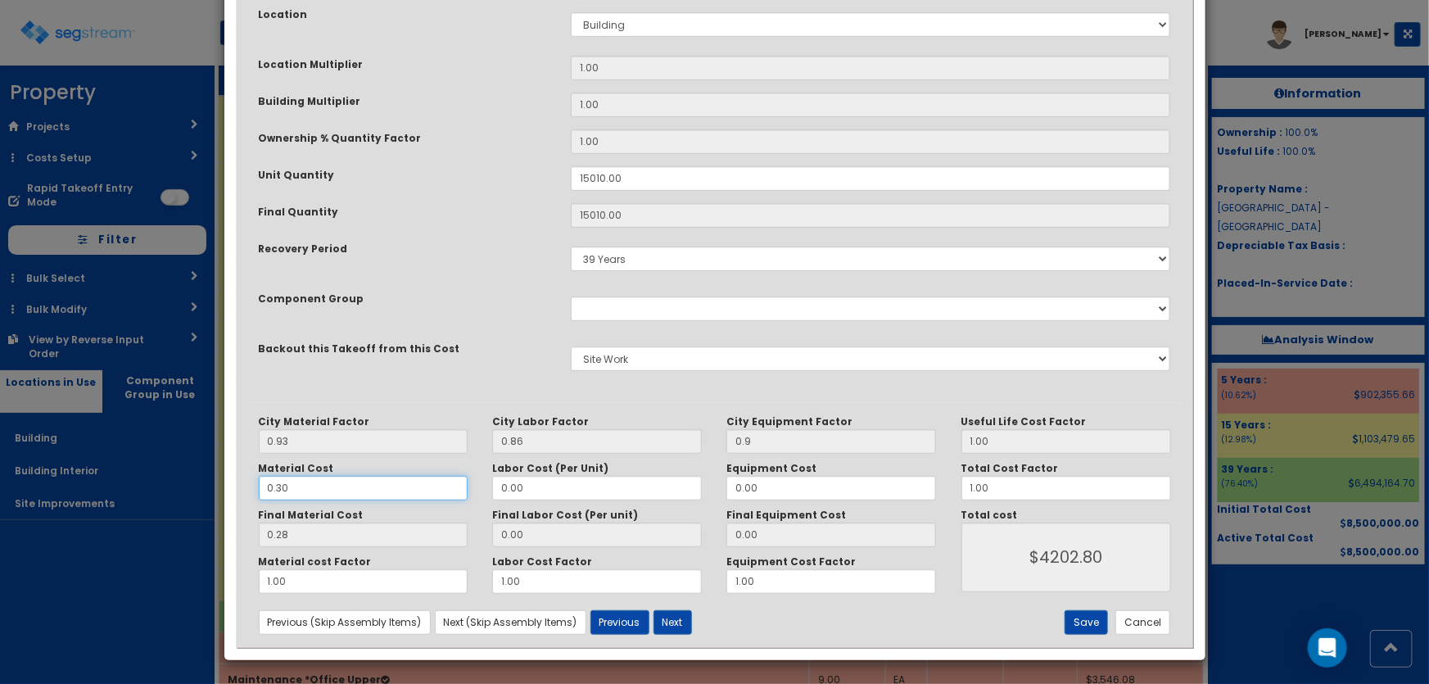
click at [283, 483] on input "0.30" at bounding box center [364, 488] width 210 height 25
type input "0.38"
type input "0.35"
type input "$5253.50"
type input "0.38"
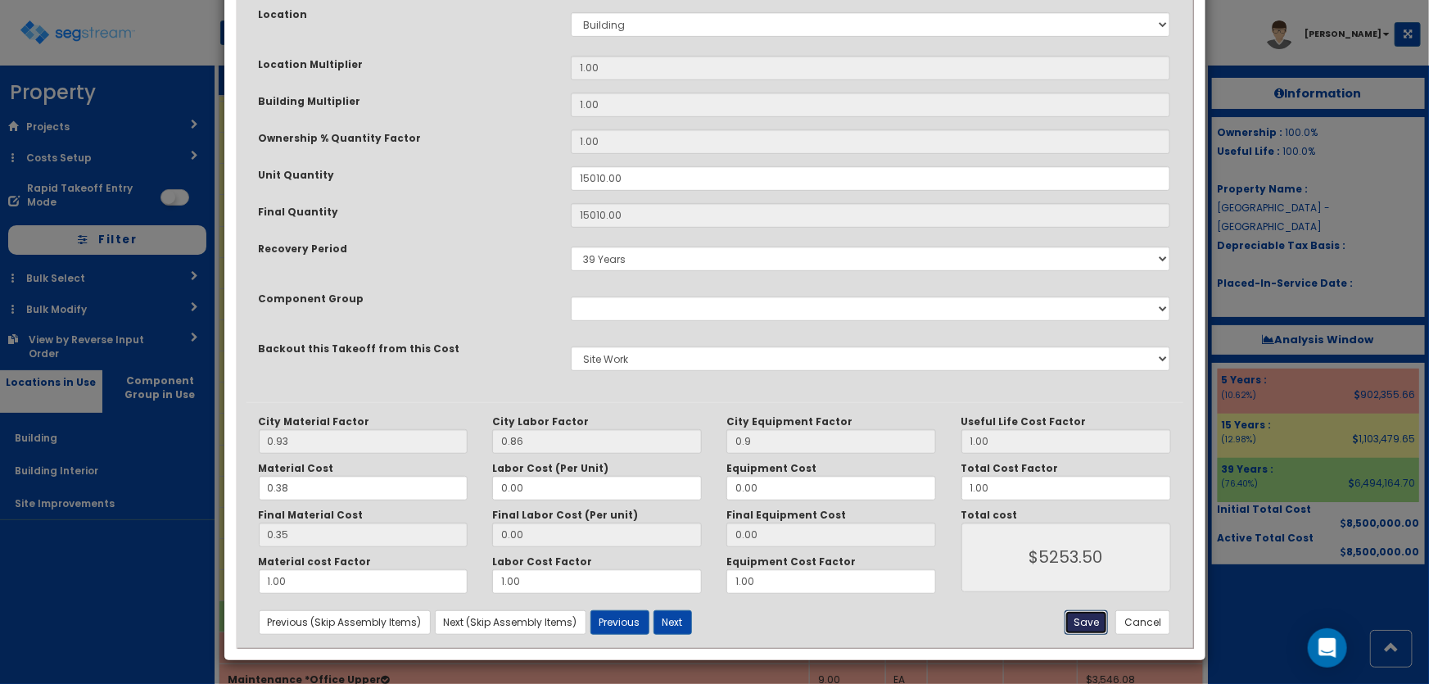
click at [1089, 622] on button "Save" at bounding box center [1086, 622] width 43 height 25
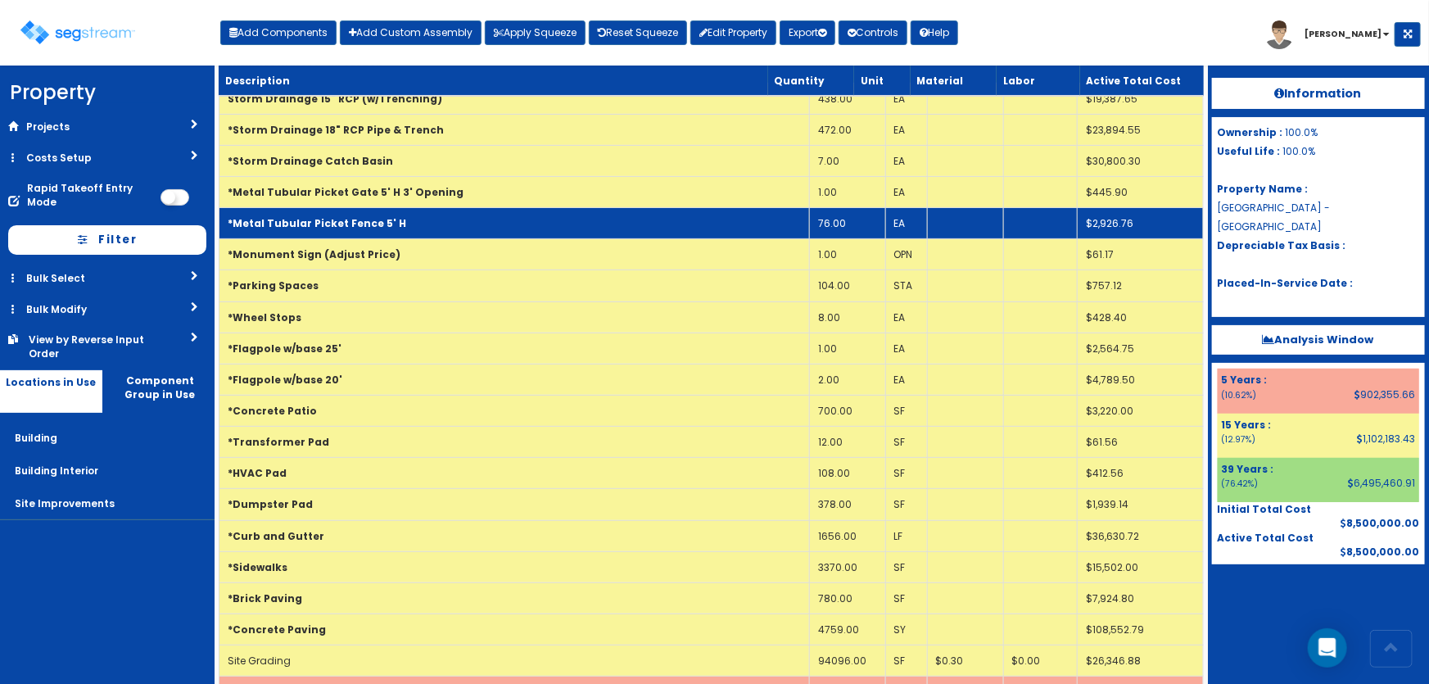
scroll to position [148, 0]
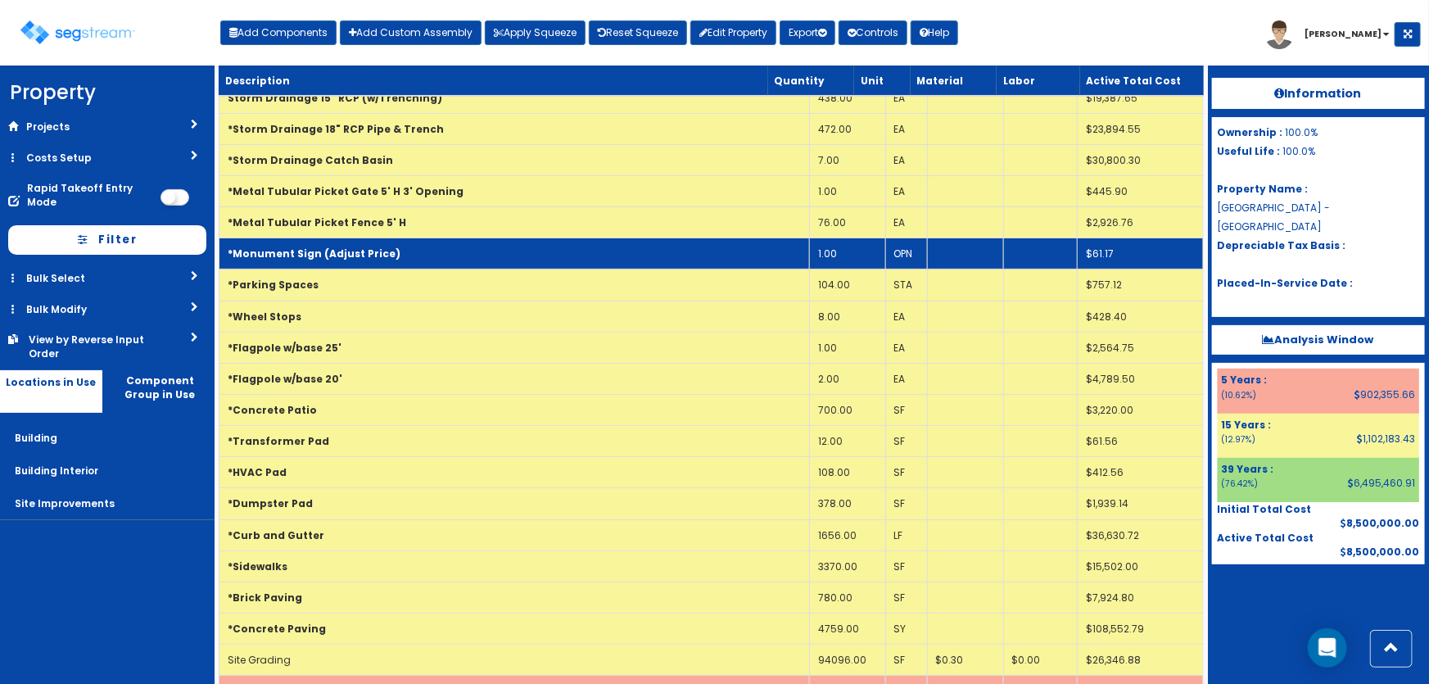
click at [591, 256] on td "*Monument Sign (Adjust Price)" at bounding box center [514, 253] width 590 height 31
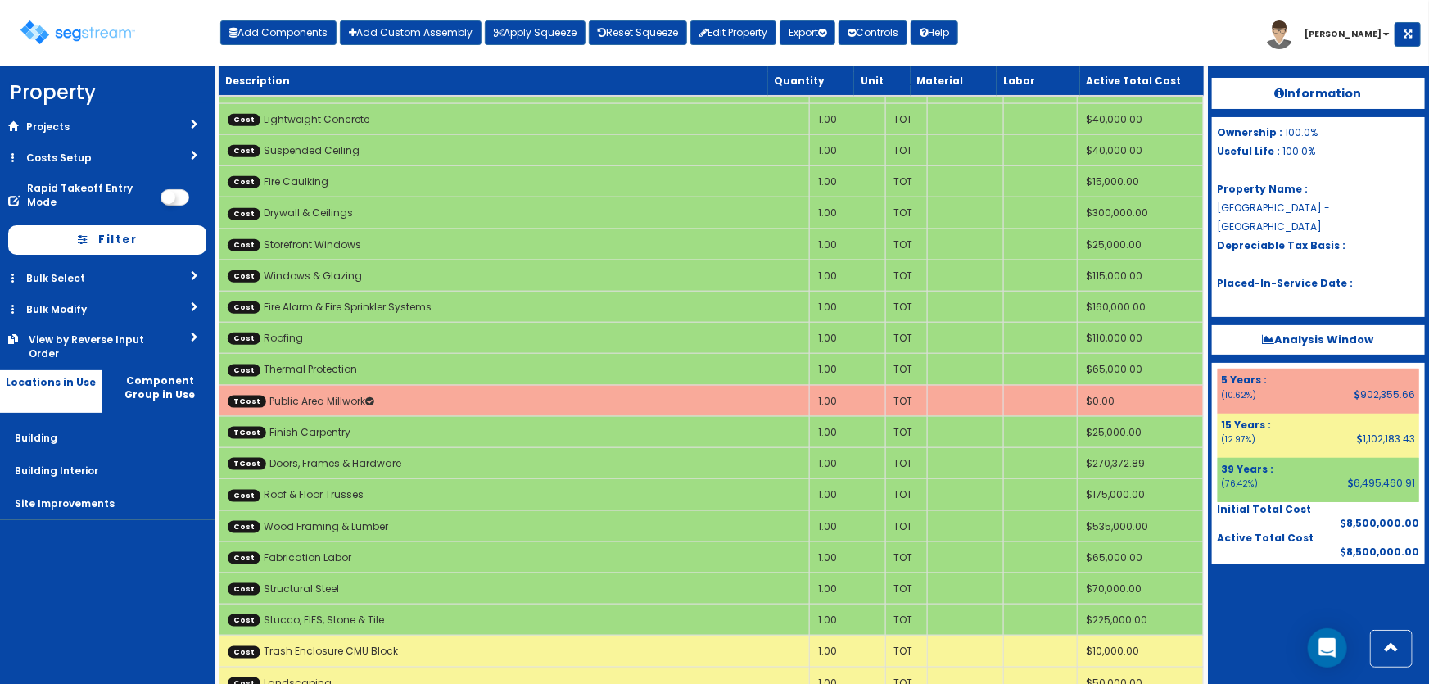
scroll to position [7445, 0]
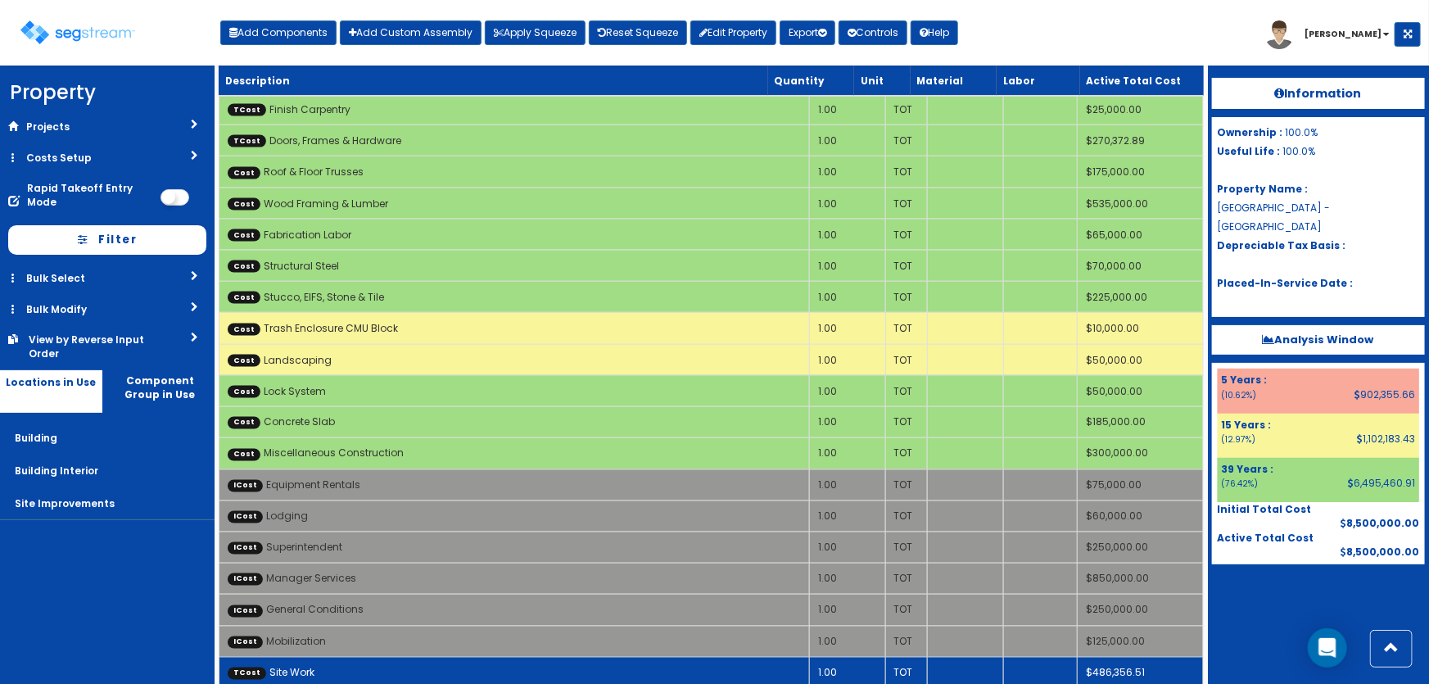
click at [552, 657] on td "TCost Site Work" at bounding box center [514, 672] width 590 height 31
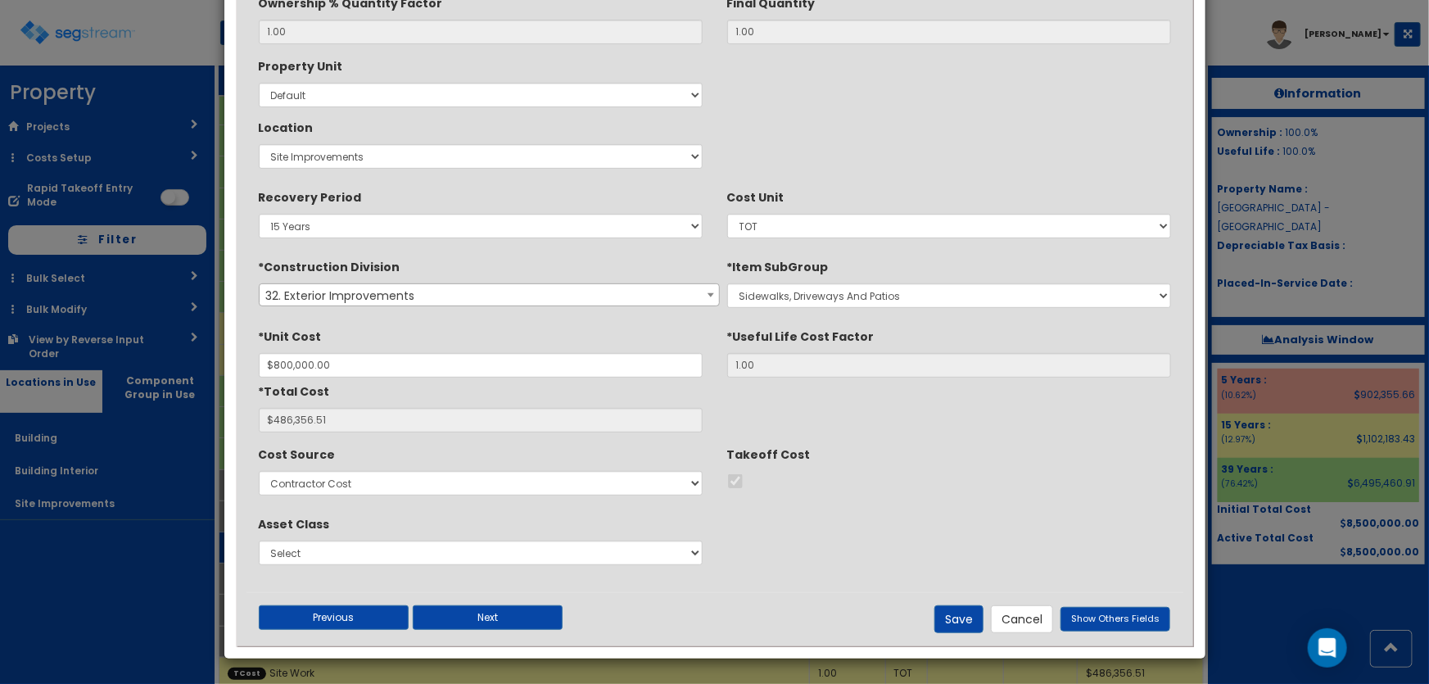
scroll to position [0, 0]
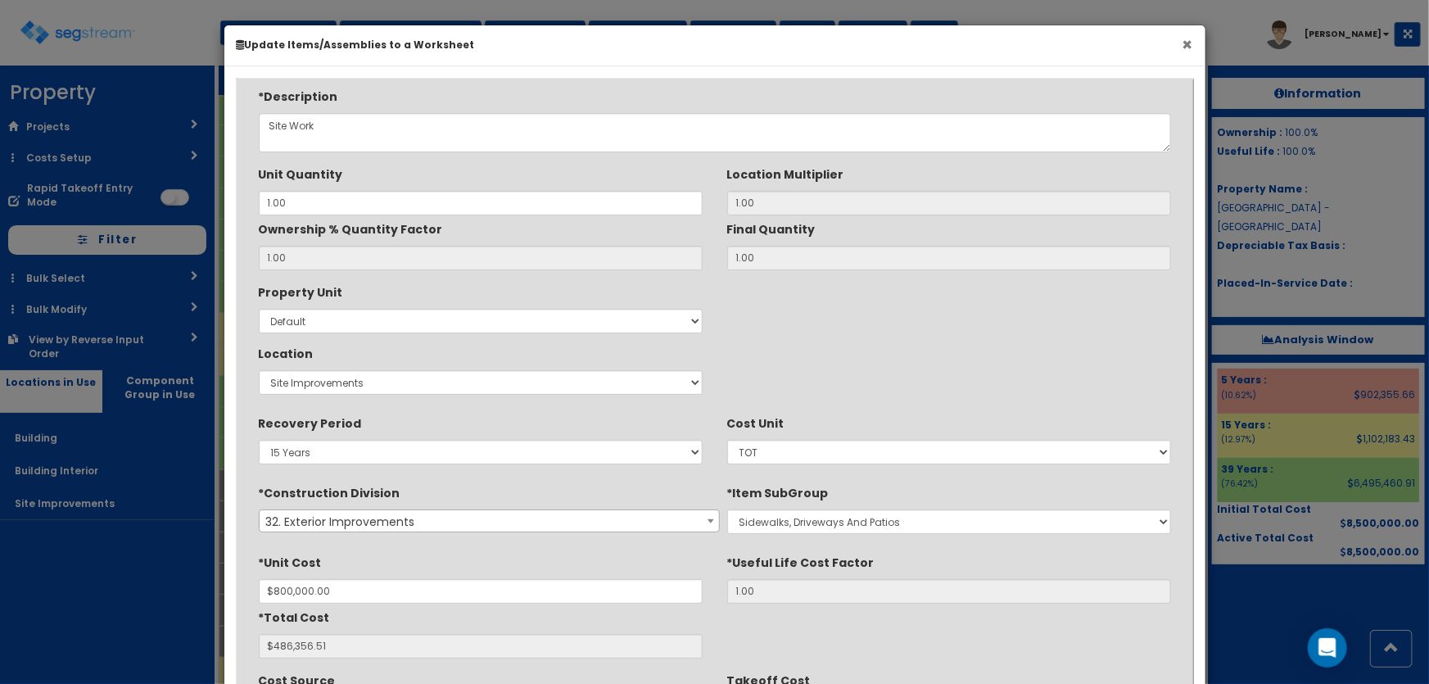
click at [1191, 37] on button "×" at bounding box center [1188, 44] width 11 height 17
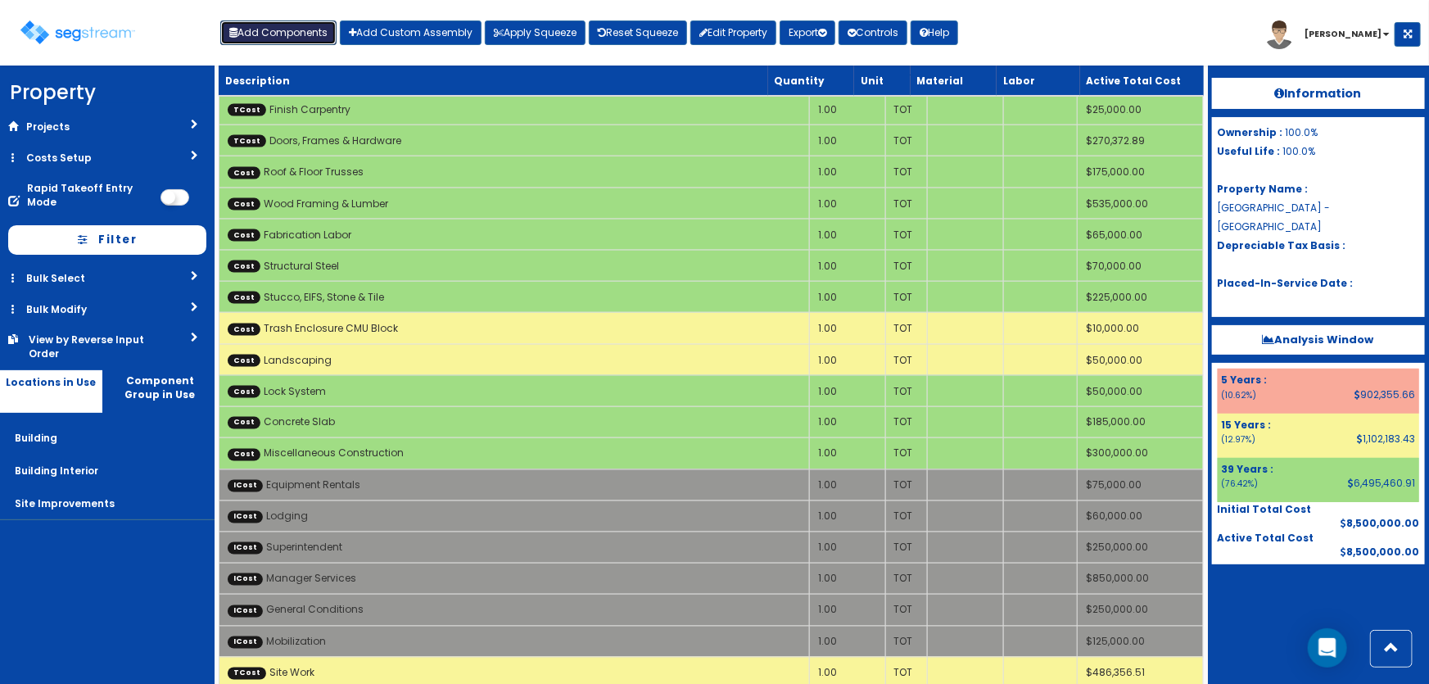
click at [298, 40] on button "Add Components" at bounding box center [278, 32] width 116 height 25
select select "39Y"
select select "default"
select select "27"
select select "5281437"
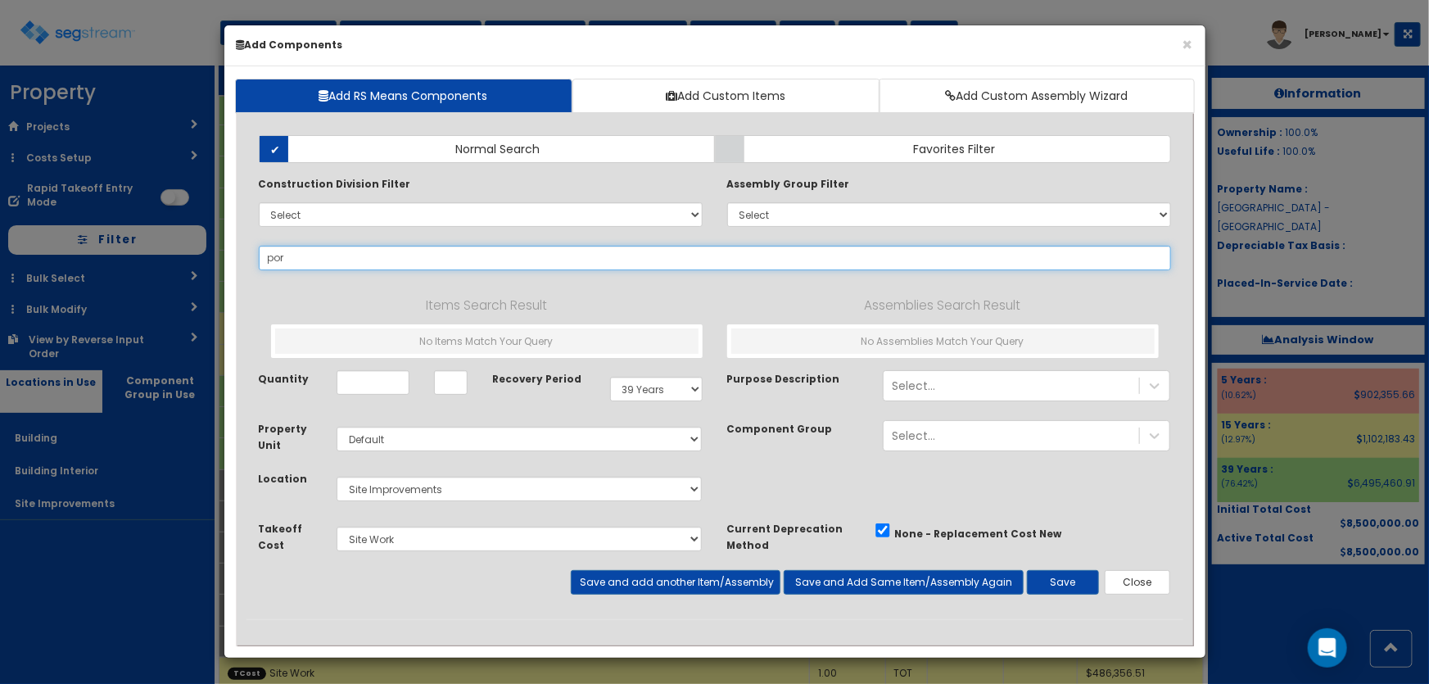
type input "port"
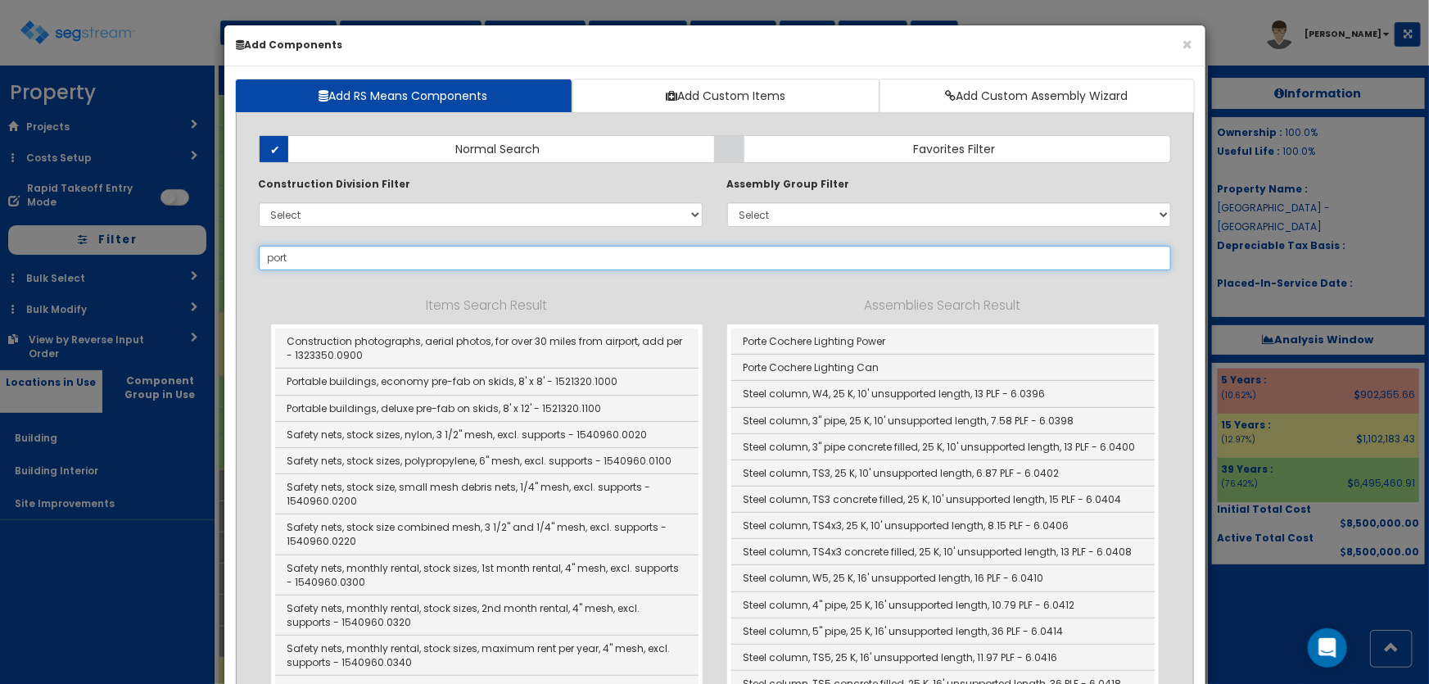
drag, startPoint x: 286, startPoint y: 256, endPoint x: 257, endPoint y: 256, distance: 28.7
click at [257, 256] on div "port" at bounding box center [715, 258] width 937 height 25
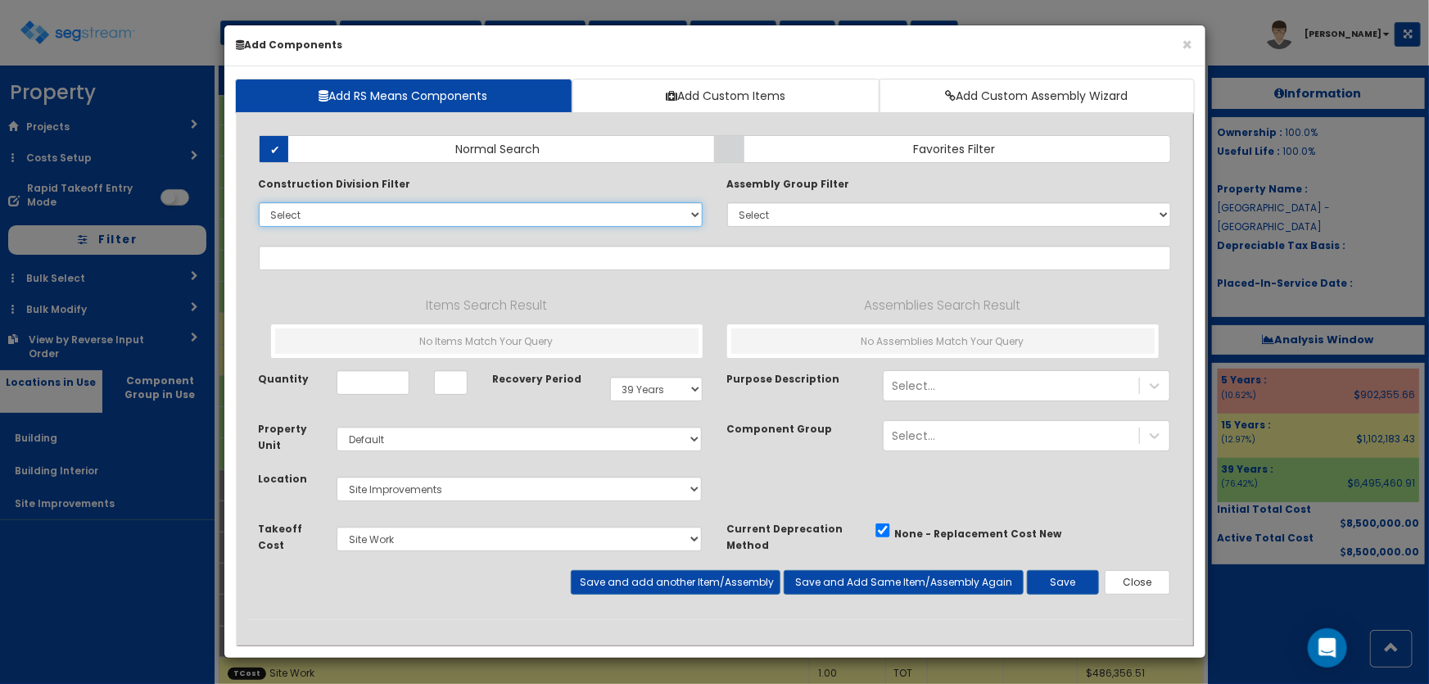
click at [319, 213] on select "Select 0. Custom Item 1. General Requirements 2. Existing Conditions 3. Concret…" at bounding box center [481, 214] width 444 height 25
select select "13000000"
click at [259, 202] on select "Select 0. Custom Item 1. General Requirements 2. Existing Conditions 3. Concret…" at bounding box center [481, 214] width 444 height 25
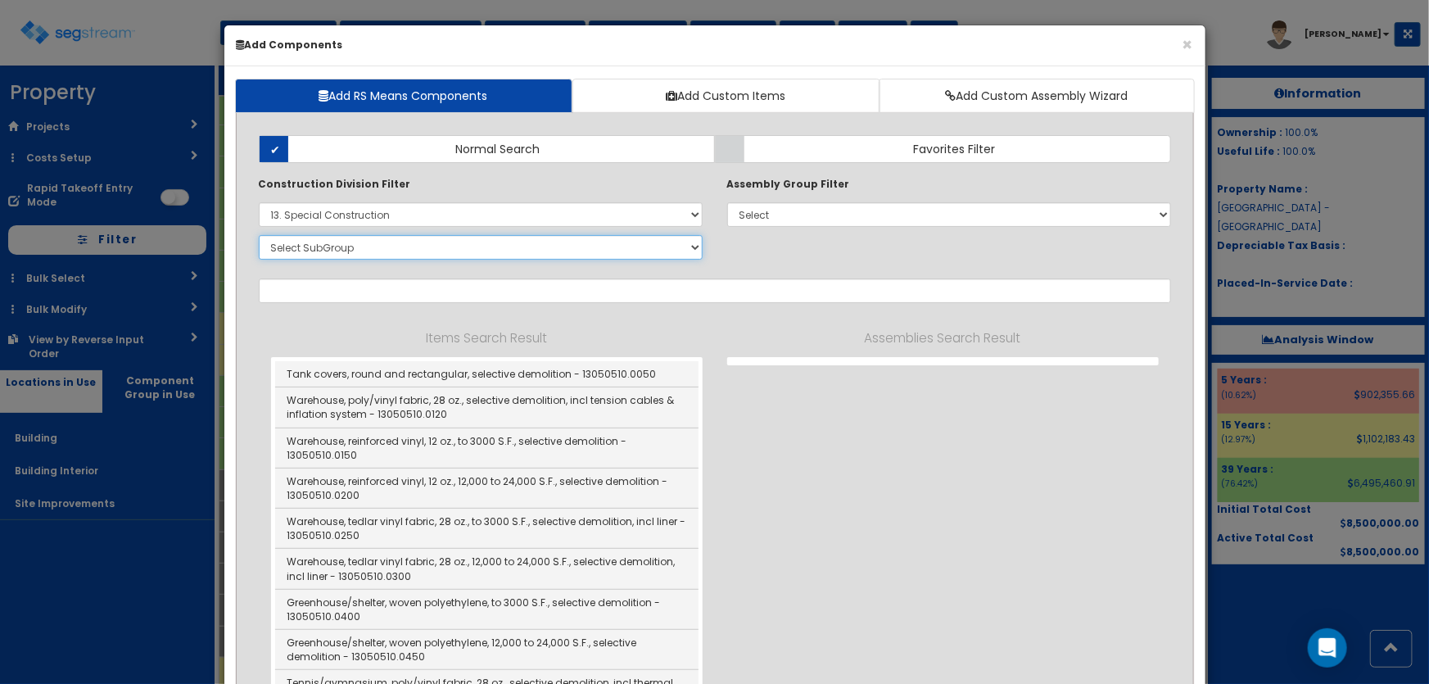
click at [350, 254] on select "Select SubGroup 1. Selective Demolition, Air Supported Structures (13050510) 2.…" at bounding box center [481, 247] width 444 height 25
select select "13341950"
click at [259, 235] on select "Select SubGroup 1. Selective Demolition, Air Supported Structures (13050510) 2.…" at bounding box center [481, 247] width 444 height 25
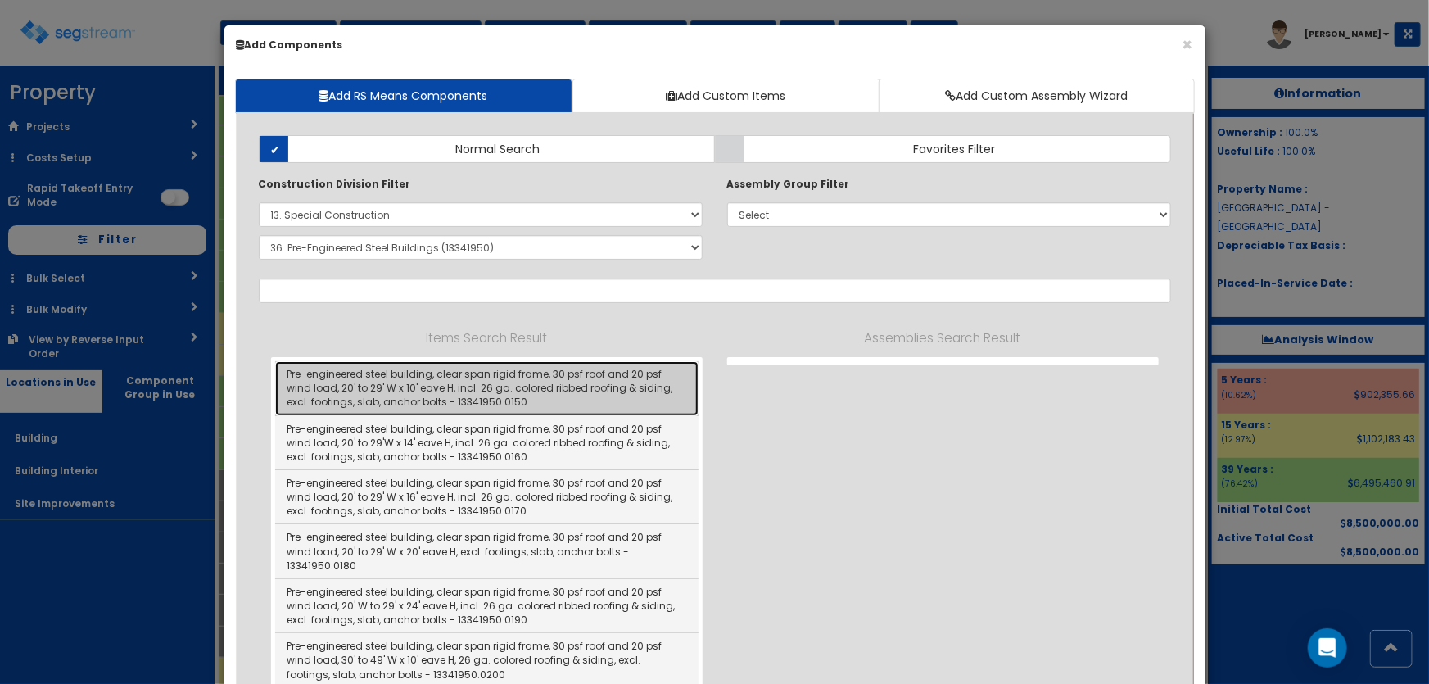
click at [462, 375] on link "Pre-engineered steel building, clear span rigid frame, 30 psf roof and 20 psf w…" at bounding box center [486, 388] width 423 height 54
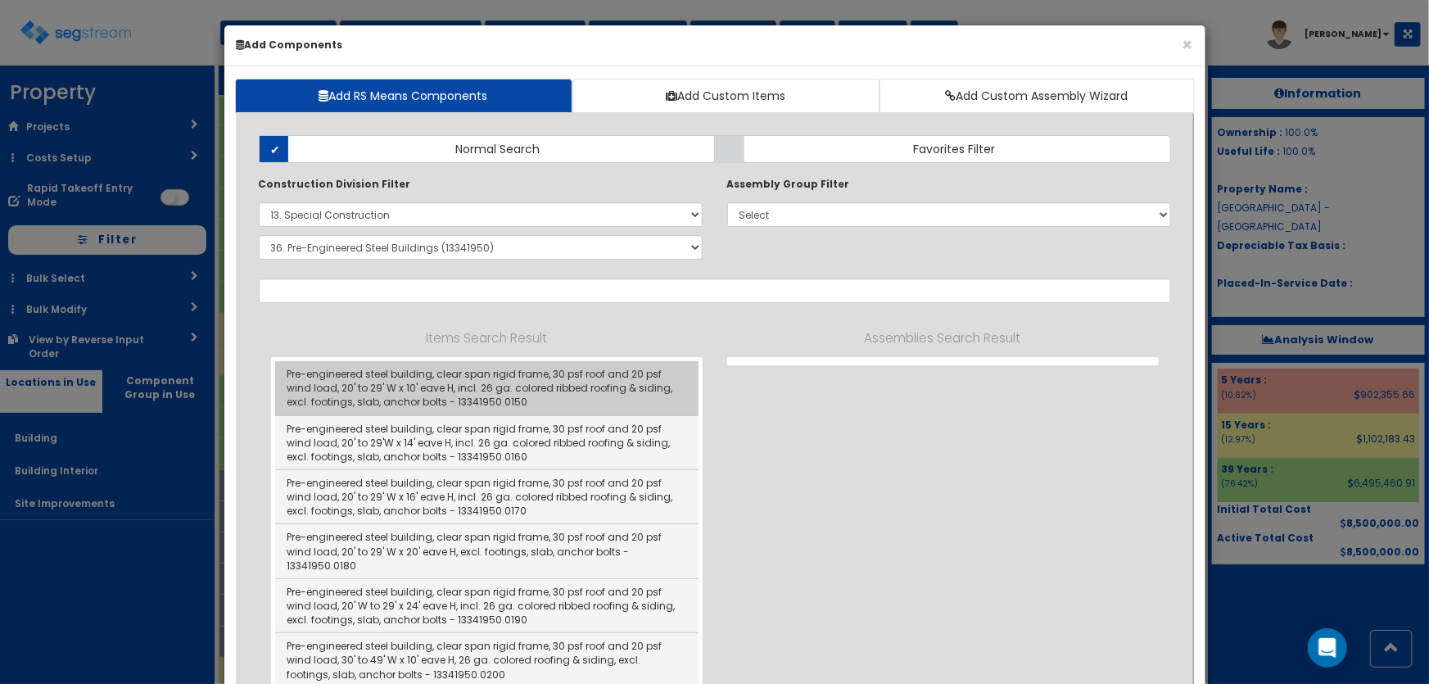
type input "Pre-engineered steel building, clear span rigid frame, 30 psf roof and 20 psf w…"
checkbox input "false"
type input "SFF"
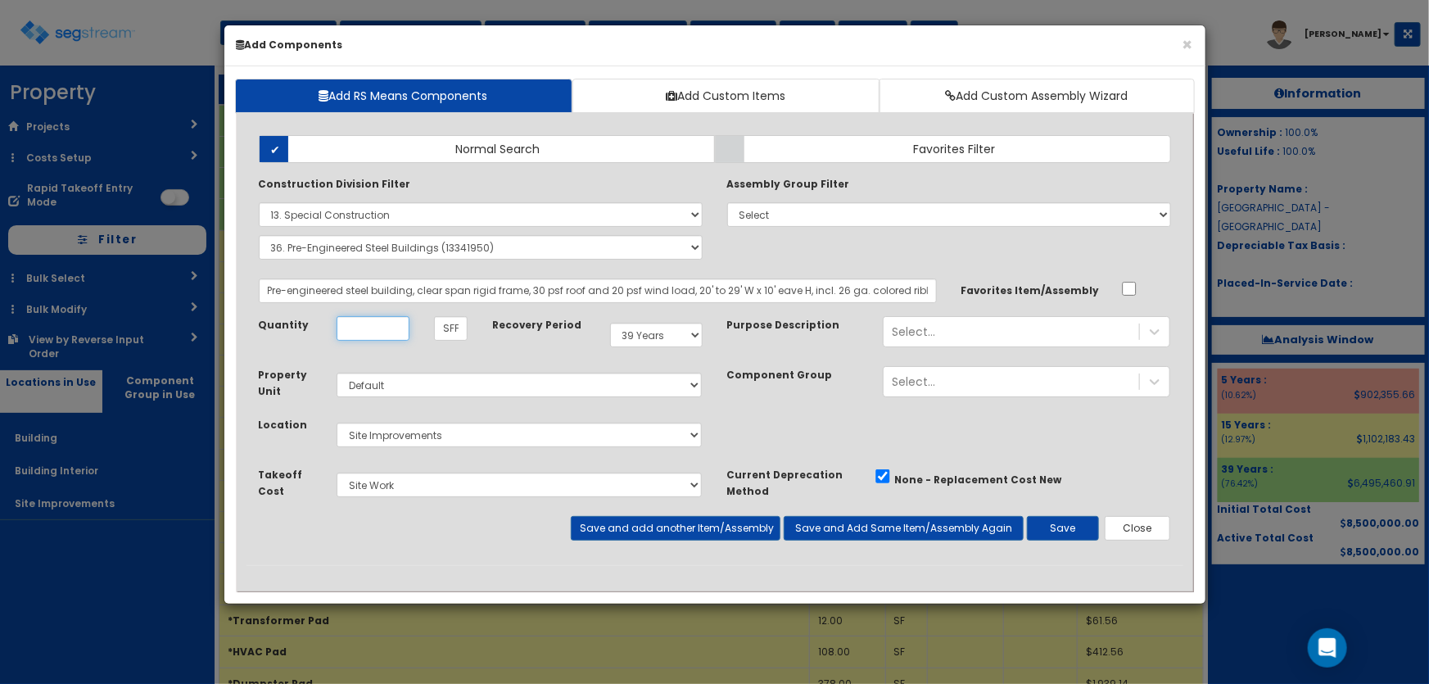
click at [382, 328] on input "Unit Quantity" at bounding box center [373, 328] width 73 height 25
type input "986"
click at [648, 342] on select "Select 5 Years 7 Years 9 Years 10 Years 15 Years 15 Year QLI 15 Year QRP 15 Yea…" at bounding box center [656, 335] width 93 height 25
select select "15Y"
click at [610, 323] on select "Select 5 Years 7 Years 9 Years 10 Years 15 Years 15 Year QLI 15 Year QRP 15 Yea…" at bounding box center [656, 335] width 93 height 25
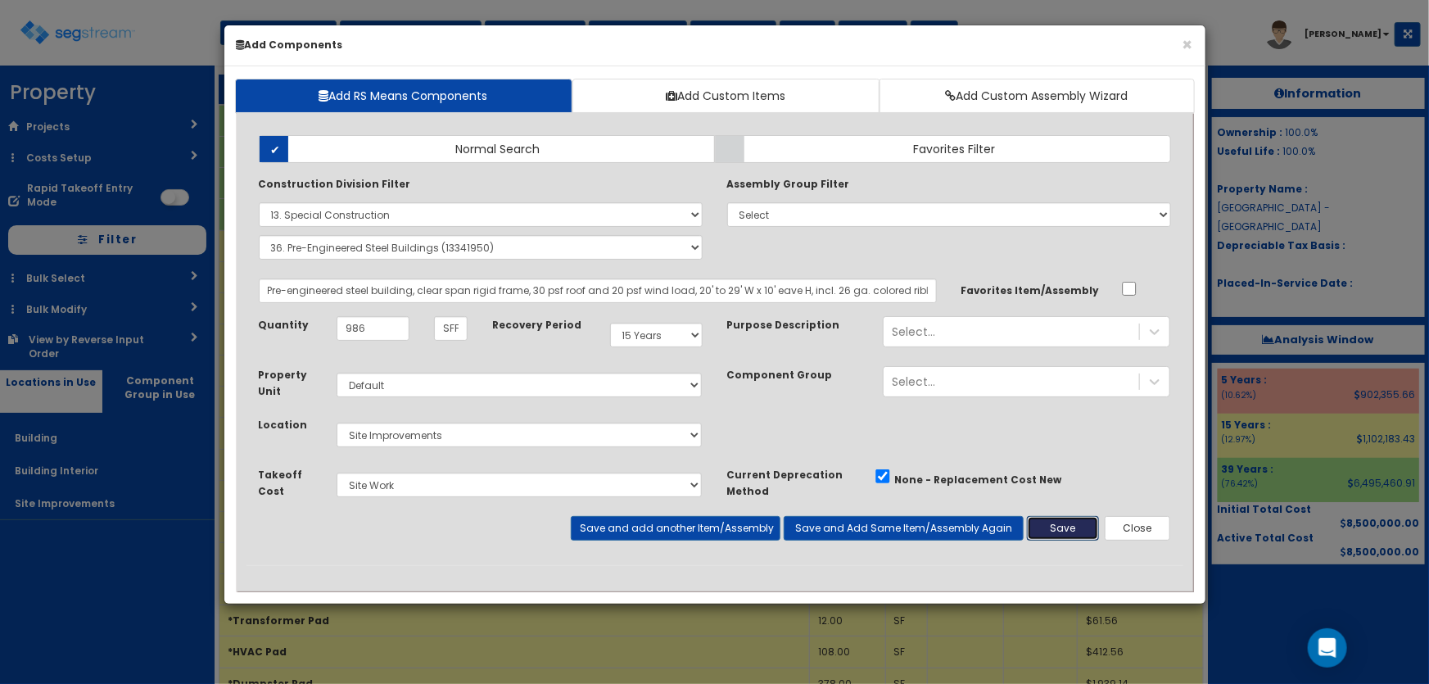
click at [1070, 532] on button "Save" at bounding box center [1063, 528] width 72 height 25
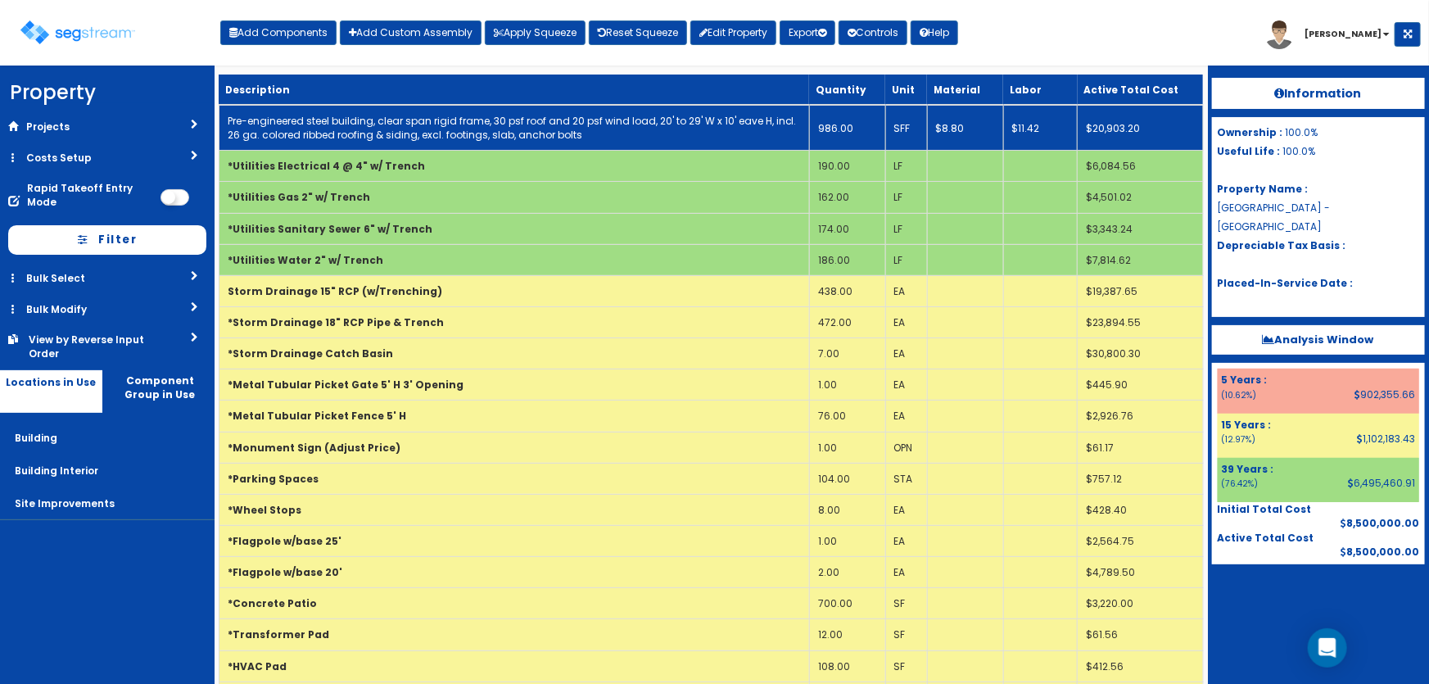
click at [364, 133] on link "Pre-engineered steel building, clear span rigid frame, 30 psf roof and 20 psf w…" at bounding box center [512, 128] width 569 height 28
click at [541, 128] on link "Pre-engineered steel building, clear span rigid frame, 30 psf roof and 20 psf w…" at bounding box center [512, 128] width 569 height 28
select select "5281437"
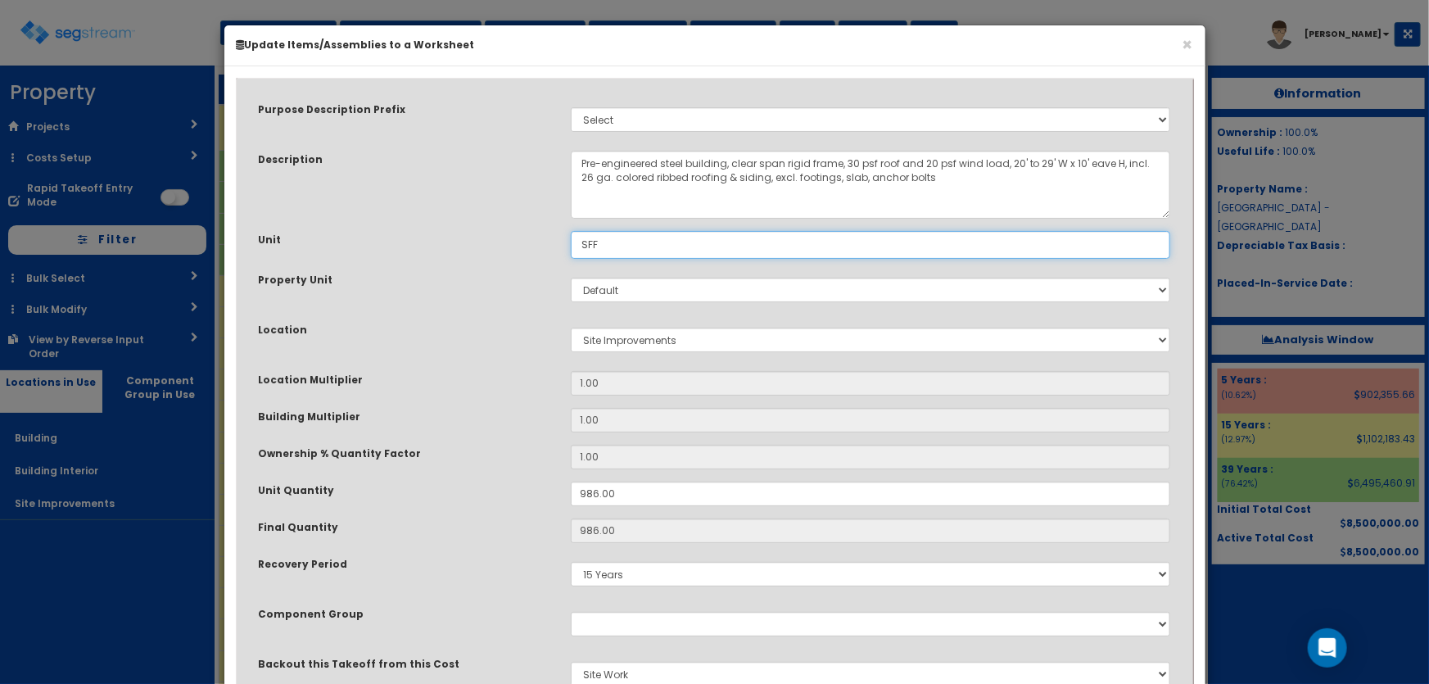
click at [617, 241] on input "SFF" at bounding box center [871, 245] width 600 height 28
type input "SF"
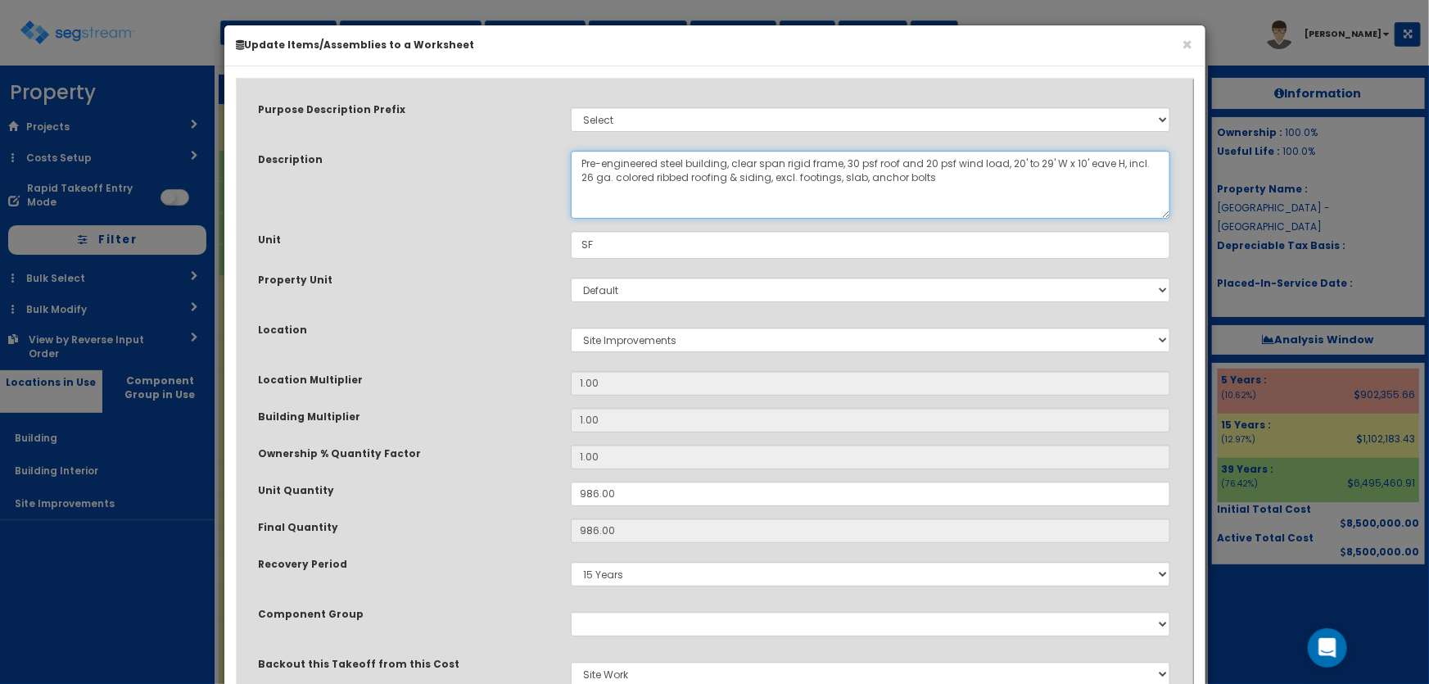
drag, startPoint x: 917, startPoint y: 174, endPoint x: 577, endPoint y: 156, distance: 341.2
click at [577, 156] on textarea "Pre-engineered steel building, clear span rigid frame, 30 psf roof and 20 psf w…" at bounding box center [871, 185] width 600 height 68
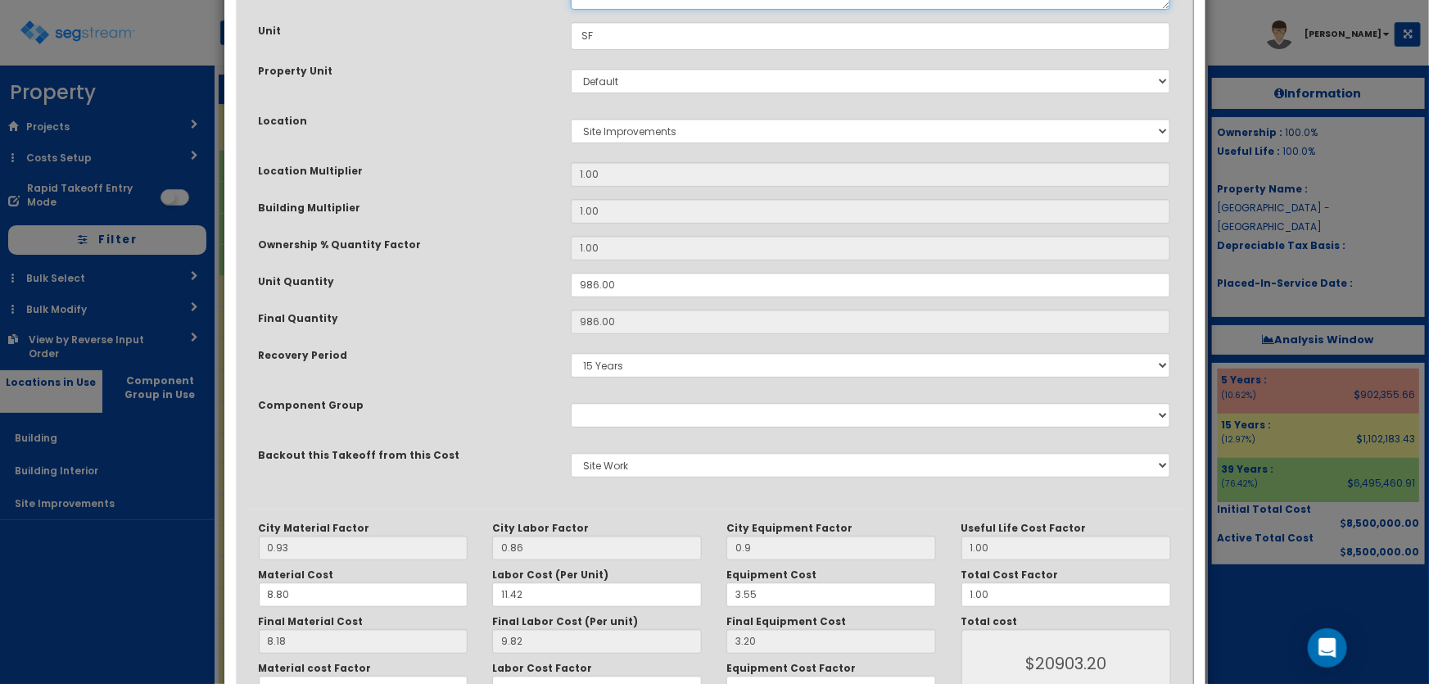
scroll to position [315, 0]
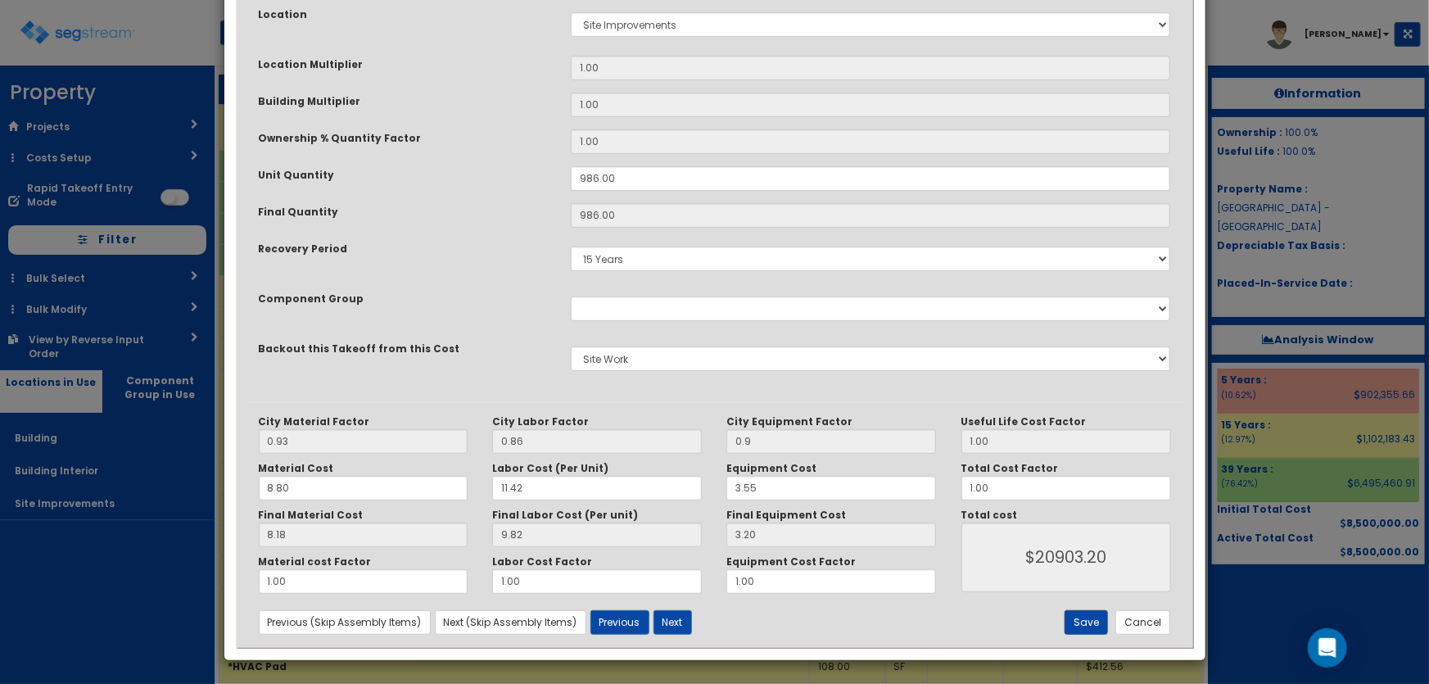
type textarea "Porte Cochere"
click at [1091, 620] on button "Save" at bounding box center [1086, 622] width 43 height 25
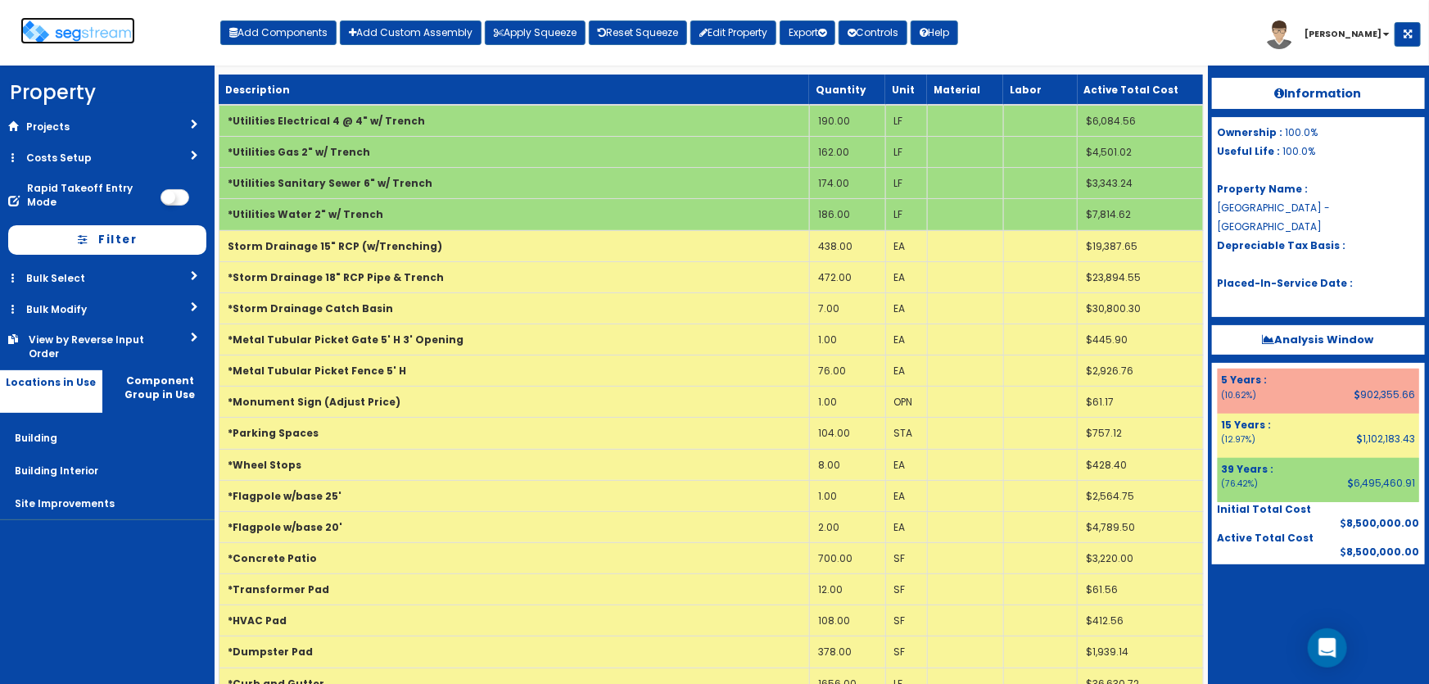
click at [95, 35] on img at bounding box center [77, 32] width 115 height 24
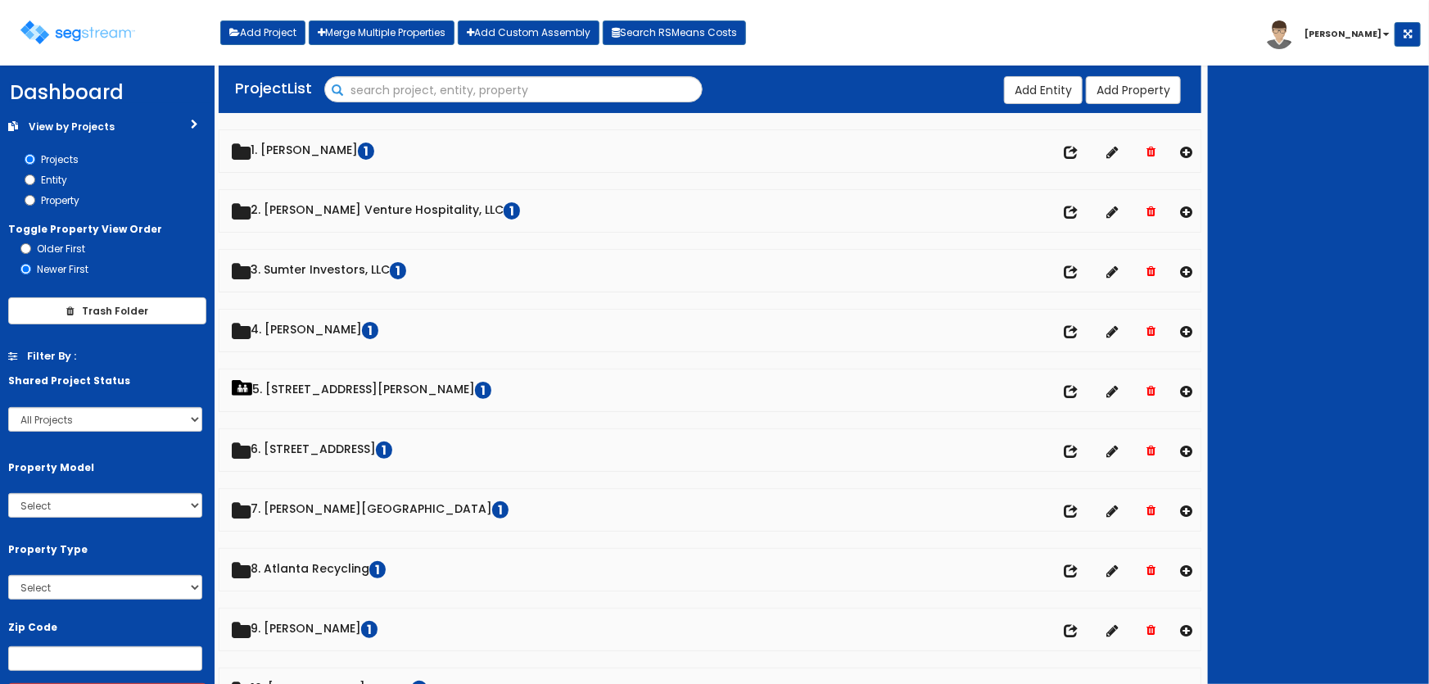
click at [337, 94] on input "Search" at bounding box center [513, 91] width 377 height 28
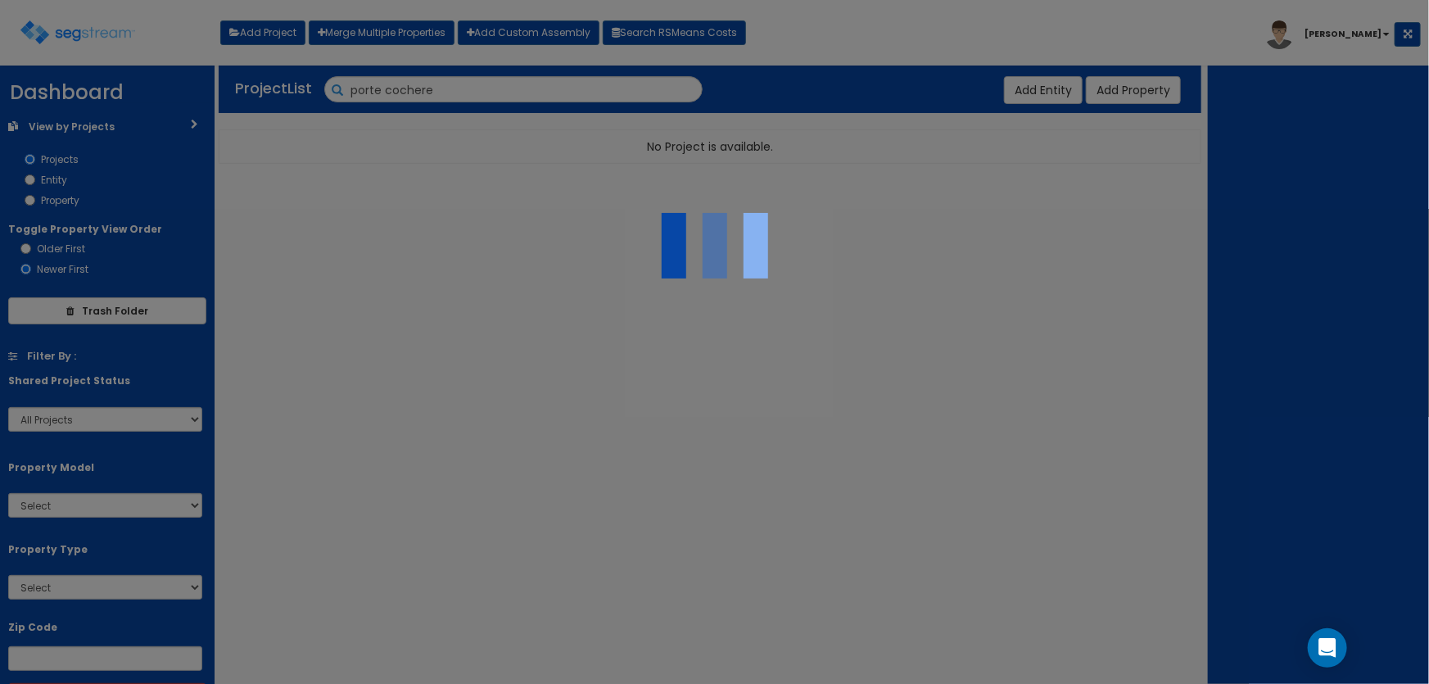
type input "porte cochere"
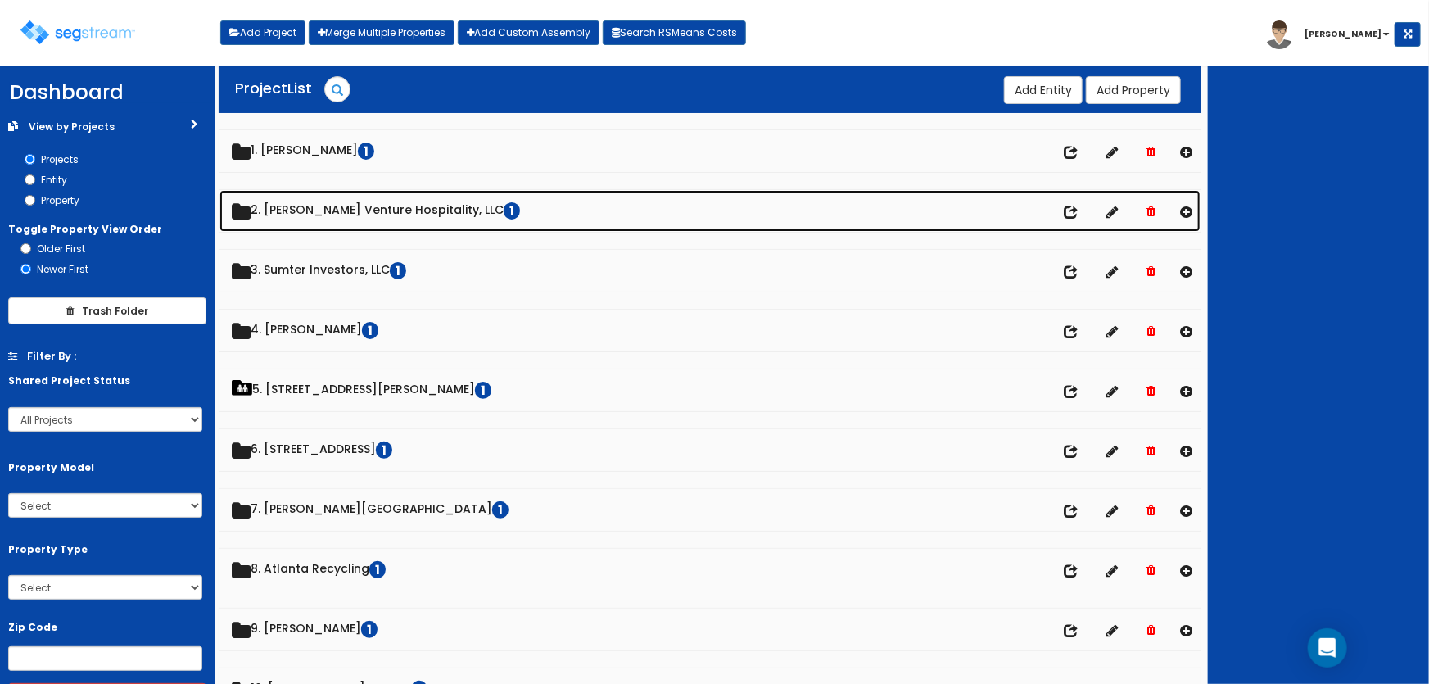
click at [302, 201] on link "2. [PERSON_NAME] Venture Hospitality, LLC 1" at bounding box center [710, 211] width 982 height 42
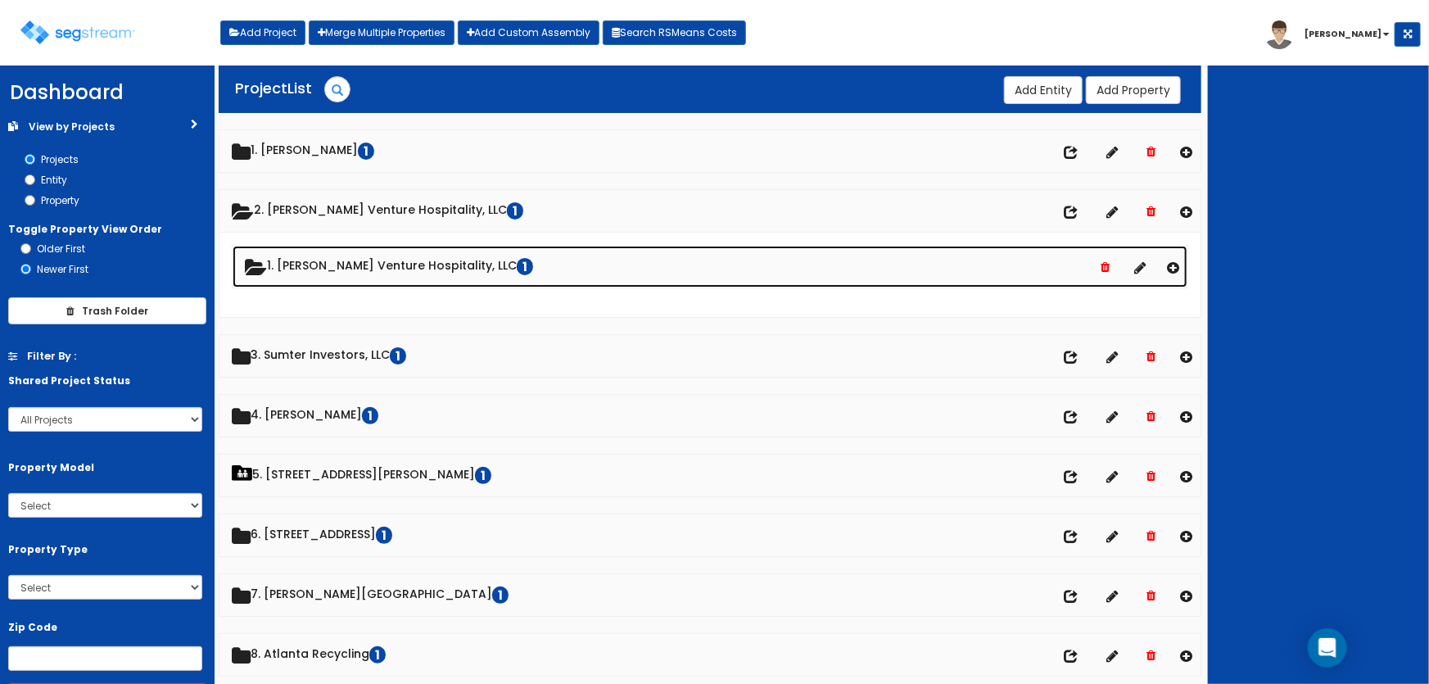
click at [336, 259] on link "1. Mayfield Venture Hospitality, LLC 1" at bounding box center [711, 267] width 956 height 42
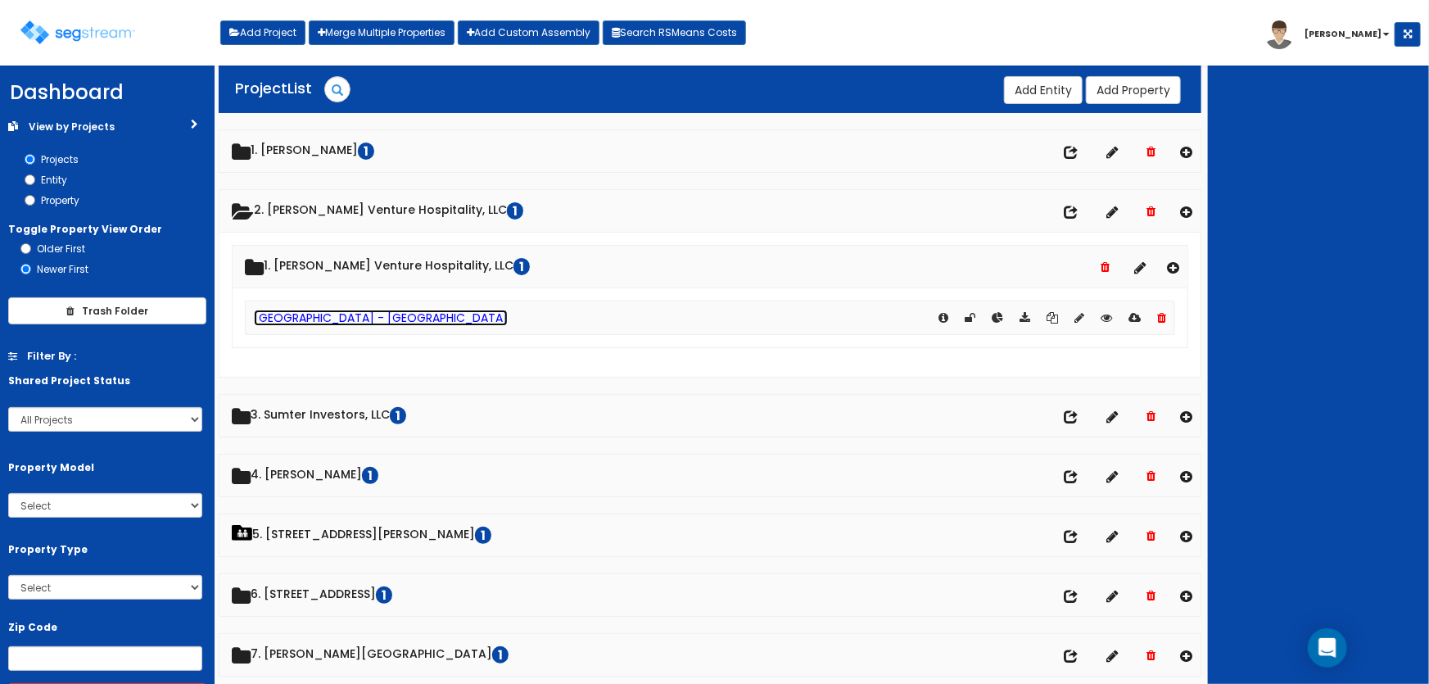
click at [372, 314] on link "[GEOGRAPHIC_DATA] - [GEOGRAPHIC_DATA]" at bounding box center [381, 318] width 254 height 16
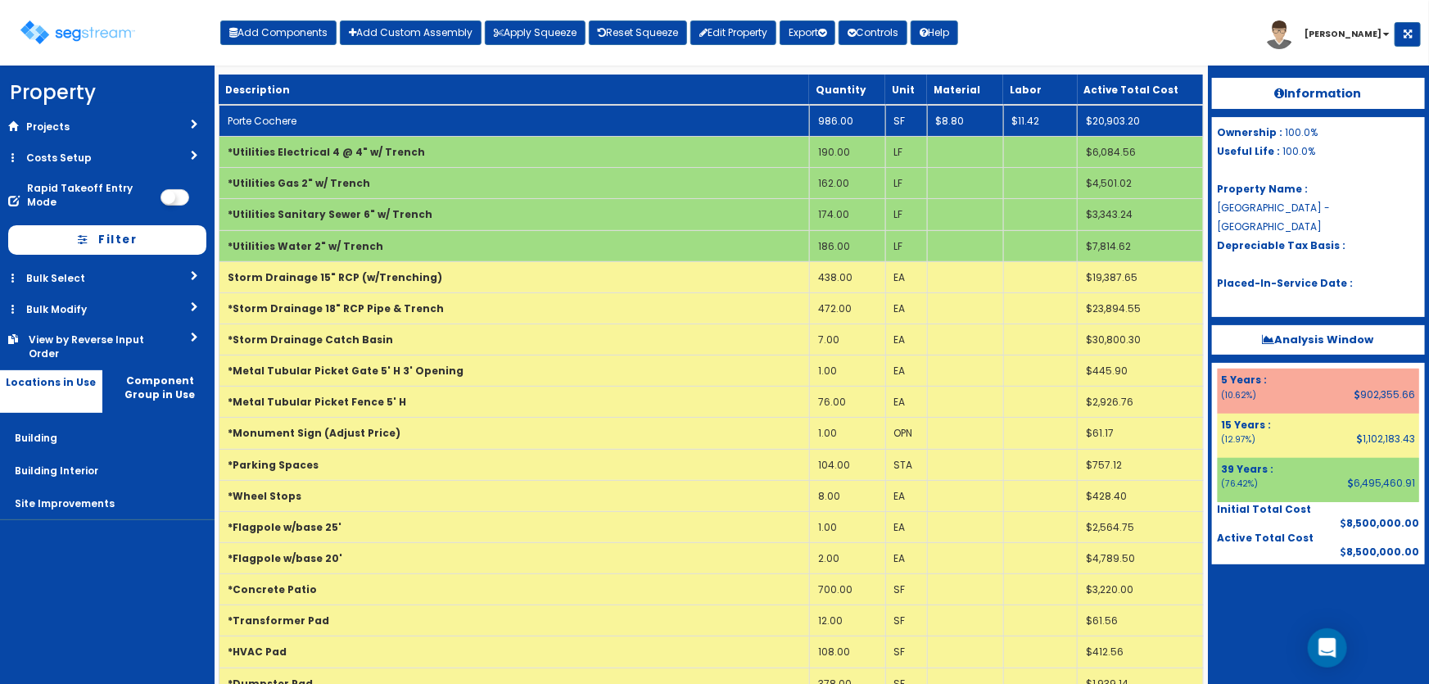
click at [336, 122] on td "Porte Cochere" at bounding box center [514, 121] width 590 height 32
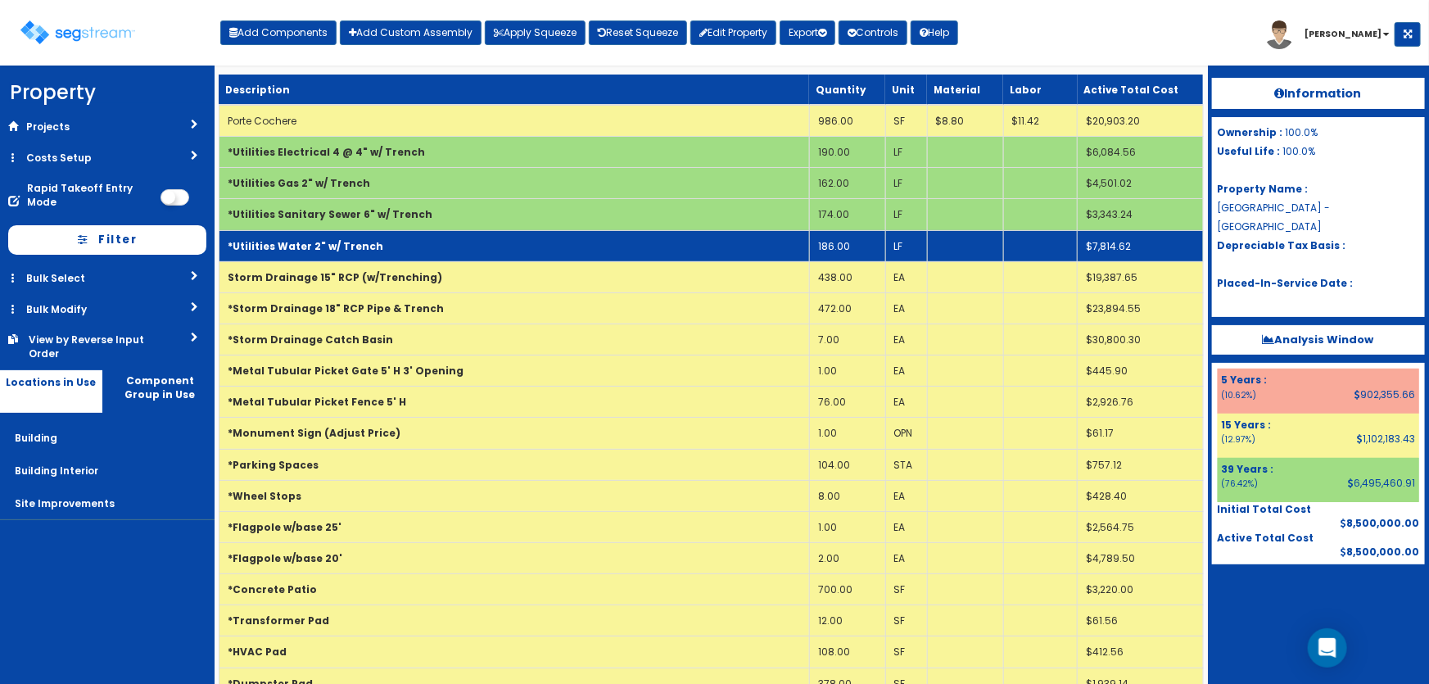
select select "5281437"
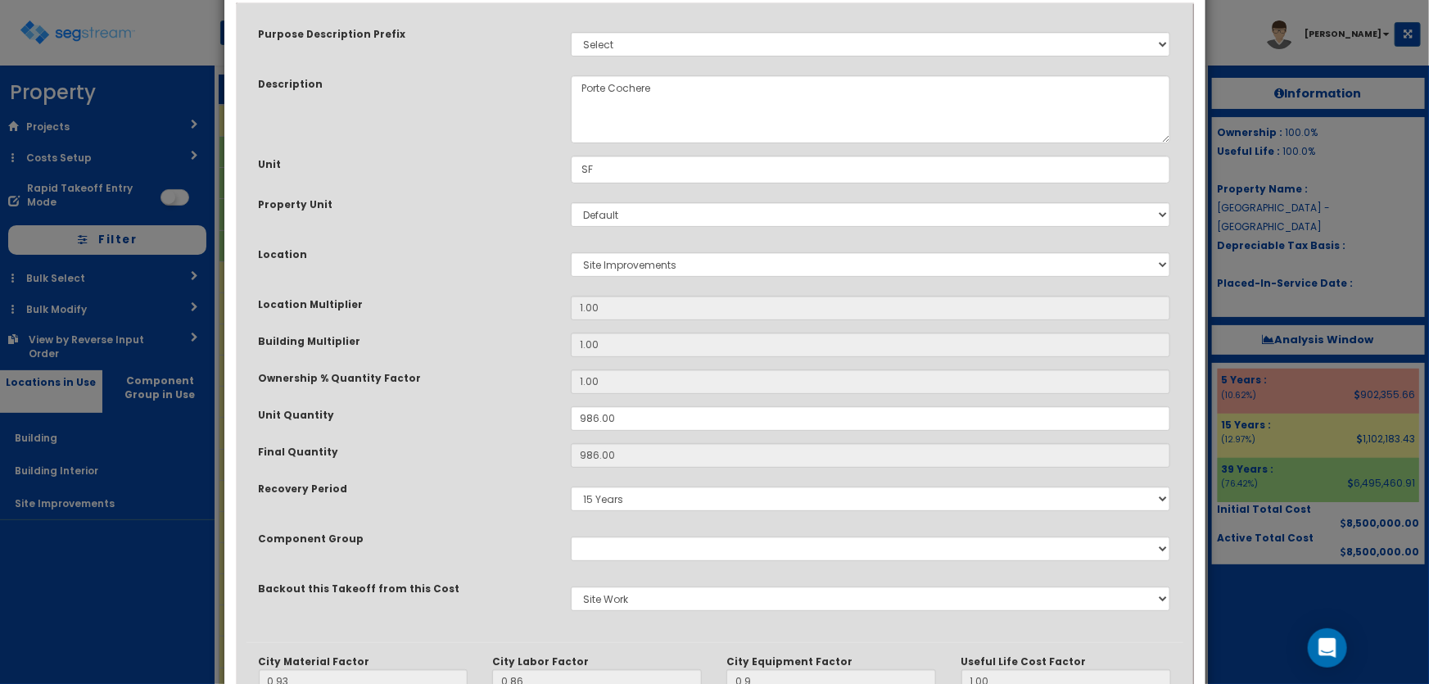
scroll to position [297, 0]
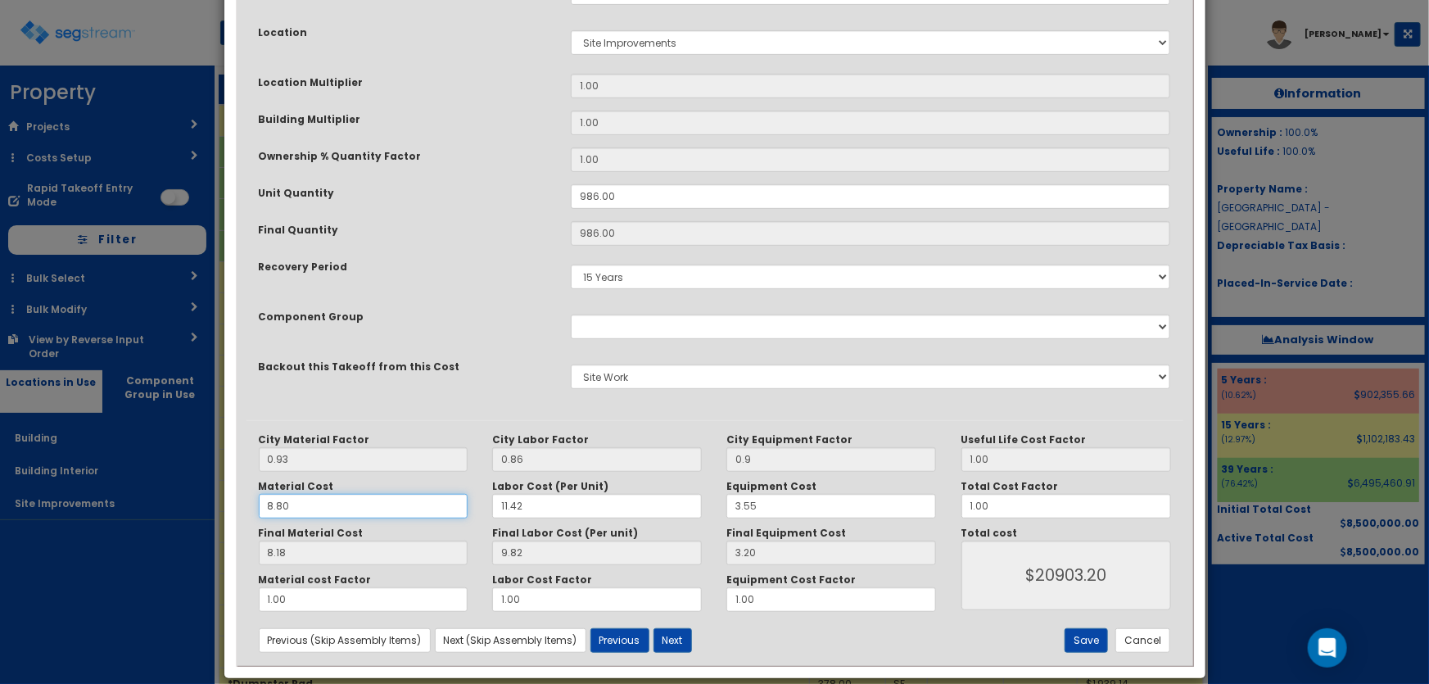
drag, startPoint x: 254, startPoint y: 500, endPoint x: 233, endPoint y: 500, distance: 20.5
click at [234, 500] on div "Purpose Description Prefix Select Stair Construction, A/V System A/V System Equ…" at bounding box center [714, 228] width 961 height 874
type input "5"
type input "3.19"
type input "$20893.34"
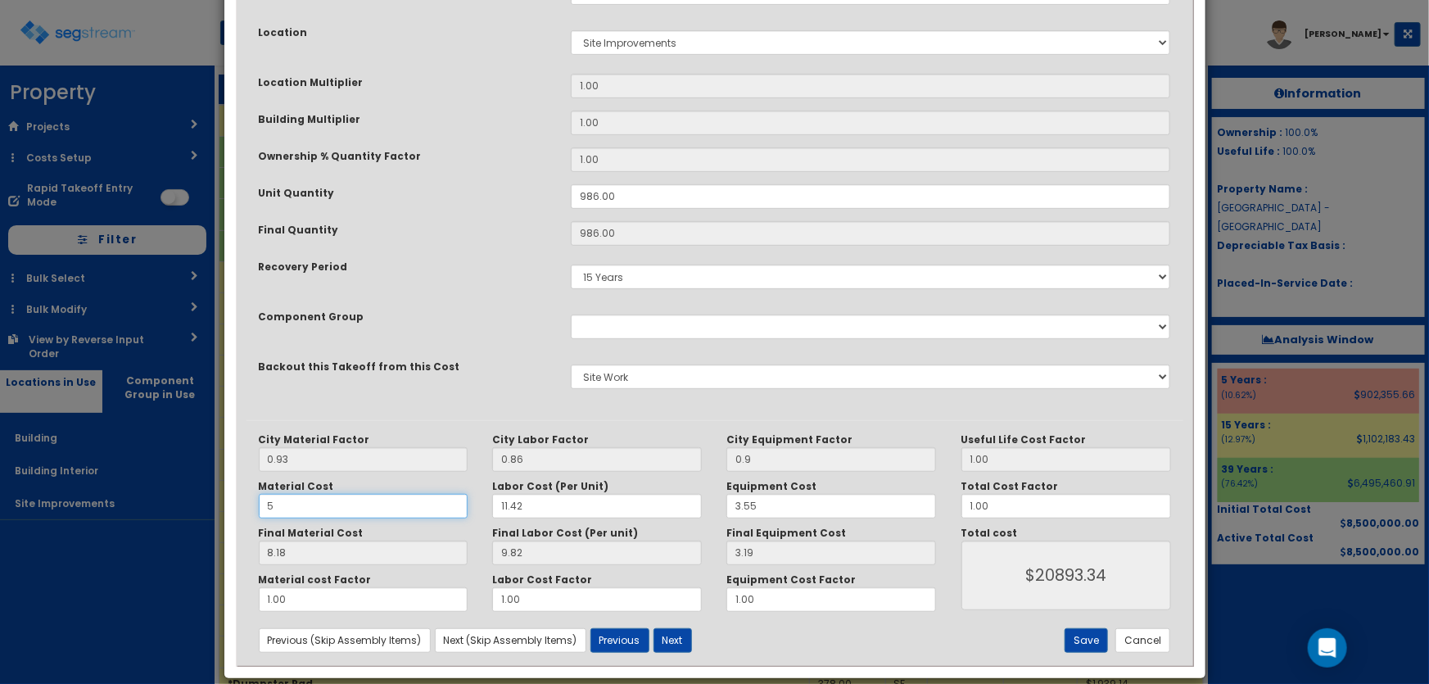
type input "4.65"
type input "$17412.76"
type input "58"
type input "53.94"
type input "$66012.70"
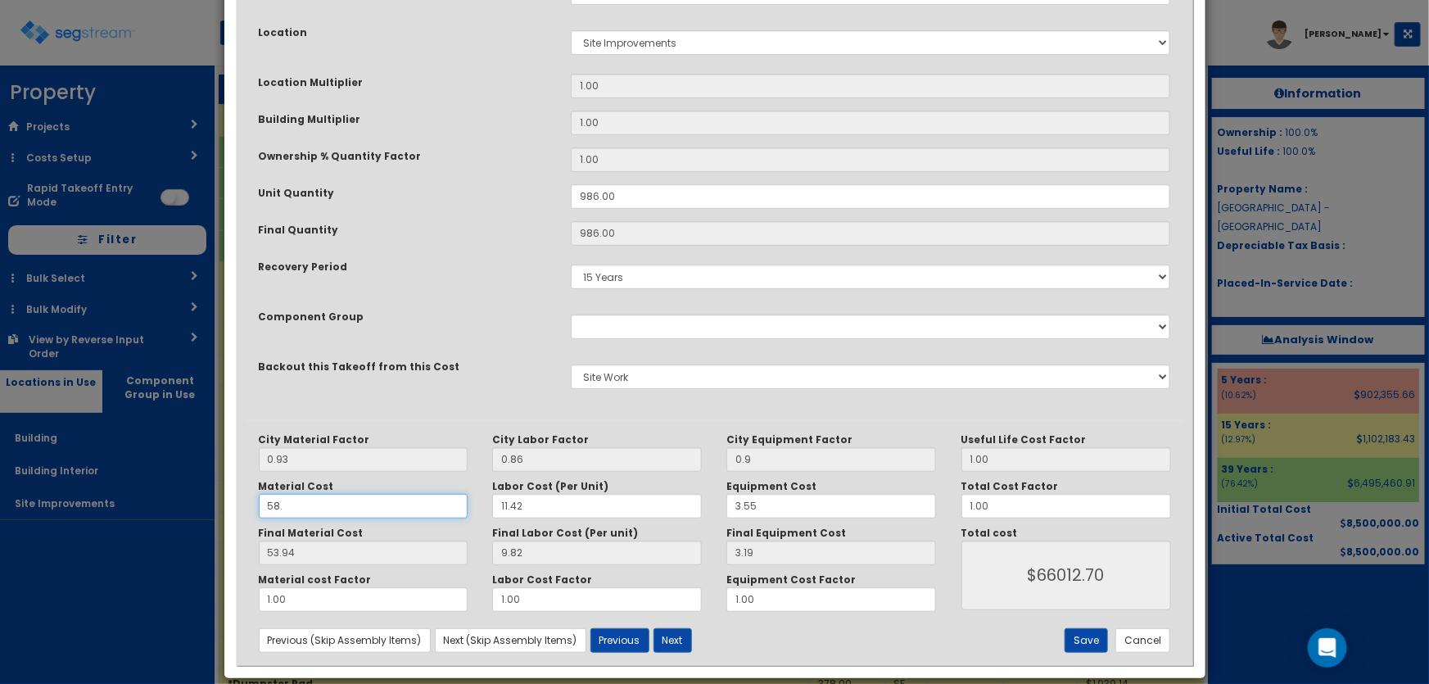
type input "58.6"
type input "54.50"
type input "$66564.86"
type input "58.60"
click at [464, 487] on div "Material Cost 58.60 Labor Cost (Per Unit) 11.42 Equipment Cost 3.55" at bounding box center [598, 499] width 703 height 38
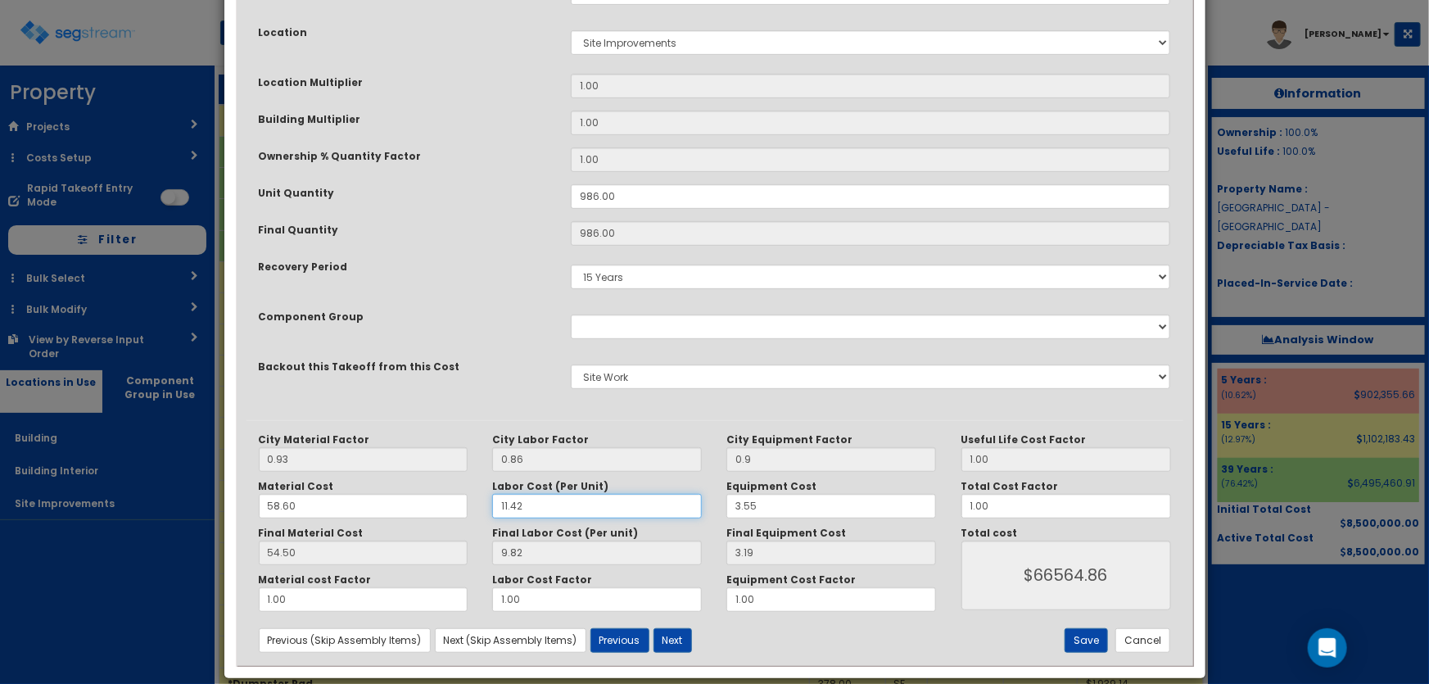
type input "0"
type input "0.00"
type input "$56882.34"
type input "0"
drag, startPoint x: 757, startPoint y: 500, endPoint x: 678, endPoint y: 508, distance: 79.0
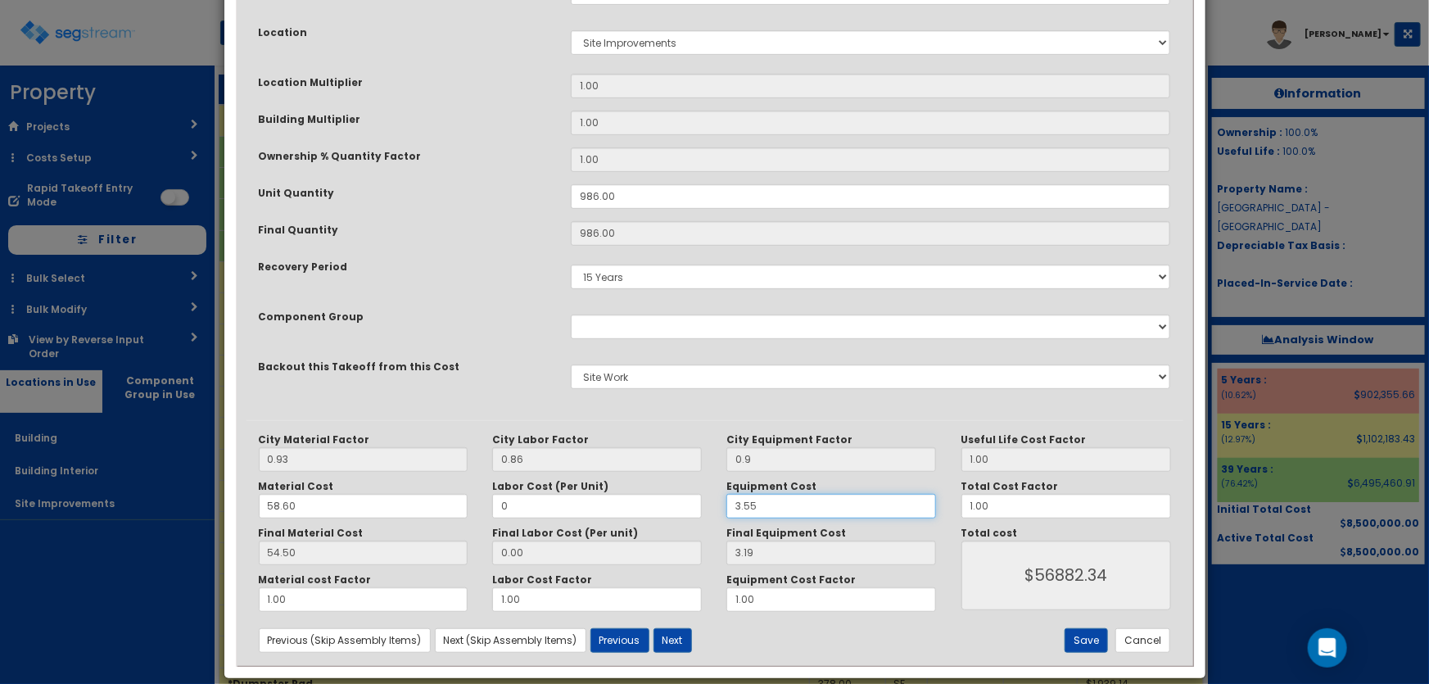
click at [678, 508] on div "Material Cost 58.60 Labor Cost (Per Unit) 0 Equipment Cost 3.55" at bounding box center [598, 499] width 703 height 38
type input "0"
type input "0.00"
type input "$53737.00"
type input "0"
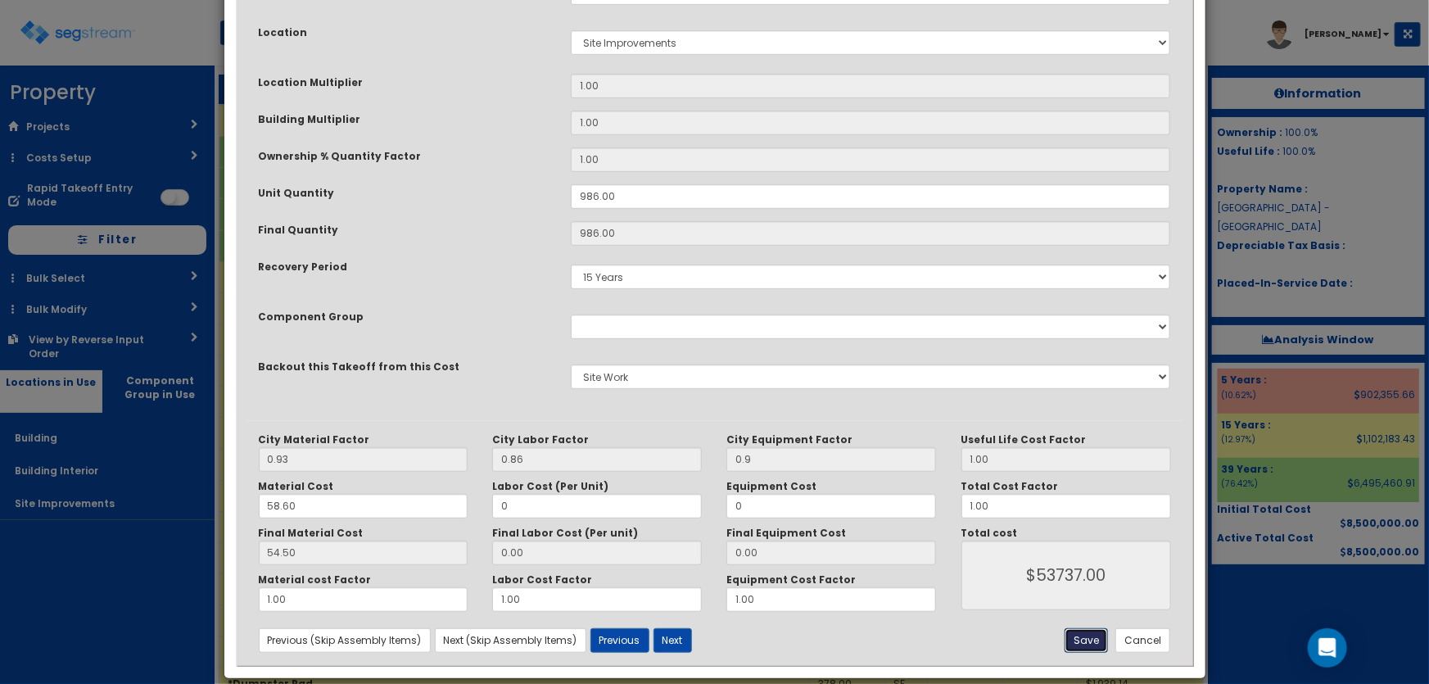
click at [1079, 636] on button "Save" at bounding box center [1086, 640] width 43 height 25
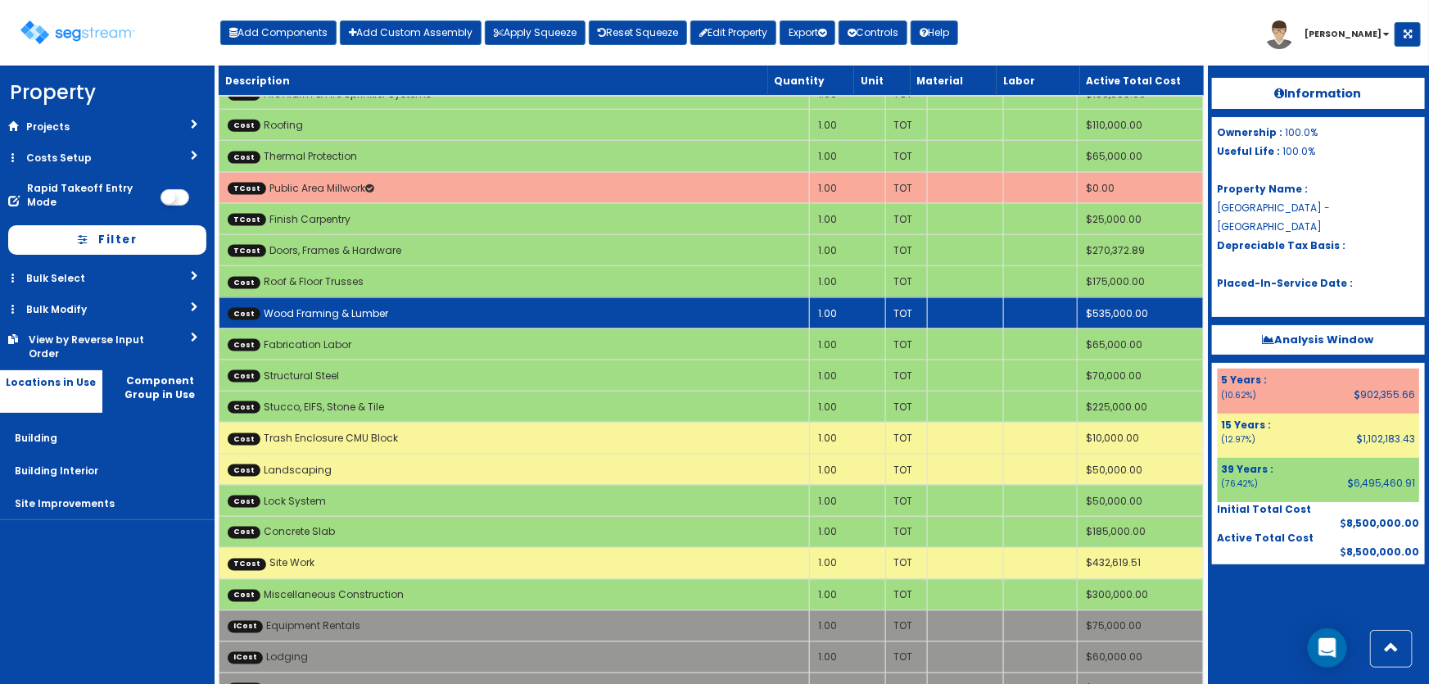
scroll to position [7445, 0]
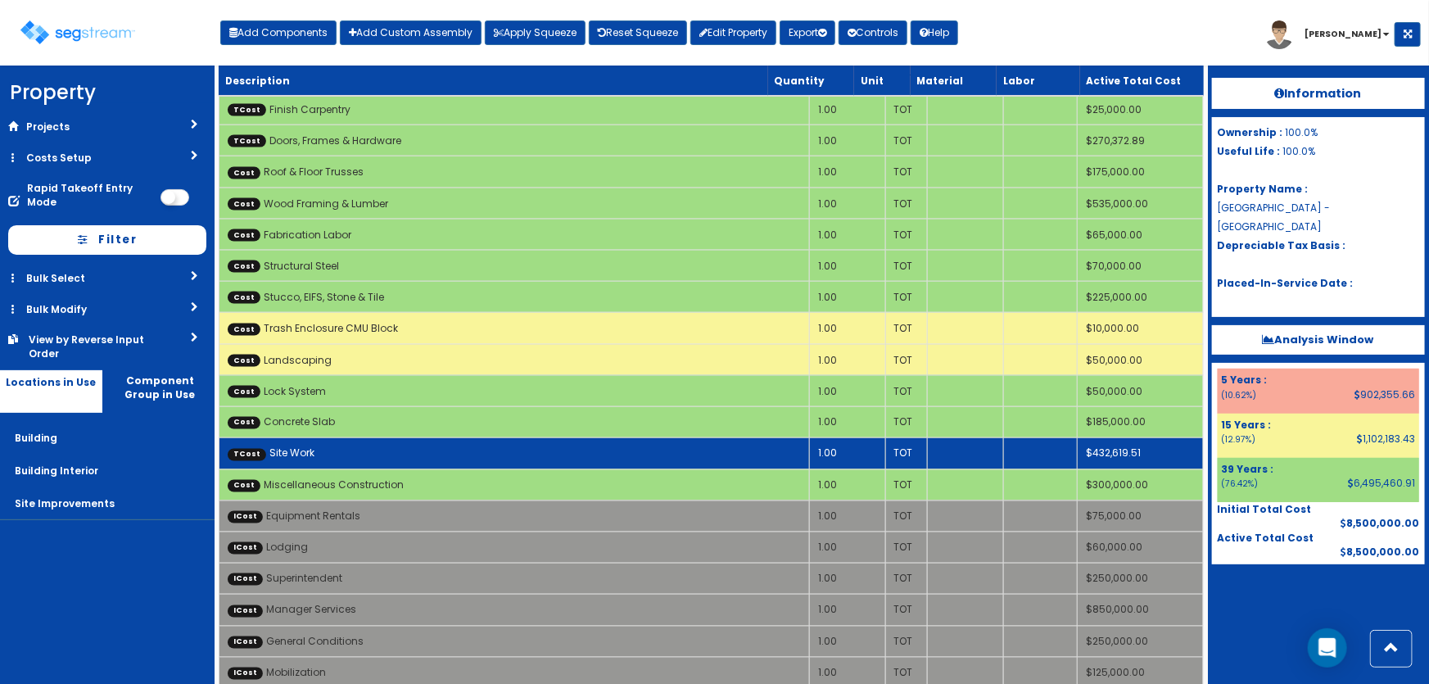
click at [500, 438] on td "TCost Site Work" at bounding box center [514, 453] width 590 height 31
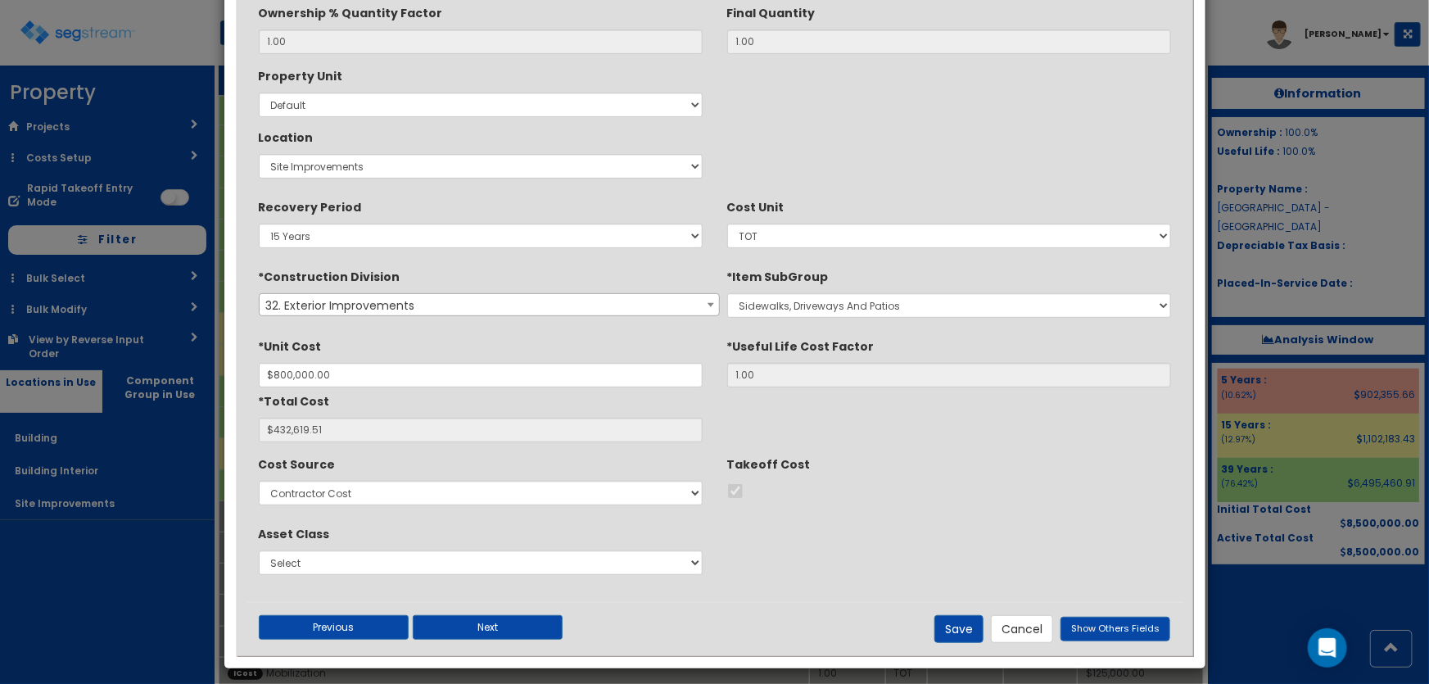
scroll to position [224, 0]
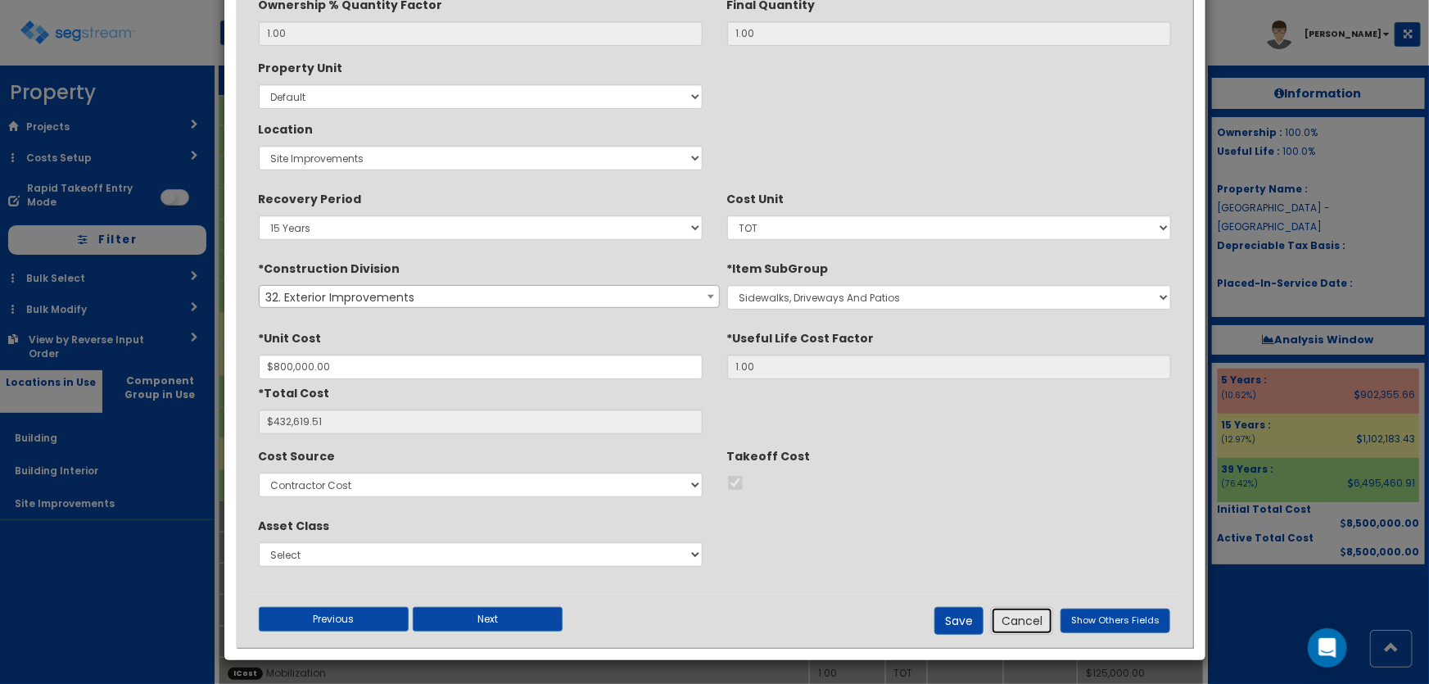
click at [1034, 622] on button "Cancel" at bounding box center [1022, 621] width 62 height 28
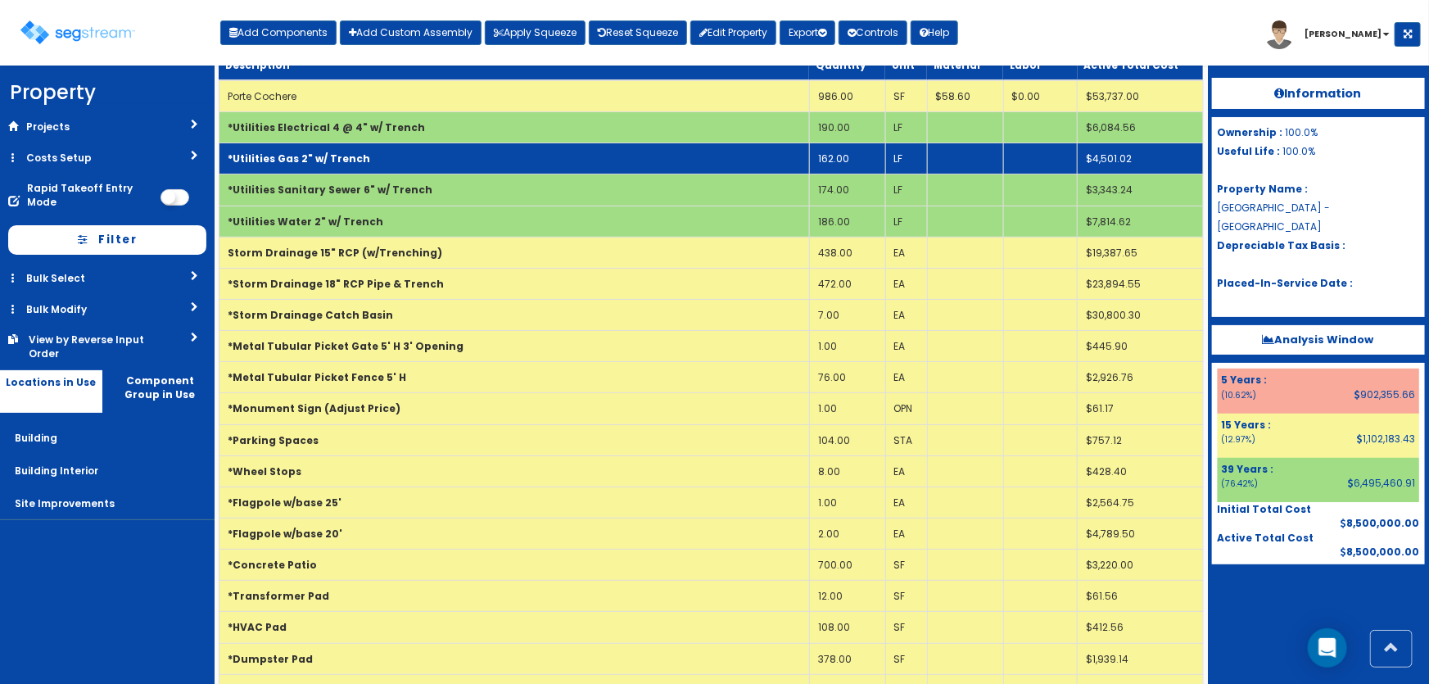
scroll to position [0, 0]
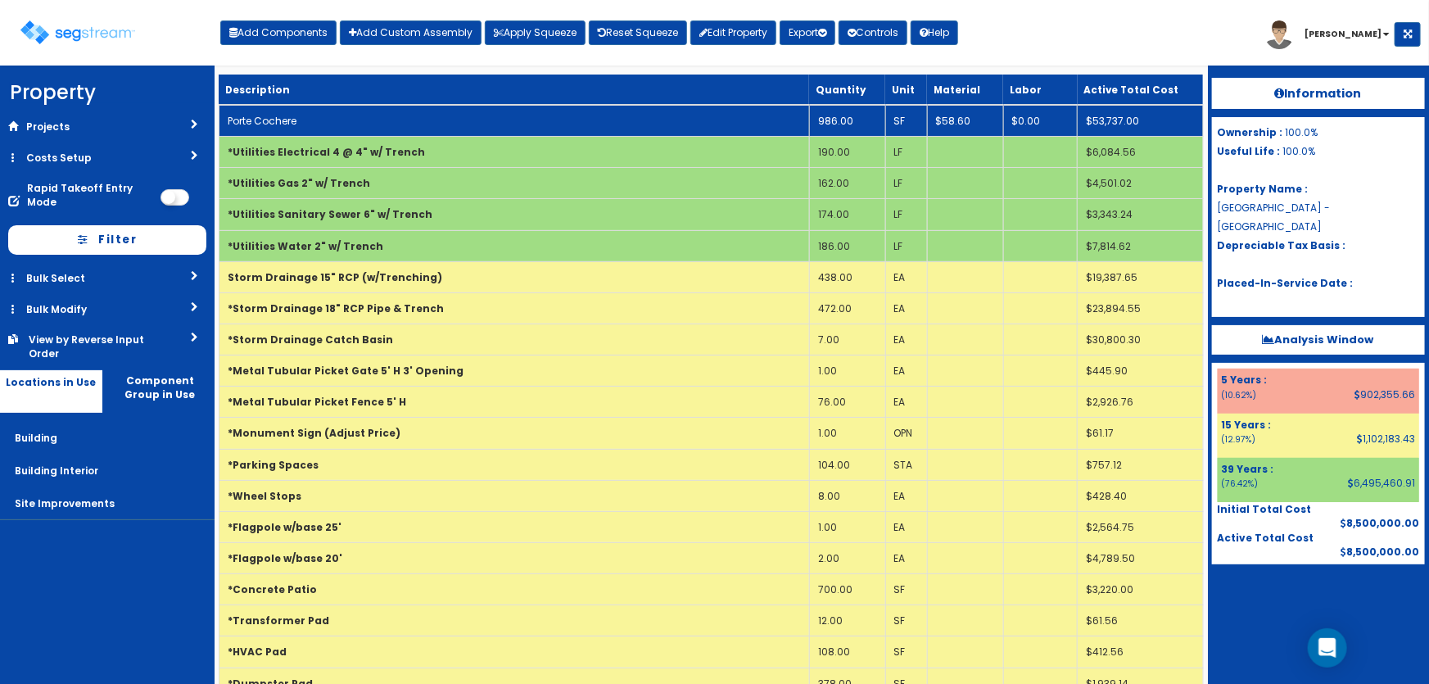
click at [417, 123] on td "Porte Cochere" at bounding box center [514, 121] width 590 height 32
select select "5281437"
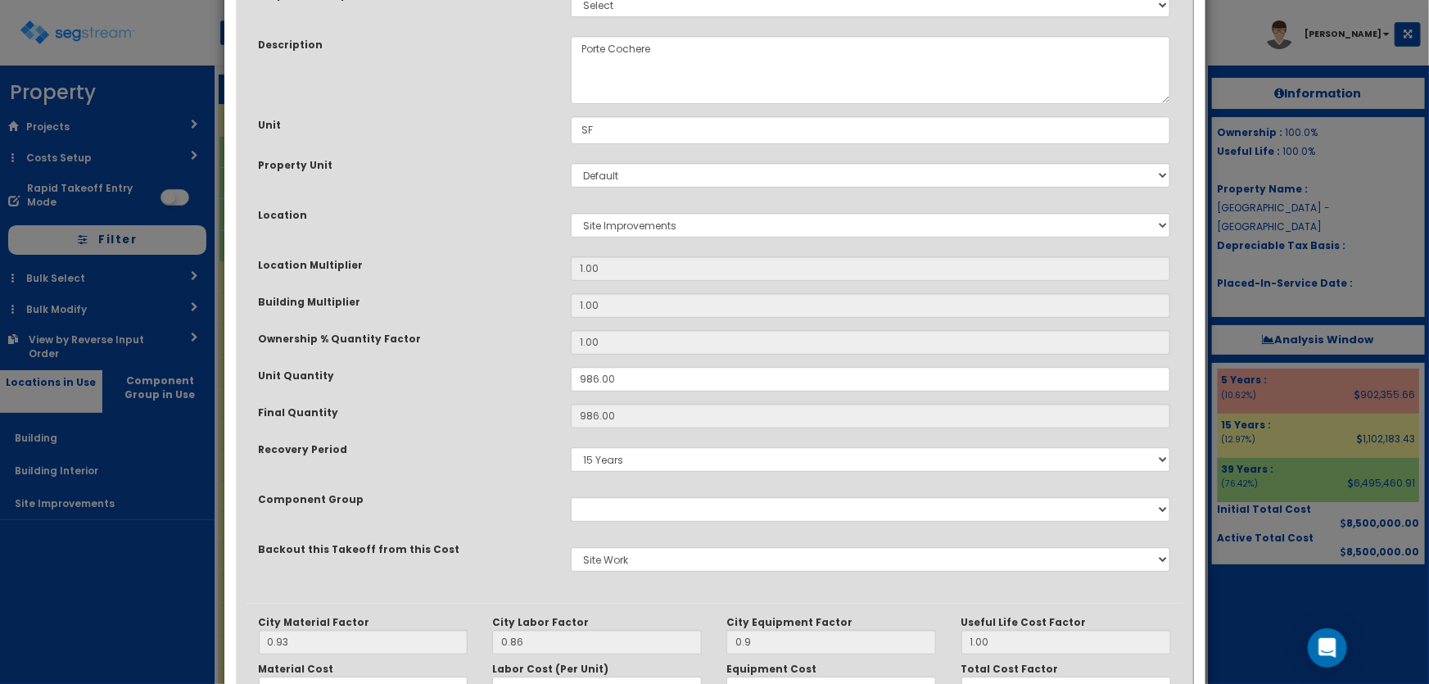
scroll to position [297, 0]
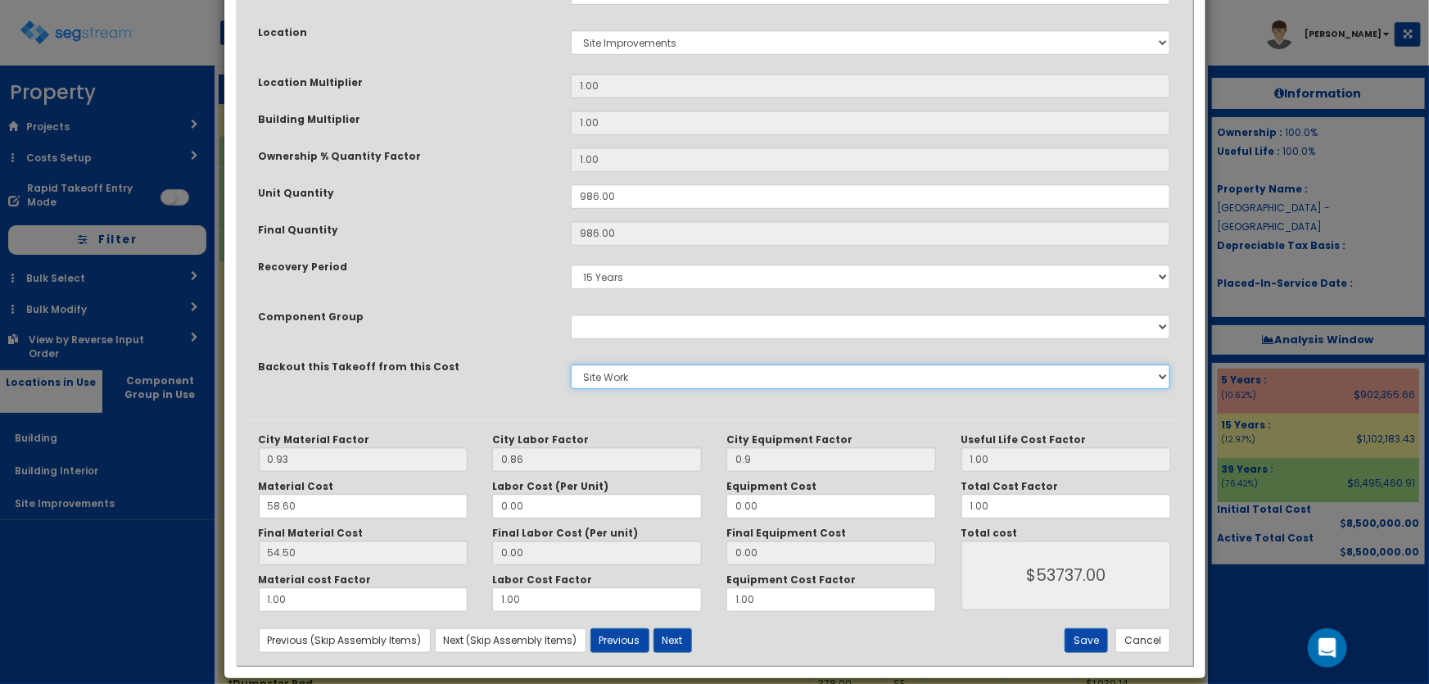
click at [624, 381] on select "None Site Work Doors, Frames & Hardware Finish Carpentry Public Area Millwork W…" at bounding box center [871, 376] width 600 height 25
click at [515, 368] on div "Backout this Takeoff from this Cost" at bounding box center [403, 368] width 312 height 20
click at [1151, 635] on button "Cancel" at bounding box center [1142, 640] width 55 height 25
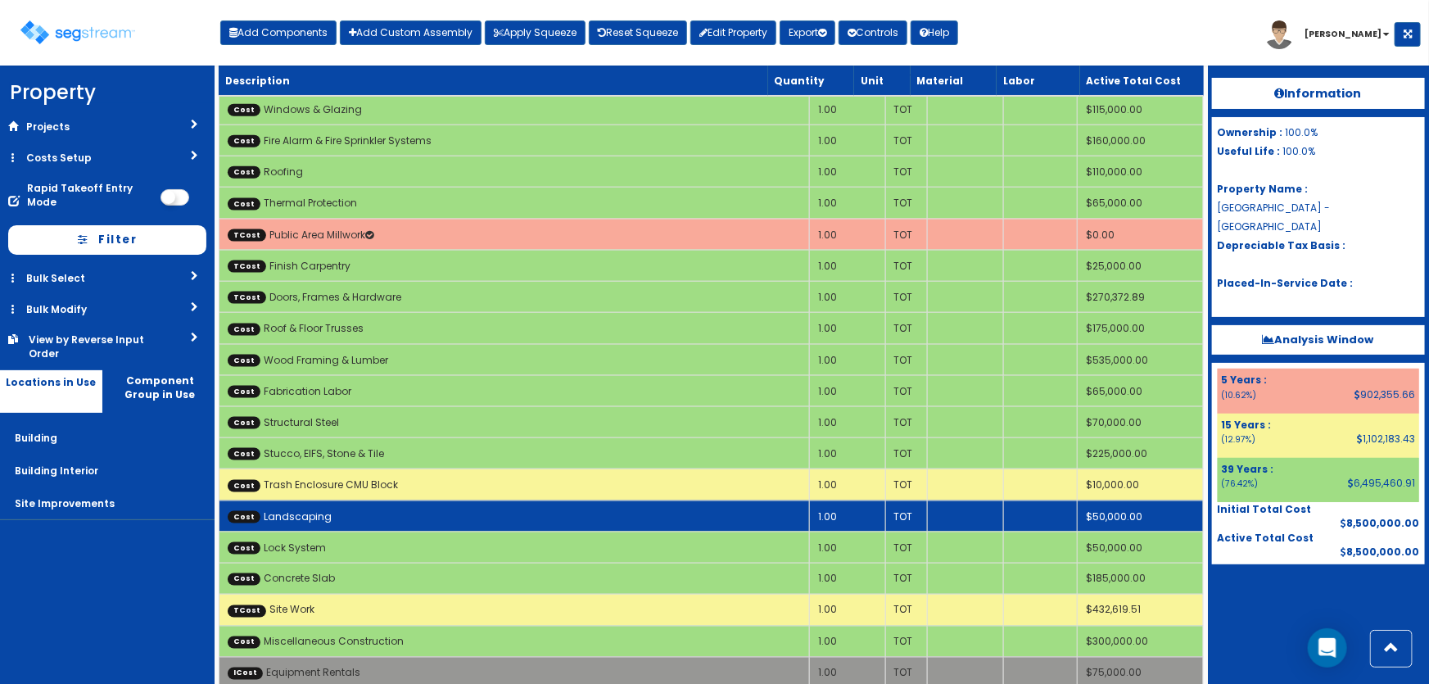
scroll to position [7371, 0]
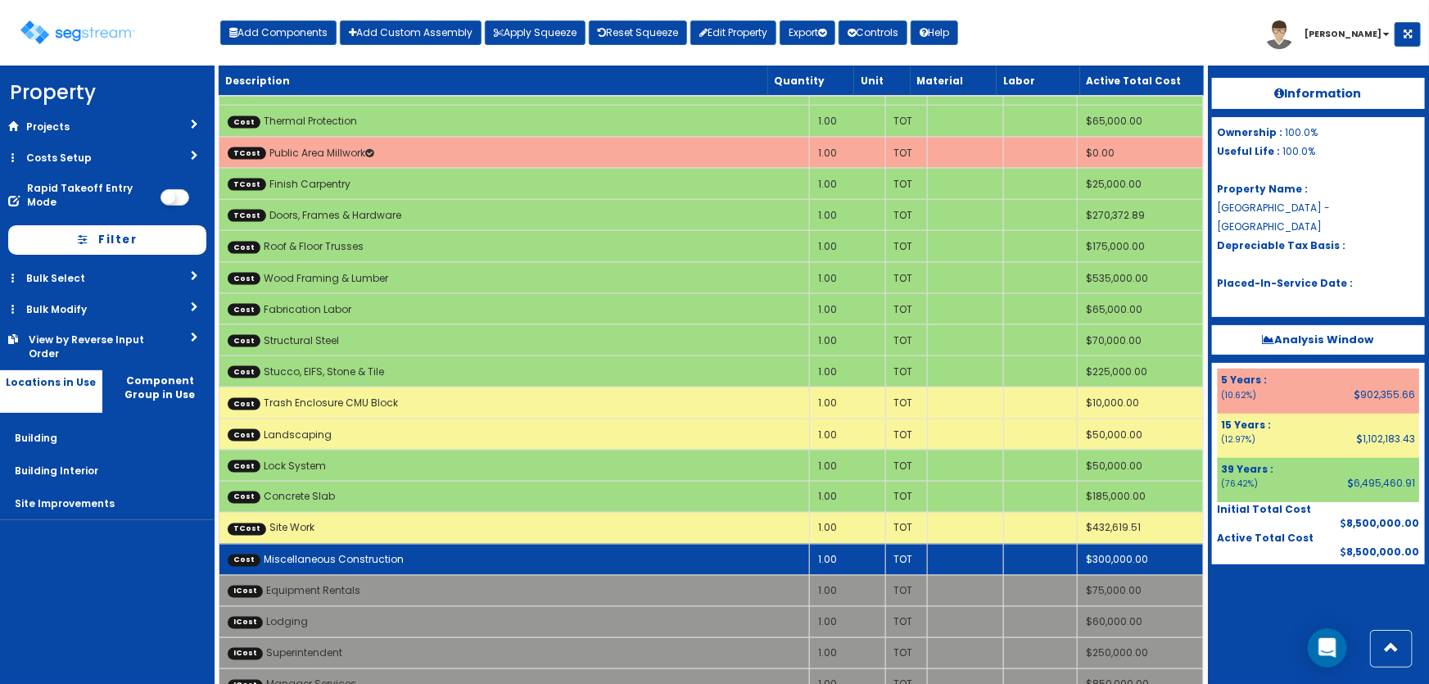
click at [418, 544] on td "Cost Miscellaneous Construction" at bounding box center [514, 559] width 590 height 31
click at [418, 545] on td "Cost Miscellaneous Construction" at bounding box center [514, 559] width 590 height 31
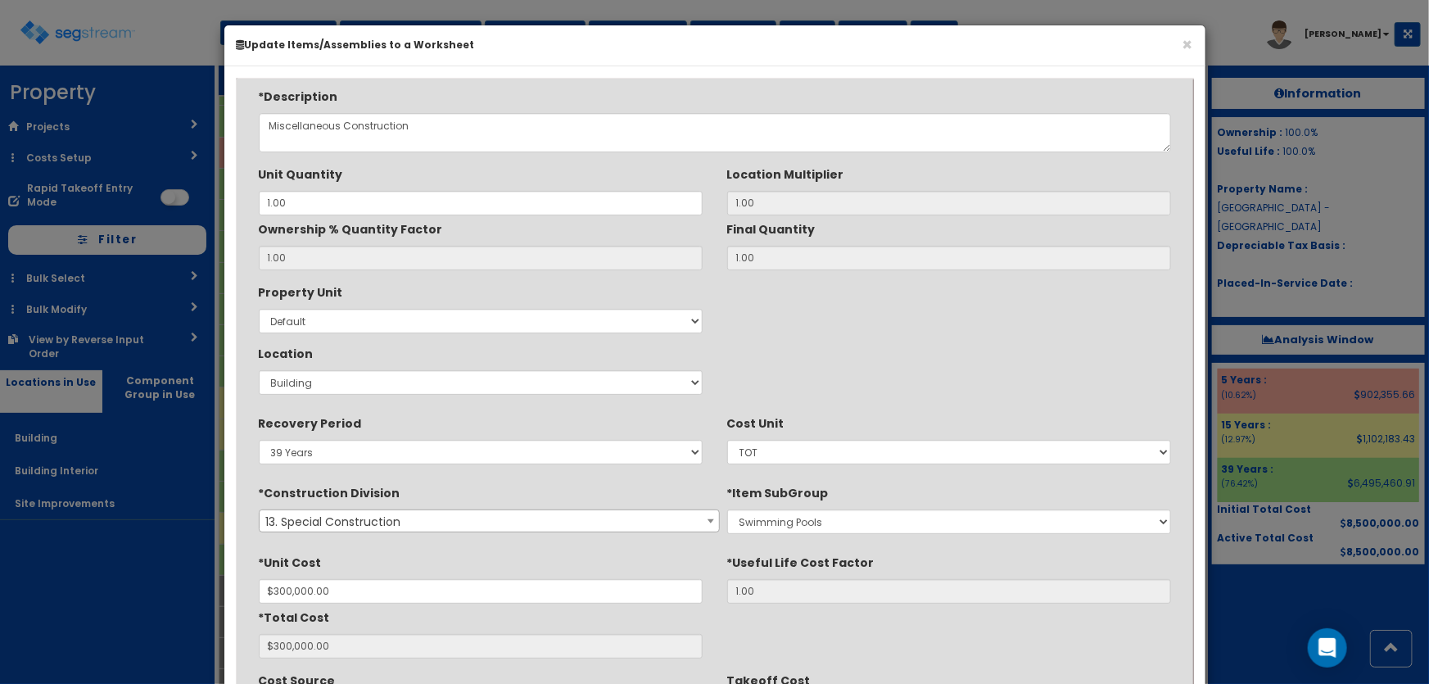
scroll to position [224, 0]
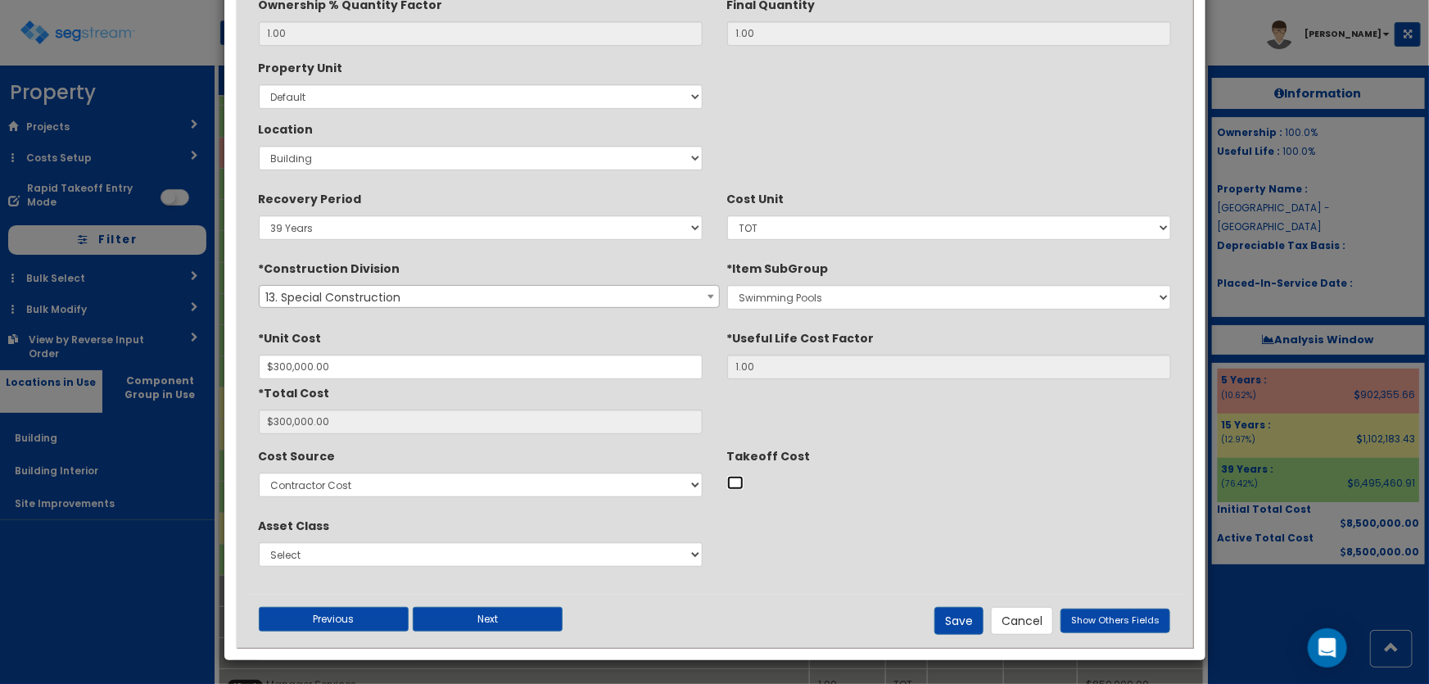
click at [737, 479] on input "Takeoff Cost" at bounding box center [735, 483] width 16 height 14
checkbox input "true"
click at [963, 612] on button "Save" at bounding box center [958, 621] width 49 height 28
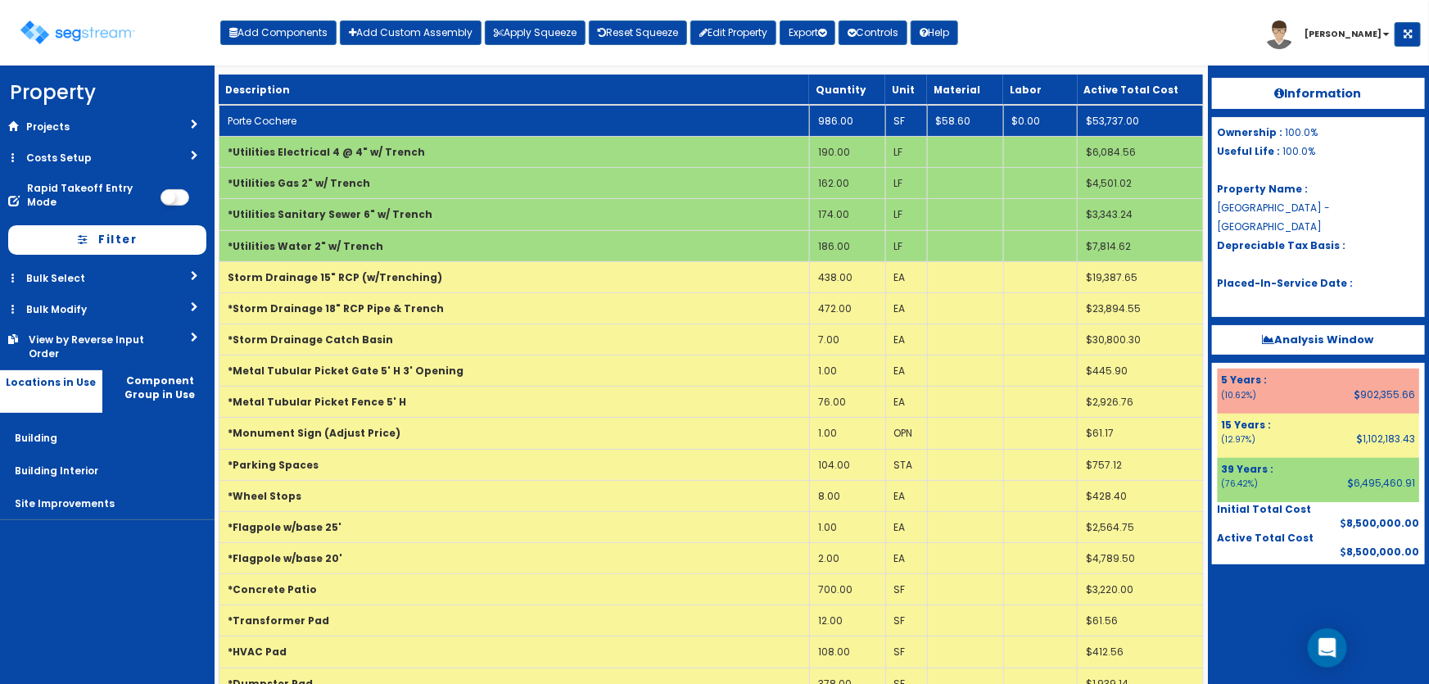
click at [306, 122] on td "Porte Cochere" at bounding box center [514, 121] width 590 height 32
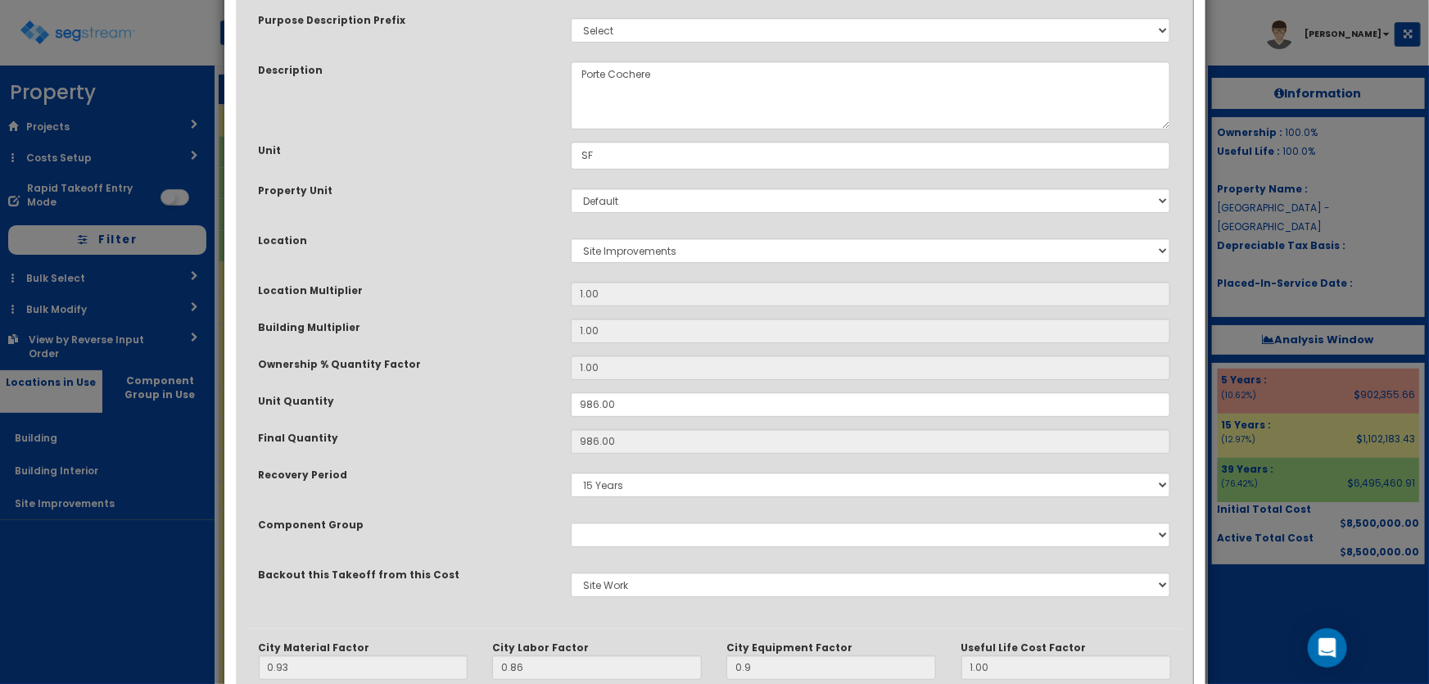
scroll to position [297, 0]
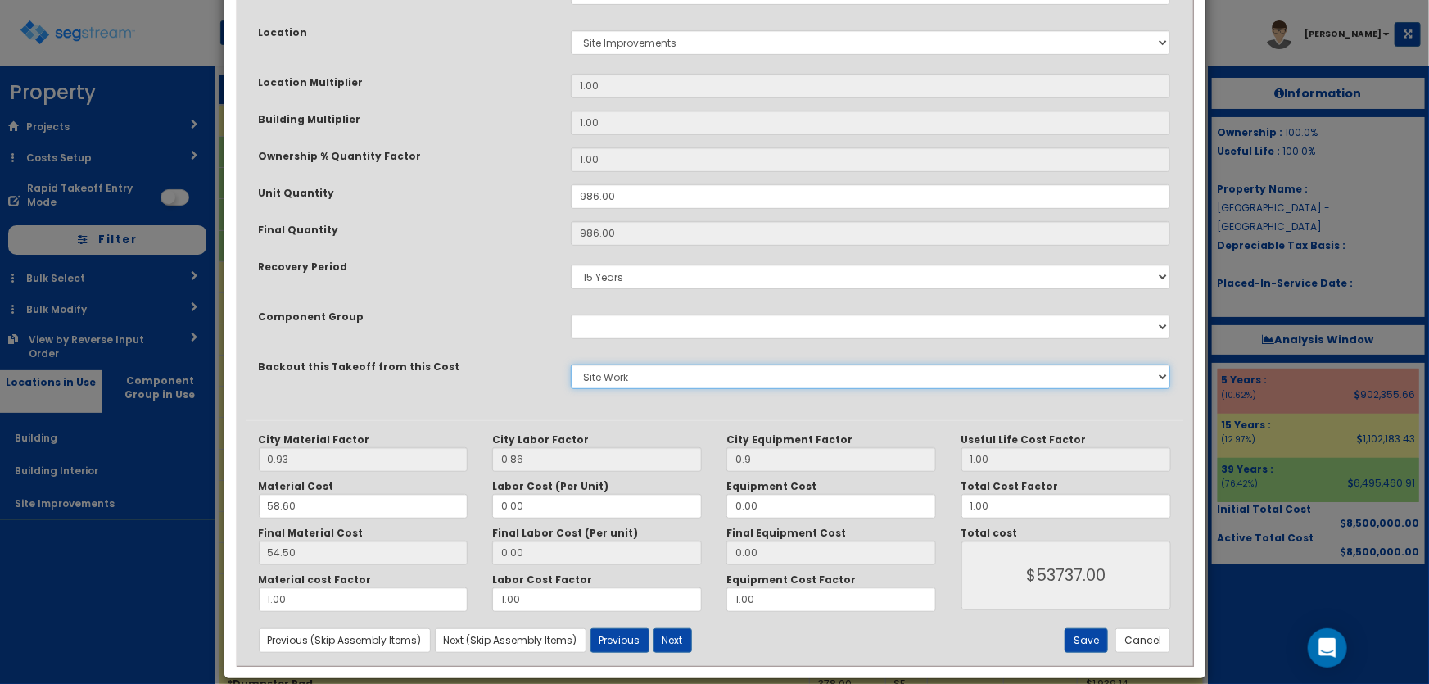
click at [625, 371] on select "None Miscellaneous Construction Site Work Doors, Frames & Hardware Finish Carpe…" at bounding box center [871, 376] width 600 height 25
select select "5281436"
click at [571, 364] on select "None Miscellaneous Construction Site Work Doors, Frames & Hardware Finish Carpe…" at bounding box center [871, 376] width 600 height 25
click at [1089, 641] on button "Save" at bounding box center [1086, 640] width 43 height 25
